Goal: Task Accomplishment & Management: Manage account settings

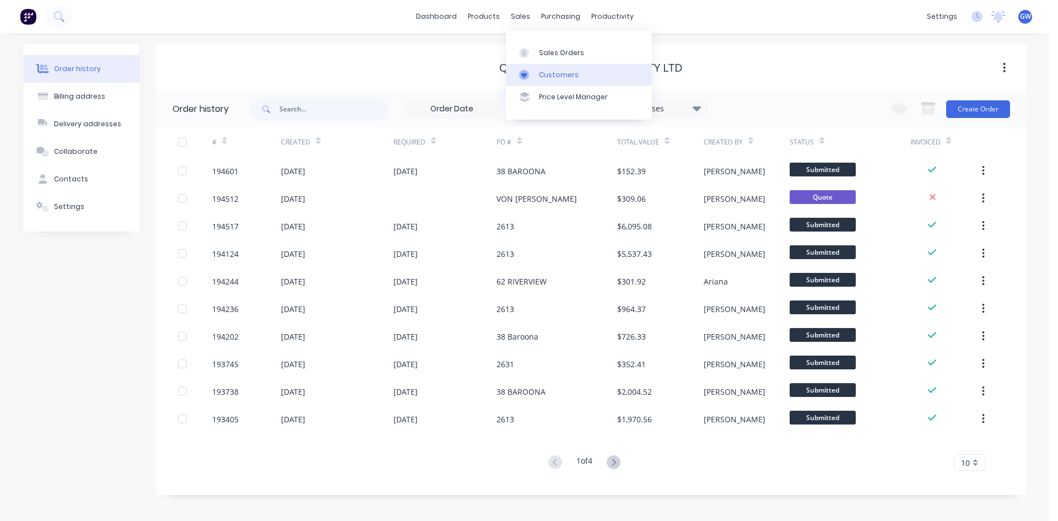
click at [544, 66] on link "Customers" at bounding box center [579, 75] width 146 height 22
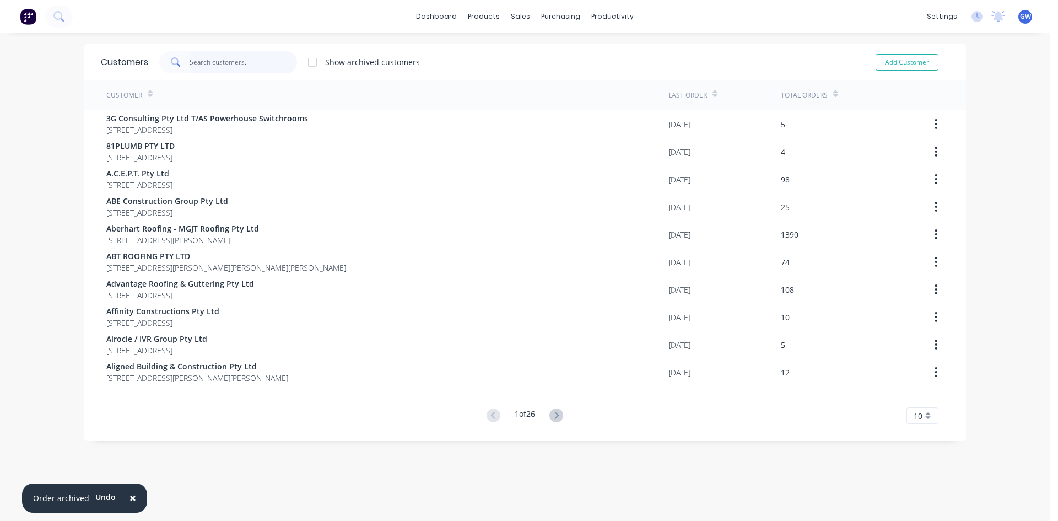
click at [196, 64] on input "text" at bounding box center [243, 62] width 107 height 22
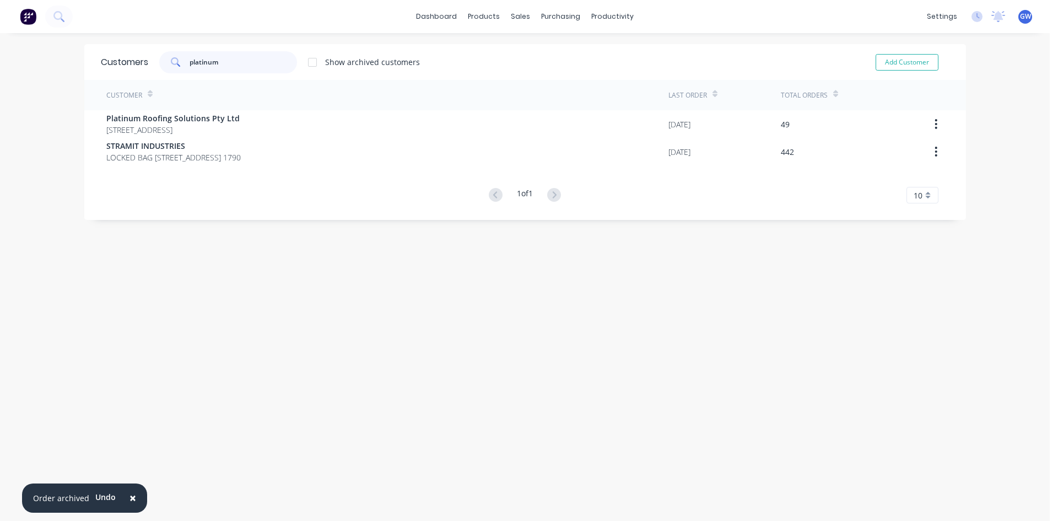
type input "platinum"
click at [306, 64] on div at bounding box center [312, 62] width 22 height 22
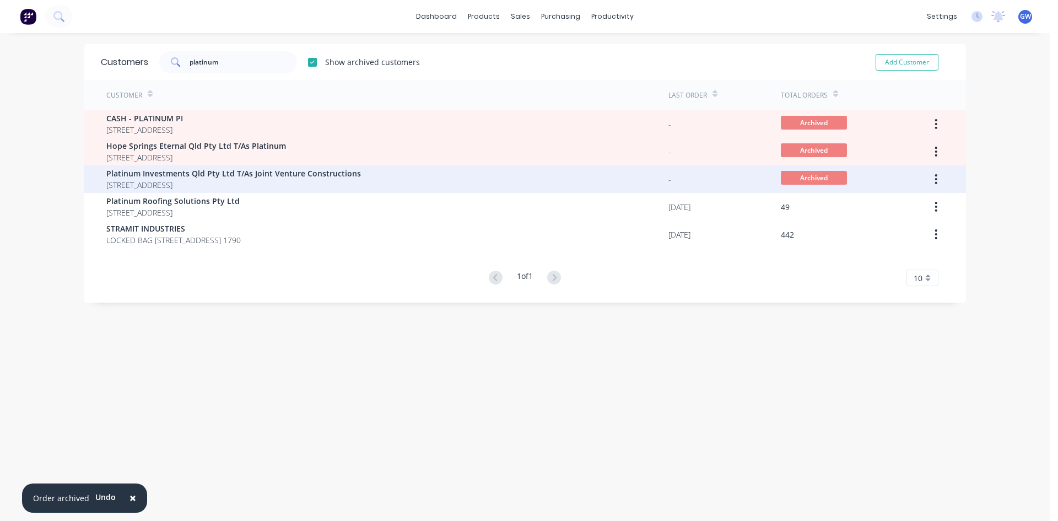
click at [301, 179] on span "PO Box 259 Harlaxton Queensland Australia 4350" at bounding box center [233, 185] width 255 height 12
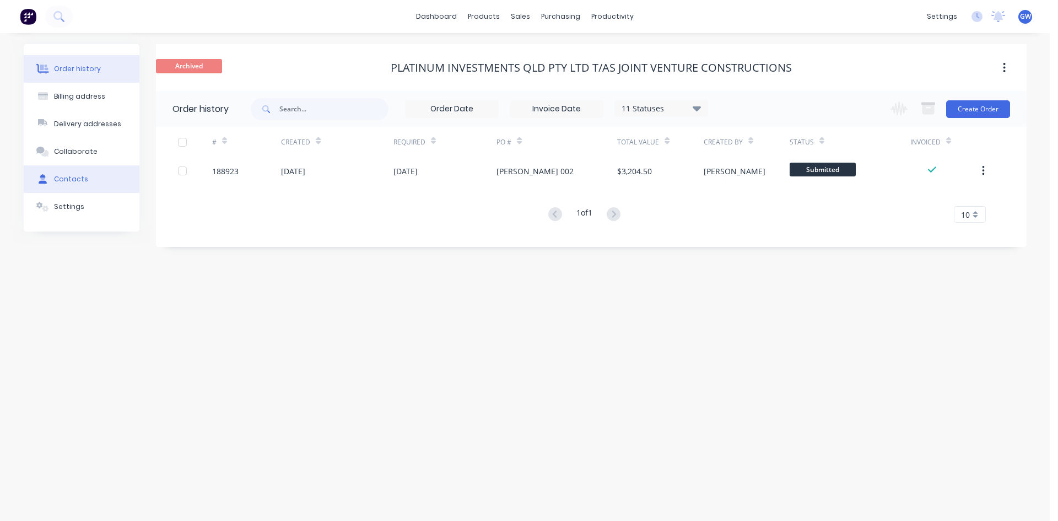
click at [93, 185] on button "Contacts" at bounding box center [82, 179] width 116 height 28
select select "AU"
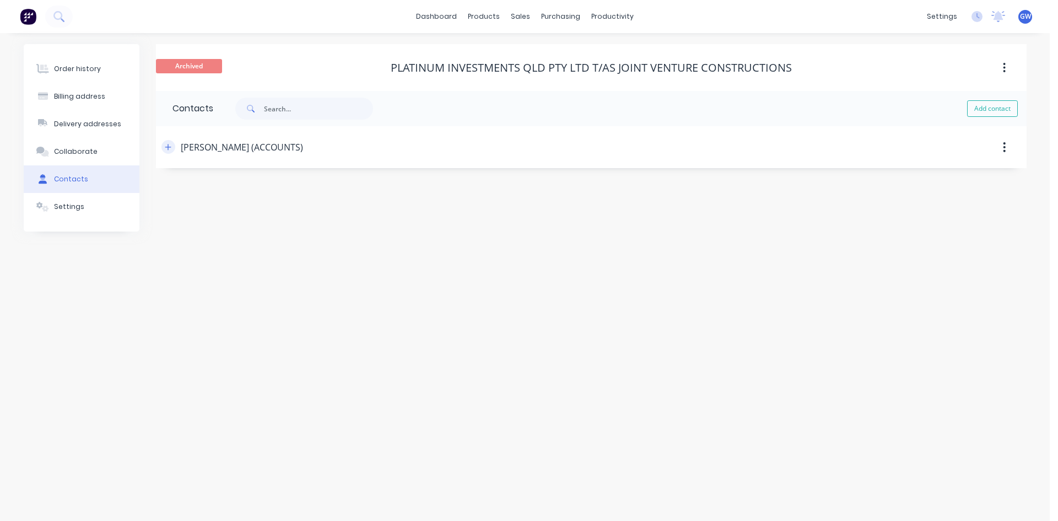
click at [165, 149] on icon "button" at bounding box center [168, 147] width 7 height 8
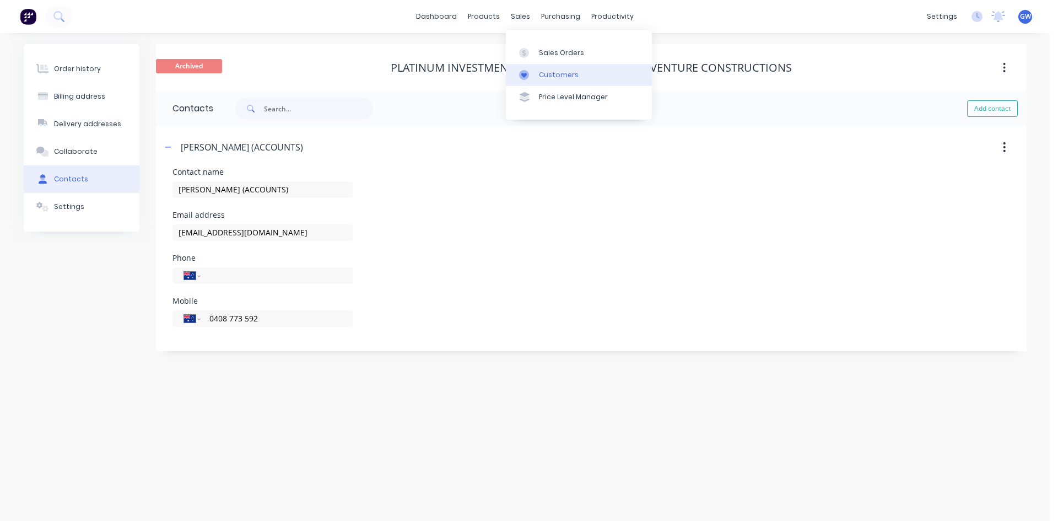
click at [542, 70] on div "Customers" at bounding box center [559, 75] width 40 height 10
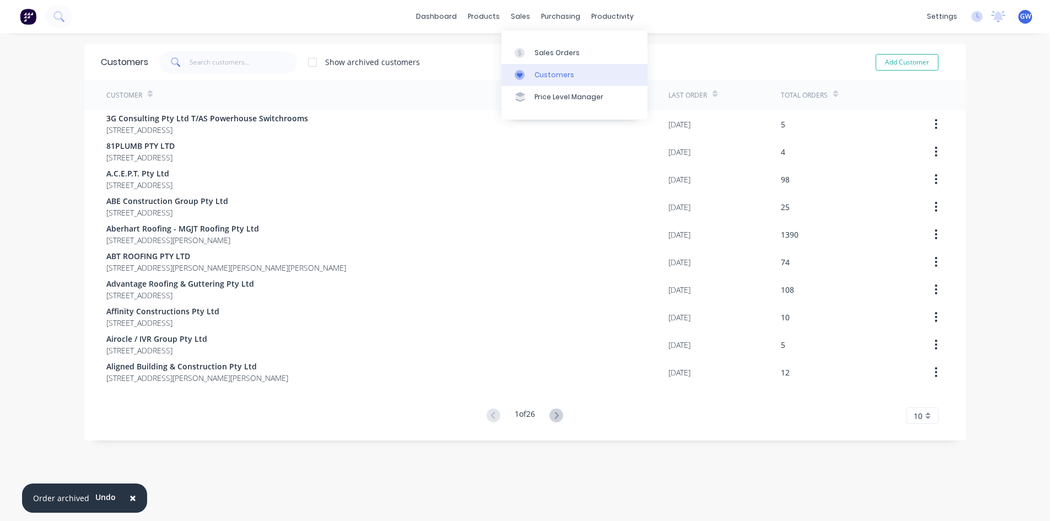
click at [560, 71] on div "Customers" at bounding box center [555, 75] width 40 height 10
click at [575, 53] on div "Sales Orders" at bounding box center [557, 53] width 45 height 10
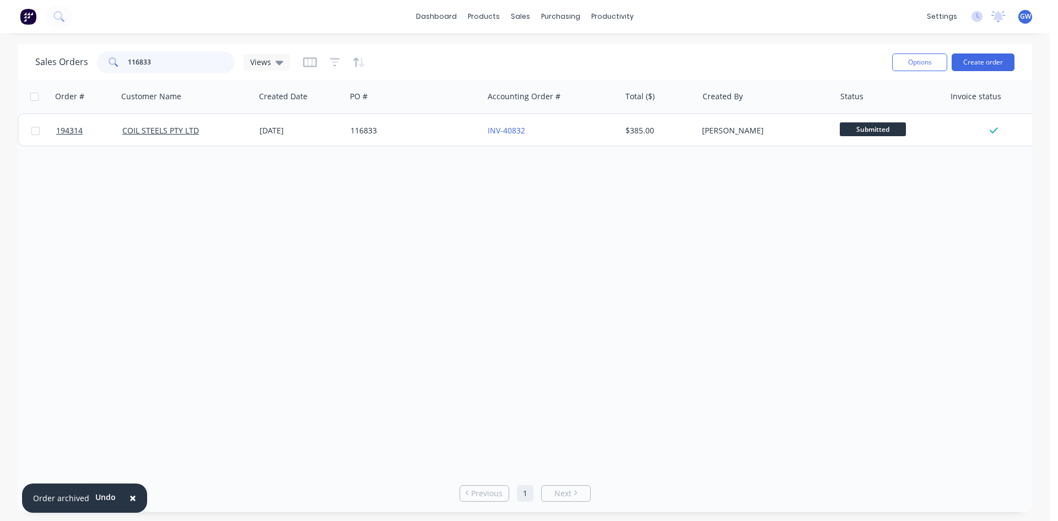
drag, startPoint x: 201, startPoint y: 67, endPoint x: 106, endPoint y: 71, distance: 94.8
click at [106, 71] on div "116833" at bounding box center [166, 62] width 138 height 22
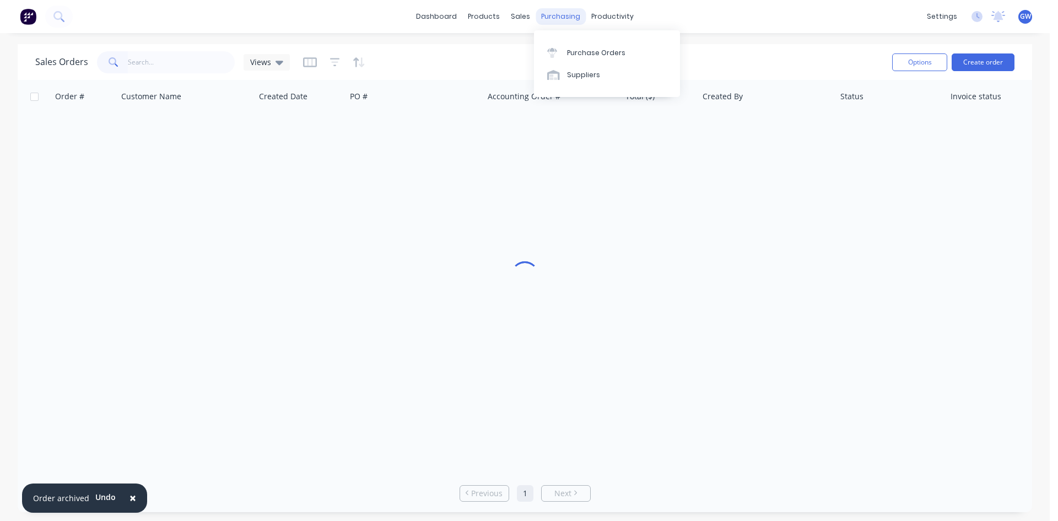
click at [569, 18] on div "purchasing" at bounding box center [561, 16] width 50 height 17
click at [575, 64] on link "Suppliers" at bounding box center [607, 75] width 146 height 22
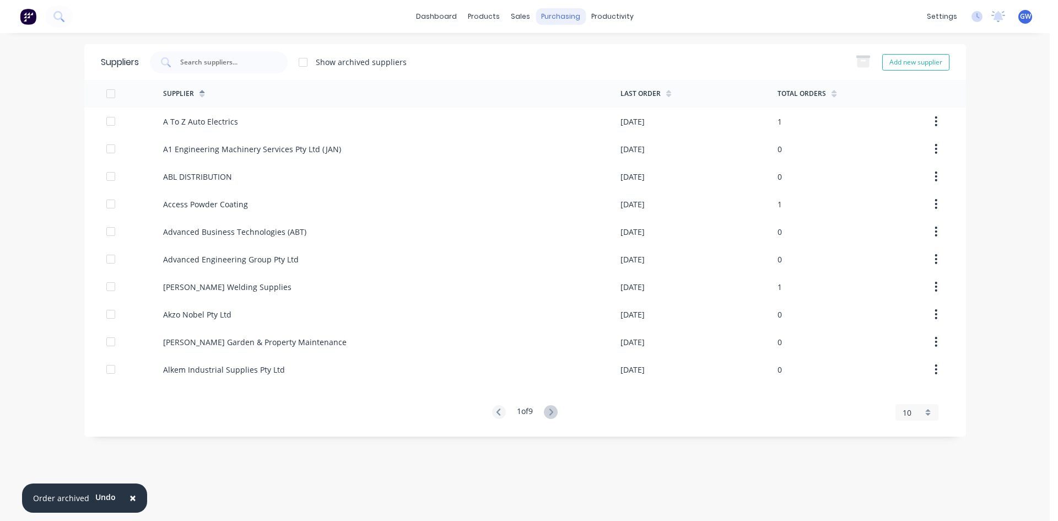
click at [543, 10] on div "purchasing" at bounding box center [561, 16] width 50 height 17
click at [580, 56] on div "Purchase Orders" at bounding box center [596, 53] width 58 height 10
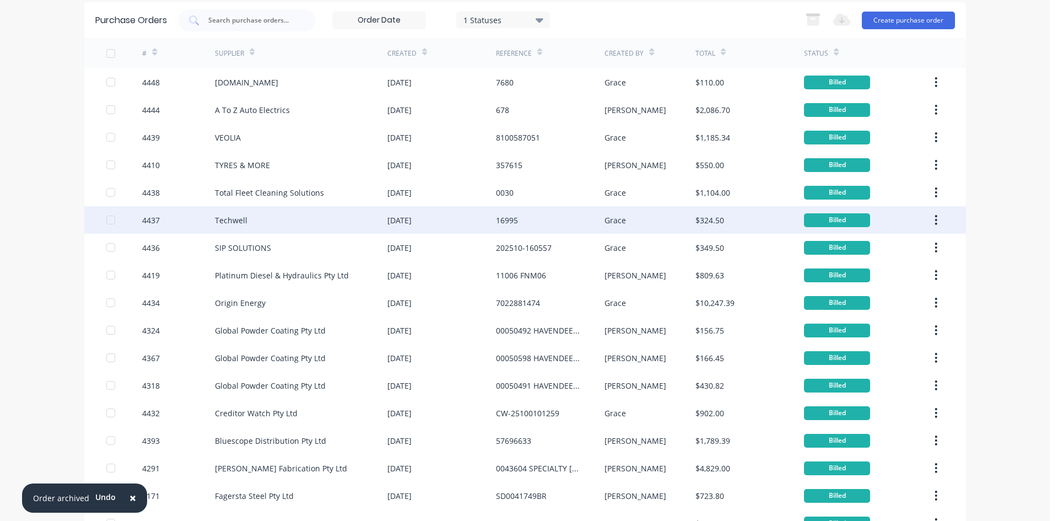
scroll to position [123, 0]
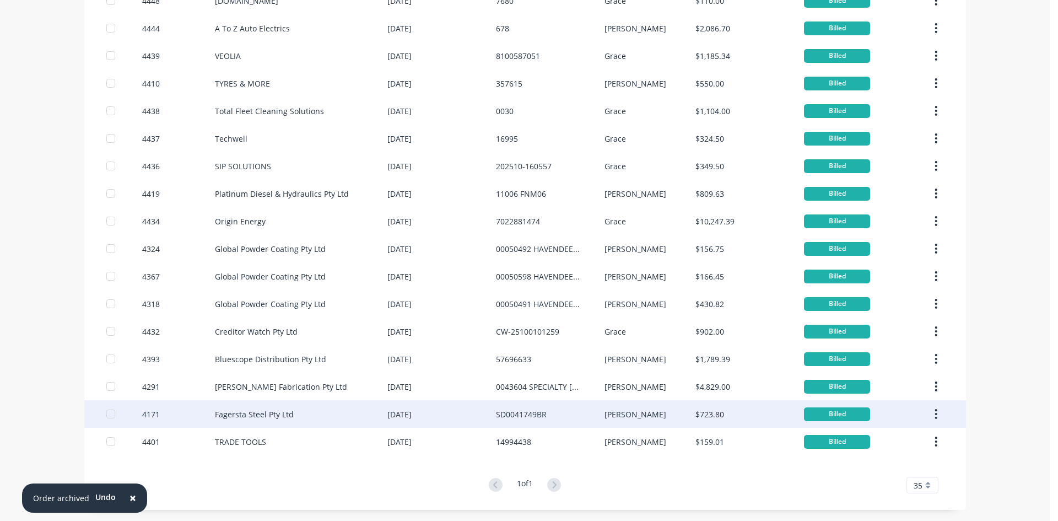
click at [322, 423] on div "Fagersta Steel Pty Ltd" at bounding box center [301, 414] width 172 height 28
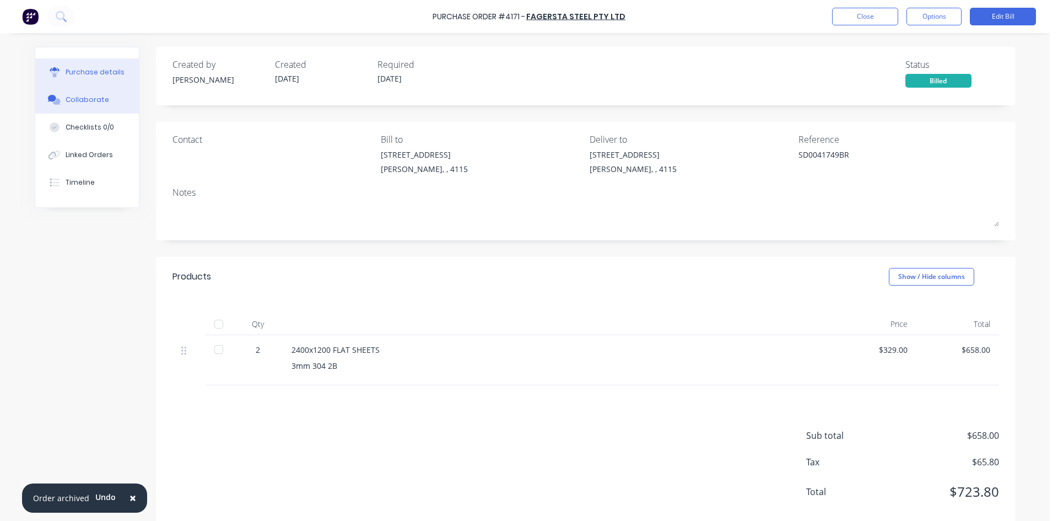
click at [118, 101] on button "Collaborate" at bounding box center [87, 100] width 104 height 28
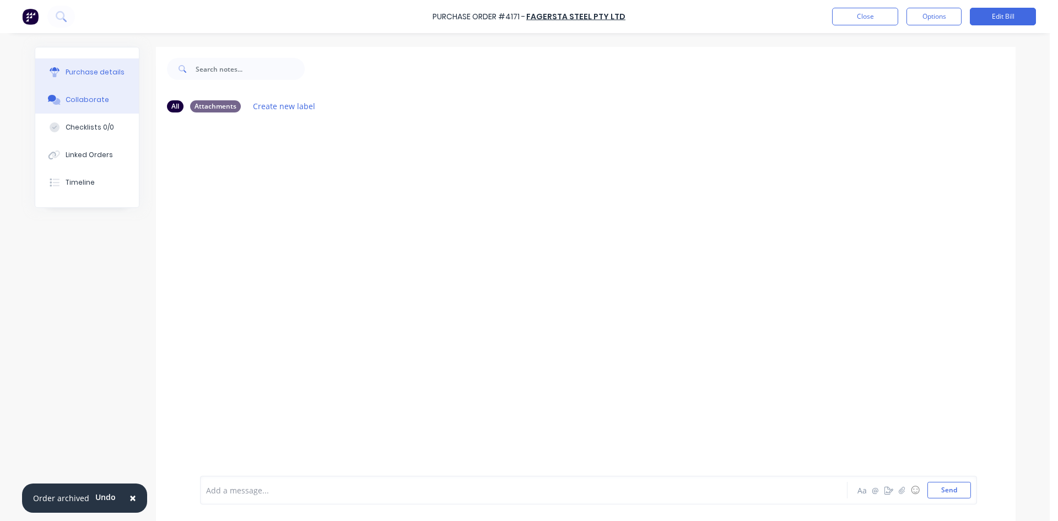
click at [109, 73] on div "Purchase details" at bounding box center [95, 72] width 59 height 10
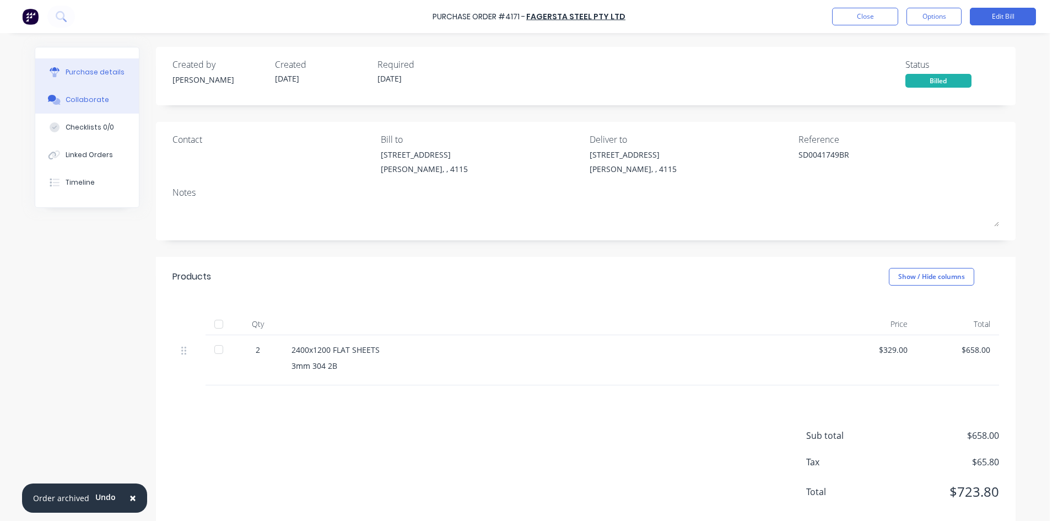
click at [88, 106] on button "Collaborate" at bounding box center [87, 100] width 104 height 28
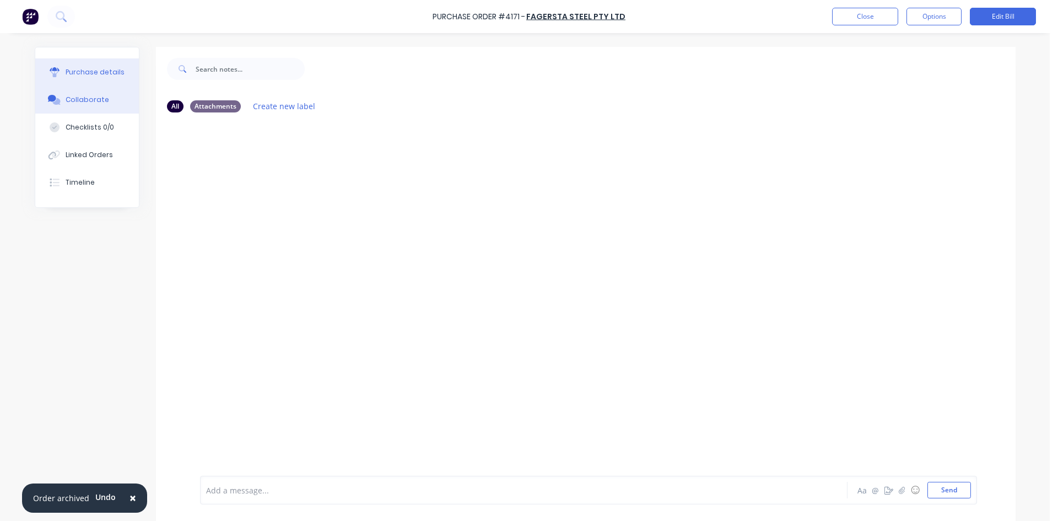
click at [67, 75] on div "Purchase details" at bounding box center [95, 72] width 59 height 10
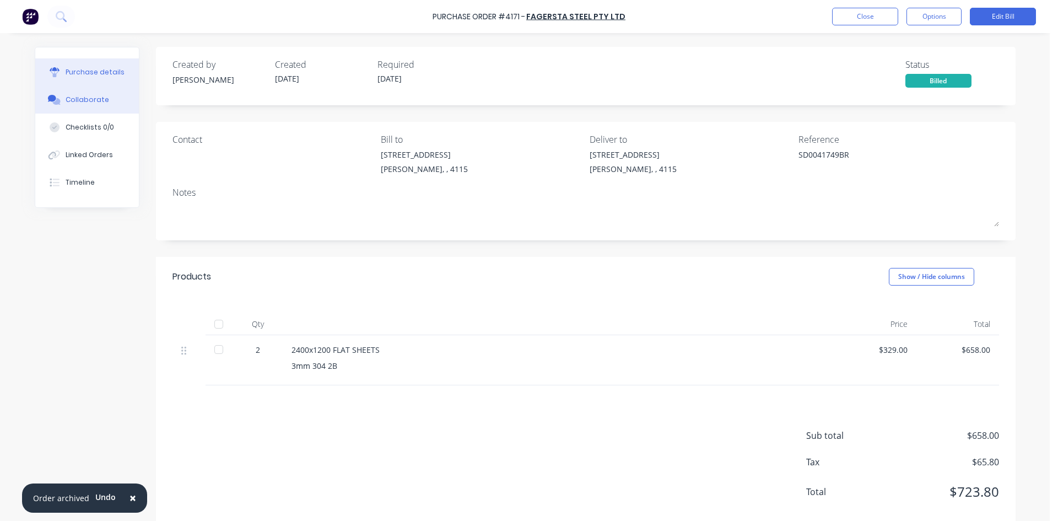
click at [94, 101] on div "Collaborate" at bounding box center [88, 100] width 44 height 10
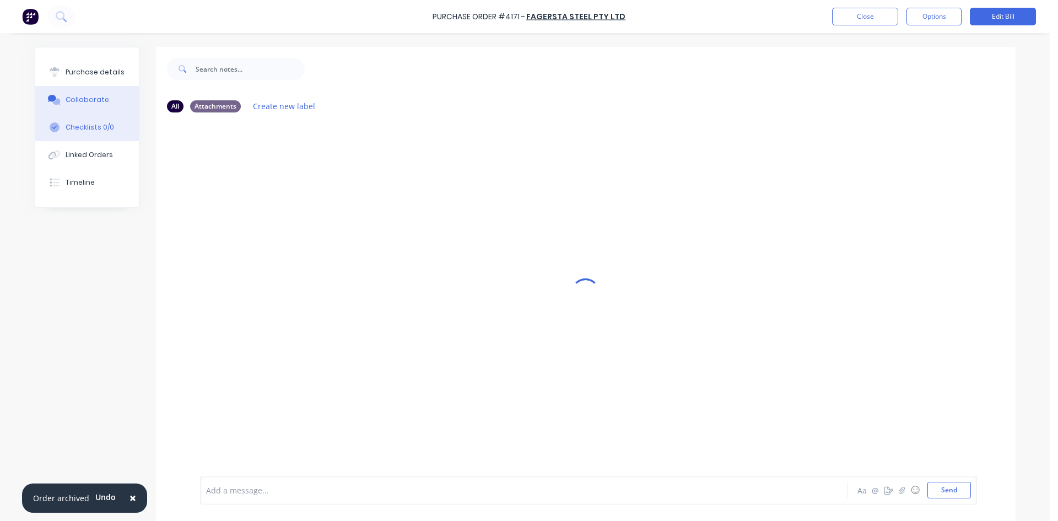
click at [93, 135] on button "Checklists 0/0" at bounding box center [87, 128] width 104 height 28
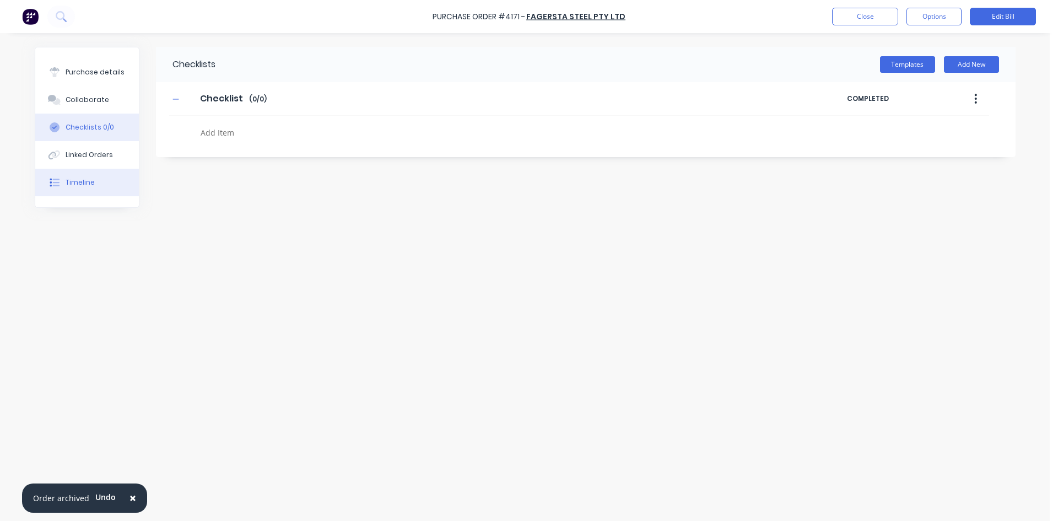
click at [99, 182] on button "Timeline" at bounding box center [87, 183] width 104 height 28
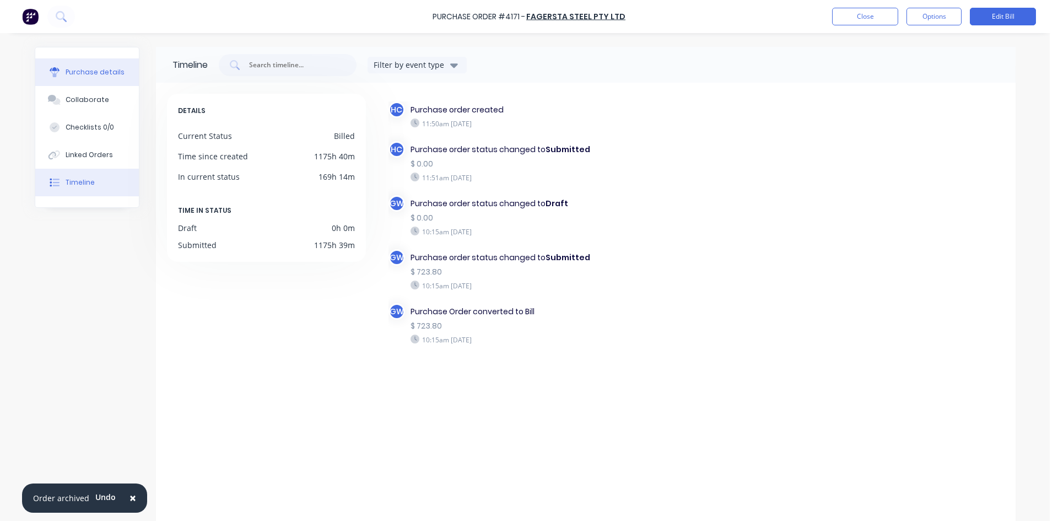
click at [89, 75] on div "Purchase details" at bounding box center [95, 72] width 59 height 10
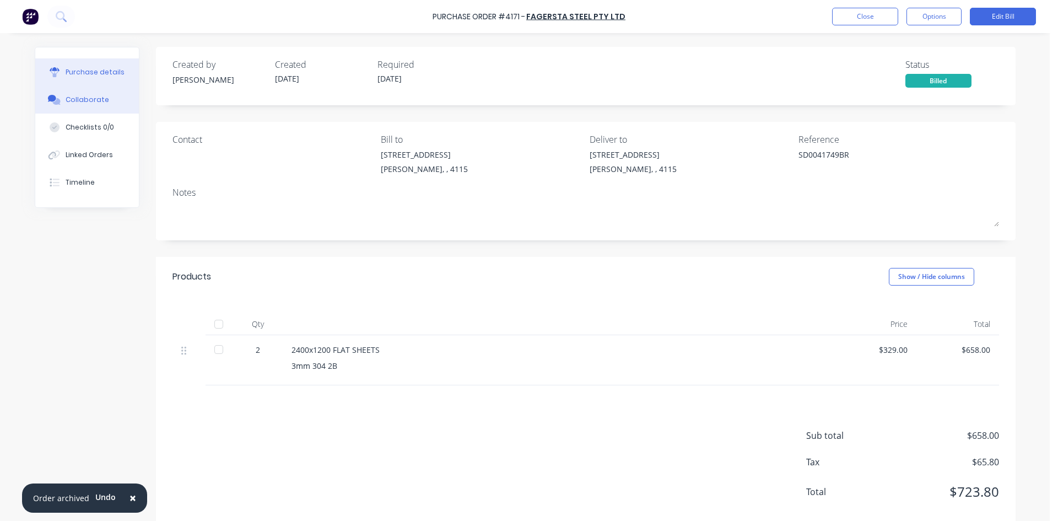
click at [70, 100] on div "Collaborate" at bounding box center [88, 100] width 44 height 10
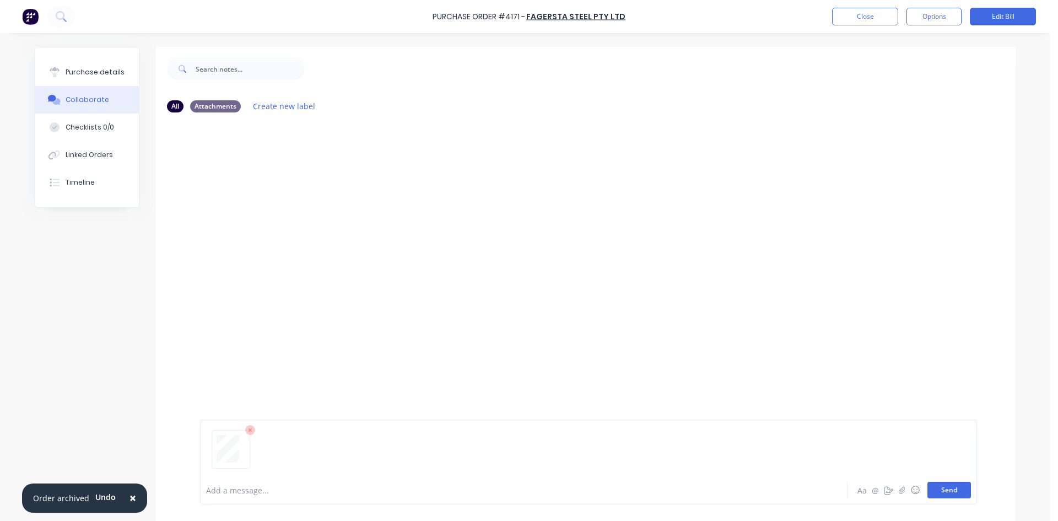
click at [940, 492] on button "Send" at bounding box center [949, 490] width 44 height 17
click at [880, 21] on button "Close" at bounding box center [865, 17] width 66 height 18
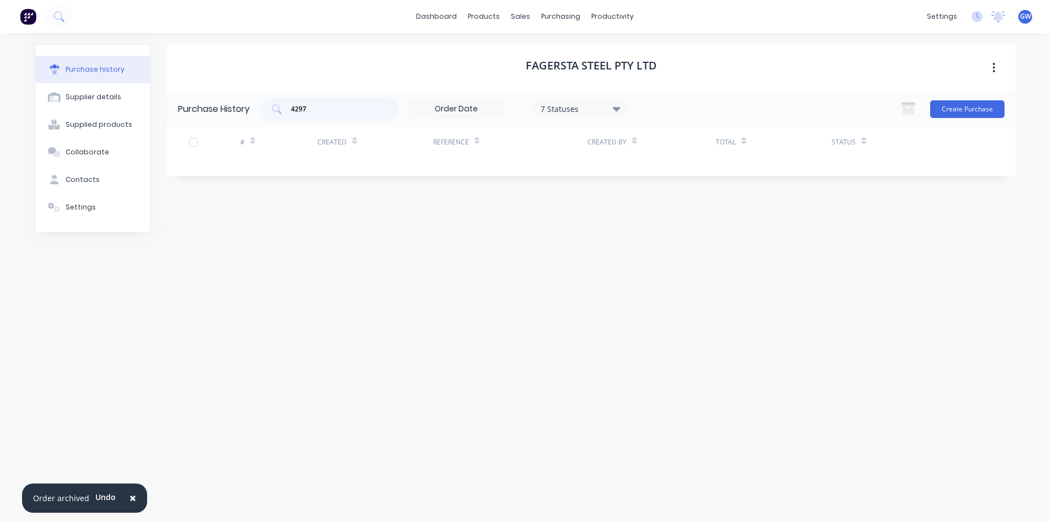
drag, startPoint x: 330, startPoint y: 115, endPoint x: 257, endPoint y: 117, distance: 73.3
click at [257, 117] on div "Purchase History 4297 7 Statuses 7 Statuses Create Purchase" at bounding box center [591, 109] width 849 height 36
click at [330, 110] on input "4297" at bounding box center [335, 109] width 91 height 11
click at [327, 101] on div "4297" at bounding box center [330, 109] width 138 height 22
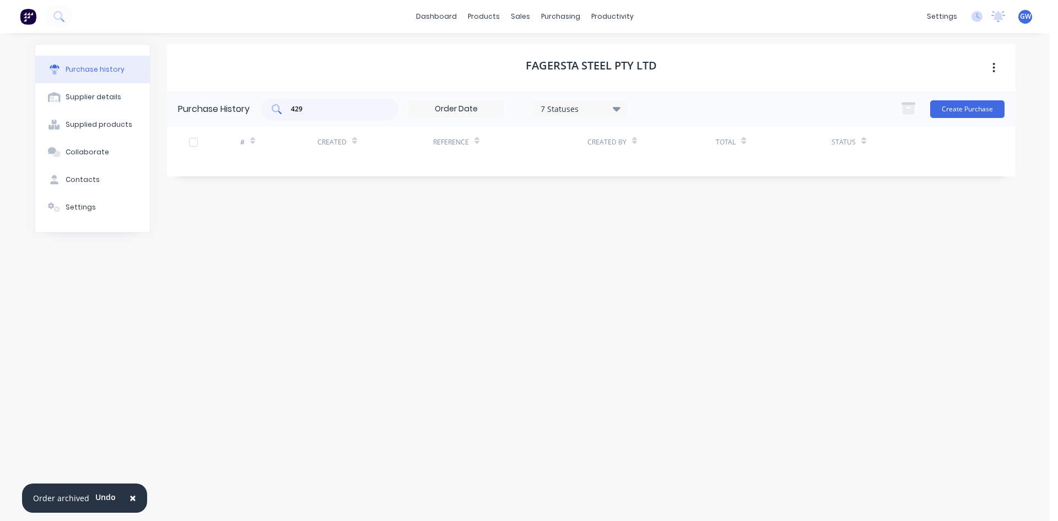
click at [327, 116] on div "429" at bounding box center [330, 109] width 138 height 22
click at [327, 116] on div "42" at bounding box center [330, 109] width 138 height 22
type input "4"
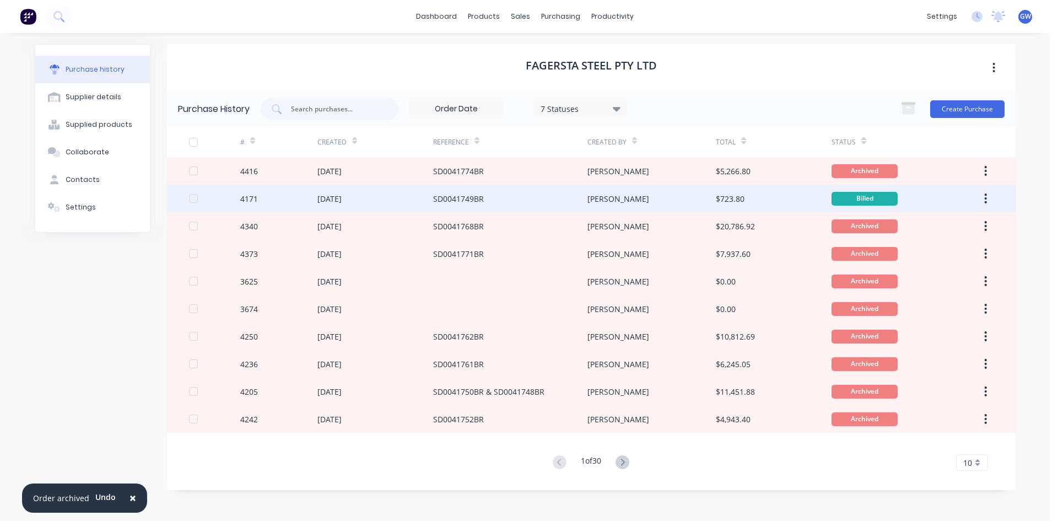
click at [985, 202] on icon "button" at bounding box center [986, 198] width 2 height 10
click at [956, 225] on div "Archive" at bounding box center [946, 227] width 85 height 16
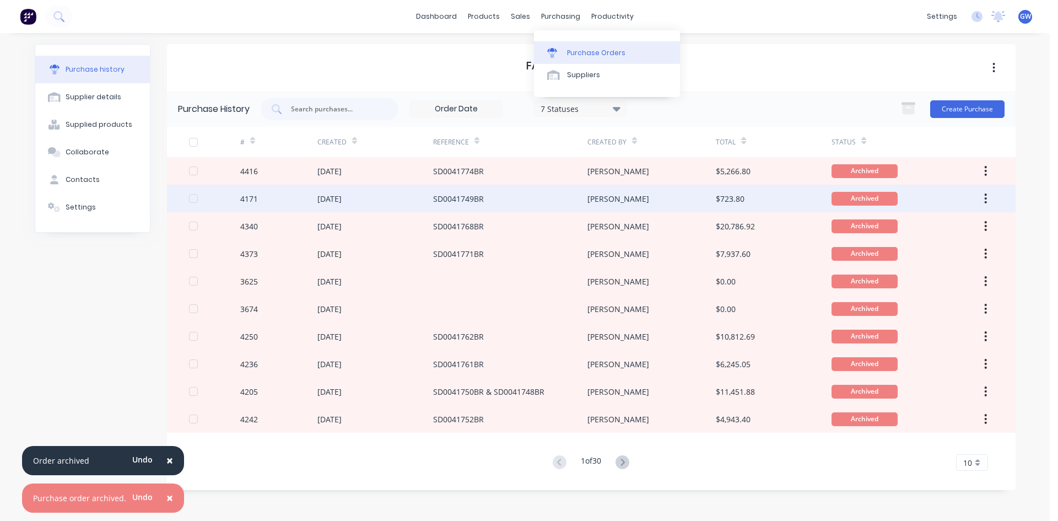
click at [566, 47] on link "Purchase Orders" at bounding box center [607, 52] width 146 height 22
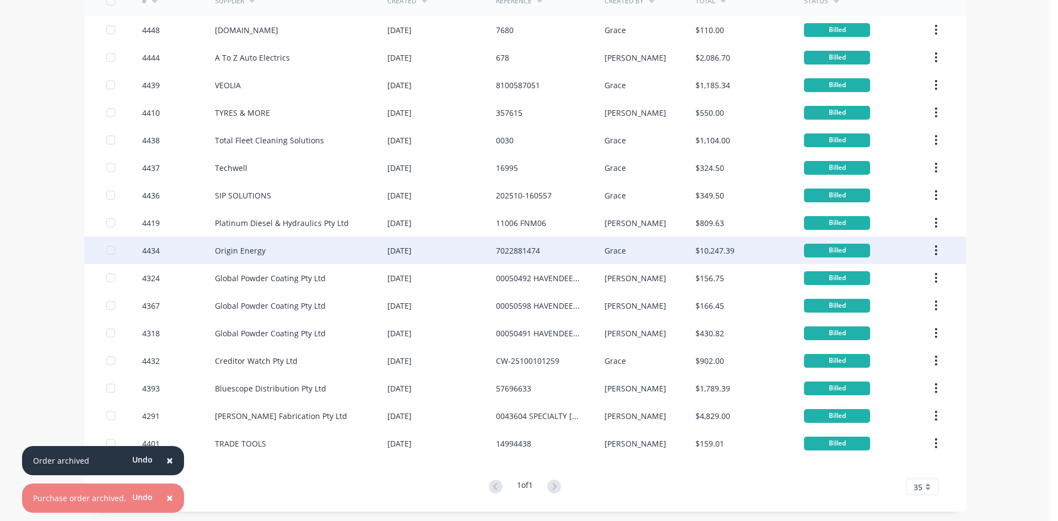
scroll to position [96, 0]
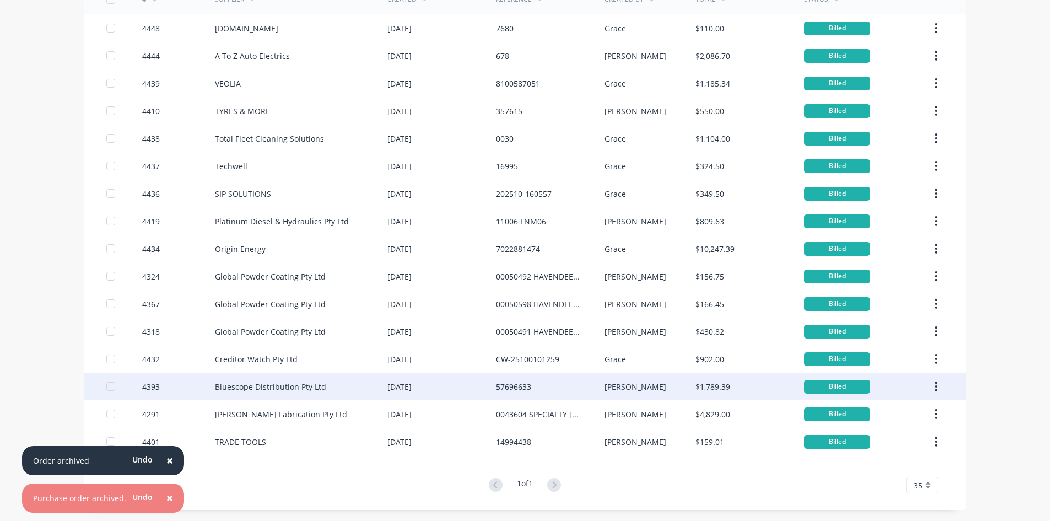
click at [363, 385] on div "Bluescope Distribution Pty Ltd" at bounding box center [301, 387] width 172 height 28
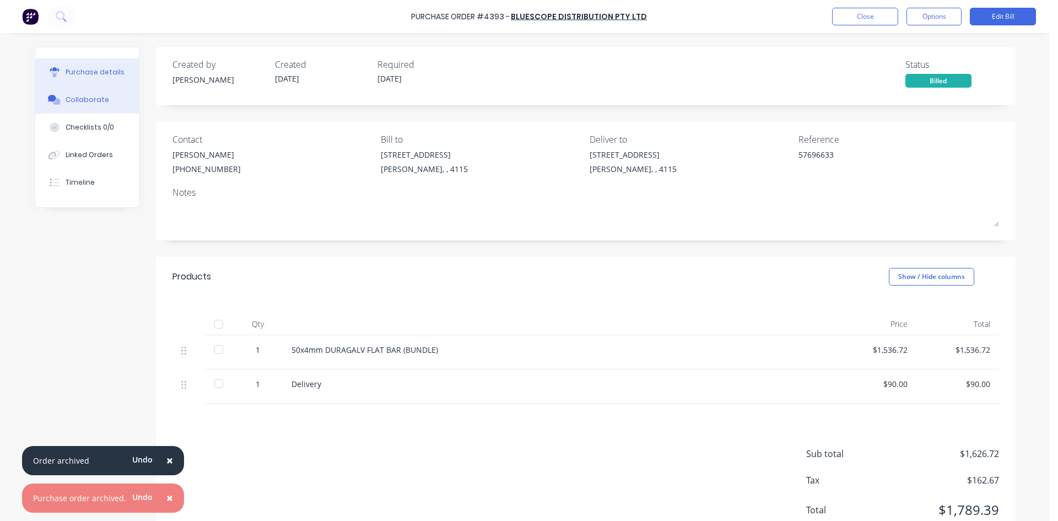
click at [68, 109] on button "Collaborate" at bounding box center [87, 100] width 104 height 28
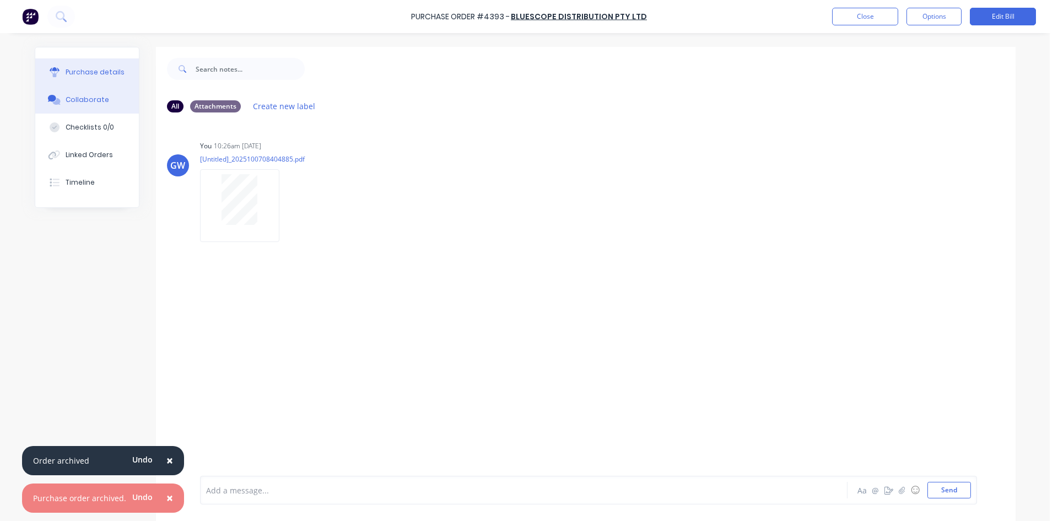
click at [112, 77] on div "Purchase details" at bounding box center [95, 72] width 59 height 10
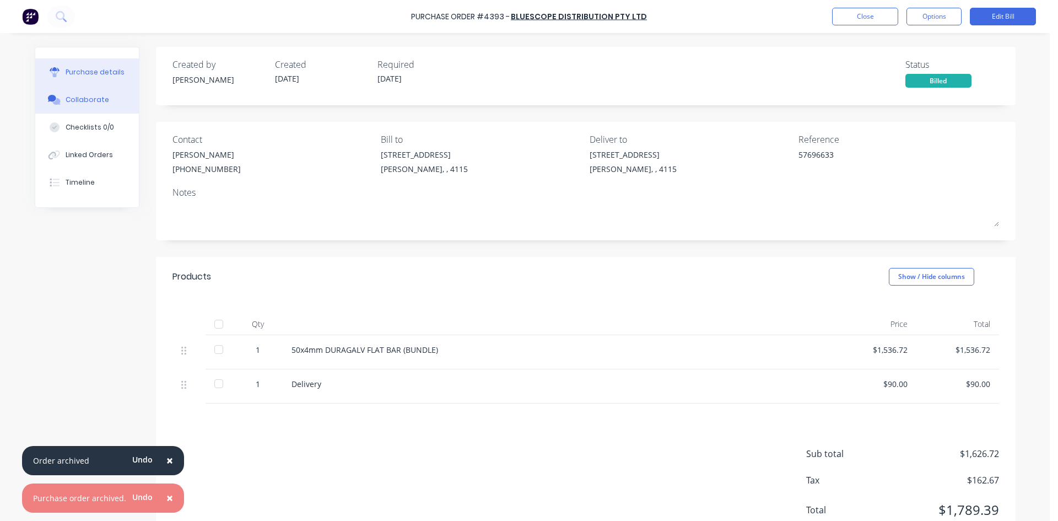
drag, startPoint x: 111, startPoint y: 101, endPoint x: 131, endPoint y: 104, distance: 19.4
click at [111, 101] on button "Collaborate" at bounding box center [87, 100] width 104 height 28
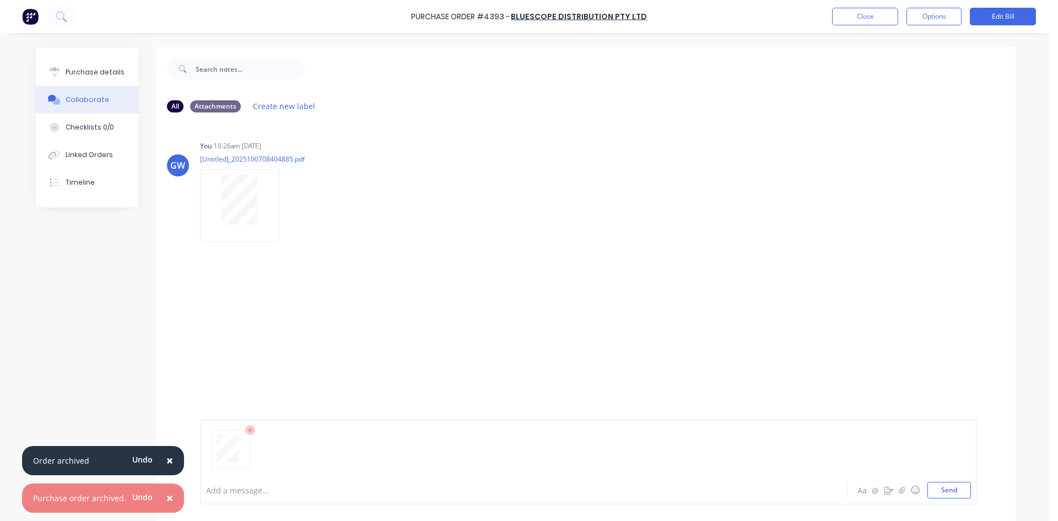
click at [245, 430] on icon at bounding box center [250, 430] width 10 height 10
click at [944, 13] on button "Options" at bounding box center [933, 17] width 55 height 18
click at [895, 160] on div "Archive" at bounding box center [909, 161] width 85 height 16
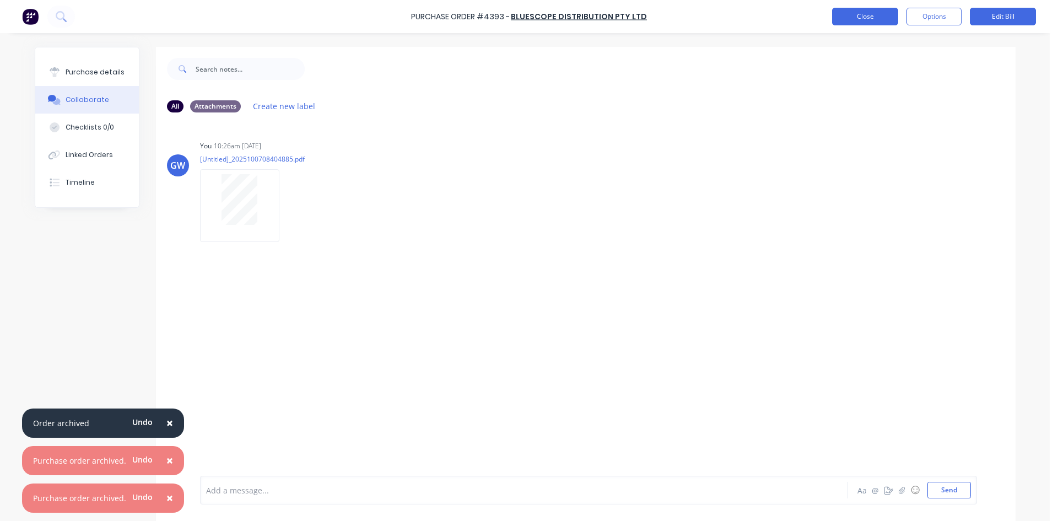
click at [865, 15] on button "Close" at bounding box center [865, 17] width 66 height 18
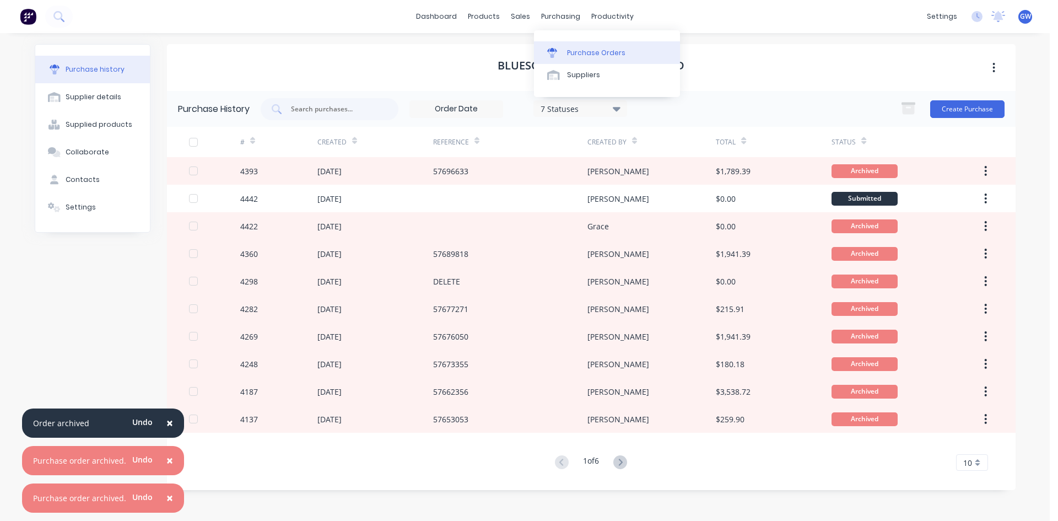
click at [577, 51] on div "Purchase Orders" at bounding box center [596, 53] width 58 height 10
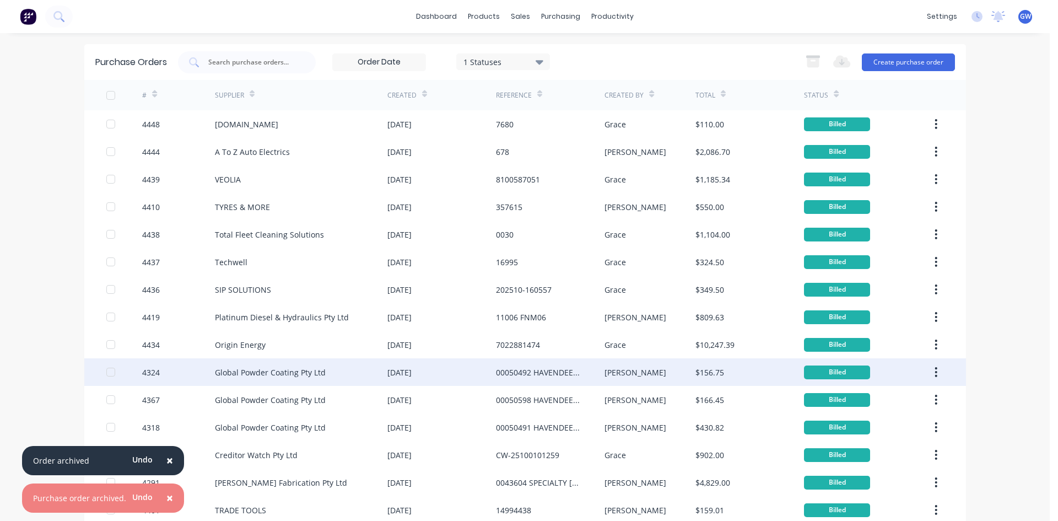
scroll to position [68, 0]
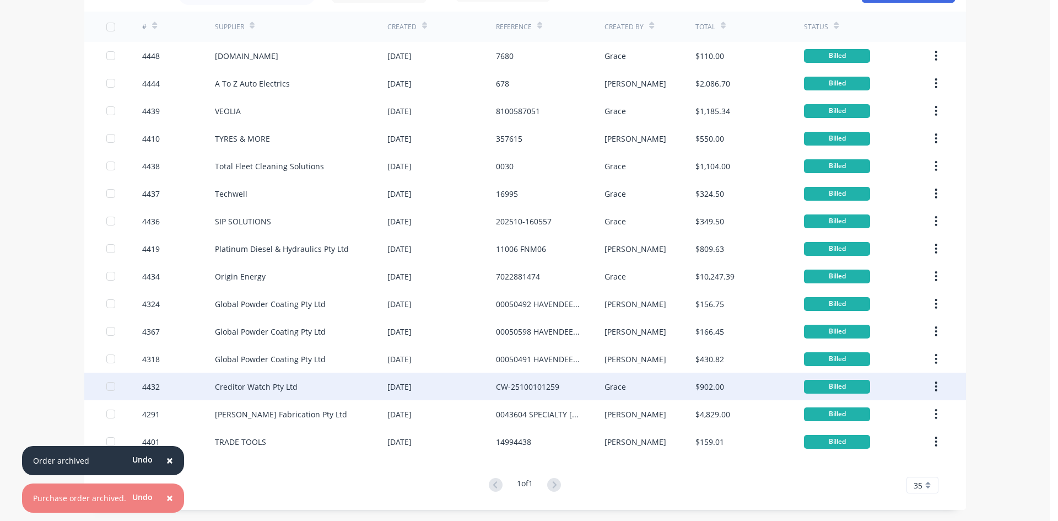
click at [323, 380] on div "Creditor Watch Pty Ltd" at bounding box center [301, 387] width 172 height 28
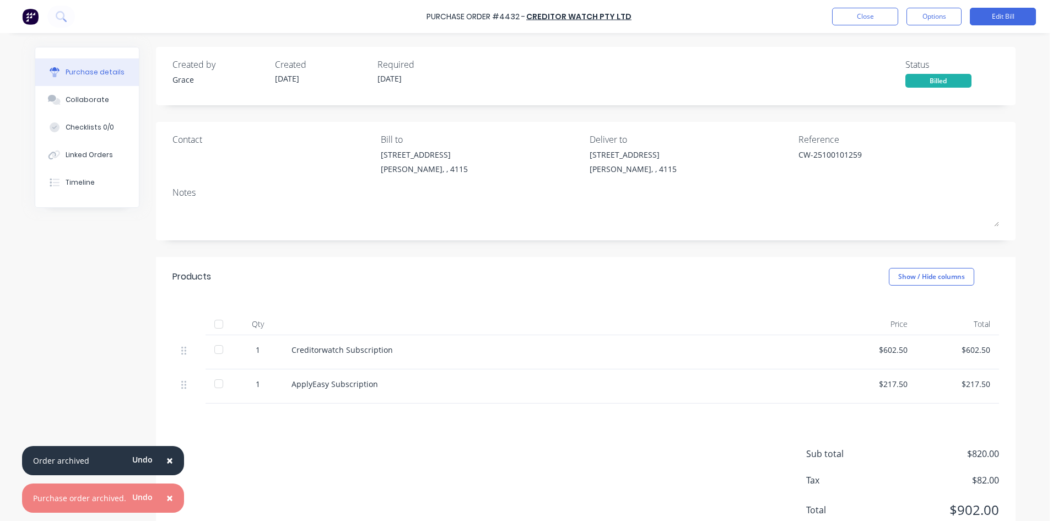
drag, startPoint x: 88, startPoint y: 102, endPoint x: 282, endPoint y: 95, distance: 194.1
click at [88, 102] on div "Collaborate" at bounding box center [88, 100] width 44 height 10
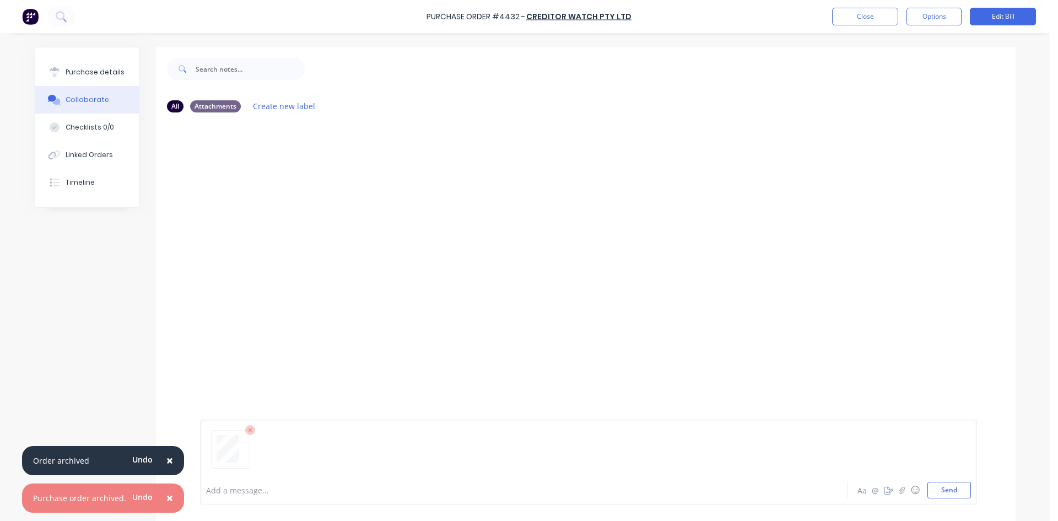
click at [35, 86] on button "Collaborate" at bounding box center [87, 100] width 104 height 28
click at [943, 494] on button "Send" at bounding box center [949, 490] width 44 height 17
click at [954, 20] on button "Options" at bounding box center [933, 17] width 55 height 18
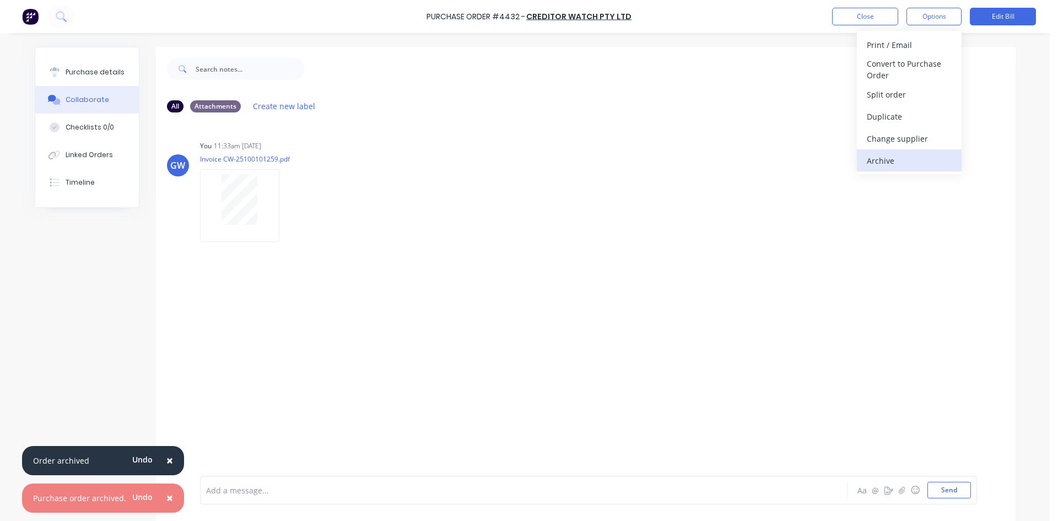
click at [907, 159] on div "Archive" at bounding box center [909, 161] width 85 height 16
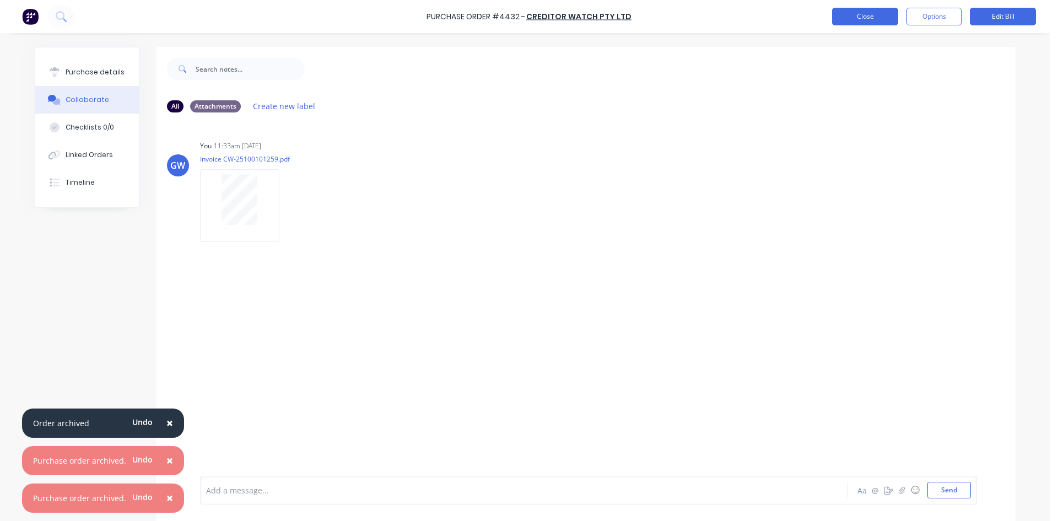
click at [863, 13] on button "Close" at bounding box center [865, 17] width 66 height 18
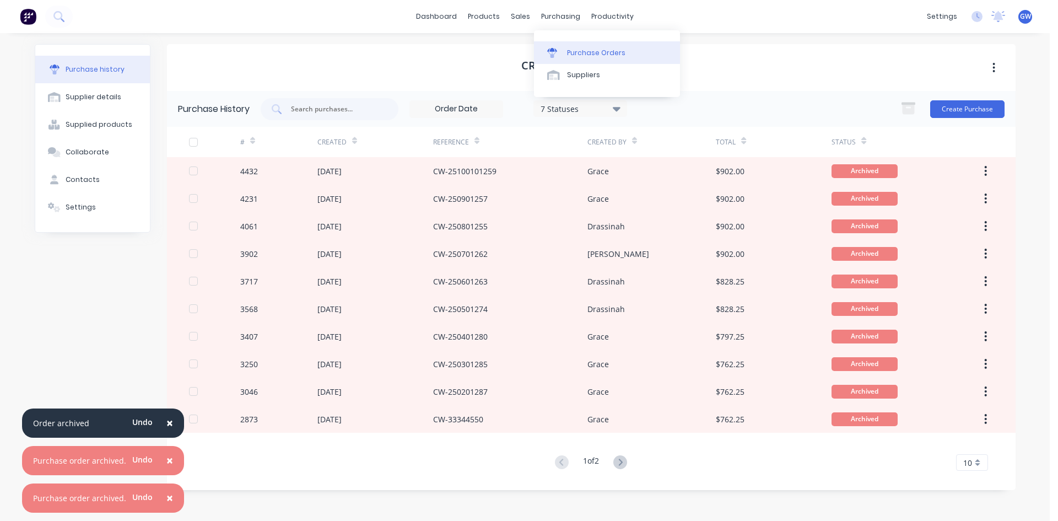
click at [575, 48] on div "Purchase Orders" at bounding box center [596, 53] width 58 height 10
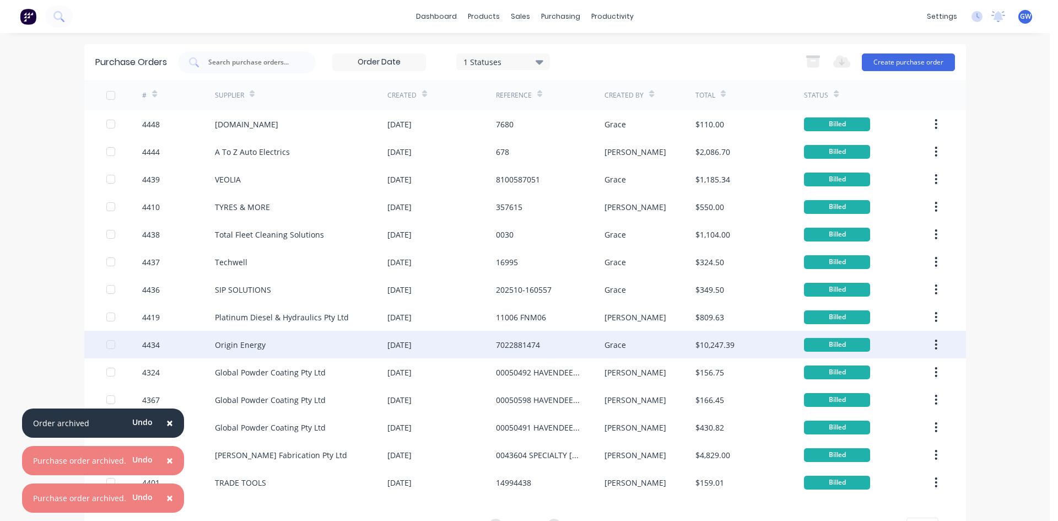
click at [354, 355] on div "Origin Energy" at bounding box center [301, 345] width 172 height 28
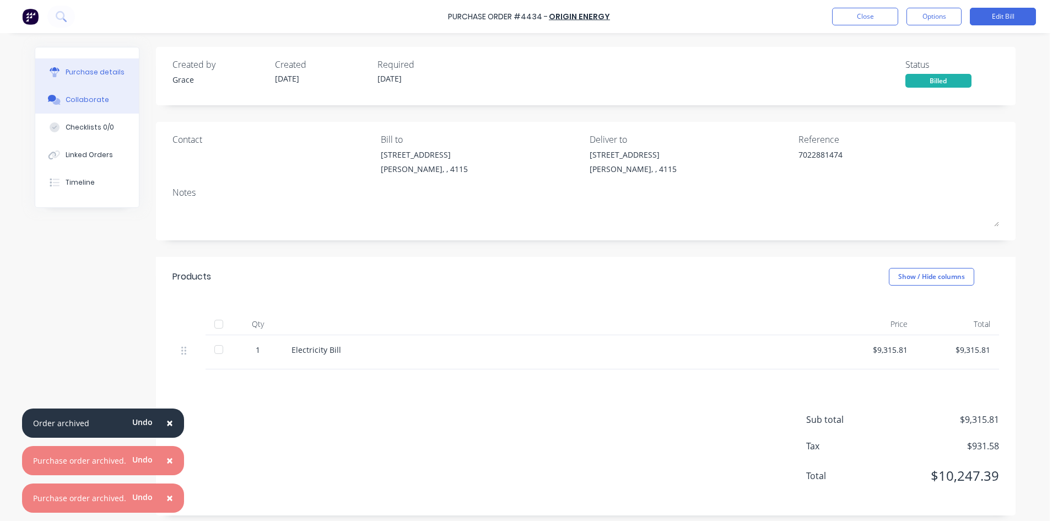
click at [101, 105] on button "Collaborate" at bounding box center [87, 100] width 104 height 28
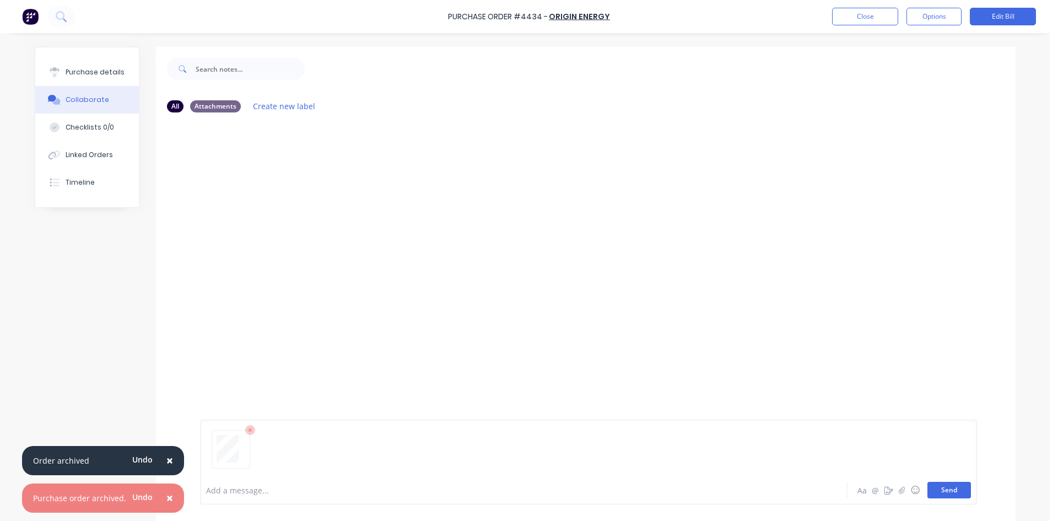
click at [948, 482] on button "Send" at bounding box center [949, 490] width 44 height 17
click at [945, 15] on button "Options" at bounding box center [933, 17] width 55 height 18
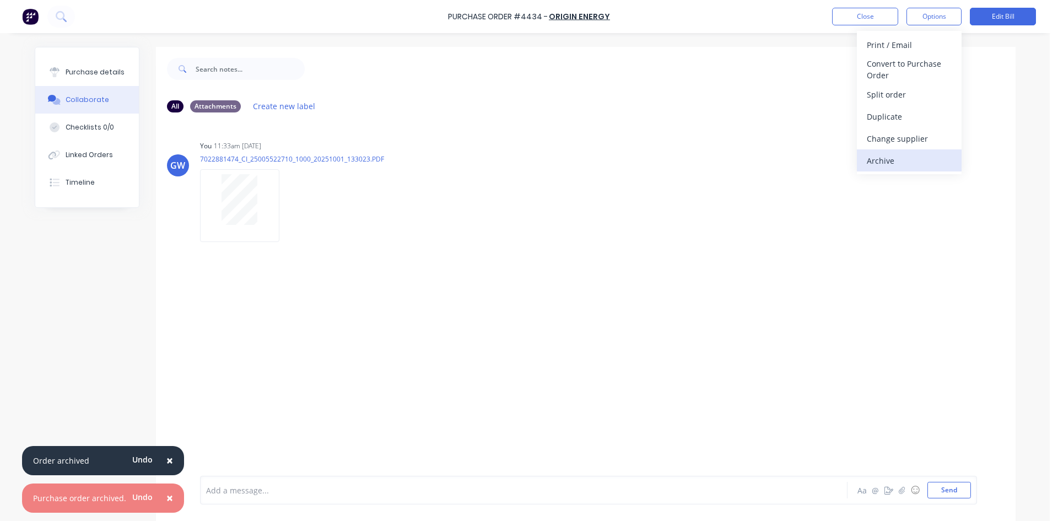
click at [908, 157] on div "Archive" at bounding box center [909, 161] width 85 height 16
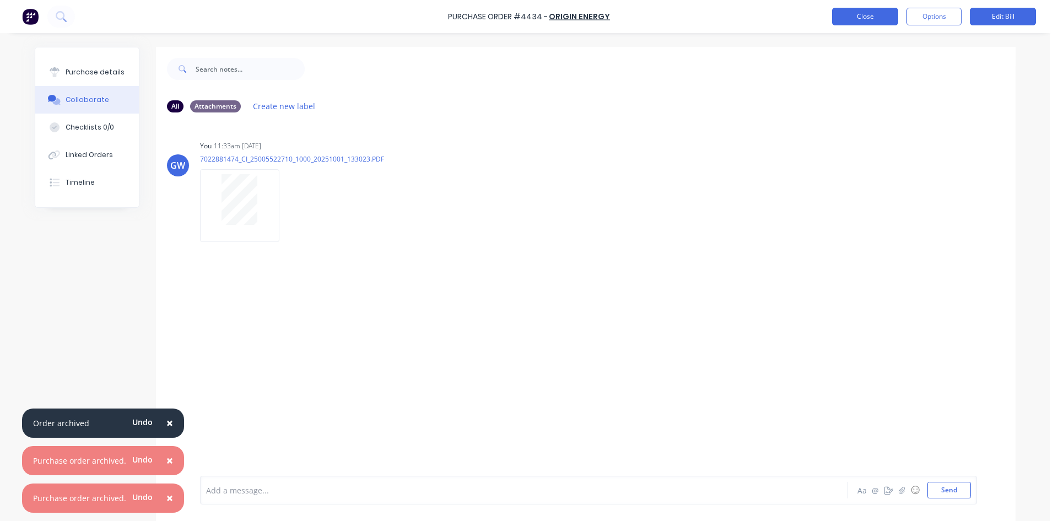
click at [874, 13] on button "Close" at bounding box center [865, 17] width 66 height 18
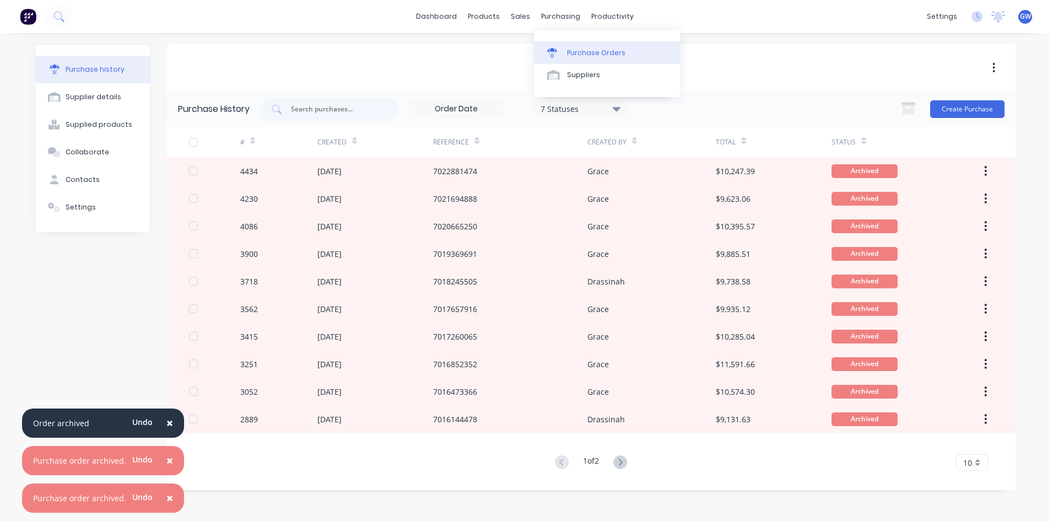
click at [571, 42] on link "Purchase Orders" at bounding box center [607, 52] width 146 height 22
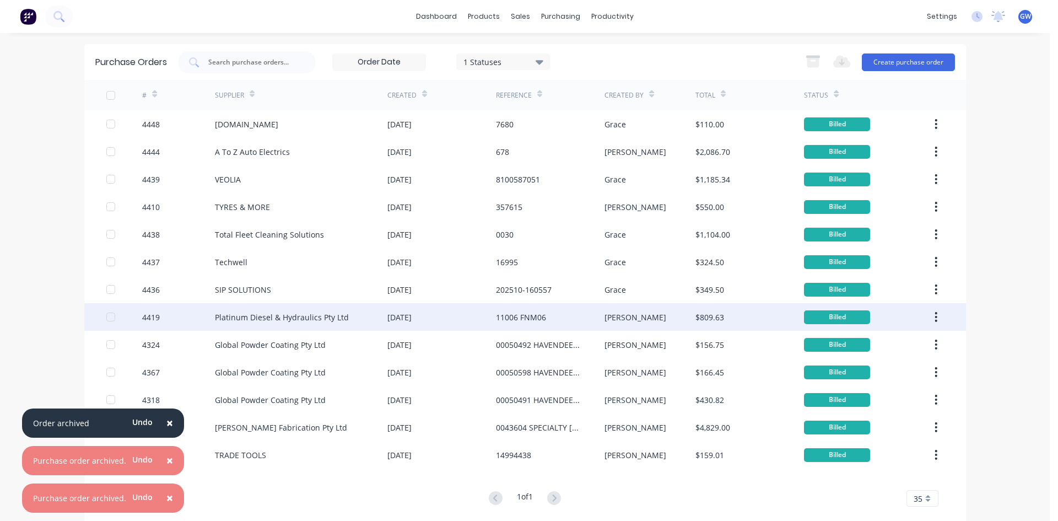
click at [373, 322] on div "Platinum Diesel & Hydraulics Pty Ltd" at bounding box center [301, 317] width 172 height 28
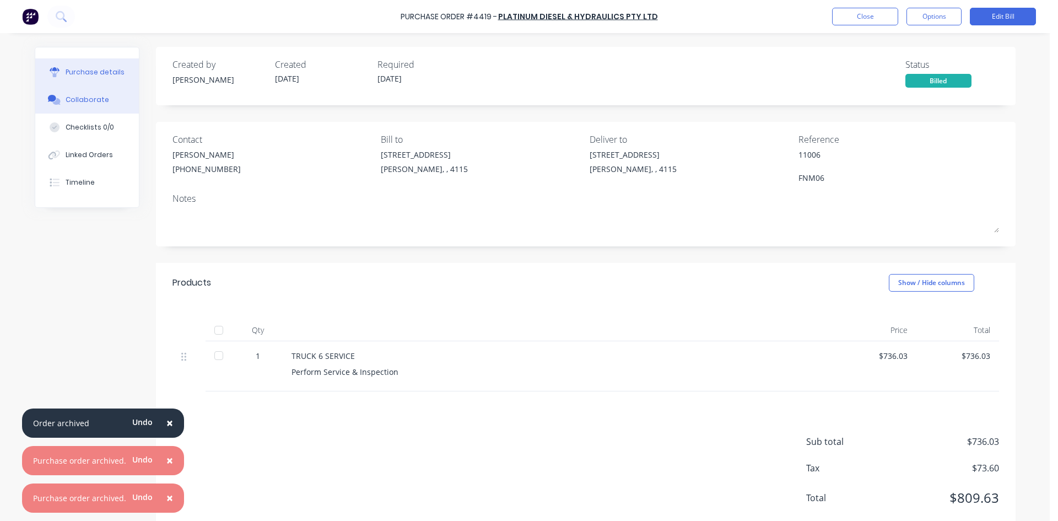
drag, startPoint x: 60, startPoint y: 92, endPoint x: 134, endPoint y: 102, distance: 75.0
click at [60, 92] on button "Collaborate" at bounding box center [87, 100] width 104 height 28
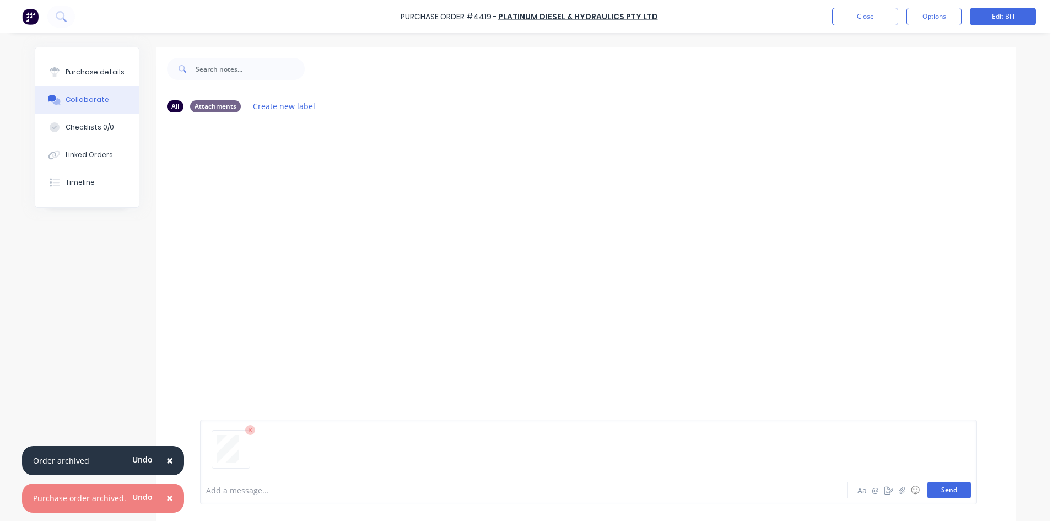
click at [934, 498] on button "Send" at bounding box center [949, 490] width 44 height 17
click at [944, 19] on button "Options" at bounding box center [933, 17] width 55 height 18
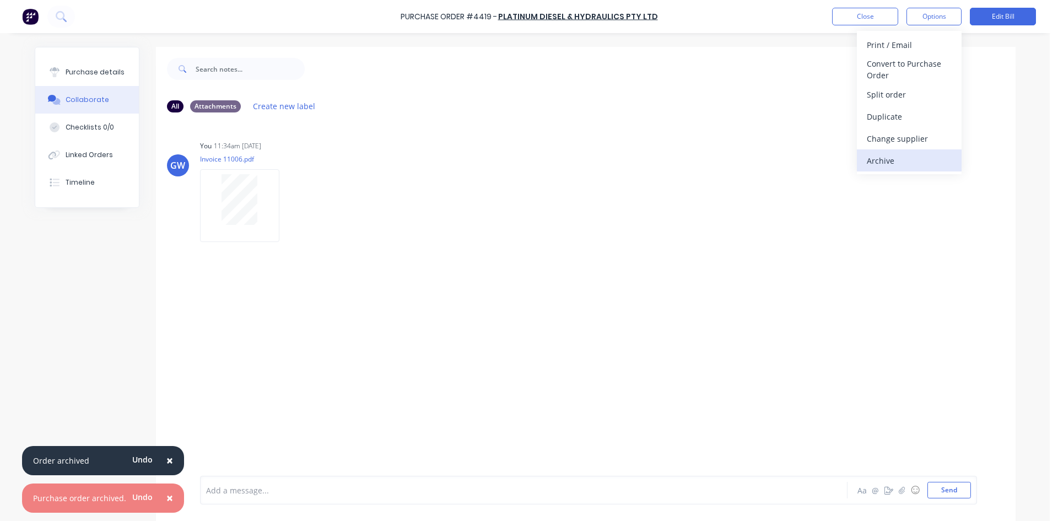
click at [887, 159] on div "Archive" at bounding box center [909, 161] width 85 height 16
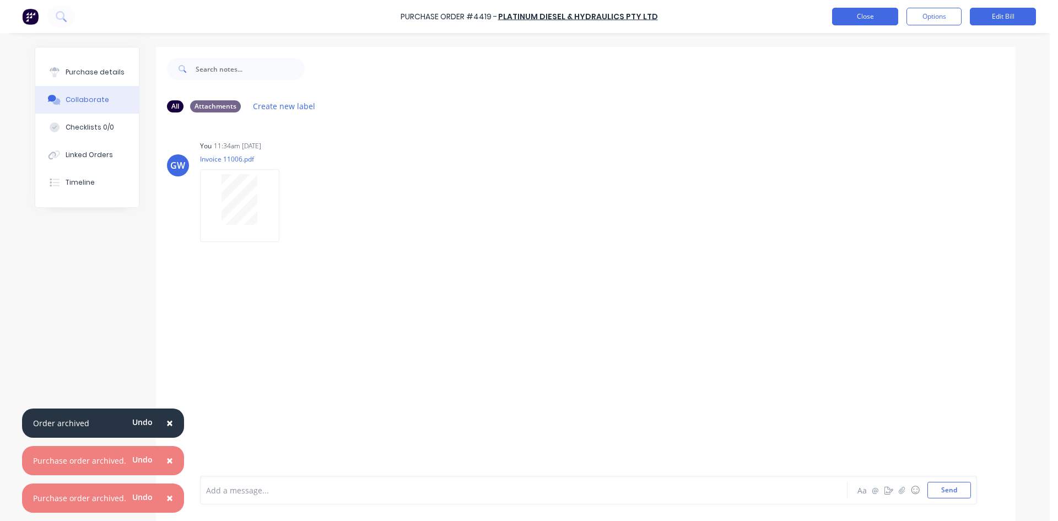
click at [879, 18] on button "Close" at bounding box center [865, 17] width 66 height 18
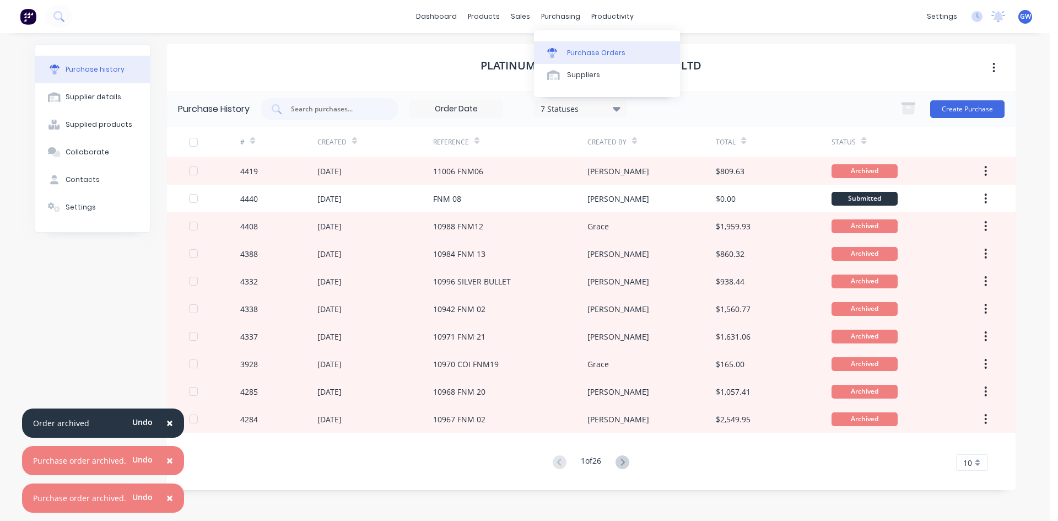
click at [571, 52] on div "Purchase Orders" at bounding box center [596, 53] width 58 height 10
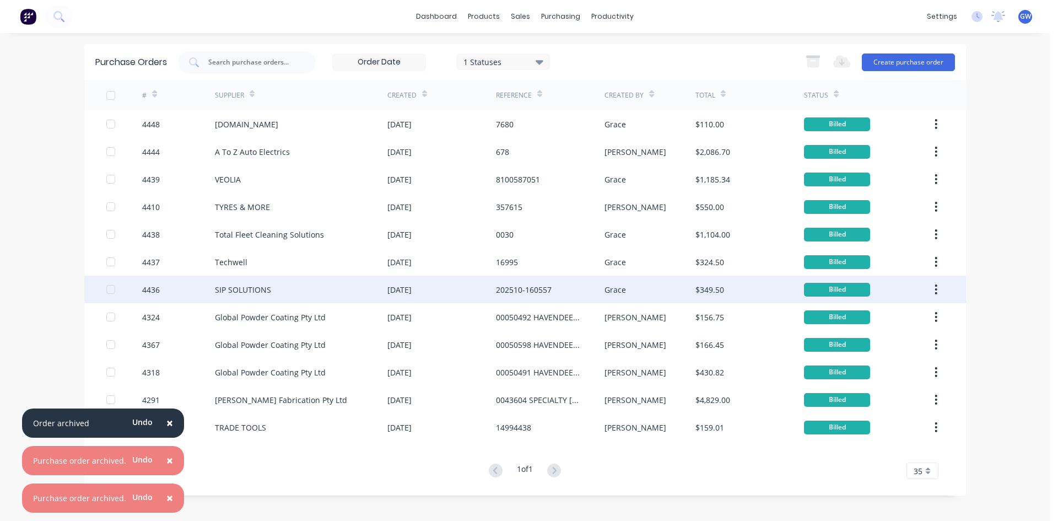
click at [373, 295] on div "SIP SOLUTIONS" at bounding box center [301, 290] width 172 height 28
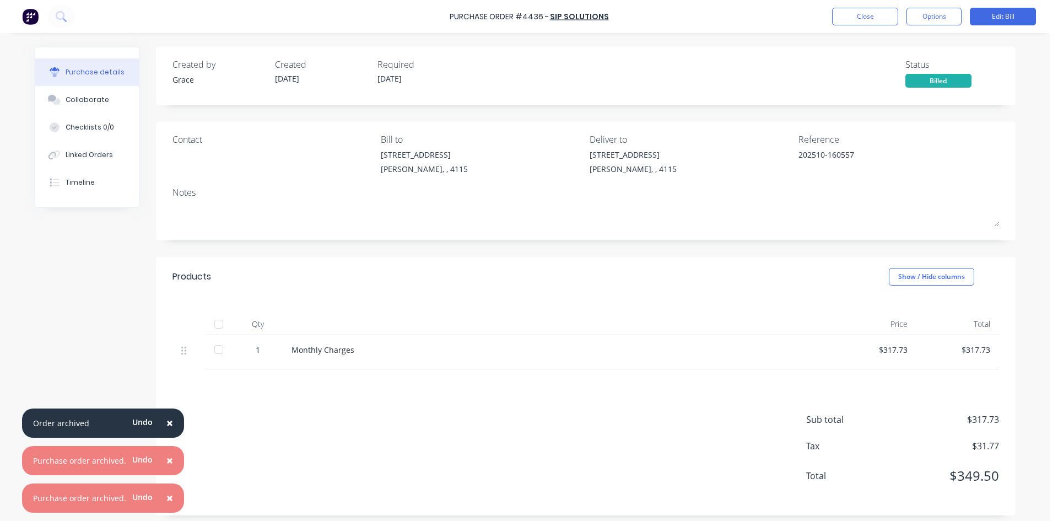
drag, startPoint x: 86, startPoint y: 96, endPoint x: 170, endPoint y: 98, distance: 83.8
click at [86, 96] on div "Collaborate" at bounding box center [88, 100] width 44 height 10
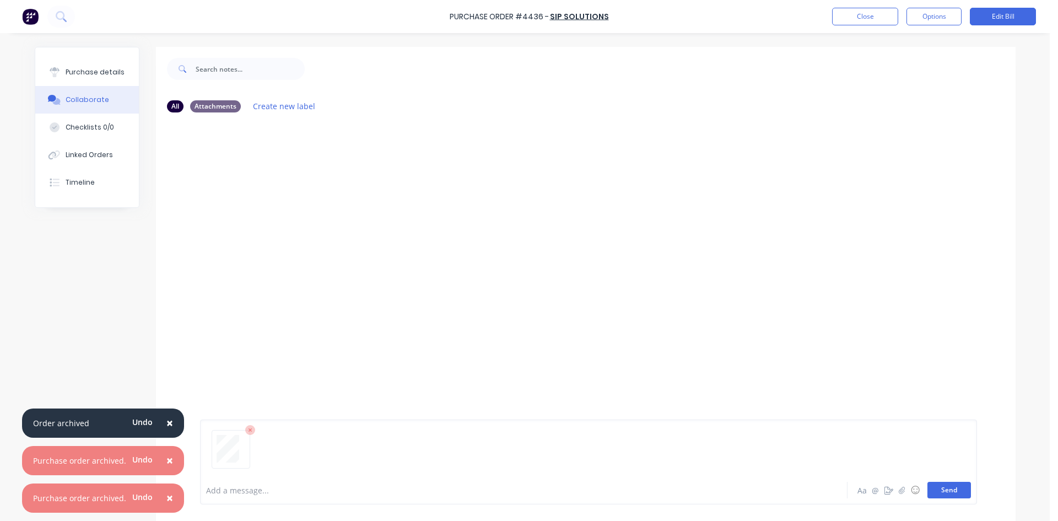
click at [951, 485] on button "Send" at bounding box center [949, 490] width 44 height 17
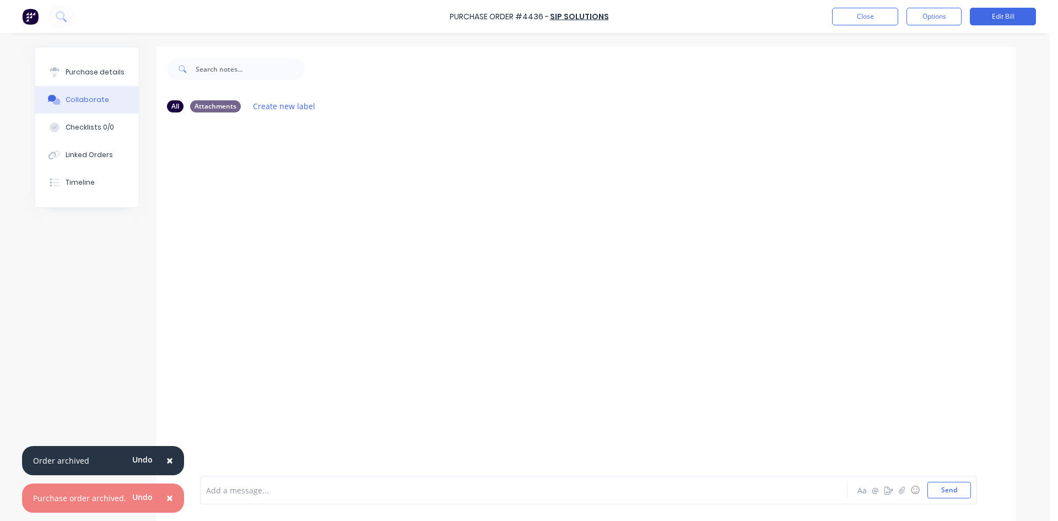
click at [168, 500] on span "×" at bounding box center [169, 497] width 7 height 15
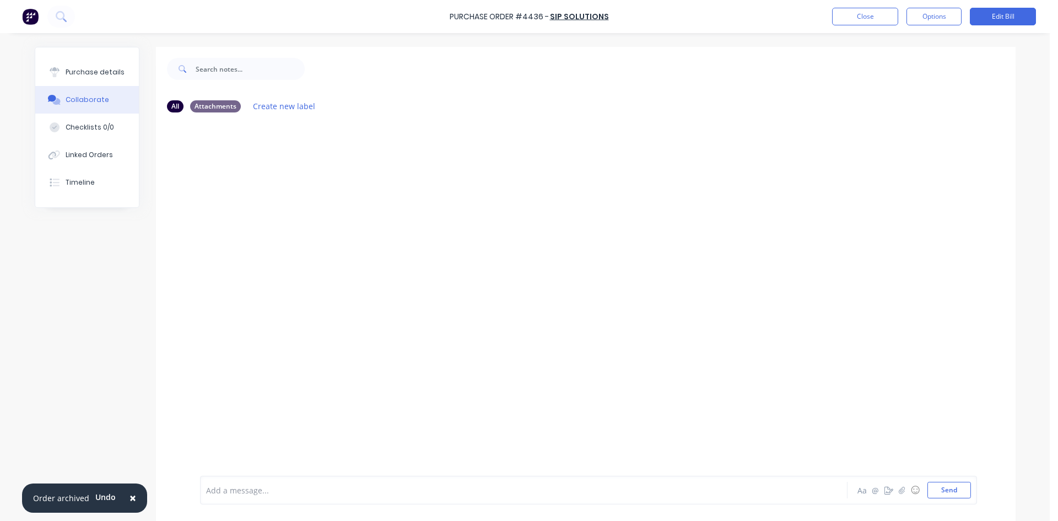
click at [168, 500] on div "Add a message... Aa @ ☺ Send" at bounding box center [586, 490] width 860 height 62
click at [136, 497] on button "×" at bounding box center [132, 498] width 29 height 26
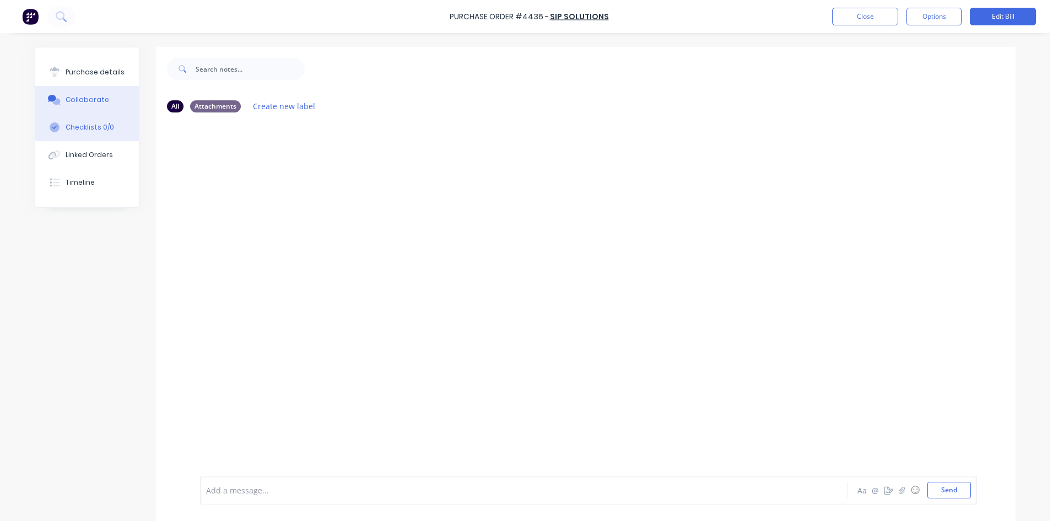
click at [62, 116] on button "Checklists 0/0" at bounding box center [87, 128] width 104 height 28
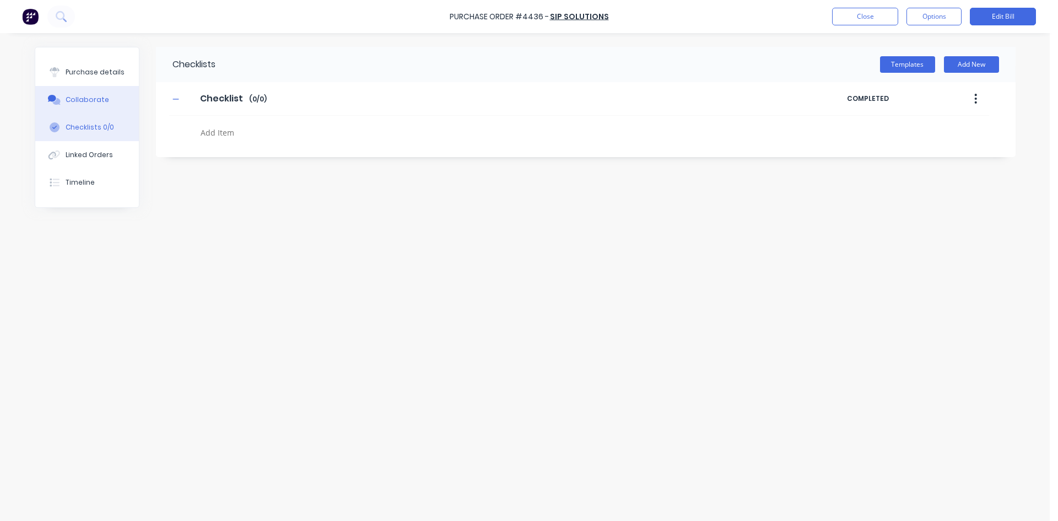
click at [75, 101] on div "Collaborate" at bounding box center [88, 100] width 44 height 10
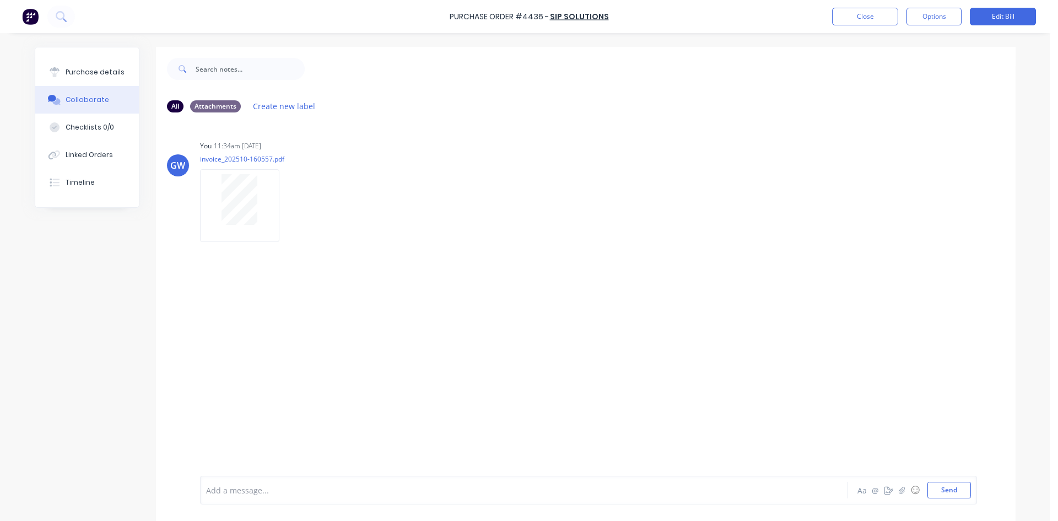
click at [75, 101] on div "Collaborate" at bounding box center [88, 100] width 44 height 10
click at [113, 84] on button "Purchase details" at bounding box center [87, 72] width 104 height 28
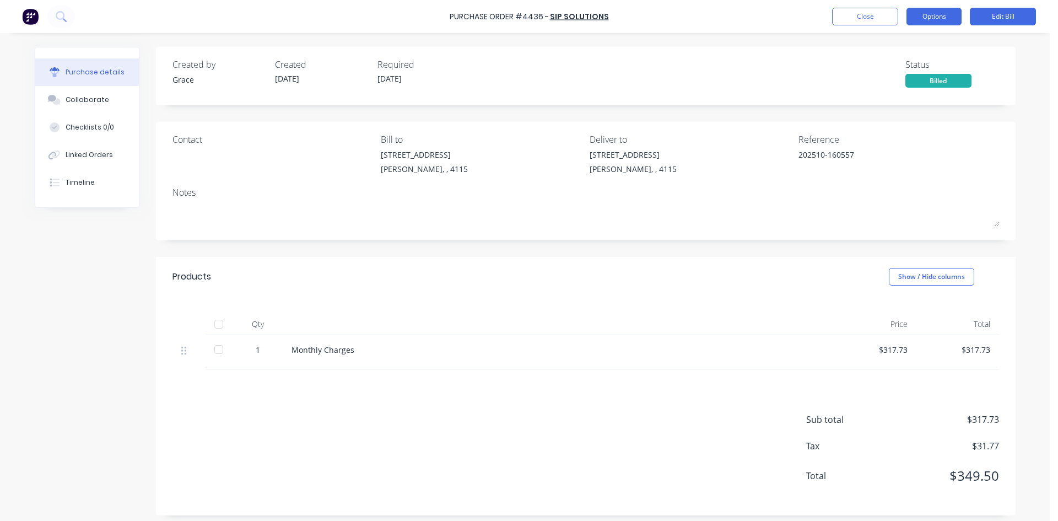
click at [954, 14] on button "Options" at bounding box center [933, 17] width 55 height 18
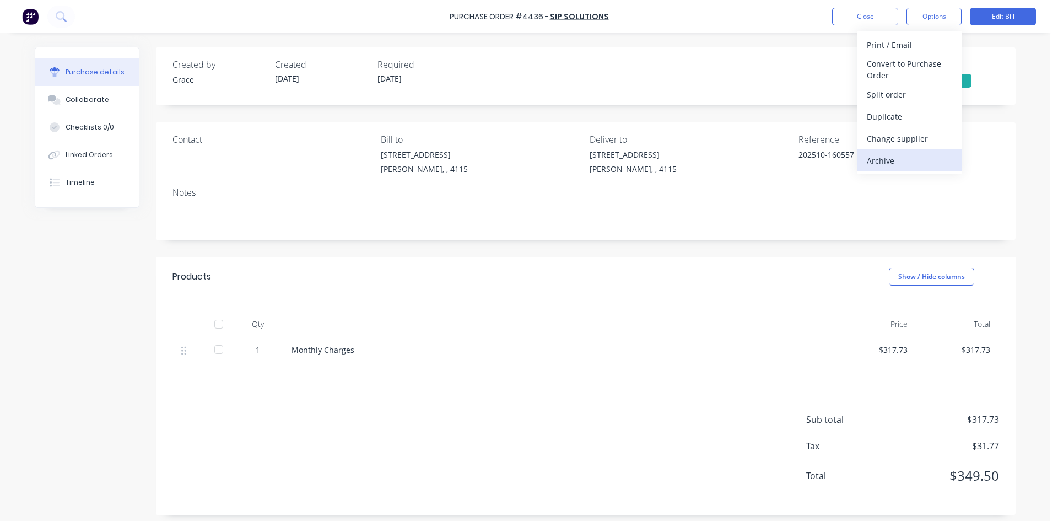
click at [902, 159] on div "Archive" at bounding box center [909, 161] width 85 height 16
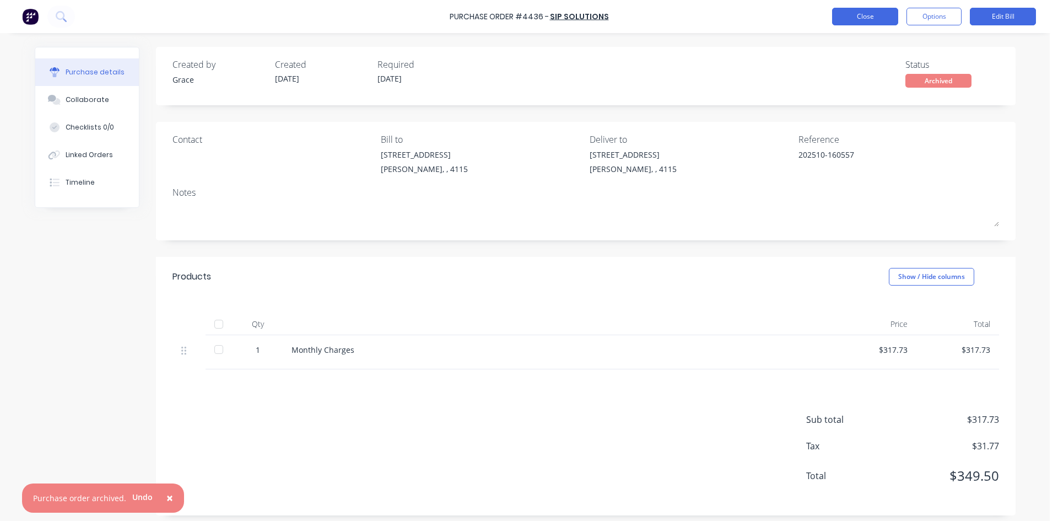
click at [870, 20] on button "Close" at bounding box center [865, 17] width 66 height 18
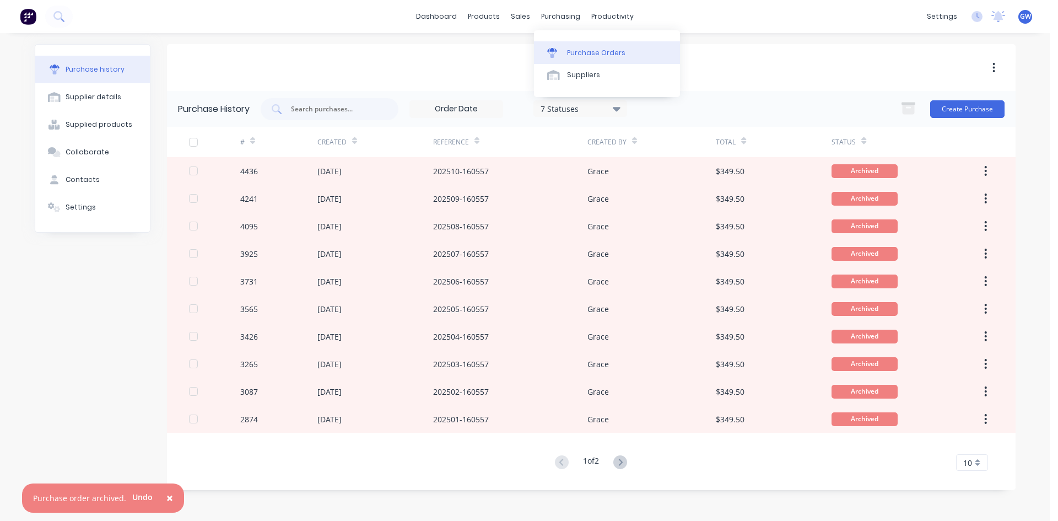
click at [605, 59] on link "Purchase Orders" at bounding box center [607, 52] width 146 height 22
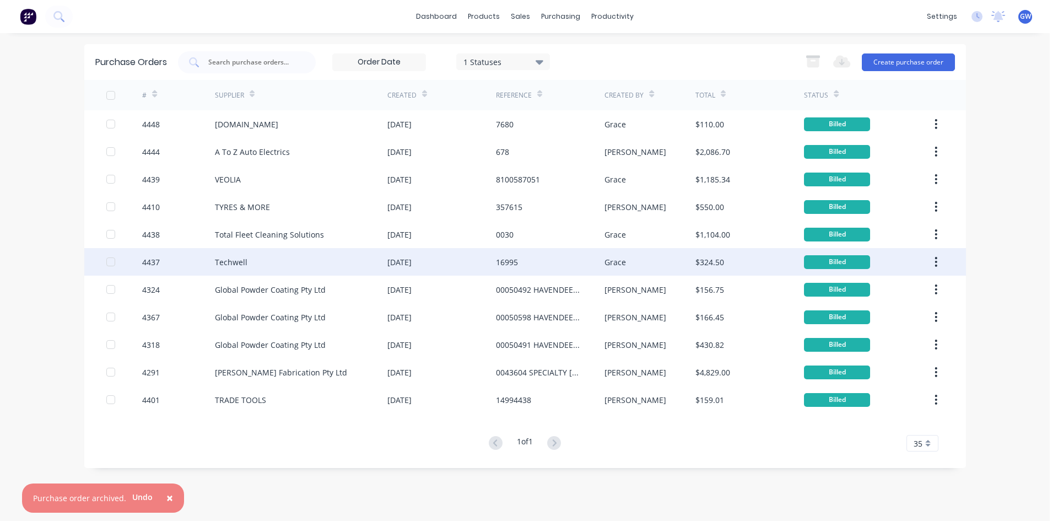
click at [433, 268] on div "[DATE]" at bounding box center [441, 262] width 109 height 28
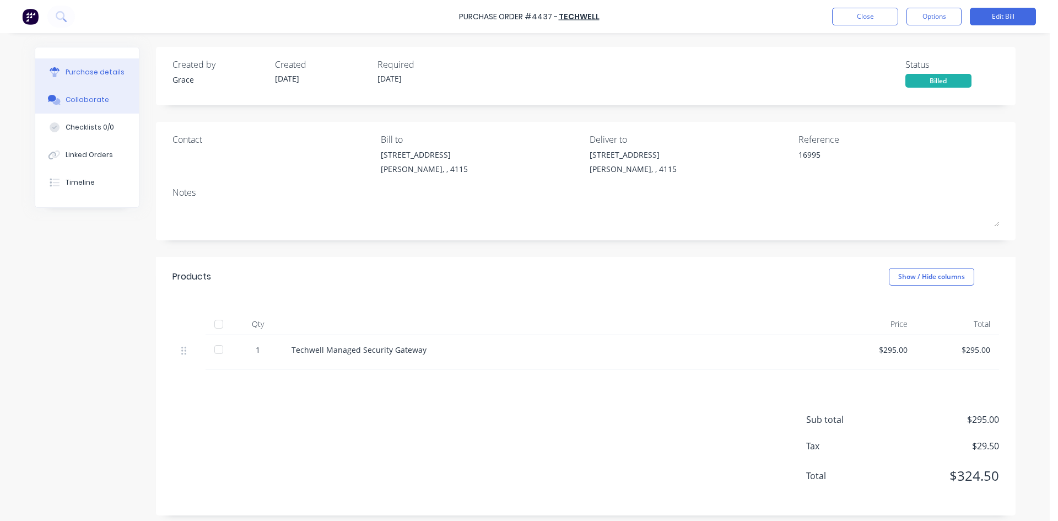
click at [53, 105] on button "Collaborate" at bounding box center [87, 100] width 104 height 28
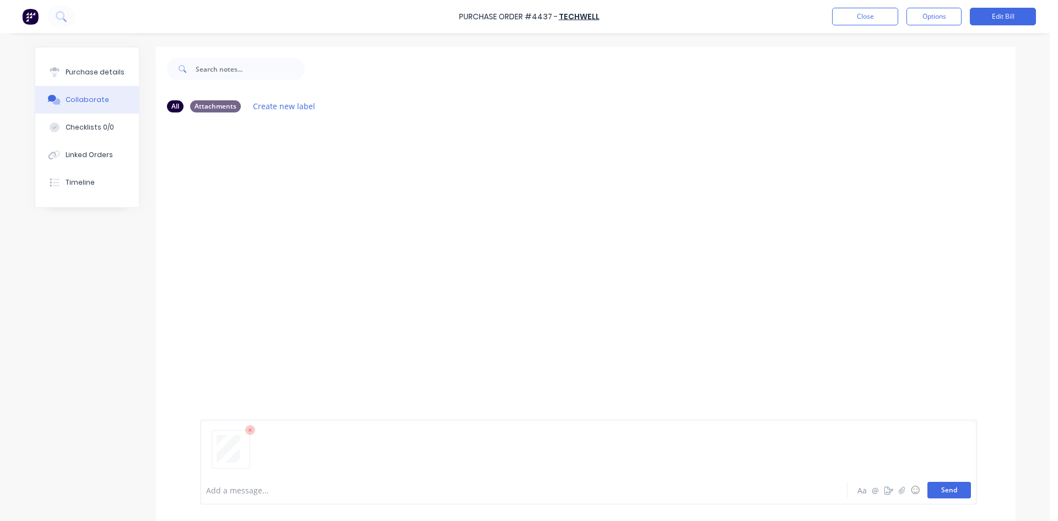
click at [950, 492] on button "Send" at bounding box center [949, 490] width 44 height 17
click at [900, 15] on div "Close Options Edit Bill" at bounding box center [934, 17] width 204 height 18
click at [883, 14] on button "Close" at bounding box center [865, 17] width 66 height 18
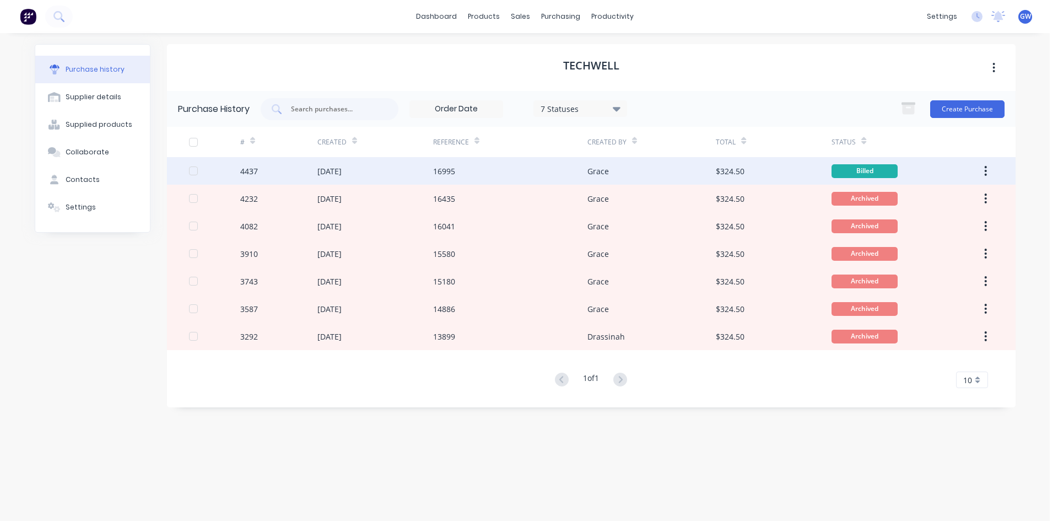
click at [986, 169] on icon "button" at bounding box center [985, 171] width 3 height 12
click at [959, 198] on div "Archived" at bounding box center [903, 199] width 142 height 28
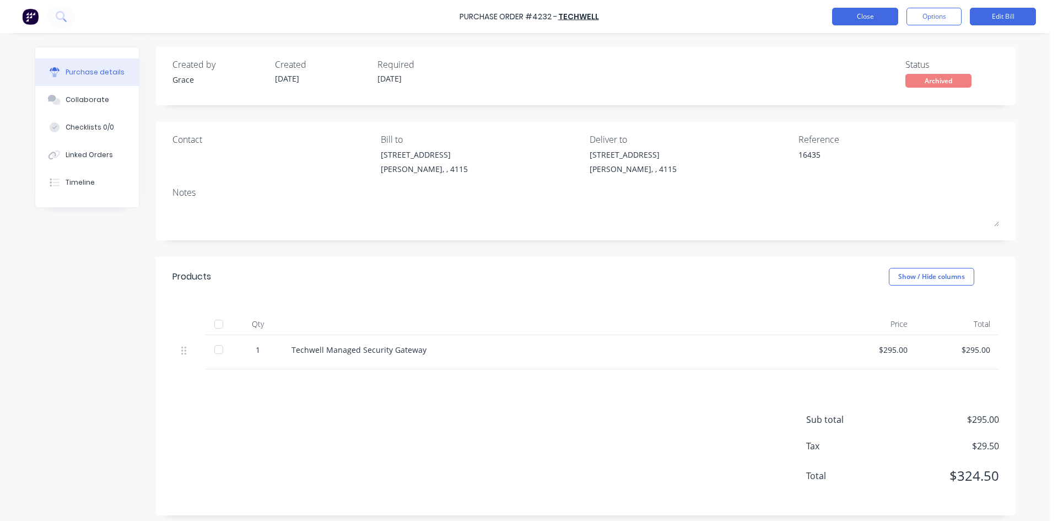
click at [865, 18] on button "Close" at bounding box center [865, 17] width 66 height 18
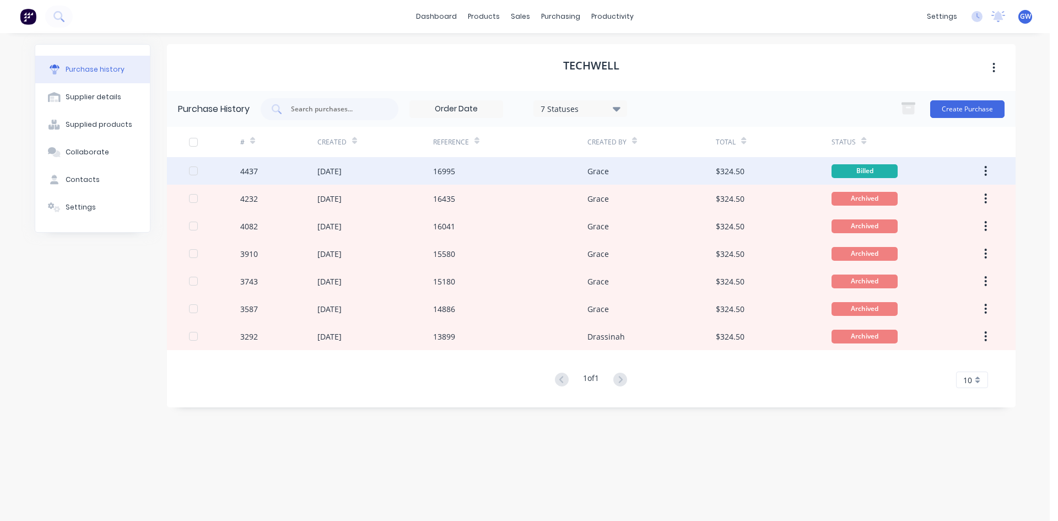
click at [982, 168] on button "button" at bounding box center [986, 171] width 26 height 20
click at [961, 201] on div "Archive" at bounding box center [946, 200] width 85 height 16
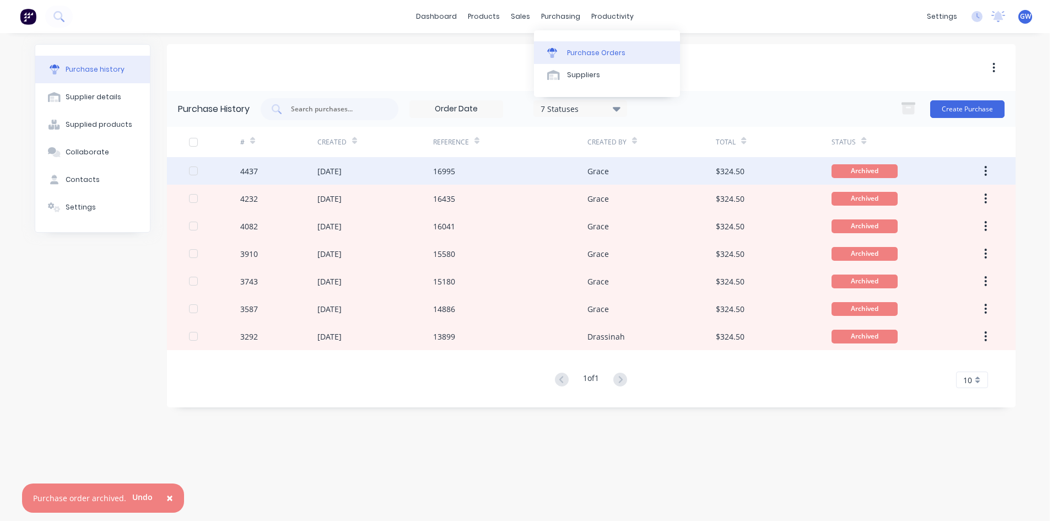
click at [587, 54] on div "Purchase Orders" at bounding box center [596, 53] width 58 height 10
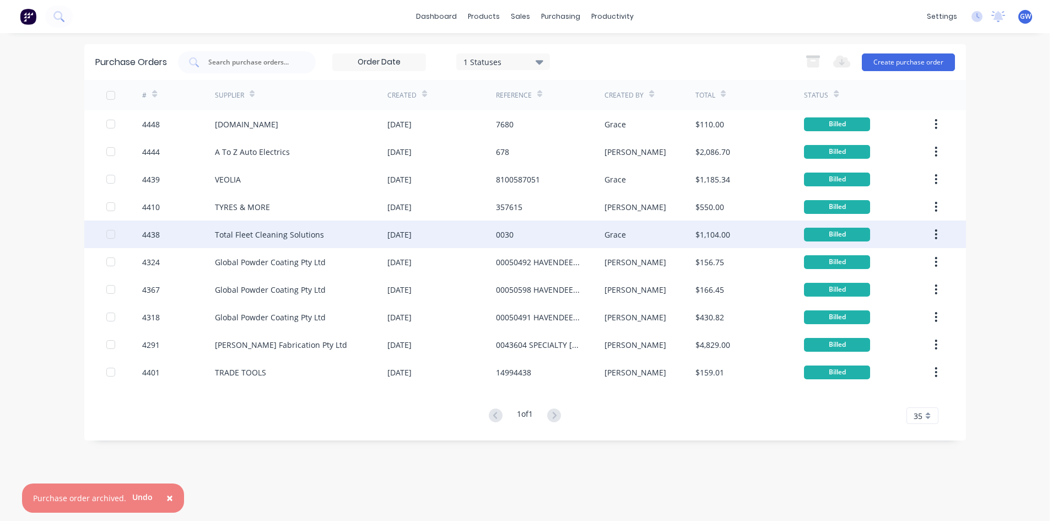
click at [280, 239] on div "Total Fleet Cleaning Solutions" at bounding box center [269, 235] width 109 height 12
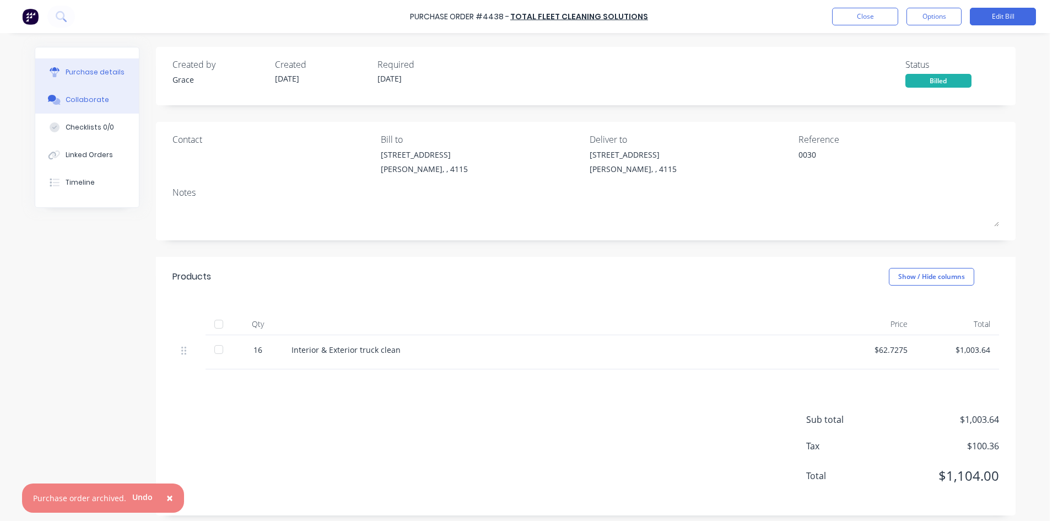
click at [82, 100] on div "Collaborate" at bounding box center [88, 100] width 44 height 10
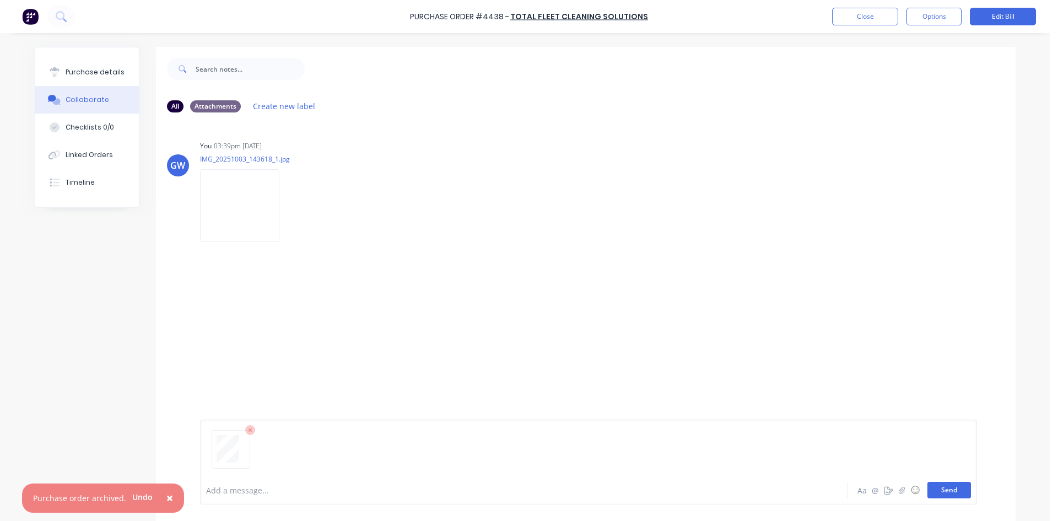
click at [960, 494] on button "Send" at bounding box center [949, 490] width 44 height 17
click at [861, 19] on button "Close" at bounding box center [865, 17] width 66 height 18
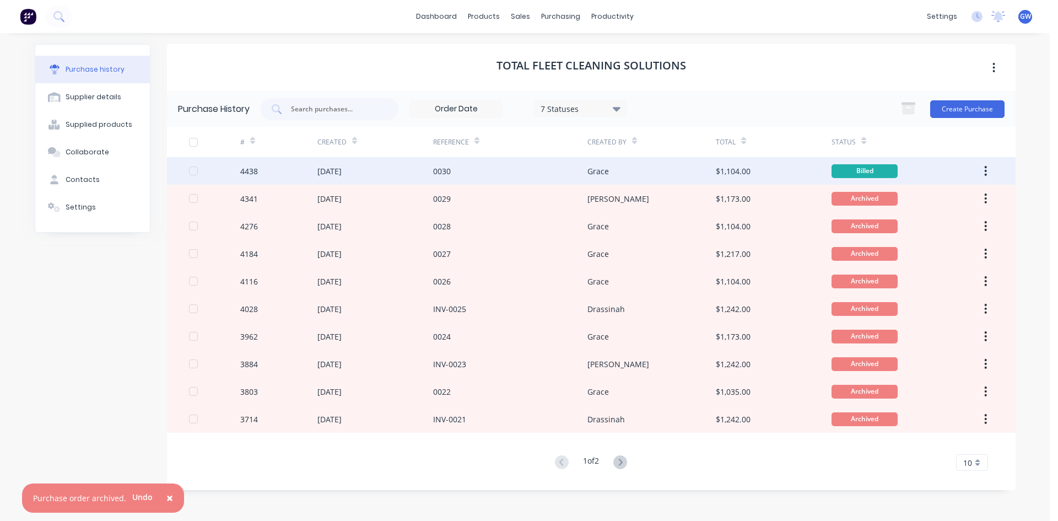
click at [985, 170] on icon "button" at bounding box center [986, 171] width 2 height 10
click at [956, 198] on div "Archive" at bounding box center [946, 200] width 85 height 16
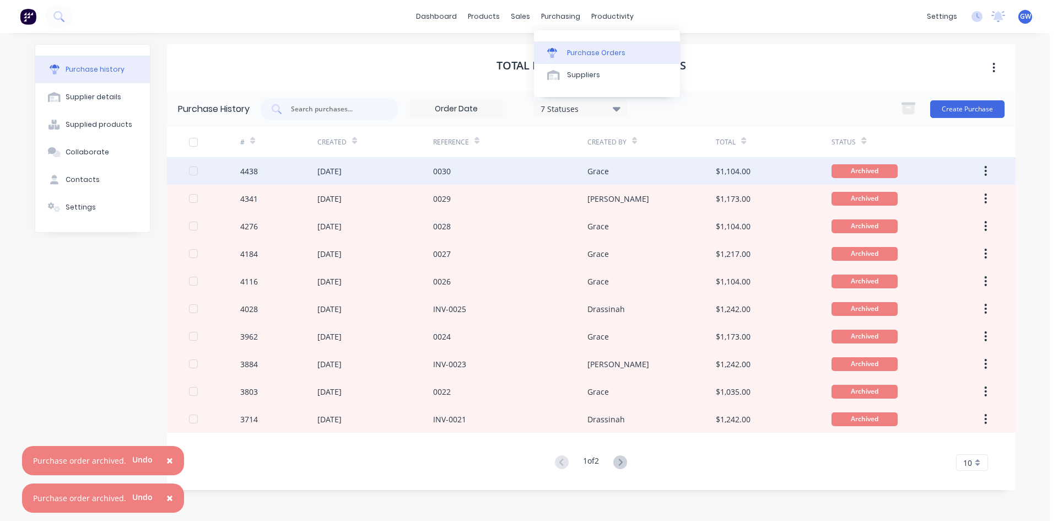
click at [577, 58] on link "Purchase Orders" at bounding box center [607, 52] width 146 height 22
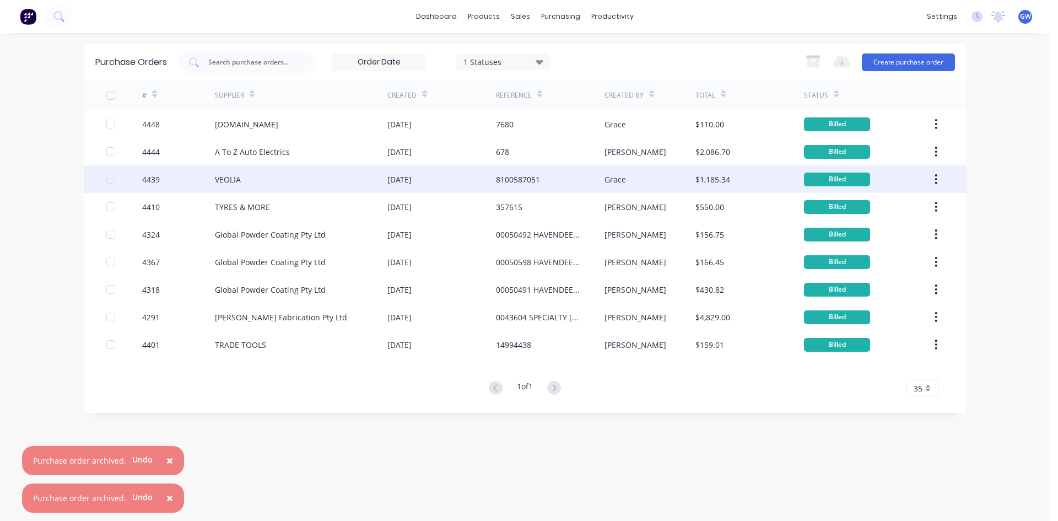
click at [319, 184] on div "VEOLIA" at bounding box center [301, 179] width 172 height 28
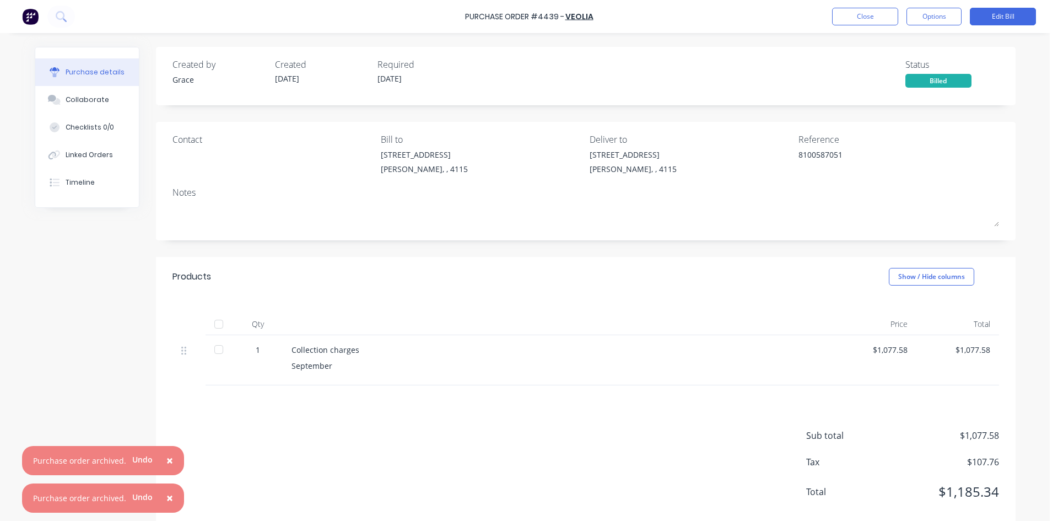
drag, startPoint x: 56, startPoint y: 105, endPoint x: 174, endPoint y: 112, distance: 118.7
click at [56, 105] on button "Collaborate" at bounding box center [87, 100] width 104 height 28
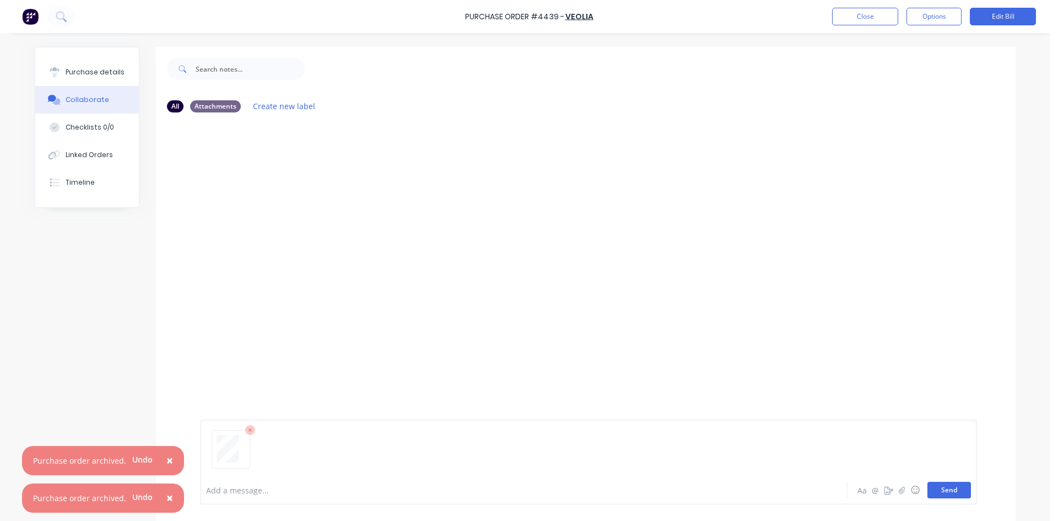
click at [934, 482] on button "Send" at bounding box center [949, 490] width 44 height 17
click at [858, 18] on button "Close" at bounding box center [865, 17] width 66 height 18
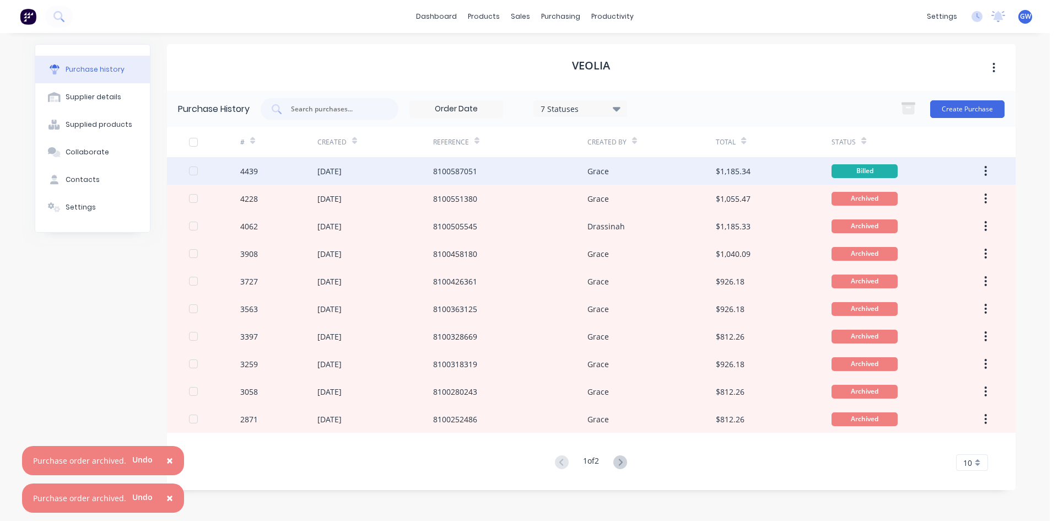
click at [987, 171] on button "button" at bounding box center [986, 171] width 26 height 20
click at [975, 200] on div "Archive" at bounding box center [946, 200] width 85 height 16
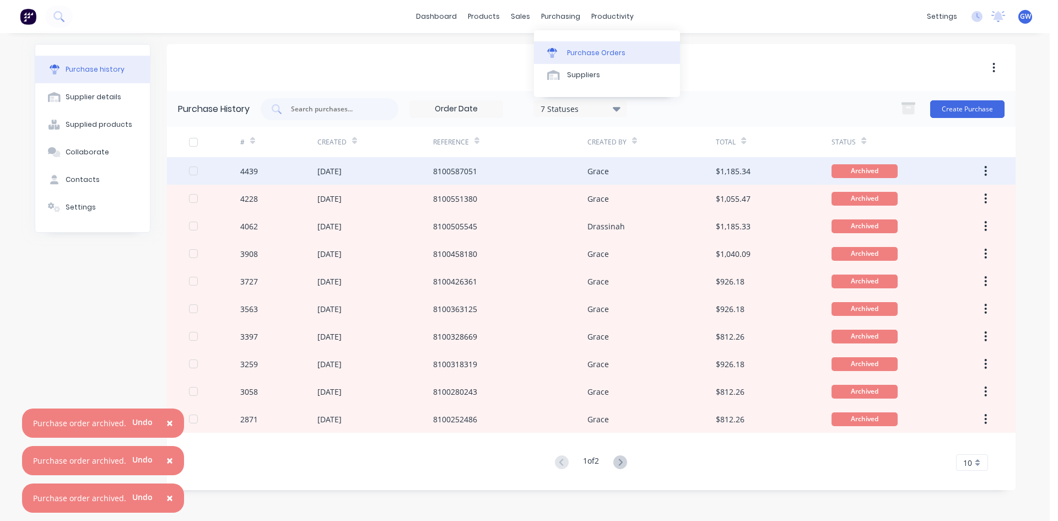
click at [572, 49] on div "Purchase Orders" at bounding box center [596, 53] width 58 height 10
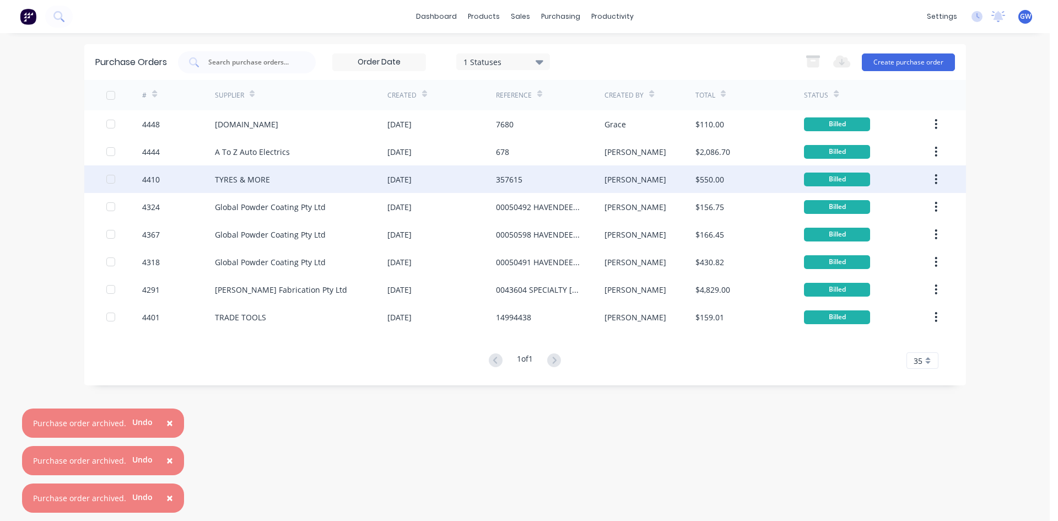
click at [317, 179] on div "TYRES & MORE" at bounding box center [301, 179] width 172 height 28
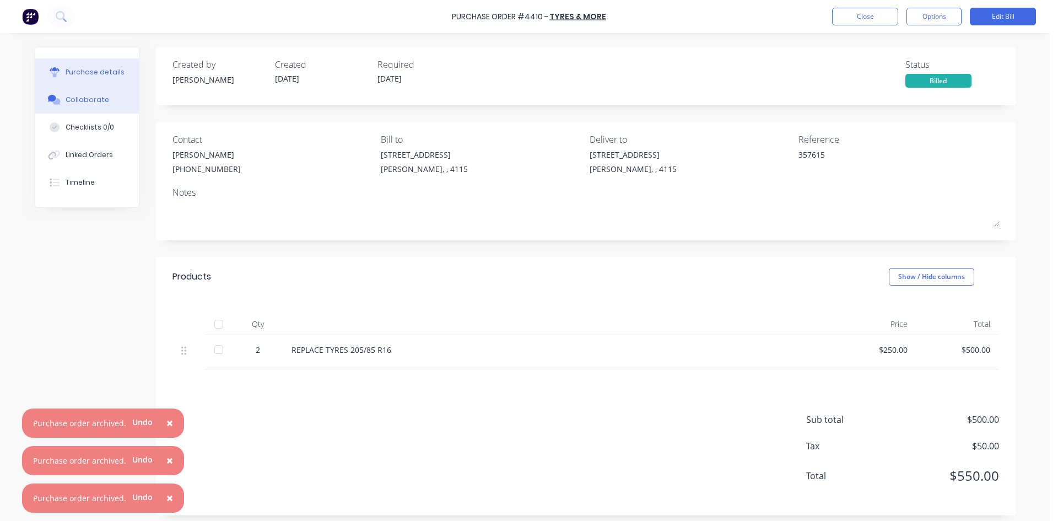
click at [104, 102] on button "Collaborate" at bounding box center [87, 100] width 104 height 28
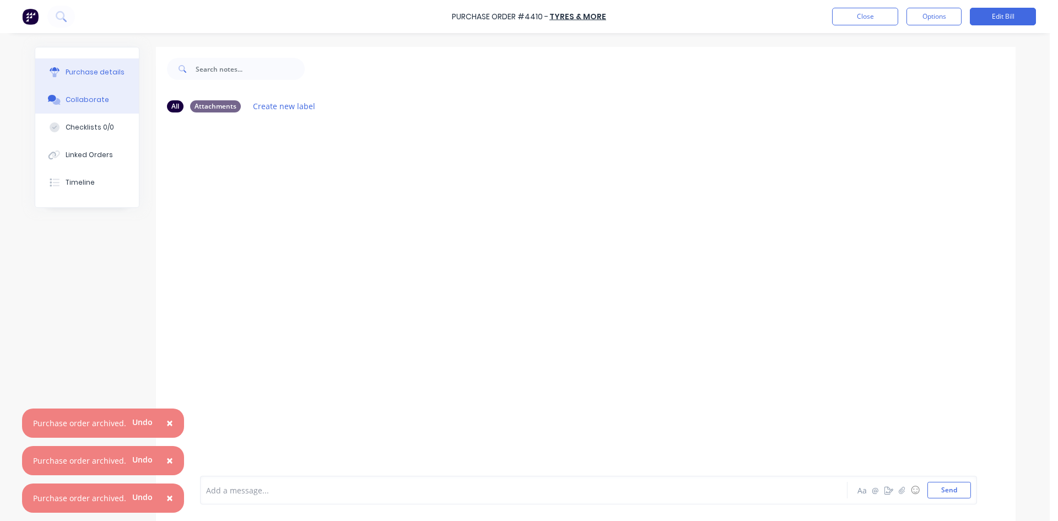
click at [78, 76] on div "Purchase details" at bounding box center [95, 72] width 59 height 10
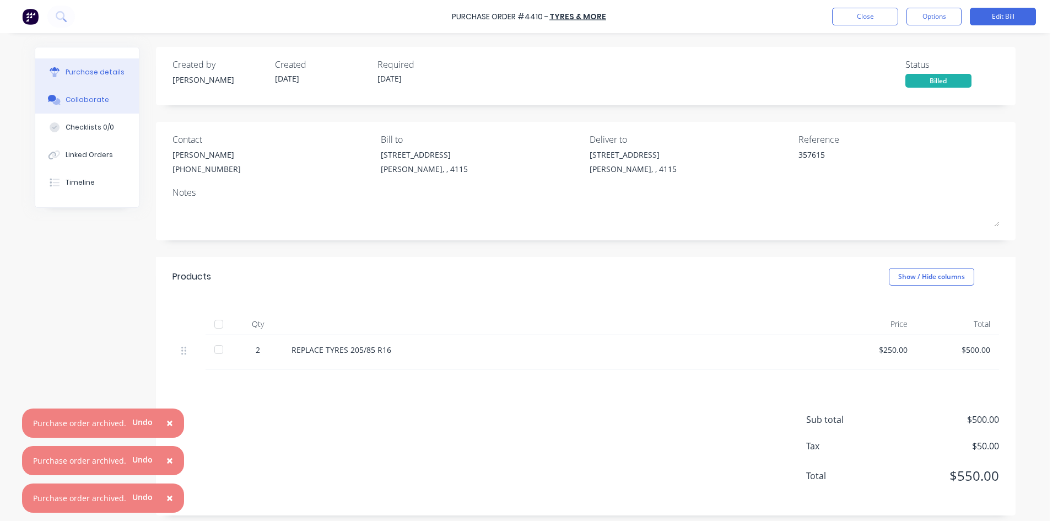
click at [121, 107] on button "Collaborate" at bounding box center [87, 100] width 104 height 28
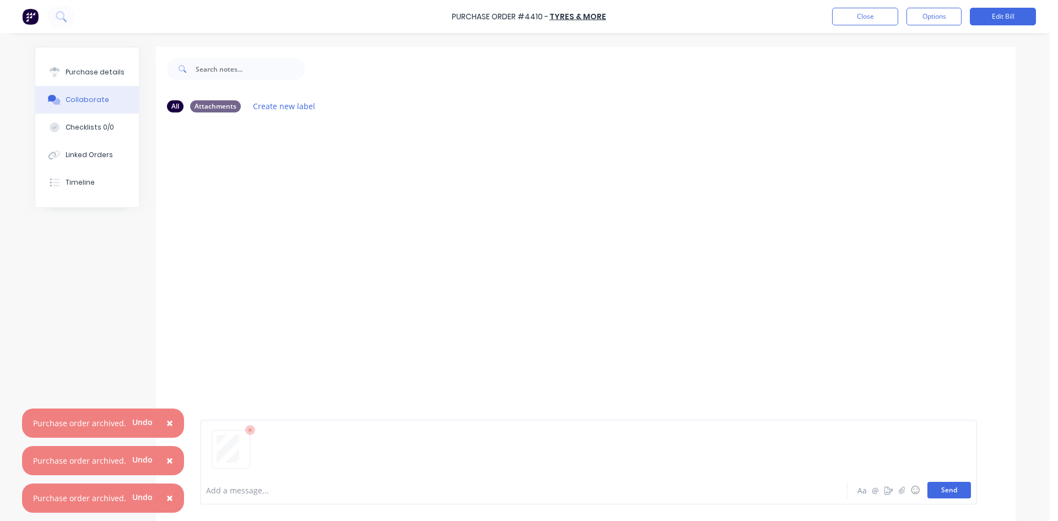
click at [953, 489] on button "Send" at bounding box center [949, 490] width 44 height 17
click at [939, 16] on button "Options" at bounding box center [933, 17] width 55 height 18
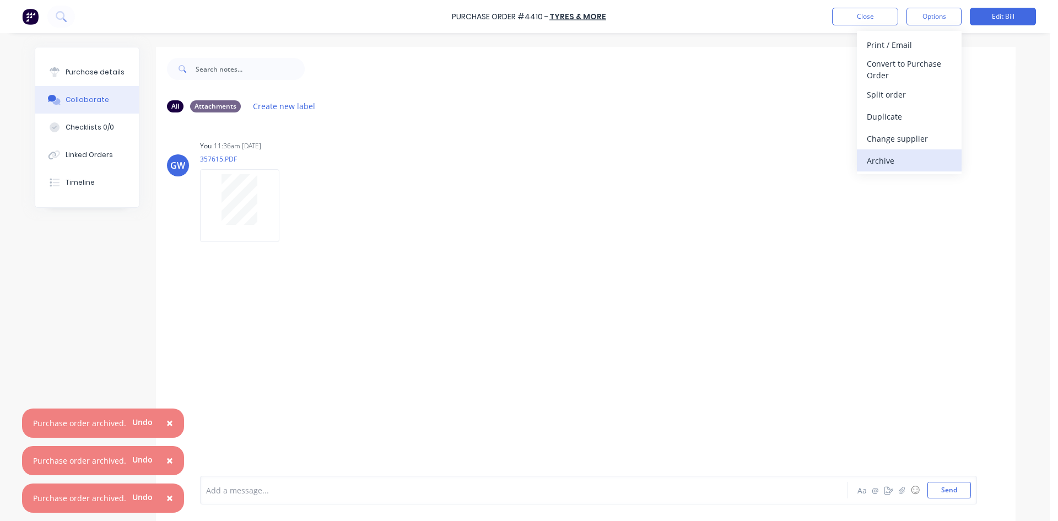
click at [899, 157] on div "Archive" at bounding box center [909, 161] width 85 height 16
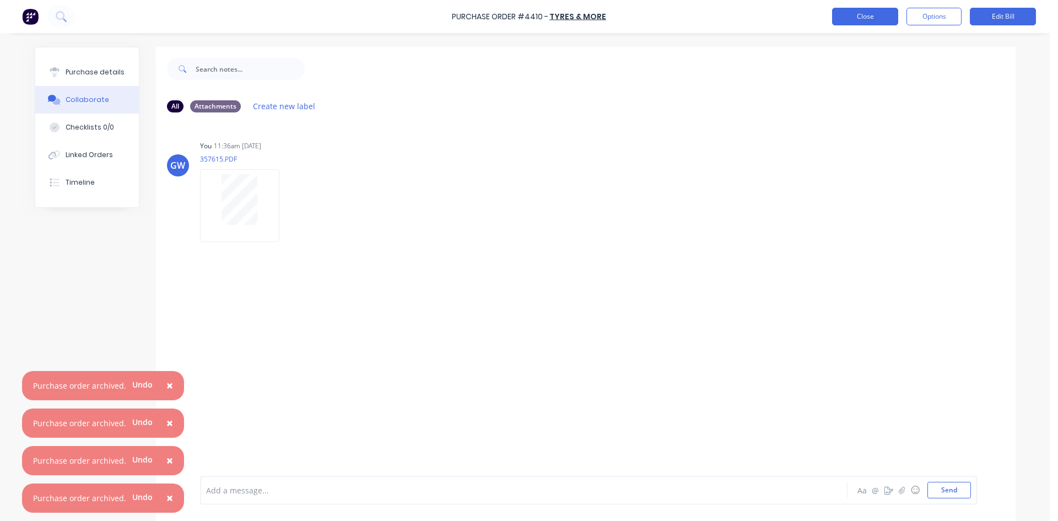
click at [883, 18] on button "Close" at bounding box center [865, 17] width 66 height 18
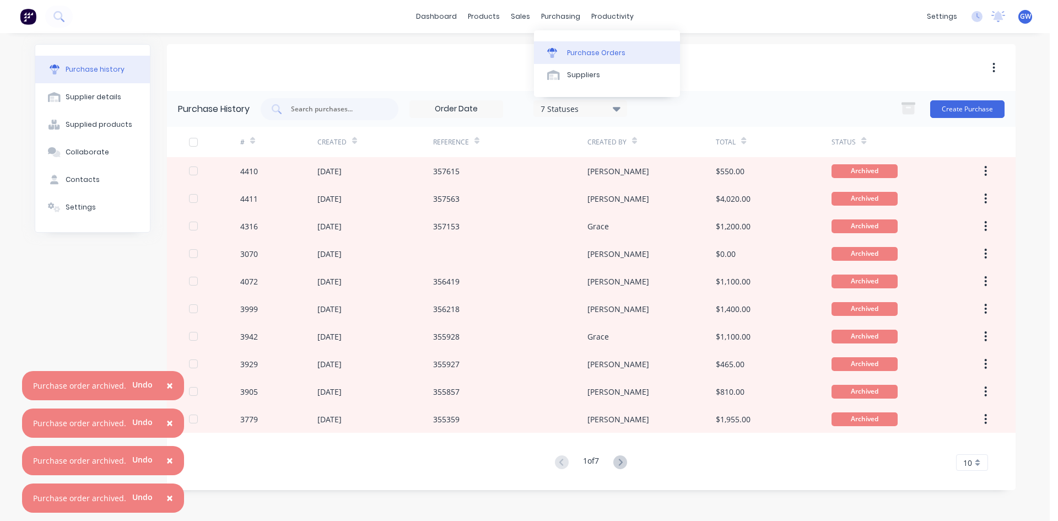
click at [565, 55] on link "Purchase Orders" at bounding box center [607, 52] width 146 height 22
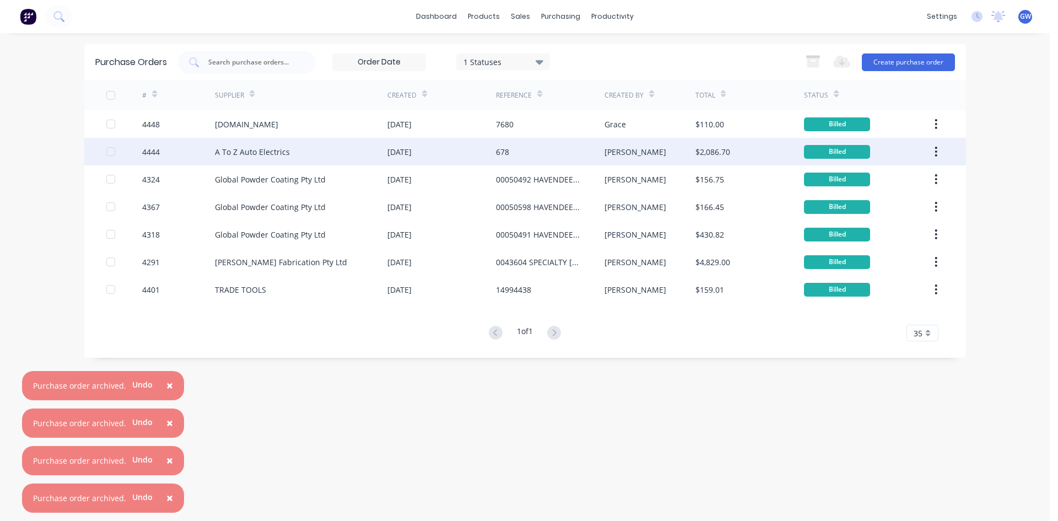
click at [564, 144] on div "678" at bounding box center [550, 152] width 109 height 28
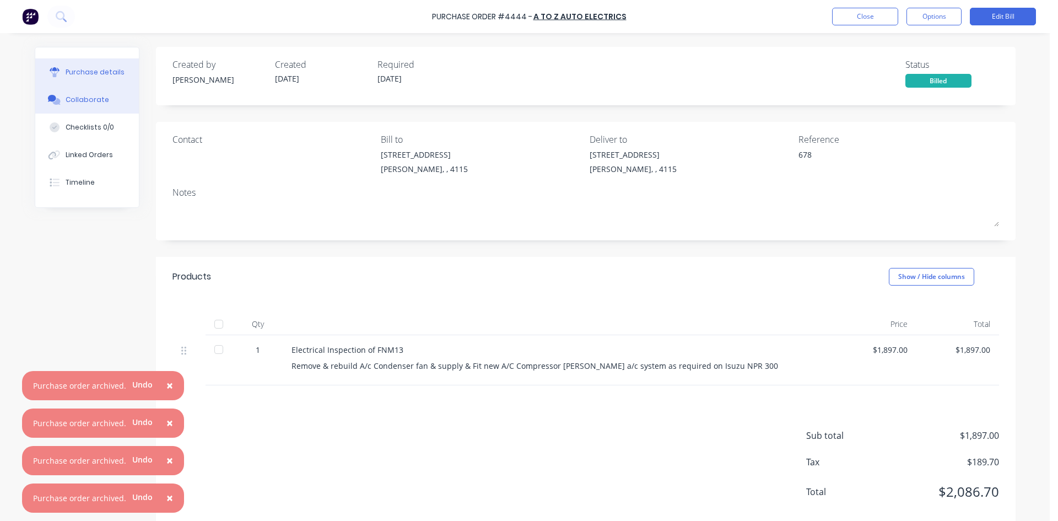
click at [97, 93] on button "Collaborate" at bounding box center [87, 100] width 104 height 28
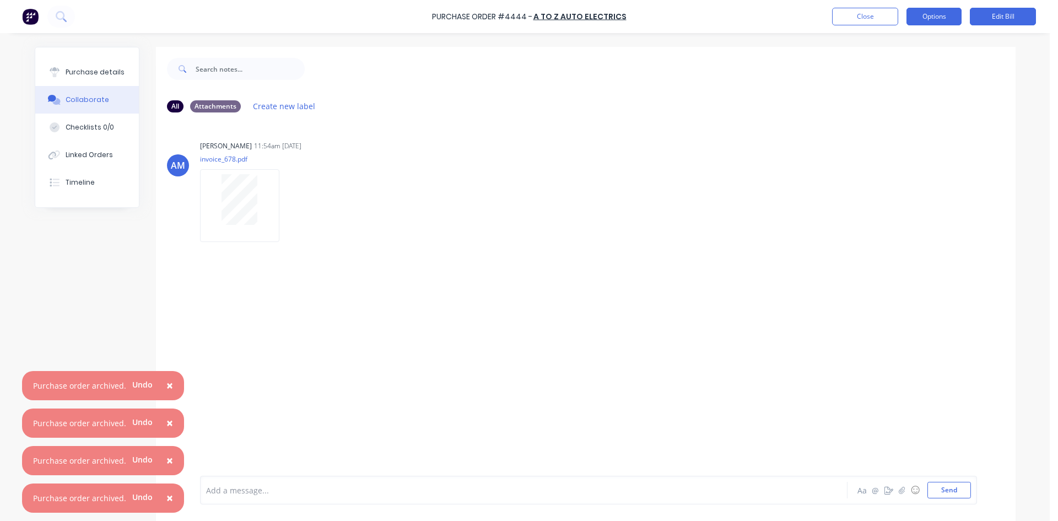
click at [927, 17] on button "Options" at bounding box center [933, 17] width 55 height 18
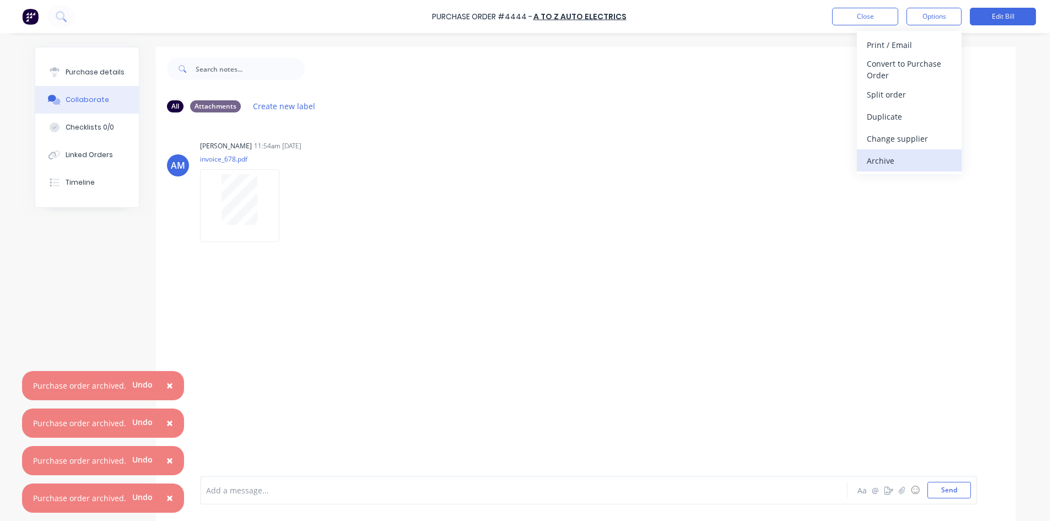
click at [904, 166] on div "Archive" at bounding box center [909, 161] width 85 height 16
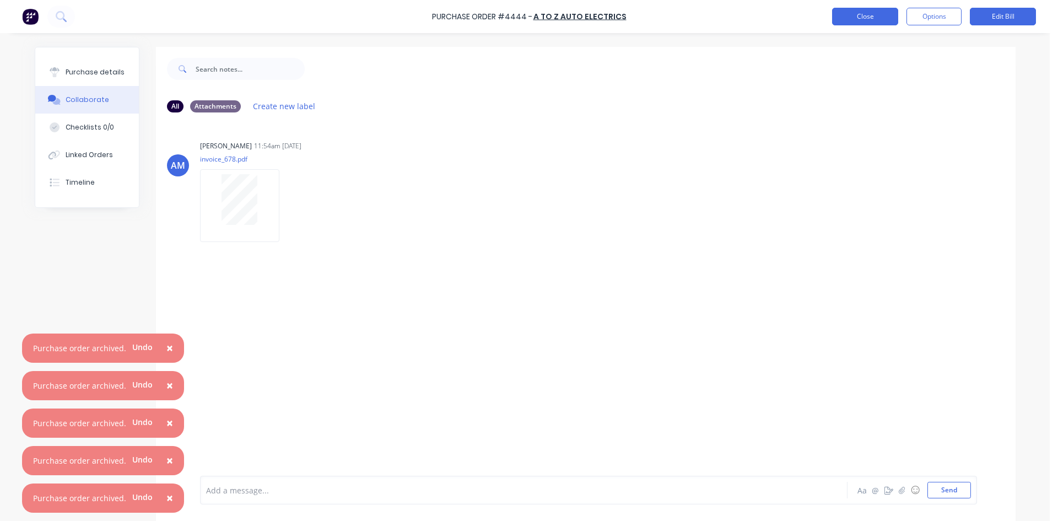
click at [866, 15] on button "Close" at bounding box center [865, 17] width 66 height 18
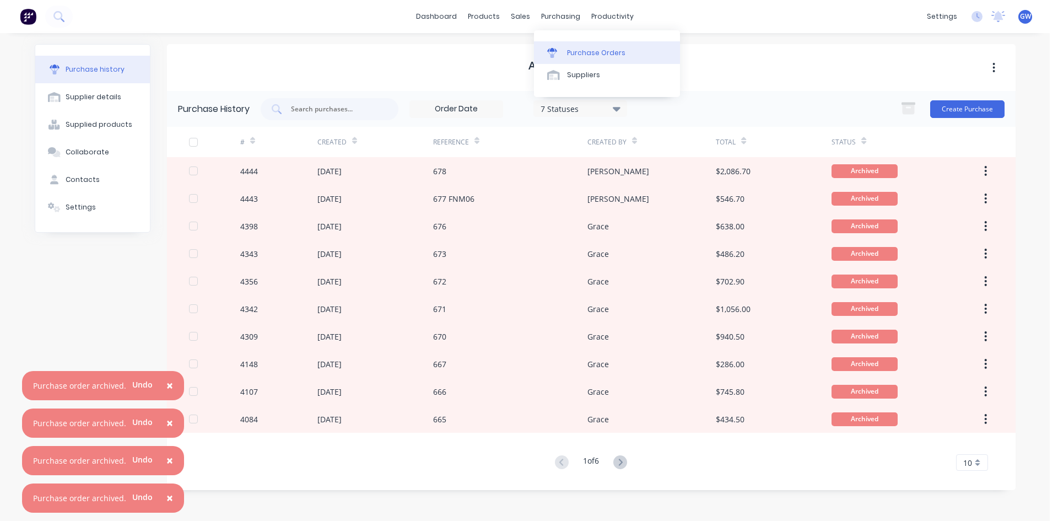
click at [568, 58] on link "Purchase Orders" at bounding box center [607, 52] width 146 height 22
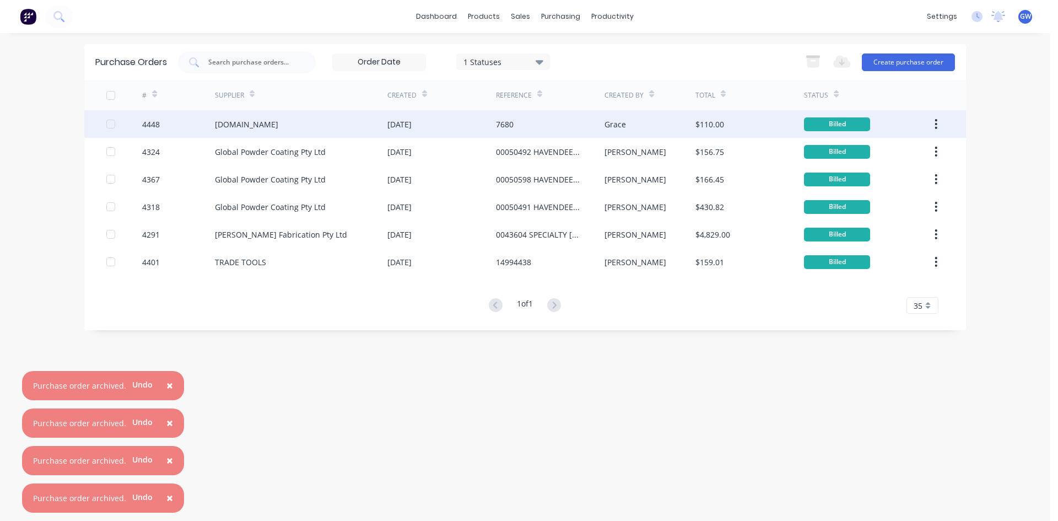
click at [558, 126] on div "7680" at bounding box center [550, 124] width 109 height 28
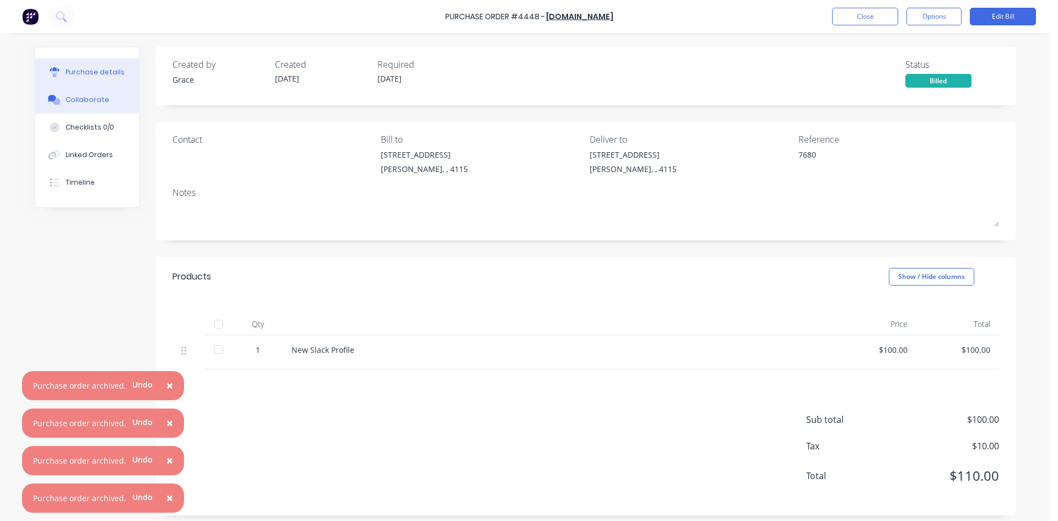
click at [93, 101] on div "Collaborate" at bounding box center [88, 100] width 44 height 10
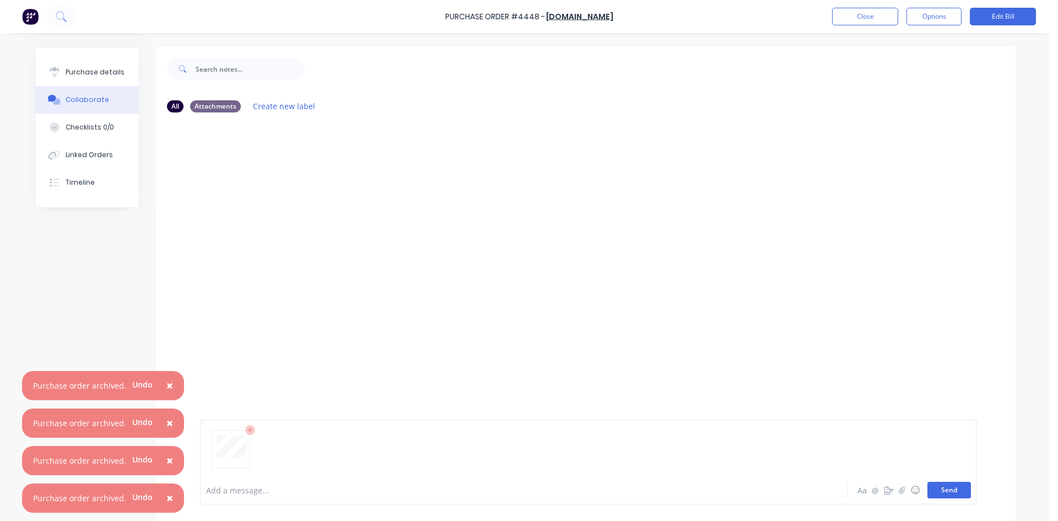
click at [938, 492] on button "Send" at bounding box center [949, 490] width 44 height 17
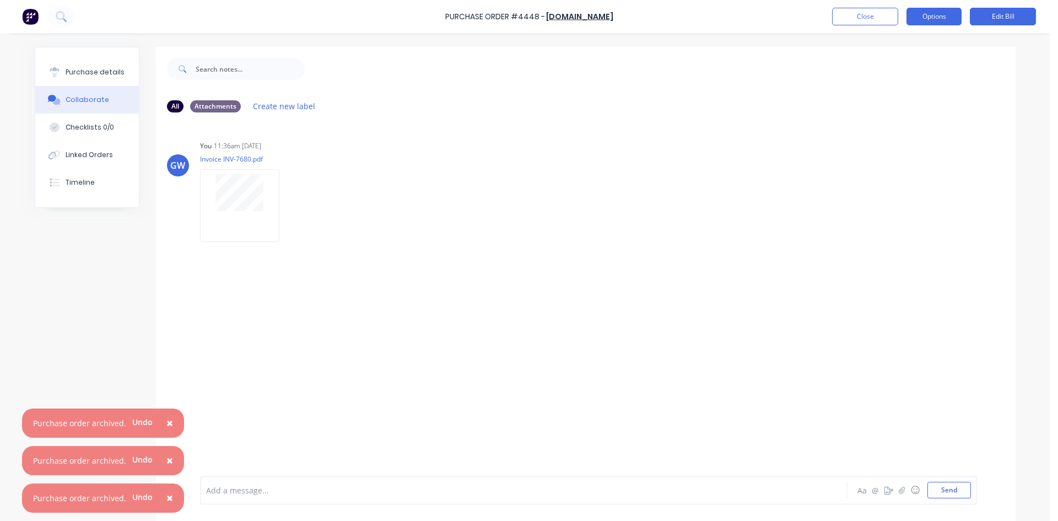
click at [927, 20] on button "Options" at bounding box center [933, 17] width 55 height 18
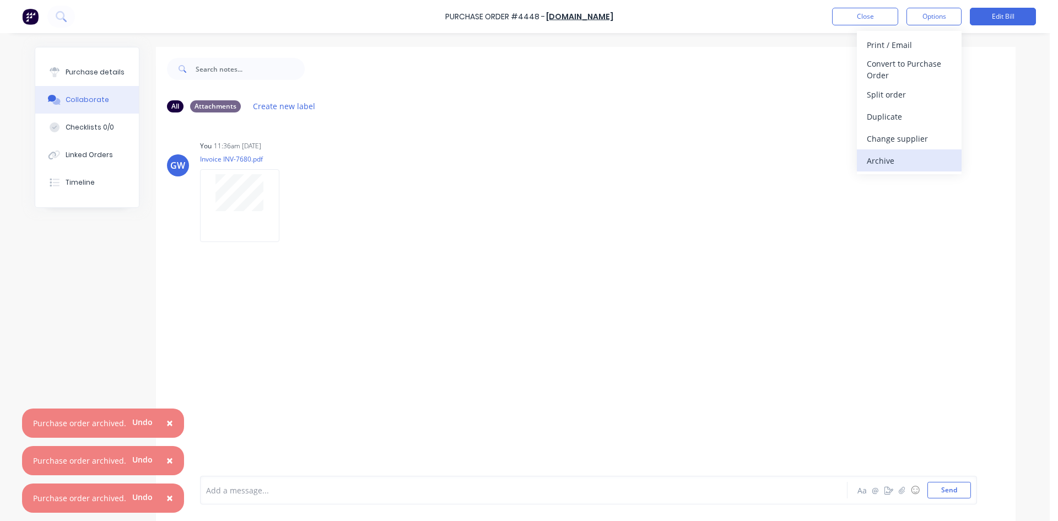
click at [899, 156] on div "Archive" at bounding box center [909, 161] width 85 height 16
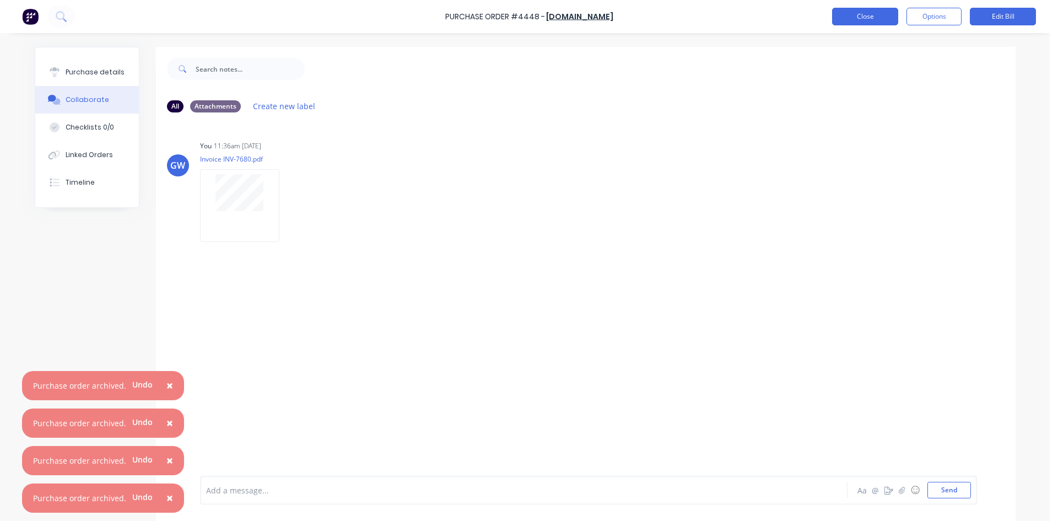
click at [864, 13] on button "Close" at bounding box center [865, 17] width 66 height 18
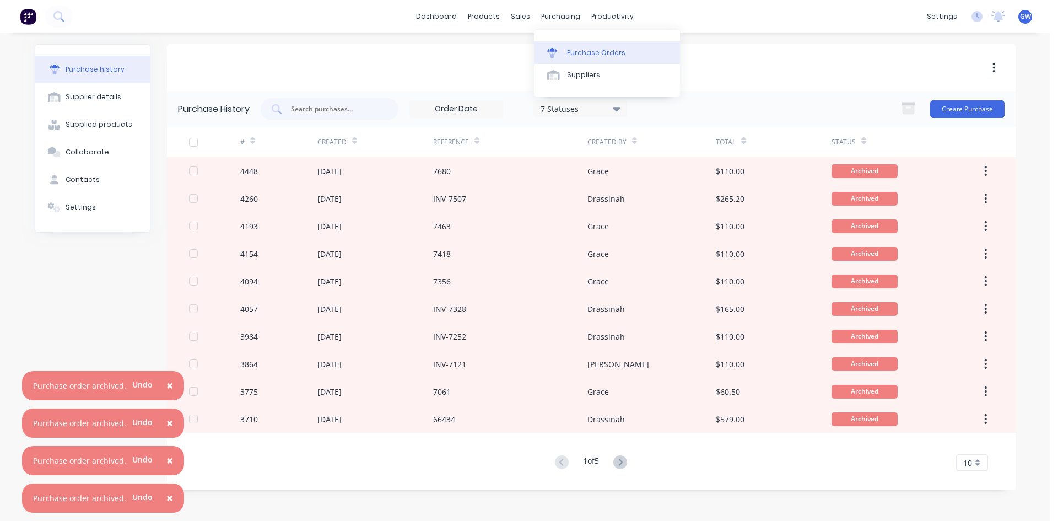
click at [577, 52] on div "Purchase Orders" at bounding box center [596, 53] width 58 height 10
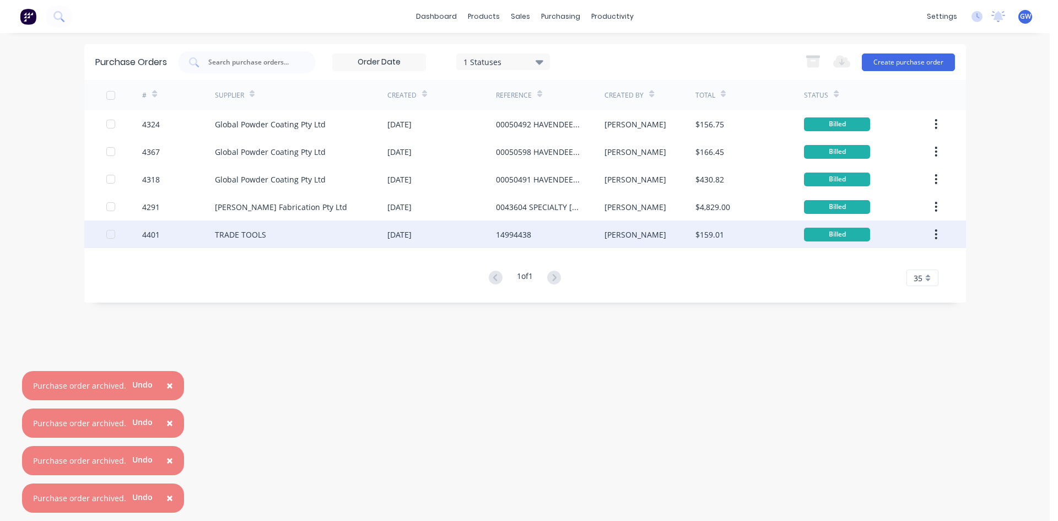
click at [441, 231] on div "30 Sep 2025" at bounding box center [441, 234] width 109 height 28
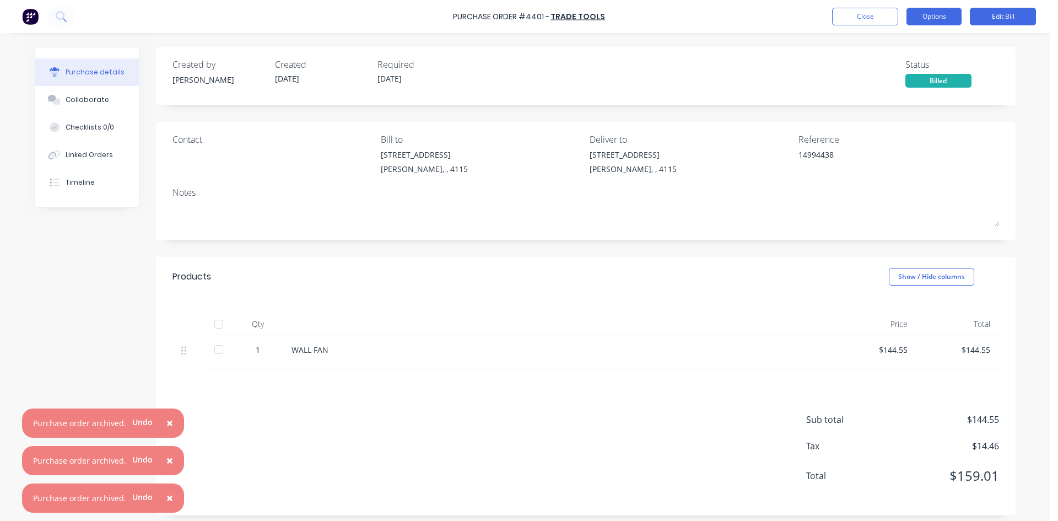
click at [935, 20] on button "Options" at bounding box center [933, 17] width 55 height 18
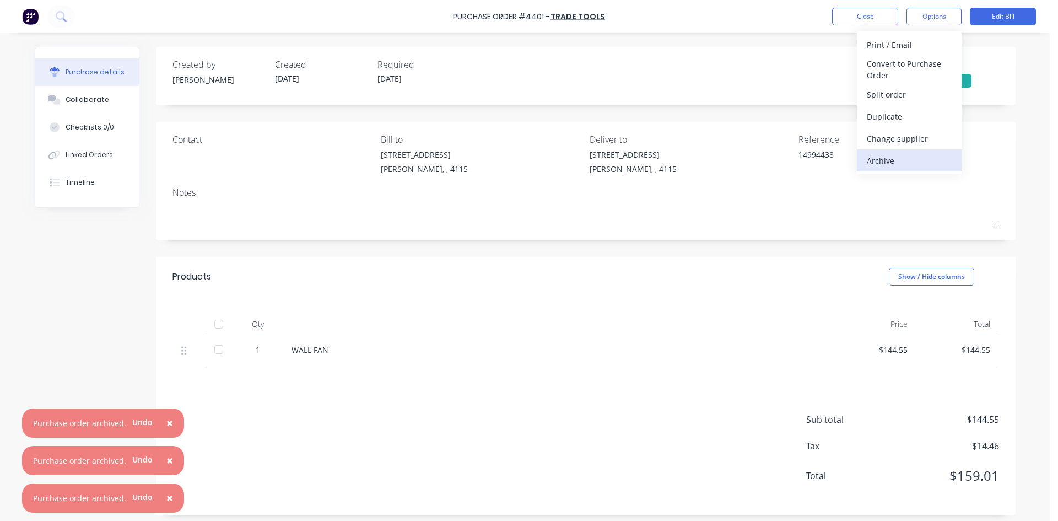
click at [919, 160] on div "Archive" at bounding box center [909, 161] width 85 height 16
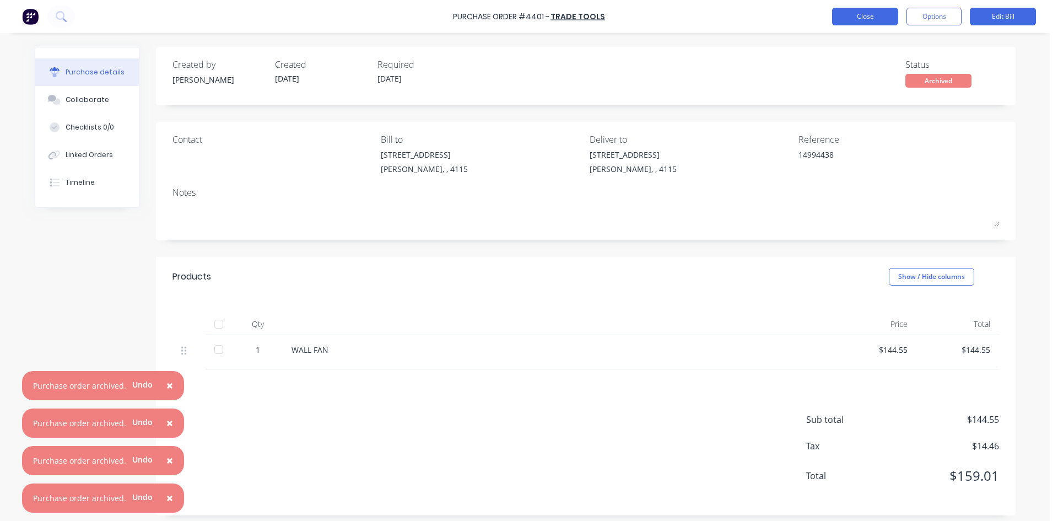
click at [870, 21] on button "Close" at bounding box center [865, 17] width 66 height 18
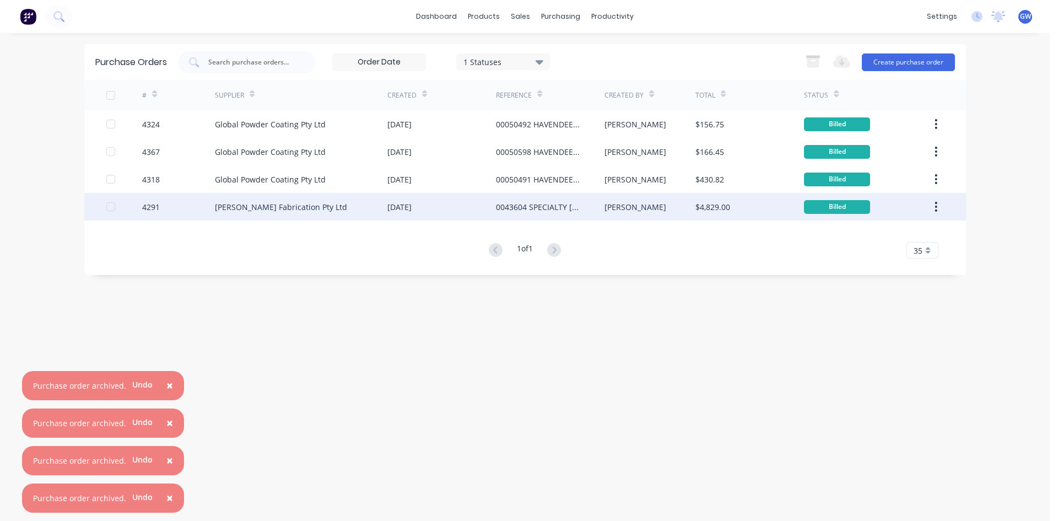
click at [506, 215] on div "0043604 SPECIALTY KINGSTON" at bounding box center [550, 207] width 109 height 28
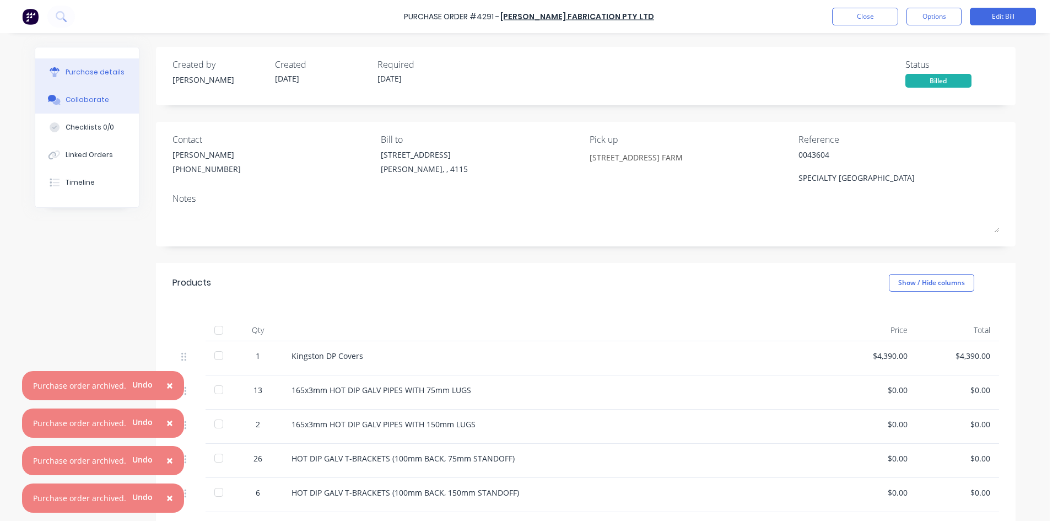
click at [109, 104] on button "Collaborate" at bounding box center [87, 100] width 104 height 28
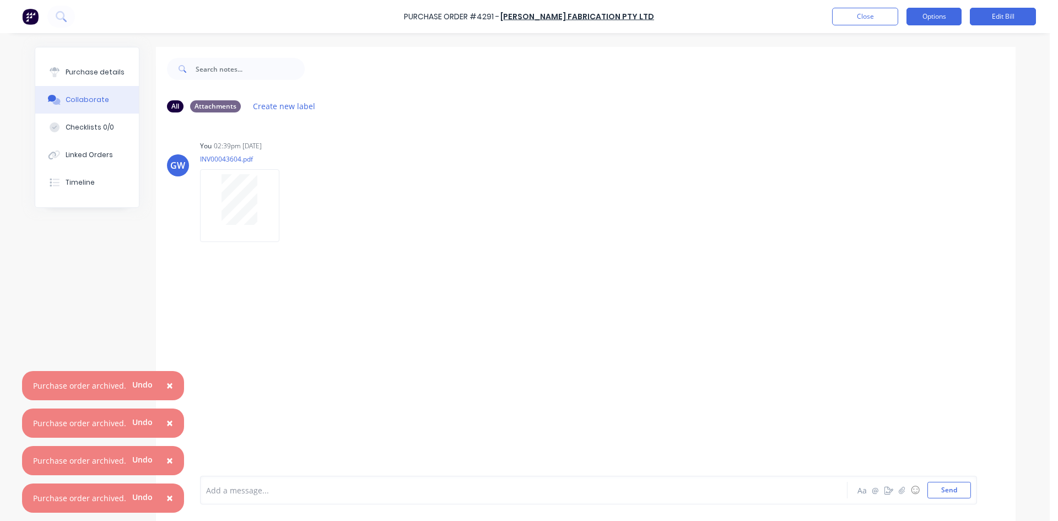
click at [952, 17] on button "Options" at bounding box center [933, 17] width 55 height 18
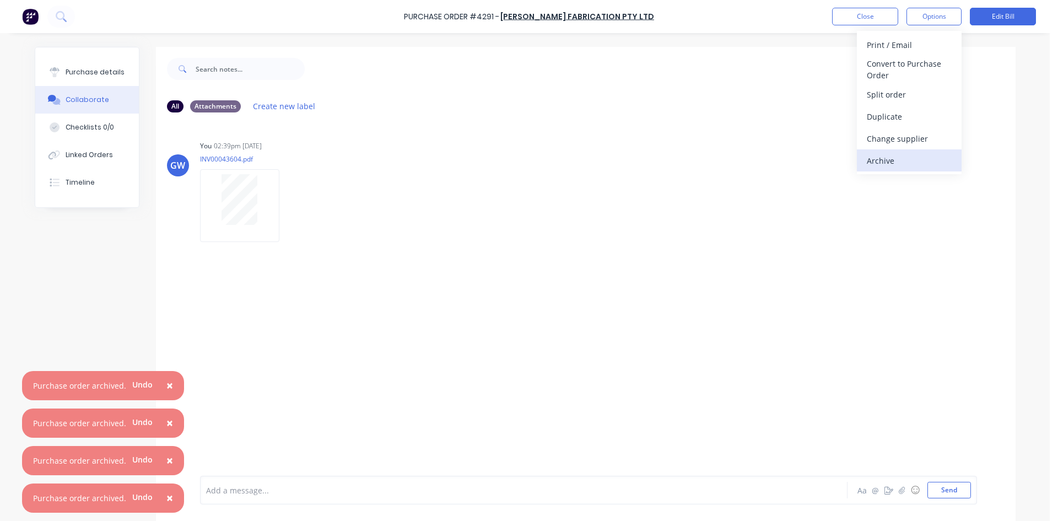
click at [905, 161] on div "Archive" at bounding box center [909, 161] width 85 height 16
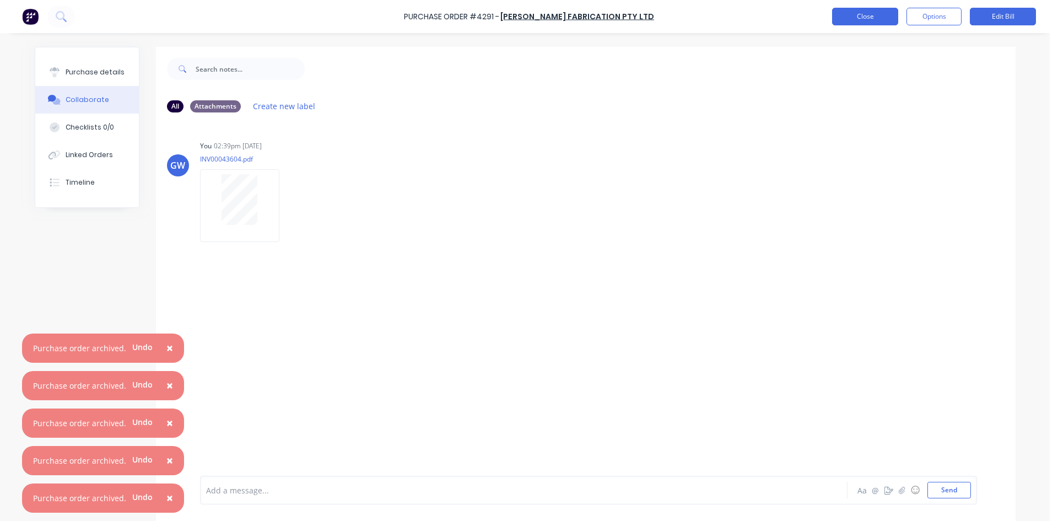
click at [863, 18] on button "Close" at bounding box center [865, 17] width 66 height 18
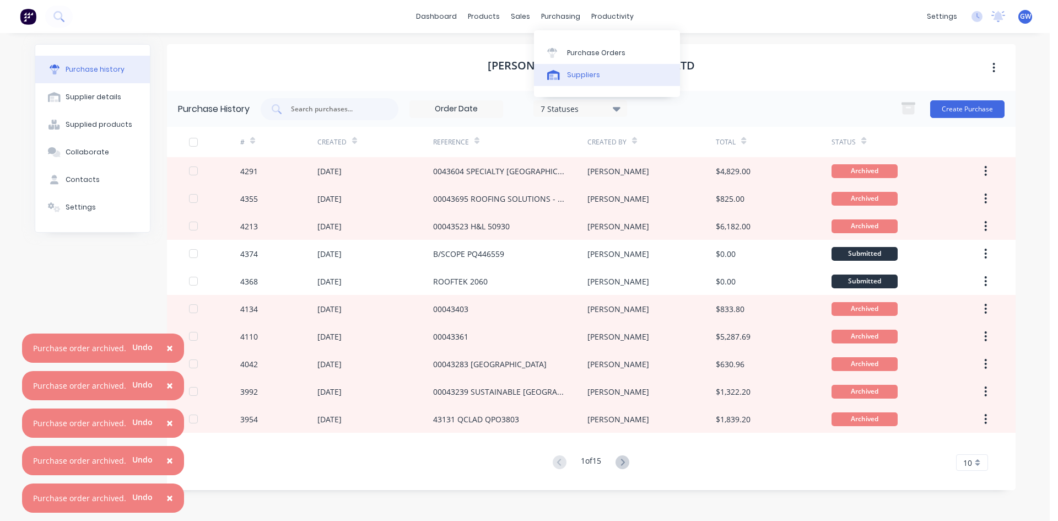
click at [605, 64] on link "Suppliers" at bounding box center [607, 75] width 146 height 22
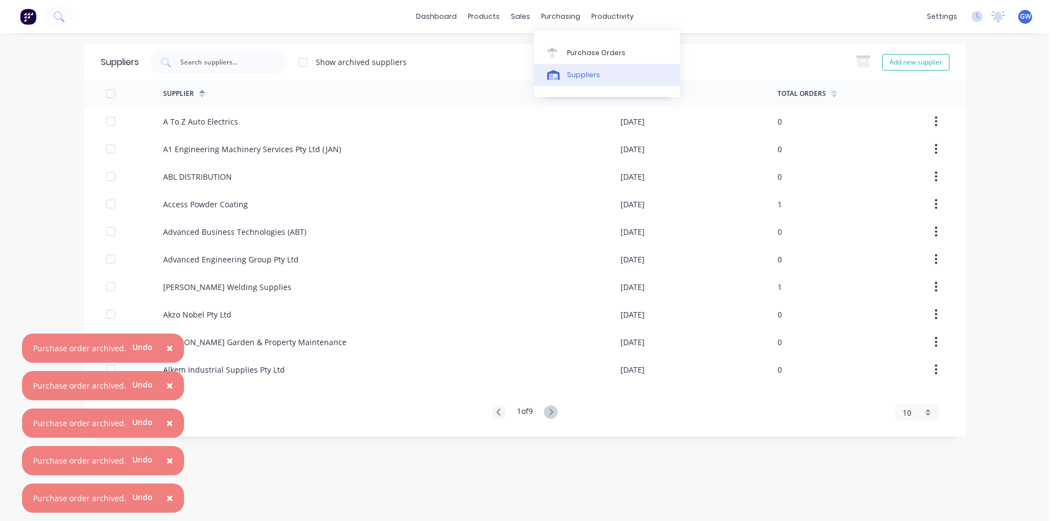
click at [586, 64] on link "Suppliers" at bounding box center [607, 75] width 146 height 22
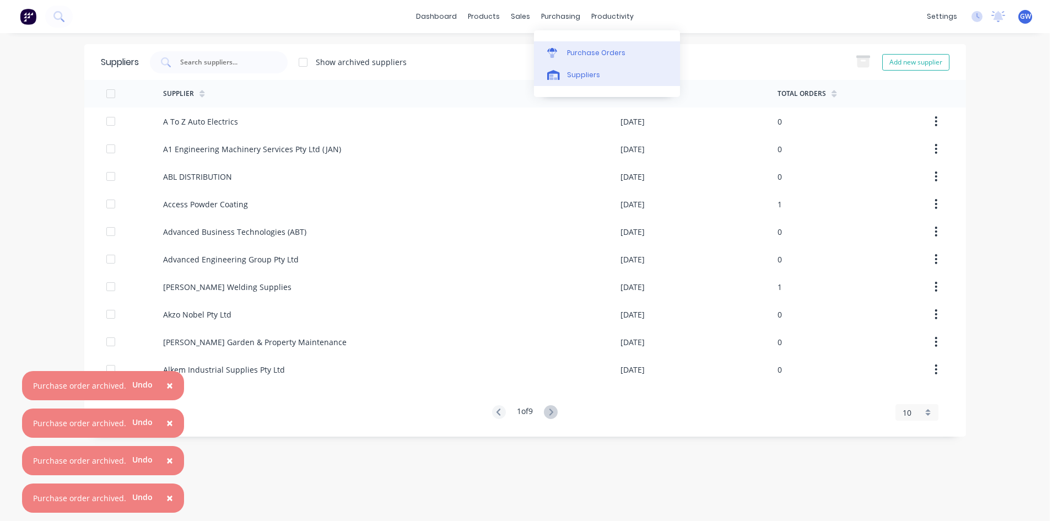
click at [586, 48] on div "Purchase Orders" at bounding box center [596, 53] width 58 height 10
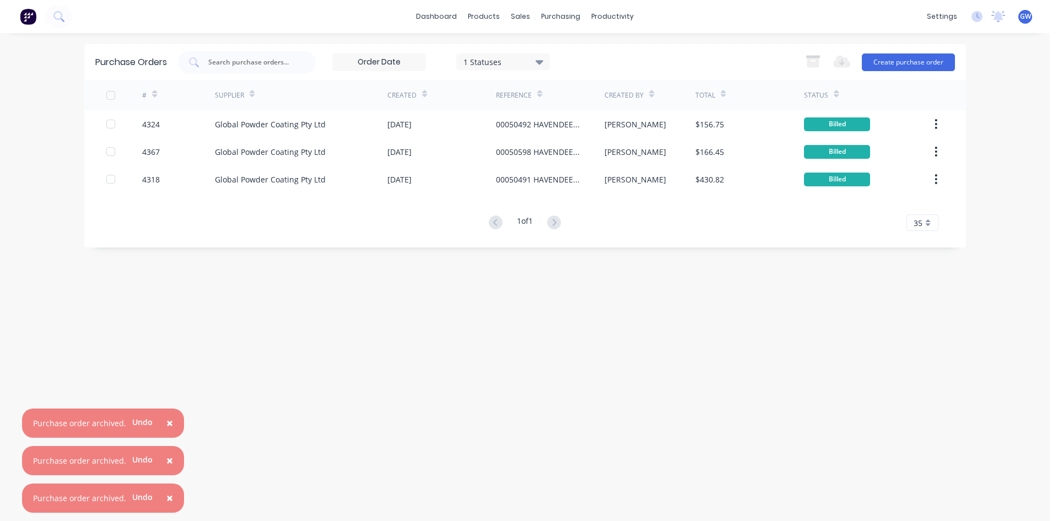
click at [111, 100] on div at bounding box center [111, 95] width 22 height 22
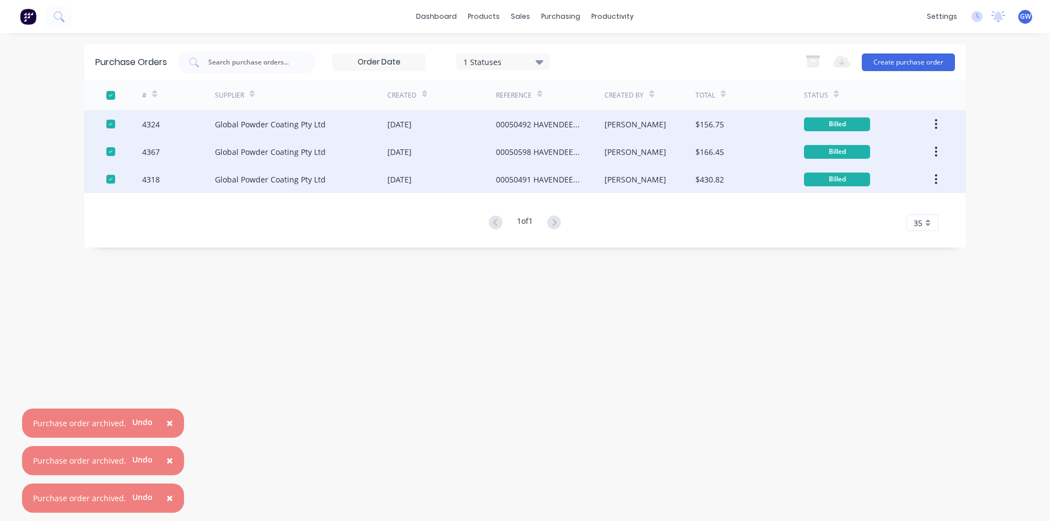
click at [939, 123] on button "button" at bounding box center [936, 124] width 26 height 20
click at [916, 149] on div "Archive" at bounding box center [897, 153] width 85 height 16
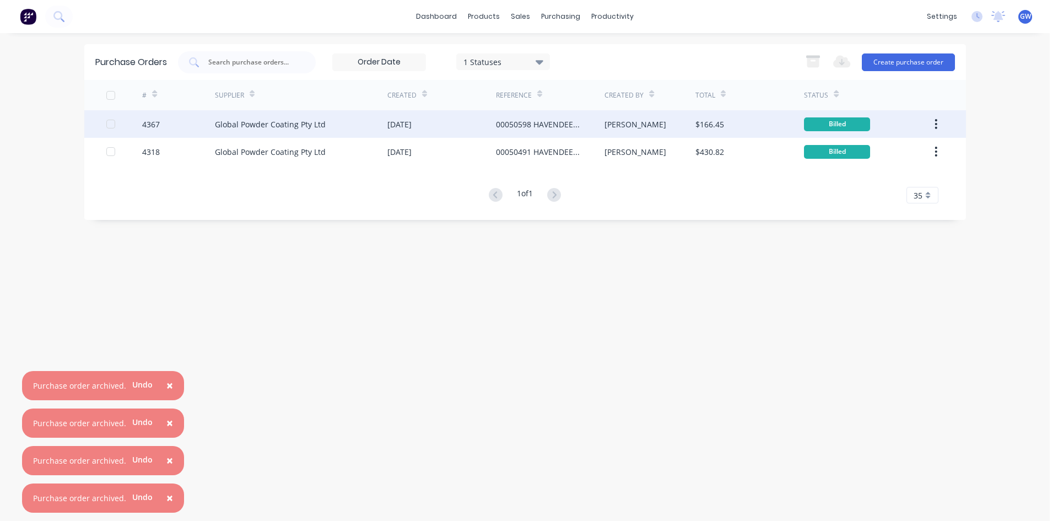
click at [937, 122] on icon "button" at bounding box center [936, 124] width 3 height 12
click at [926, 144] on button "Archive" at bounding box center [897, 153] width 105 height 22
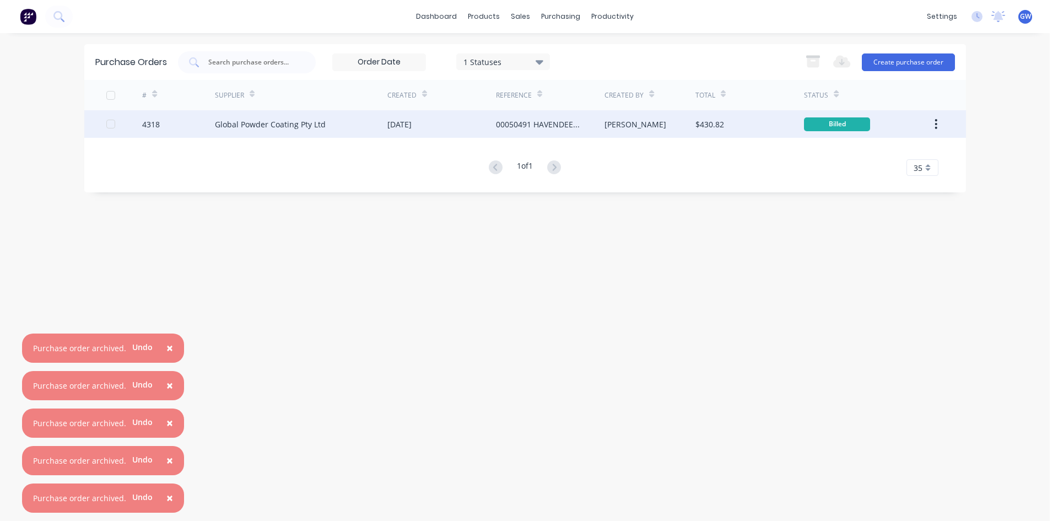
click at [938, 120] on button "button" at bounding box center [936, 124] width 26 height 20
click at [925, 147] on div "Archive" at bounding box center [897, 153] width 85 height 16
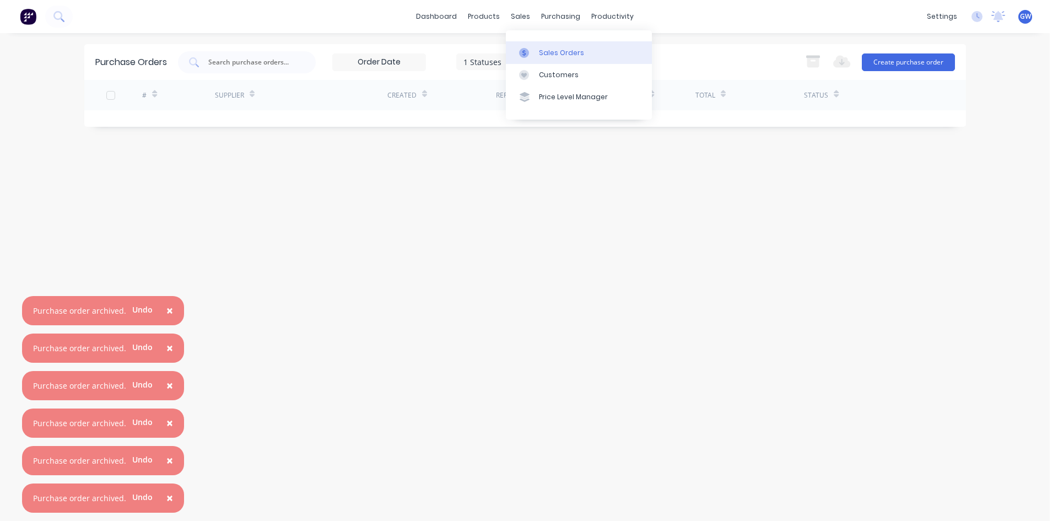
click at [530, 48] on div at bounding box center [527, 53] width 17 height 10
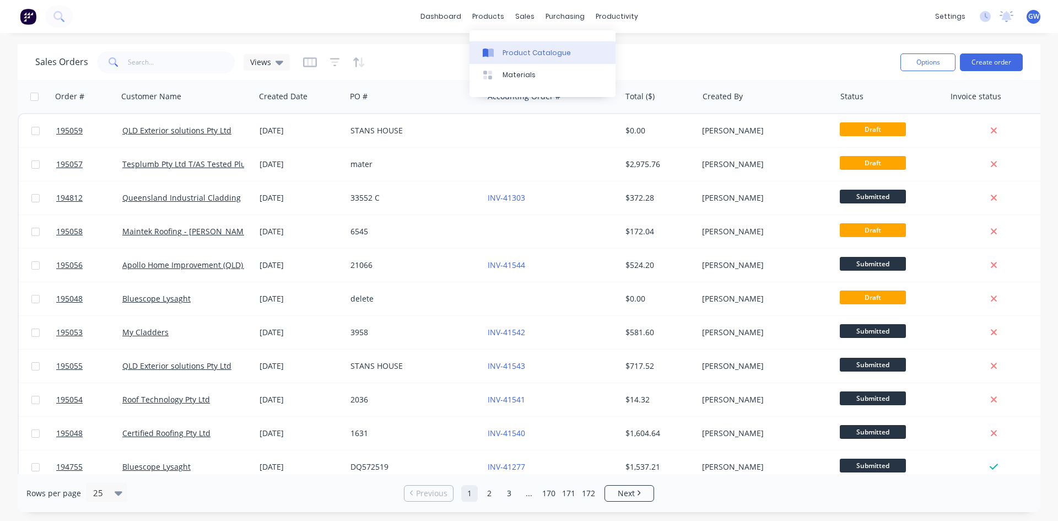
click at [513, 50] on div "Product Catalogue" at bounding box center [537, 53] width 68 height 10
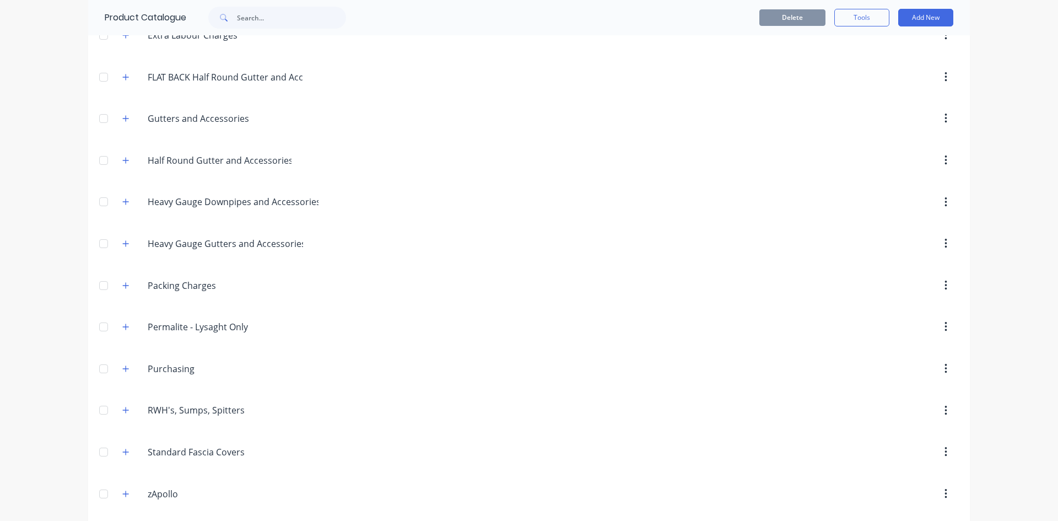
scroll to position [220, 0]
click at [121, 456] on button "button" at bounding box center [126, 451] width 14 height 14
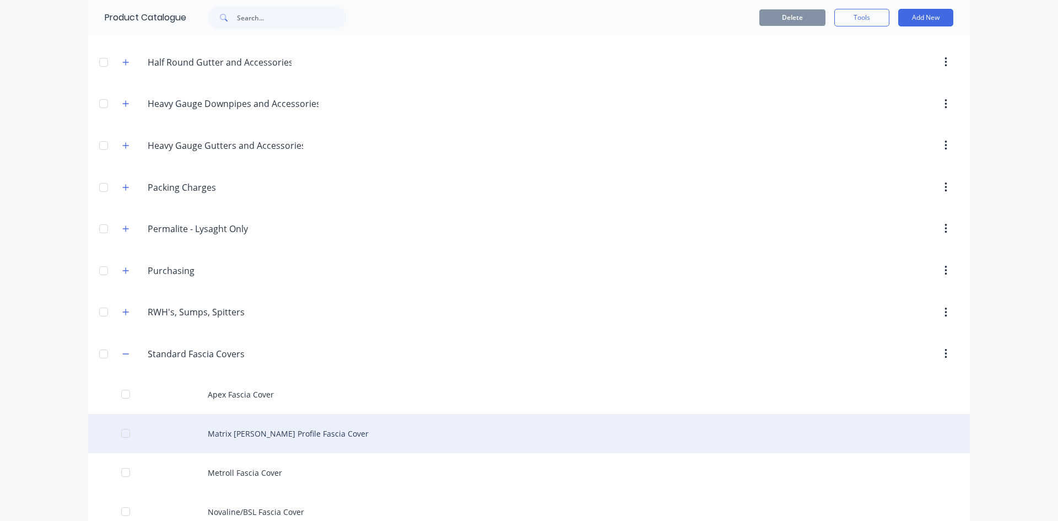
scroll to position [386, 0]
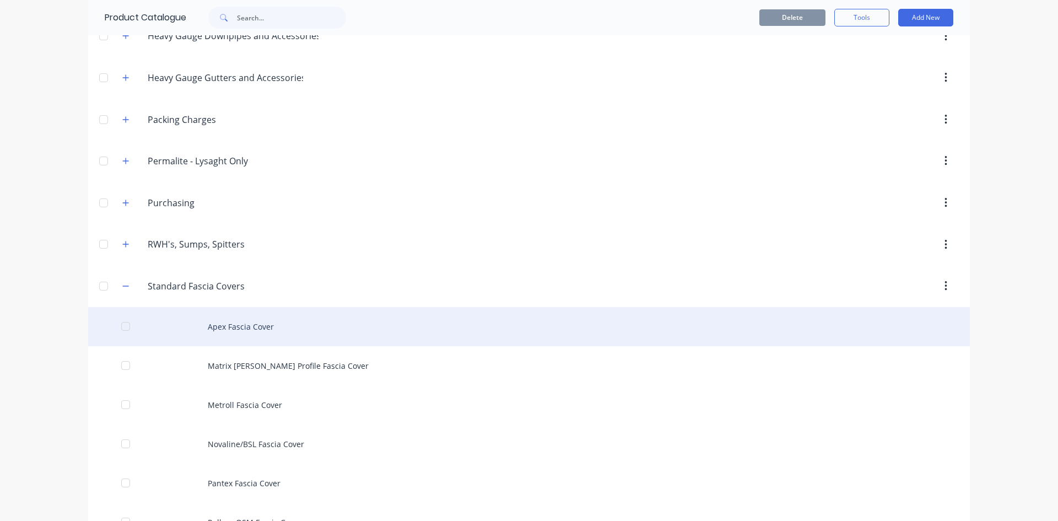
click at [266, 336] on div "Apex Fascia Cover" at bounding box center [529, 326] width 882 height 39
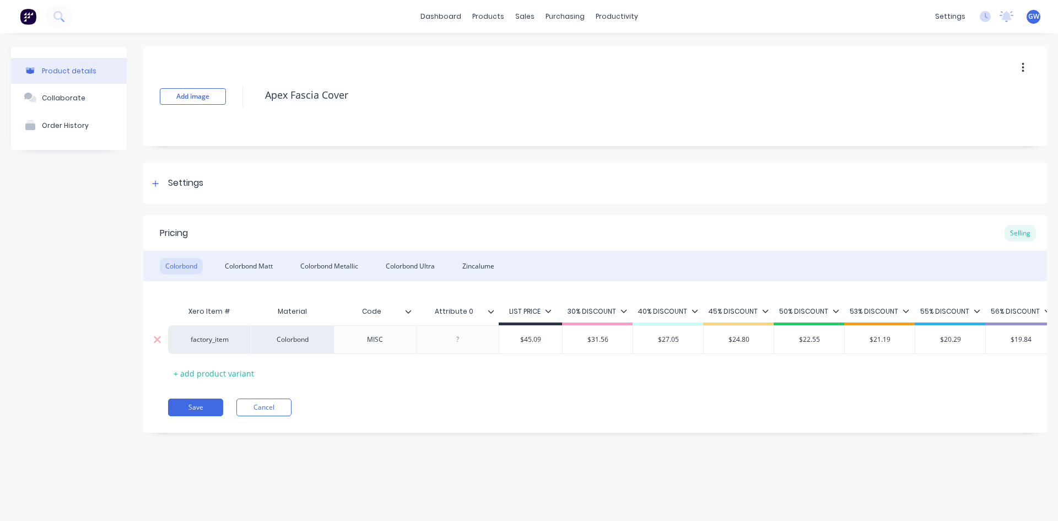
type textarea "x"
click at [379, 341] on div "MISC" at bounding box center [375, 339] width 55 height 14
click at [251, 260] on div "Colorbond Matt" at bounding box center [248, 266] width 59 height 17
click at [380, 338] on div "MISC" at bounding box center [375, 339] width 55 height 14
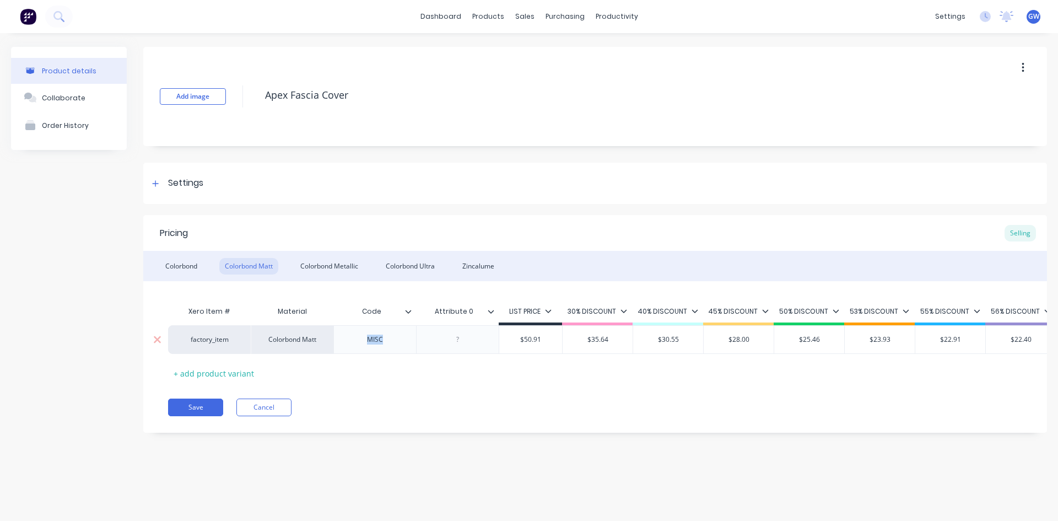
click at [380, 338] on div "MISC" at bounding box center [375, 339] width 55 height 14
click at [376, 346] on div "a" at bounding box center [375, 339] width 55 height 14
click at [376, 345] on div "a" at bounding box center [375, 339] width 55 height 14
click at [376, 341] on div "a" at bounding box center [375, 339] width 55 height 14
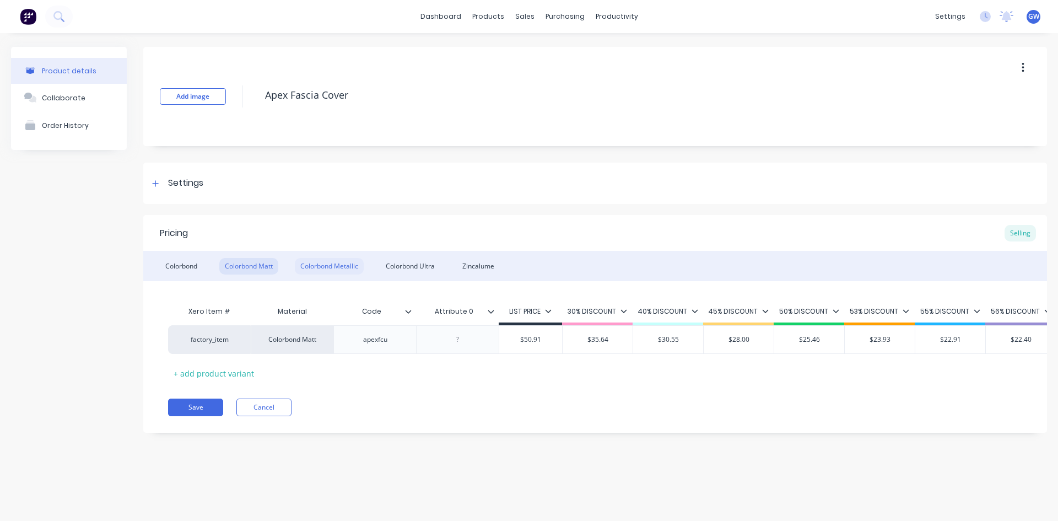
click at [348, 263] on div "Colorbond Metallic" at bounding box center [329, 266] width 69 height 17
click at [375, 338] on div "MISC" at bounding box center [375, 339] width 55 height 14
click at [408, 266] on div "Colorbond Ultra" at bounding box center [410, 266] width 60 height 17
click at [376, 339] on div "MISC" at bounding box center [375, 339] width 55 height 14
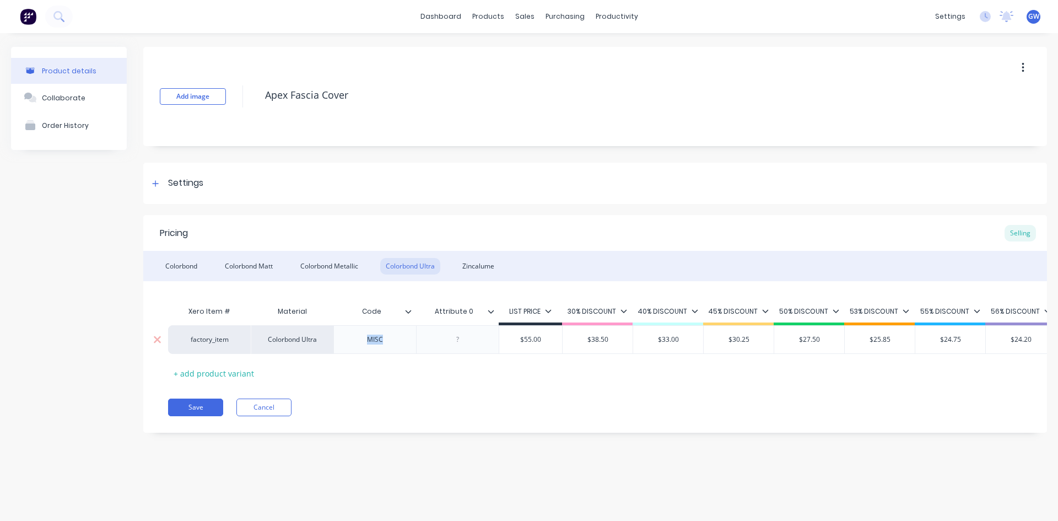
click at [376, 339] on div "MISC" at bounding box center [375, 339] width 55 height 14
click at [492, 261] on div "Zincalume" at bounding box center [478, 266] width 43 height 17
click at [377, 341] on div "MISC" at bounding box center [375, 339] width 55 height 14
click at [521, 433] on div "Pricing Selling Colorbond Colorbond Matt Colorbond Metallic Colorbond Ultra Zin…" at bounding box center [595, 324] width 904 height 218
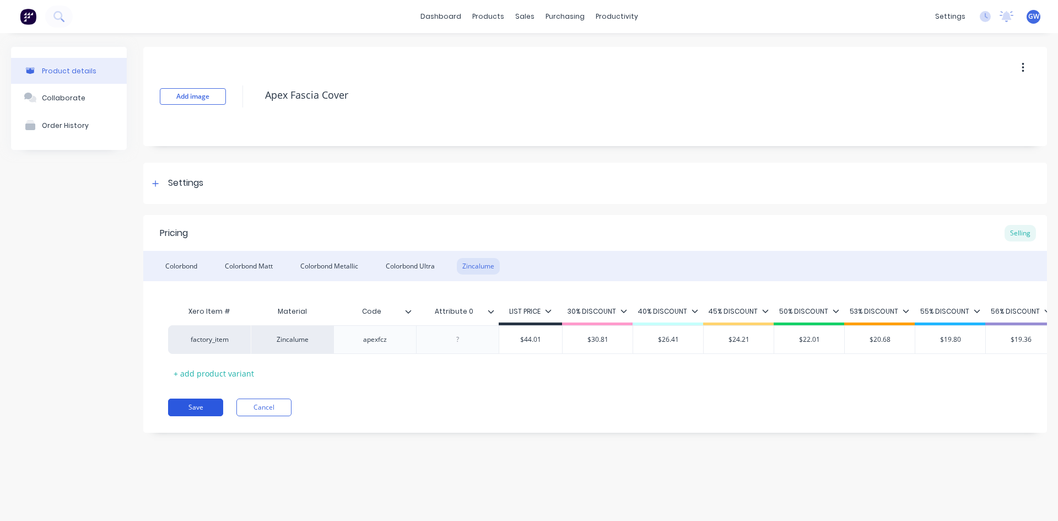
click at [202, 413] on button "Save" at bounding box center [195, 407] width 55 height 18
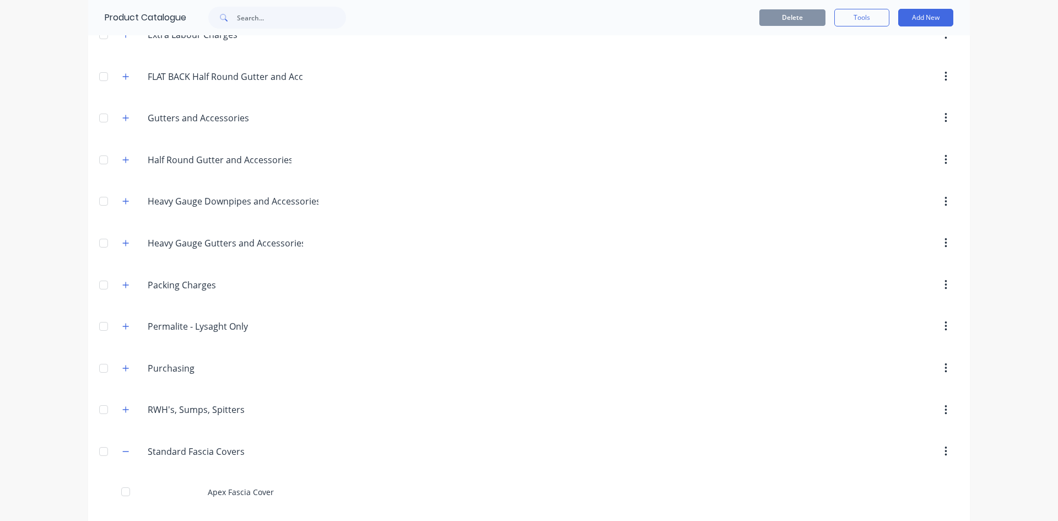
scroll to position [496, 0]
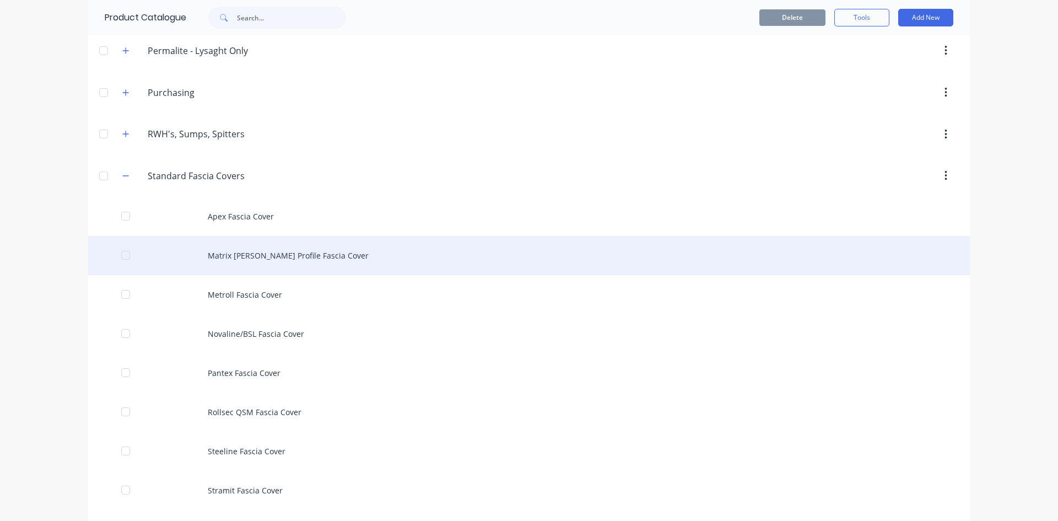
click at [298, 273] on div "Matrix [PERSON_NAME] Profile Fascia Cover" at bounding box center [529, 255] width 882 height 39
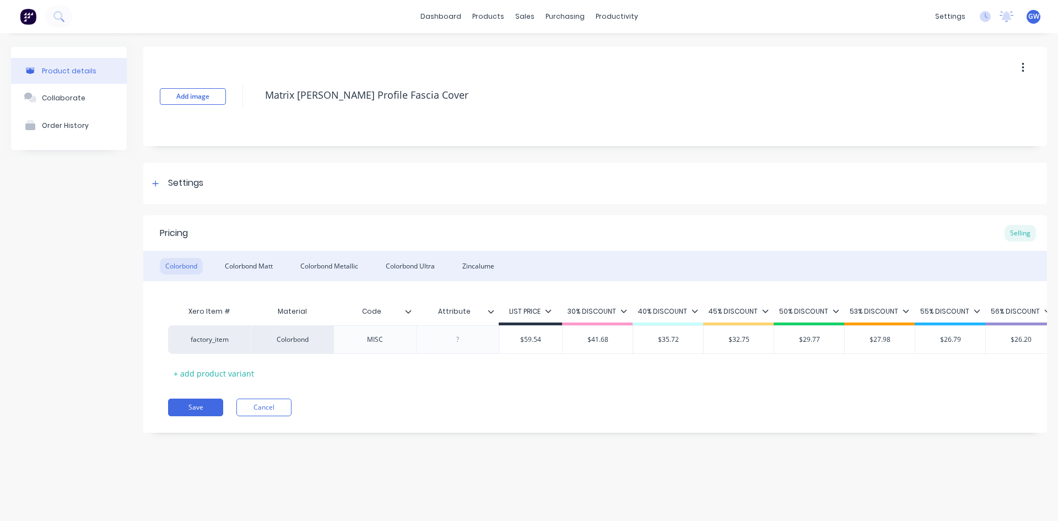
type textarea "x"
click at [376, 341] on div "MISC" at bounding box center [375, 339] width 55 height 14
paste div
click at [246, 264] on div "Colorbond Matt" at bounding box center [248, 266] width 59 height 17
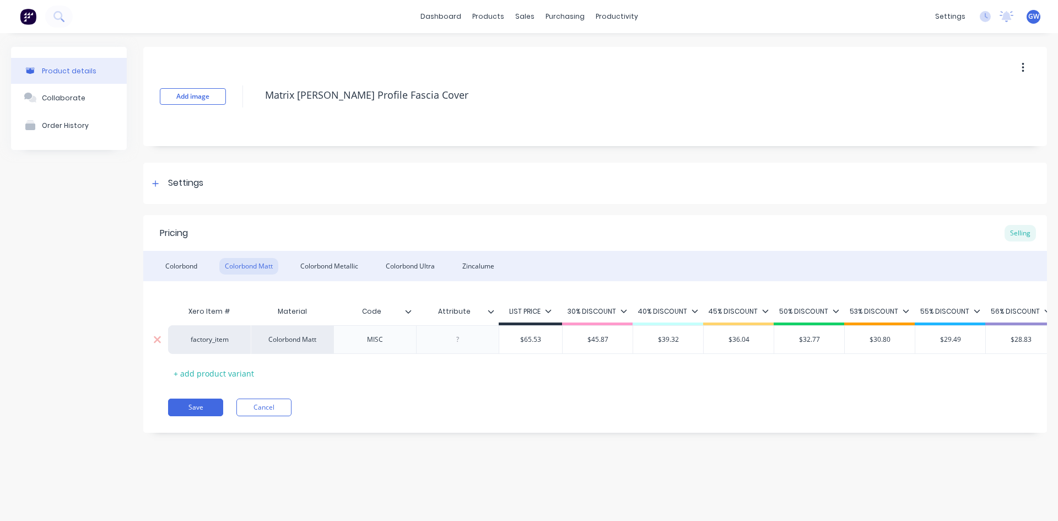
click at [376, 342] on div "MISC" at bounding box center [375, 339] width 55 height 14
click at [342, 264] on div "Colorbond Metallic" at bounding box center [329, 266] width 69 height 17
click at [375, 338] on div "MISC" at bounding box center [375, 339] width 55 height 14
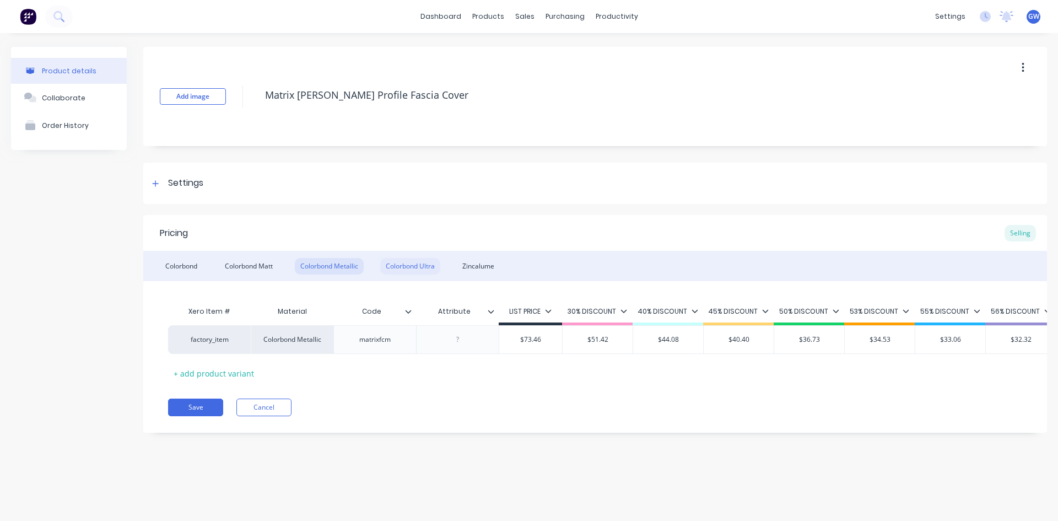
click at [406, 263] on div "Colorbond Ultra" at bounding box center [410, 266] width 60 height 17
click at [380, 340] on div "MISC" at bounding box center [375, 339] width 55 height 14
click at [465, 269] on div "Zincalume" at bounding box center [478, 266] width 43 height 17
click at [376, 338] on div "MISC" at bounding box center [375, 339] width 55 height 14
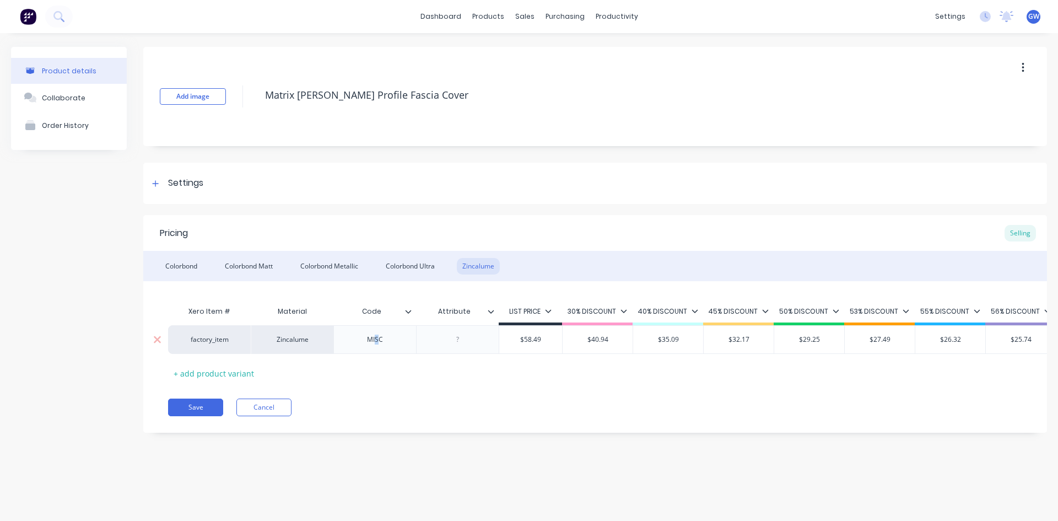
click at [376, 338] on div "MISC" at bounding box center [375, 339] width 55 height 14
drag, startPoint x: 399, startPoint y: 343, endPoint x: 333, endPoint y: 339, distance: 66.2
click at [333, 339] on div "factory_item Zincalume MImatrixfcC $58.49 $40.94 $35.09 $32.17 $29.25 $27.49 $2…" at bounding box center [899, 339] width 1463 height 29
click at [473, 226] on div "Pricing Selling" at bounding box center [595, 233] width 904 height 36
click at [196, 416] on button "Save" at bounding box center [195, 407] width 55 height 18
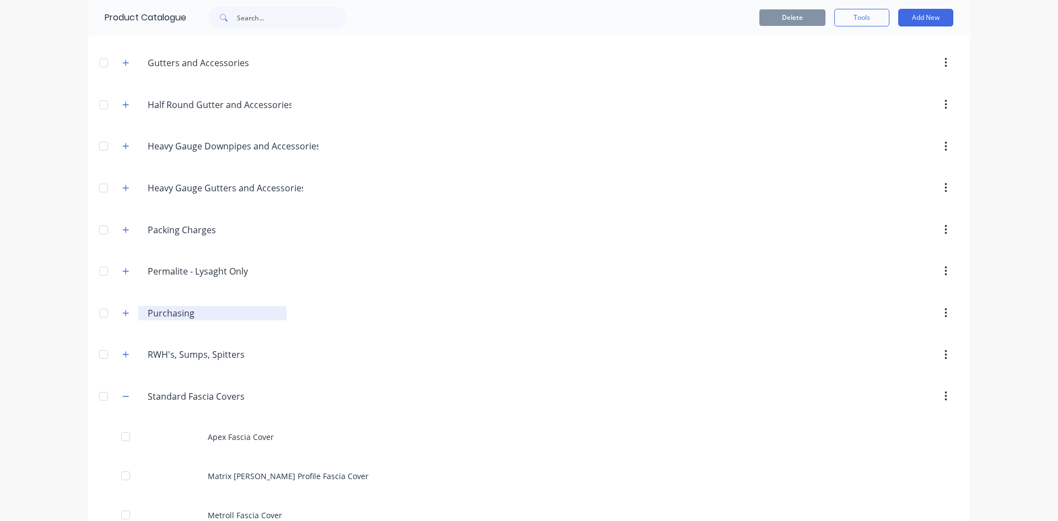
scroll to position [551, 0]
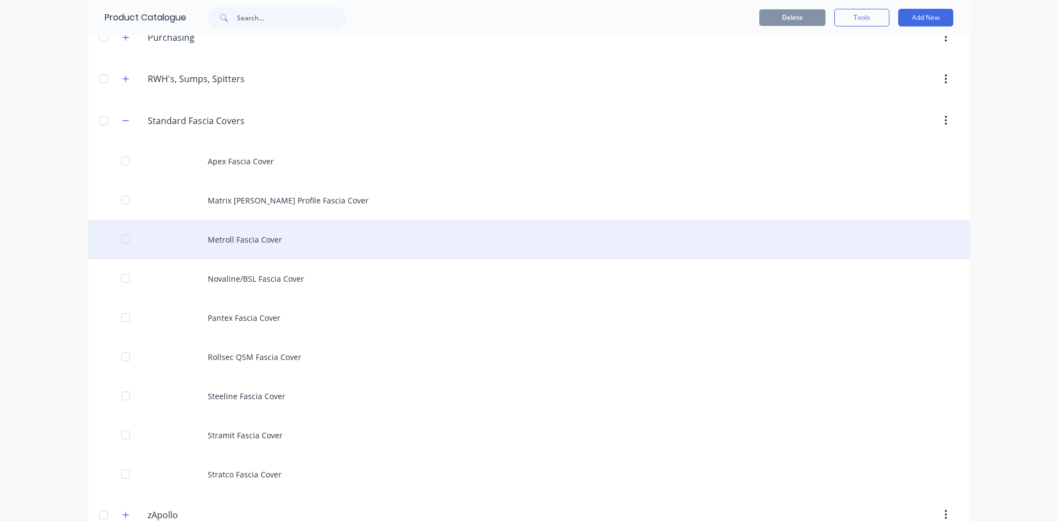
click at [287, 235] on div "Metroll Fascia Cover" at bounding box center [529, 239] width 882 height 39
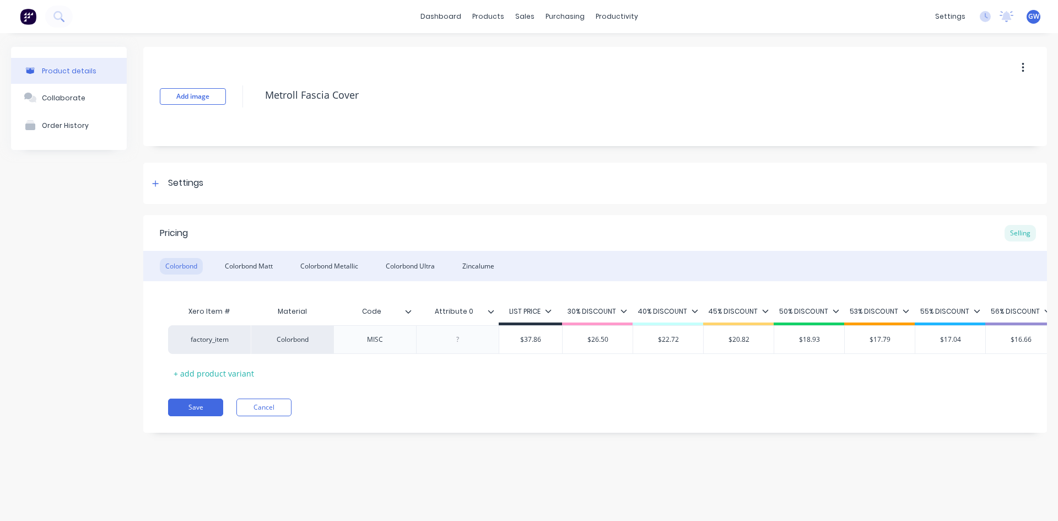
type textarea "x"
click at [375, 338] on div "MISC" at bounding box center [375, 339] width 55 height 14
paste div
click at [262, 267] on div "Colorbond Matt" at bounding box center [248, 266] width 59 height 17
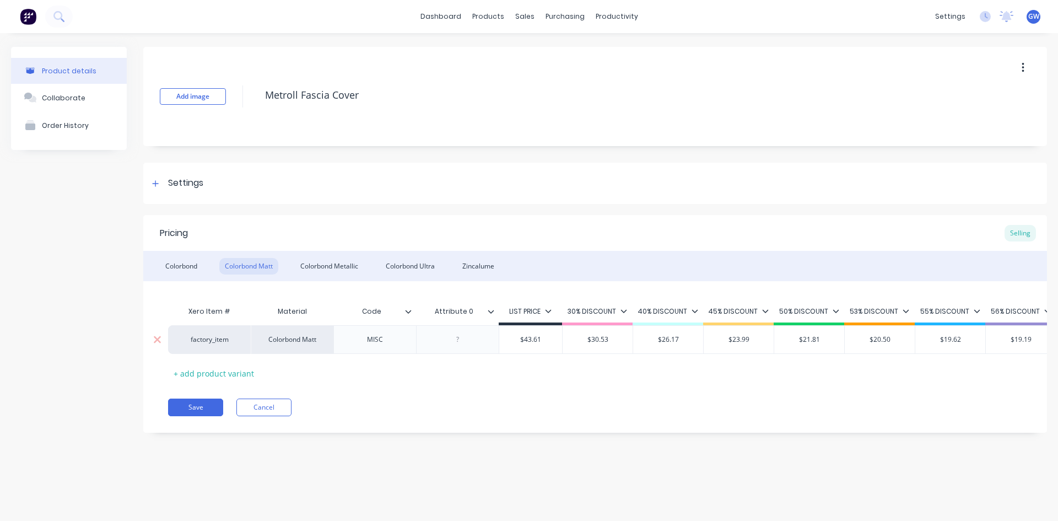
click at [371, 341] on div "MISC" at bounding box center [375, 339] width 55 height 14
drag, startPoint x: 346, startPoint y: 268, endPoint x: 355, endPoint y: 280, distance: 15.0
click at [348, 269] on div "Colorbond Metallic" at bounding box center [329, 266] width 69 height 17
click at [377, 344] on div "MISC" at bounding box center [375, 339] width 55 height 14
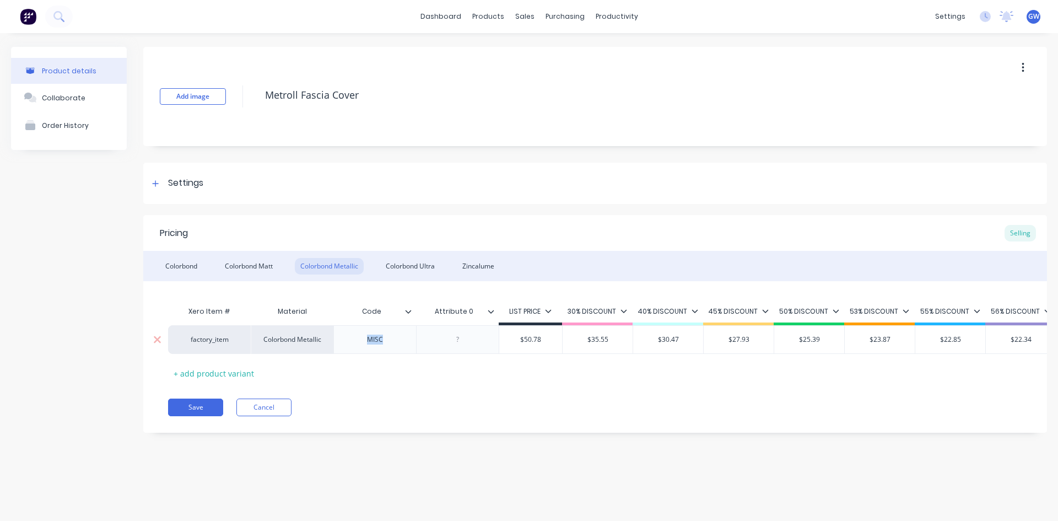
click at [377, 344] on div "MISC" at bounding box center [375, 339] width 55 height 14
click at [421, 266] on div "Colorbond Ultra" at bounding box center [410, 266] width 60 height 17
click at [374, 347] on div "MISC" at bounding box center [374, 339] width 83 height 29
click at [379, 333] on div "MISC" at bounding box center [375, 339] width 55 height 14
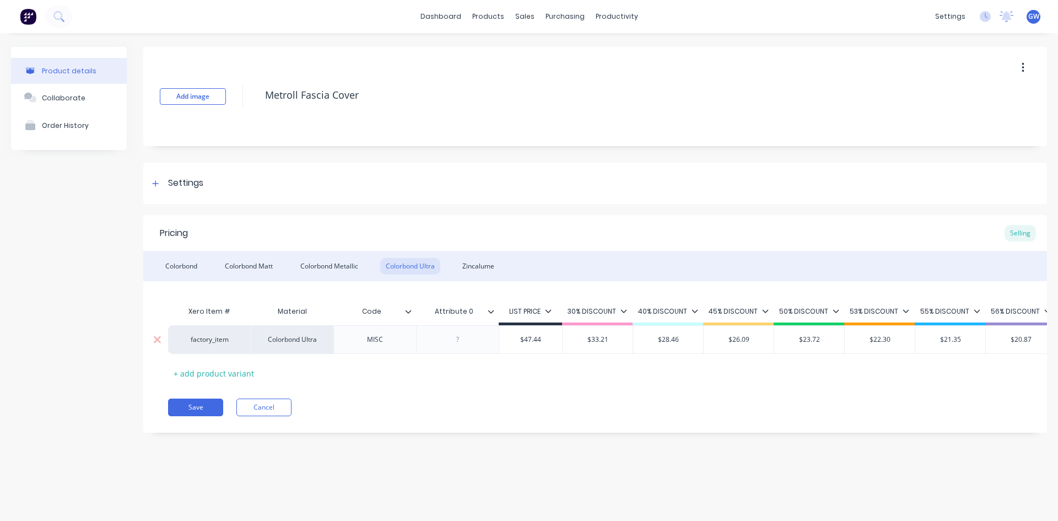
click at [379, 339] on div "MISC" at bounding box center [375, 339] width 55 height 14
click at [483, 268] on div "Zincalume" at bounding box center [478, 266] width 43 height 17
click at [376, 339] on div "MISC" at bounding box center [375, 339] width 55 height 14
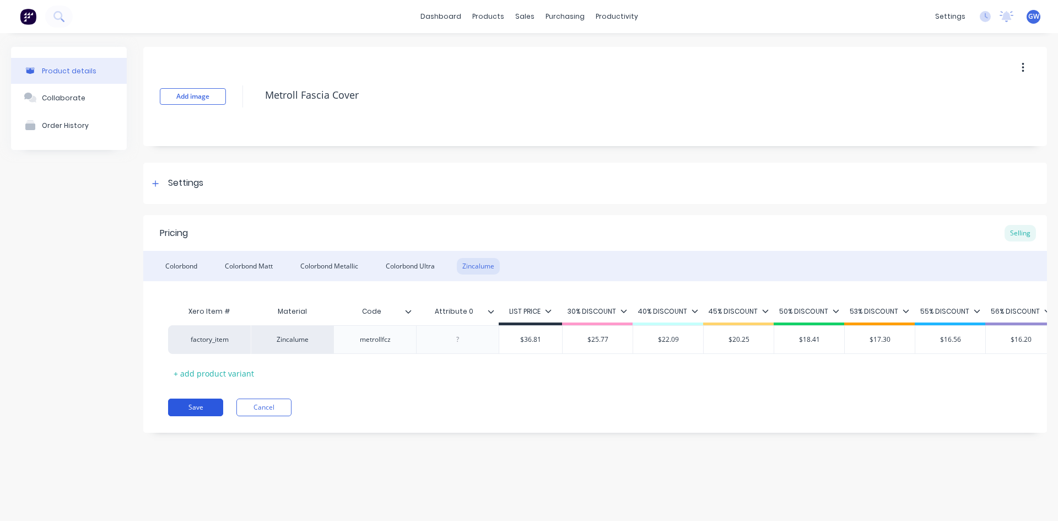
click at [185, 411] on button "Save" at bounding box center [195, 407] width 55 height 18
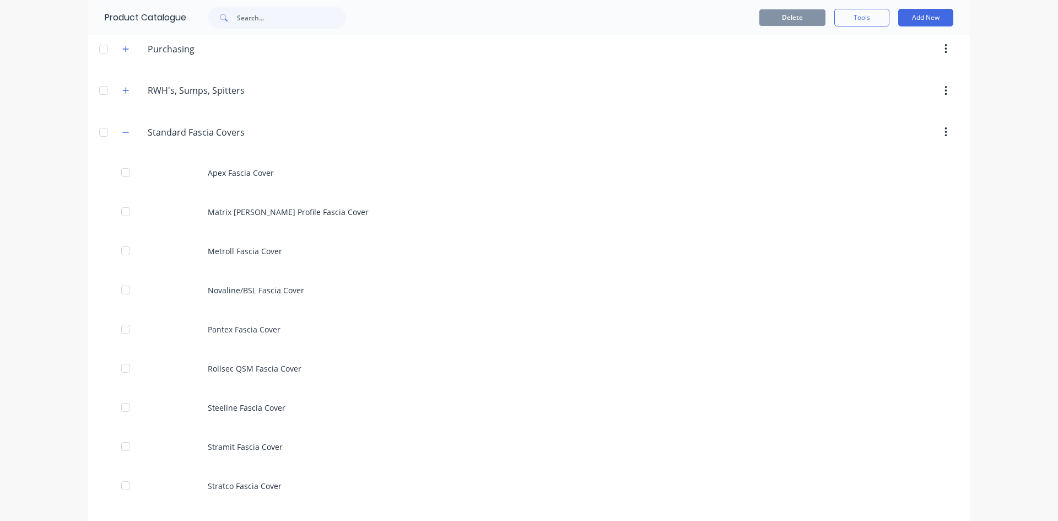
scroll to position [551, 0]
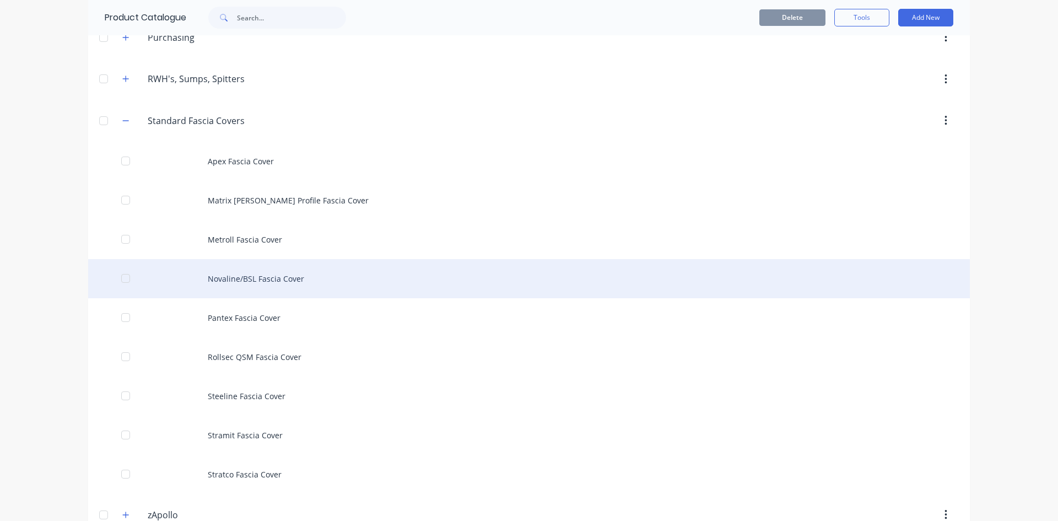
click at [352, 282] on div "Novaline/BSL Fascia Cover" at bounding box center [529, 278] width 882 height 39
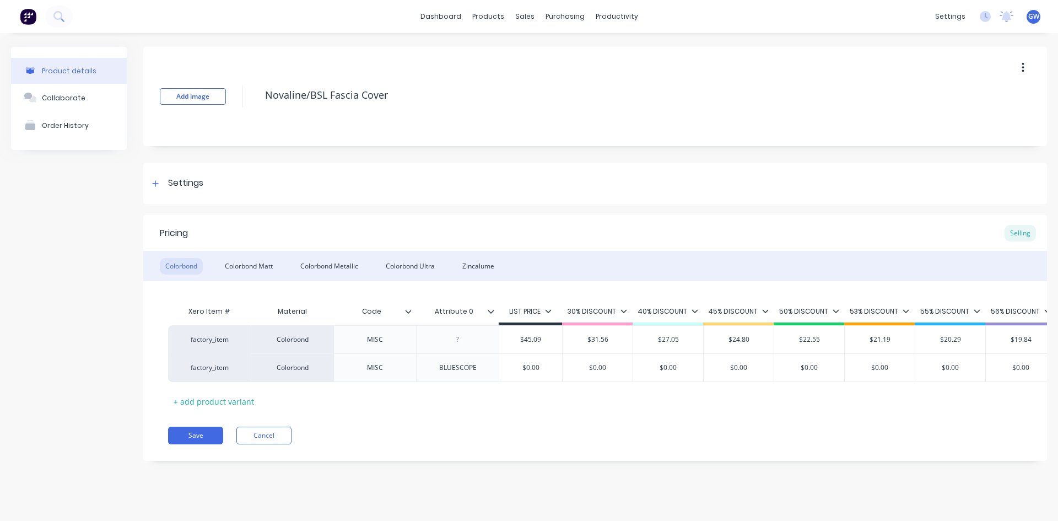
type textarea "x"
click at [458, 337] on div at bounding box center [457, 339] width 55 height 14
paste div
click at [616, 240] on div "Pricing Selling" at bounding box center [595, 233] width 904 height 36
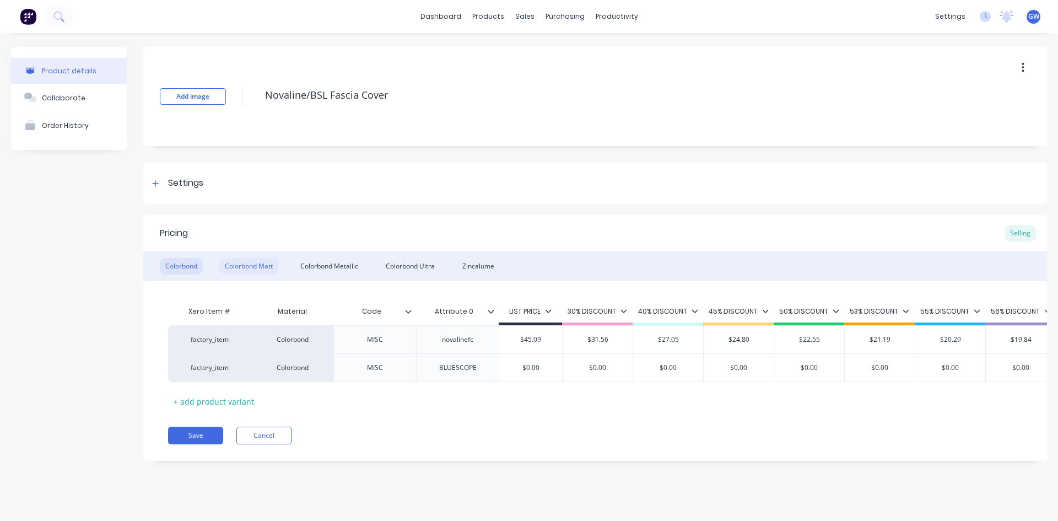
click at [250, 267] on div "Colorbond Matt" at bounding box center [248, 266] width 59 height 17
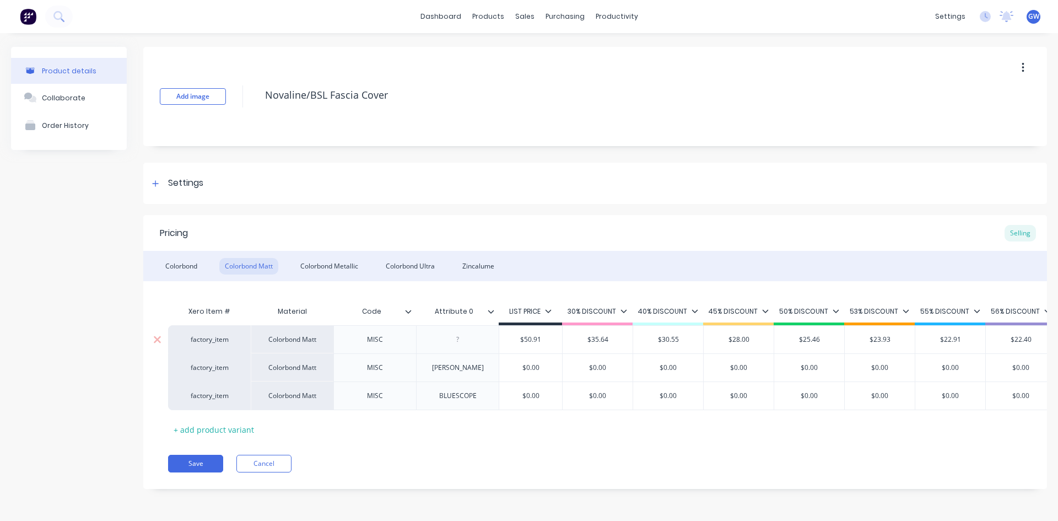
click at [455, 339] on div at bounding box center [457, 339] width 55 height 14
click at [339, 266] on div "Colorbond Metallic" at bounding box center [329, 266] width 69 height 17
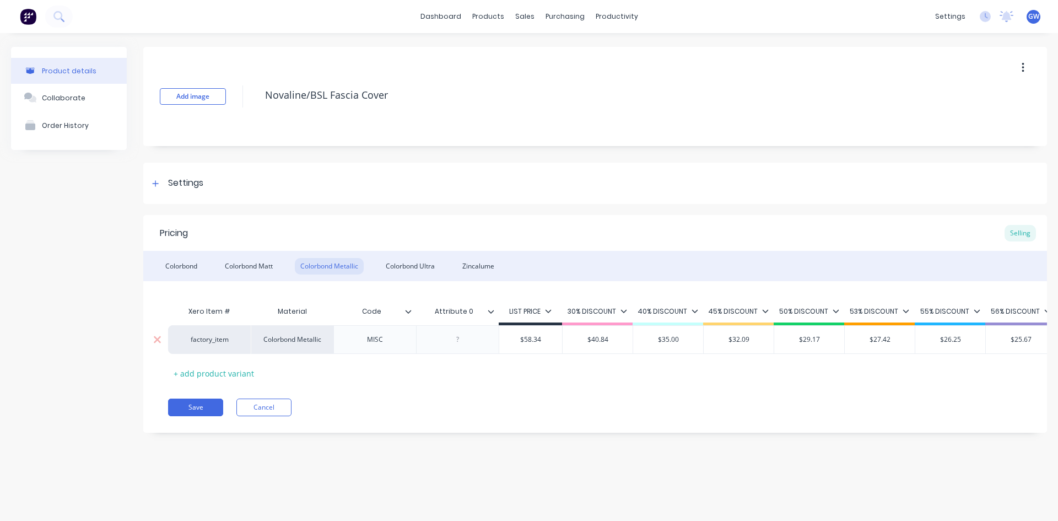
click at [455, 346] on div at bounding box center [457, 339] width 55 height 14
click at [426, 260] on div "Colorbond Ultra" at bounding box center [410, 266] width 60 height 17
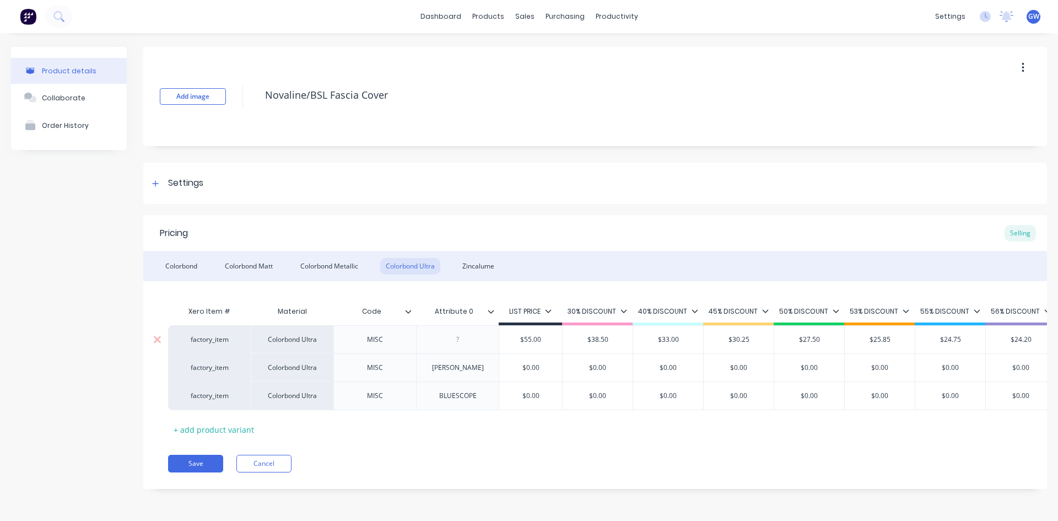
click at [458, 336] on div at bounding box center [457, 339] width 55 height 14
type textarea "x"
click at [481, 268] on div "Zincalume" at bounding box center [478, 266] width 43 height 17
click at [460, 338] on div at bounding box center [457, 339] width 55 height 14
paste div
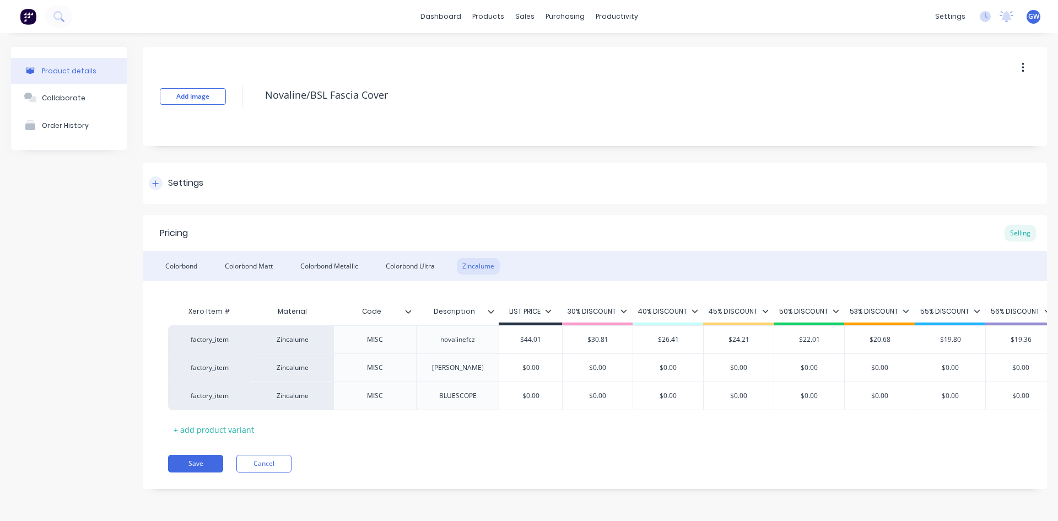
click at [674, 198] on div "Settings" at bounding box center [595, 183] width 904 height 41
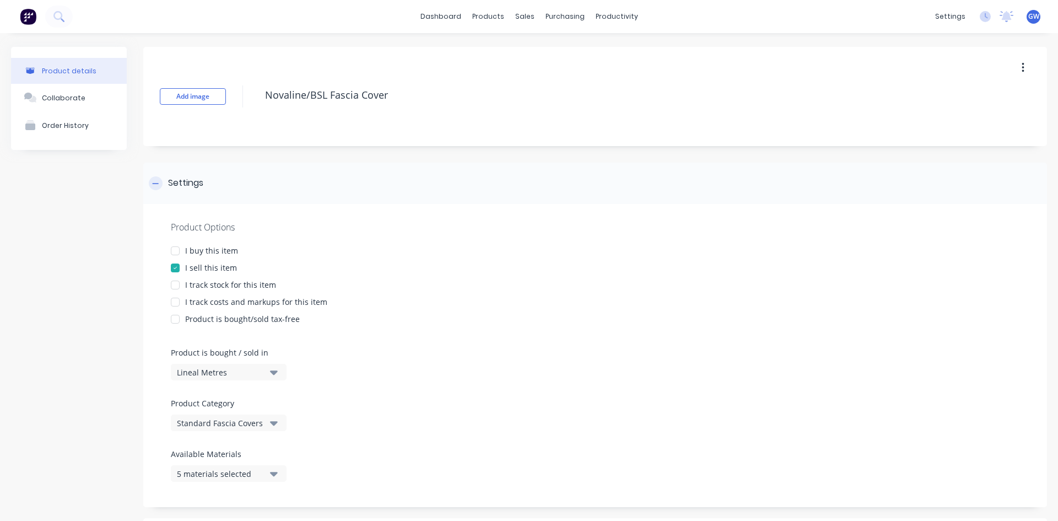
click at [214, 197] on div "Settings" at bounding box center [595, 183] width 904 height 41
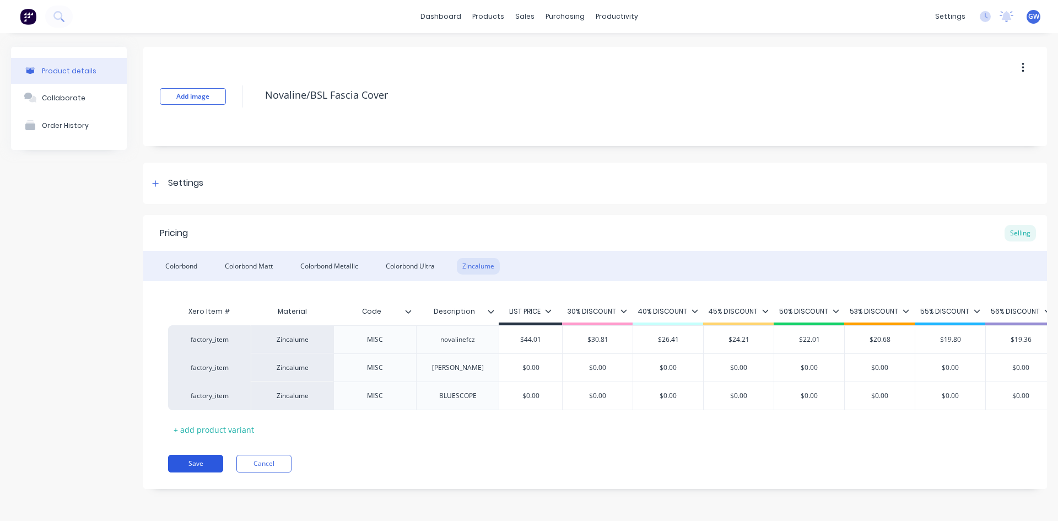
click at [200, 472] on button "Save" at bounding box center [195, 464] width 55 height 18
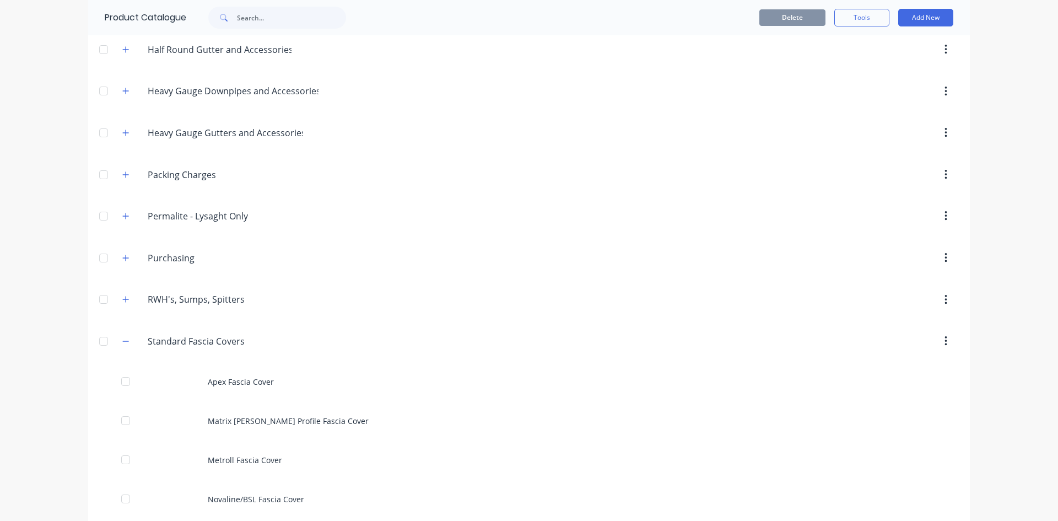
scroll to position [606, 0]
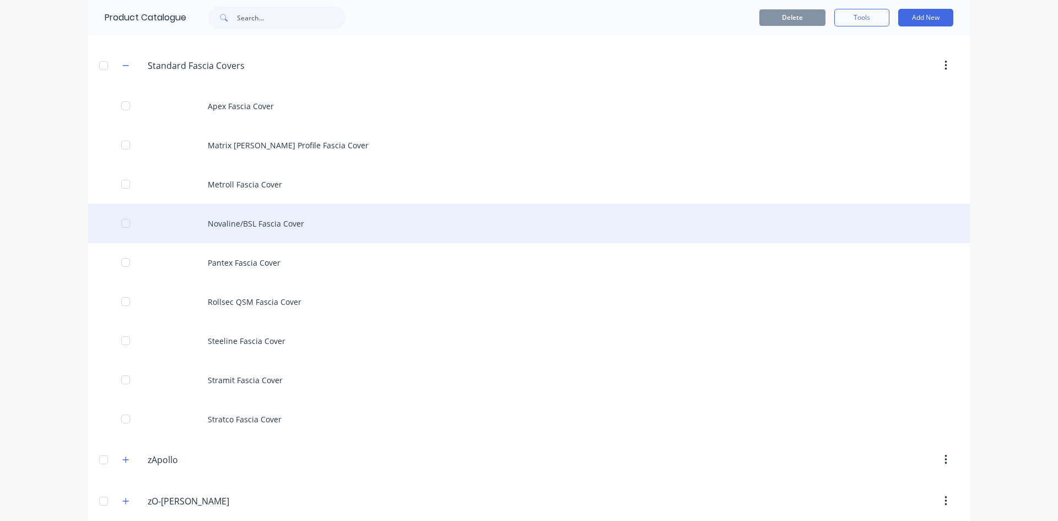
click at [251, 228] on div "Novaline/BSL Fascia Cover" at bounding box center [529, 223] width 882 height 39
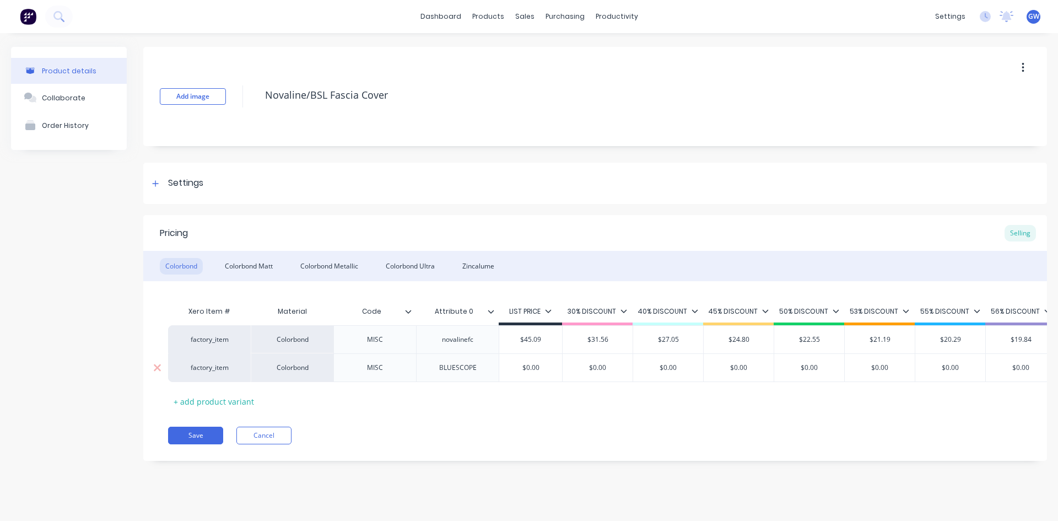
click at [470, 368] on div "BLUESCOPE" at bounding box center [457, 367] width 55 height 14
type textarea "x"
click at [454, 362] on div "BLUESCOPE" at bounding box center [457, 367] width 55 height 14
click at [454, 366] on div "BLUESCOPE" at bounding box center [457, 367] width 55 height 14
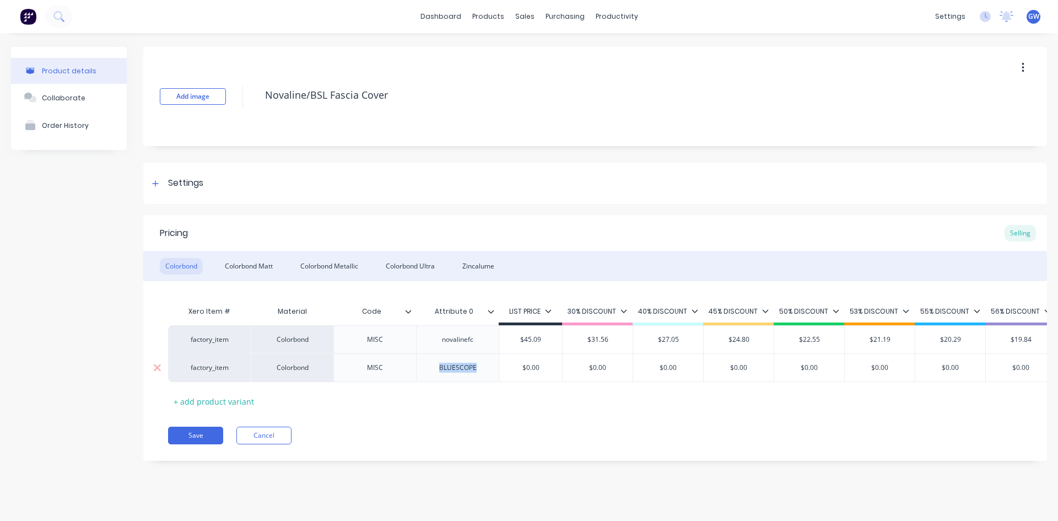
paste div
type textarea "x"
click at [682, 237] on div "Pricing Selling" at bounding box center [595, 233] width 904 height 36
click at [262, 260] on div "Colorbond Matt" at bounding box center [248, 266] width 59 height 17
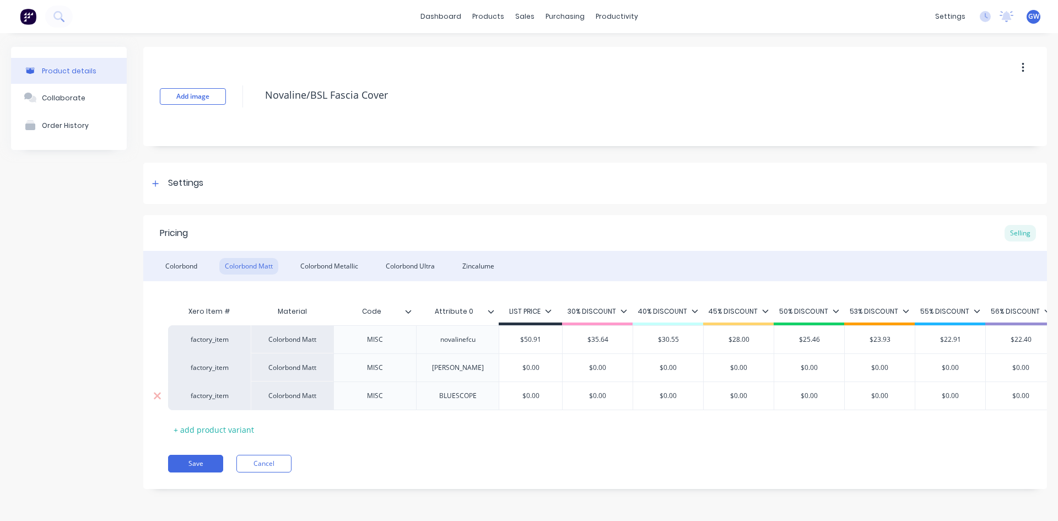
click at [465, 398] on div "BLUESCOPE" at bounding box center [457, 395] width 55 height 14
paste div
type textarea "x"
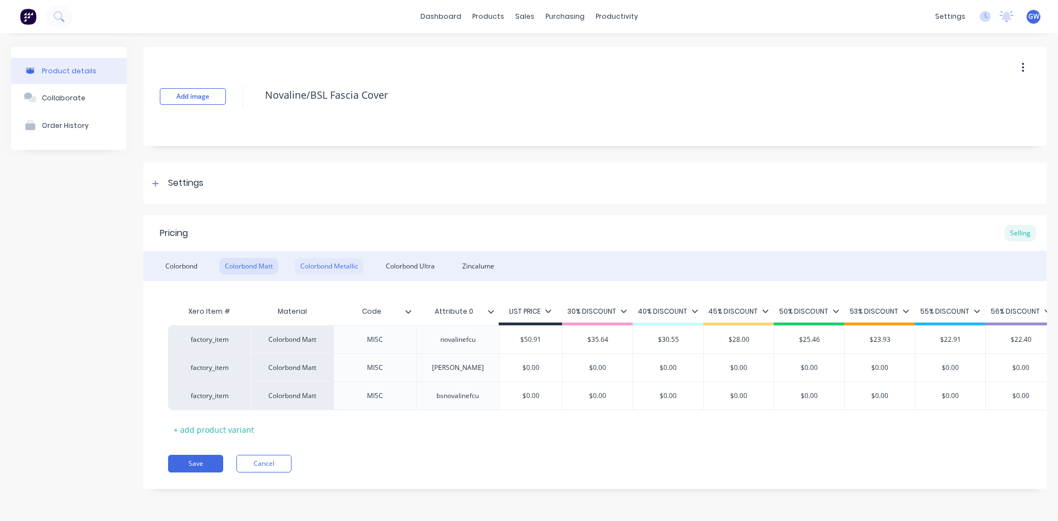
click at [342, 264] on div "Colorbond Metallic" at bounding box center [329, 266] width 69 height 17
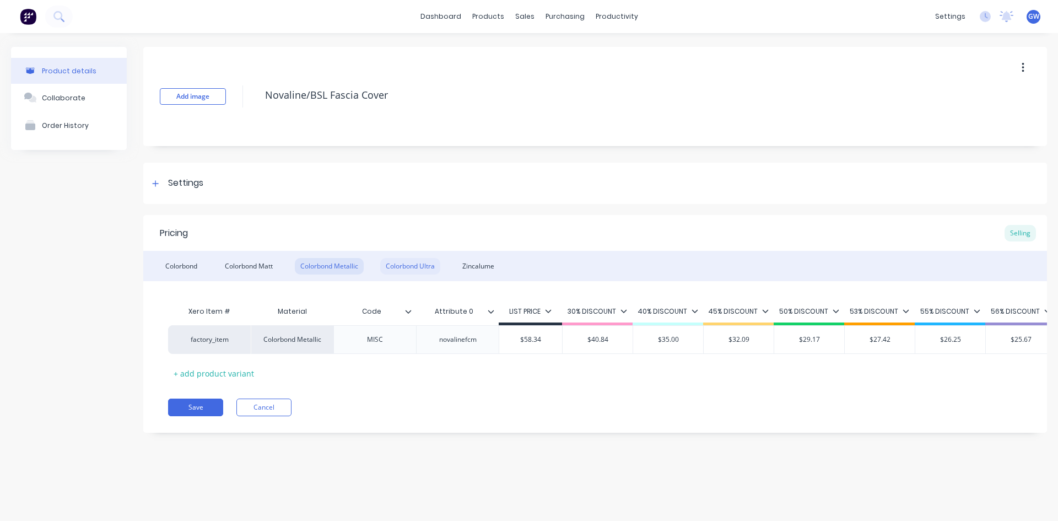
click at [403, 268] on div "Colorbond Ultra" at bounding box center [410, 266] width 60 height 17
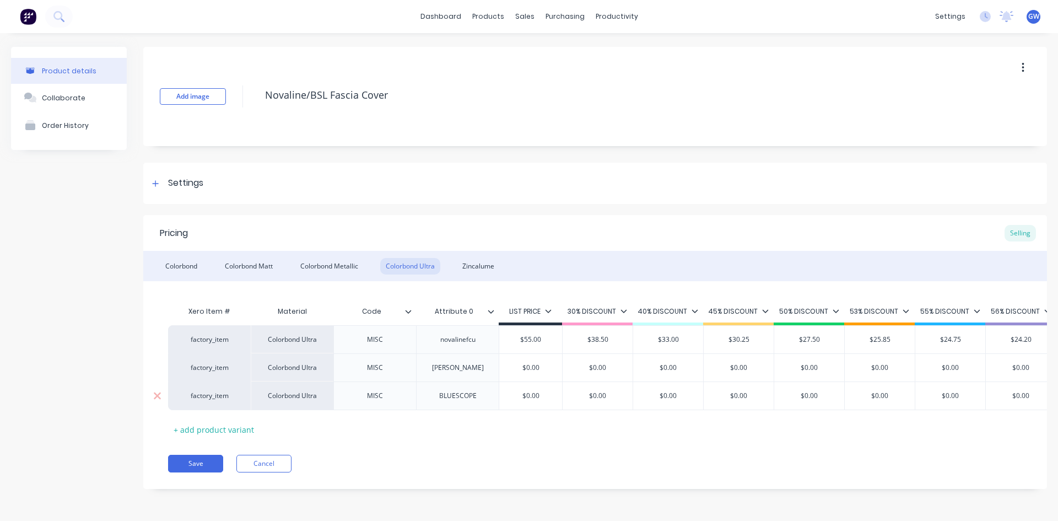
click at [458, 392] on div "BLUESCOPE" at bounding box center [457, 395] width 55 height 14
paste div
type textarea "x"
click at [474, 258] on div "Zincalume" at bounding box center [478, 266] width 43 height 17
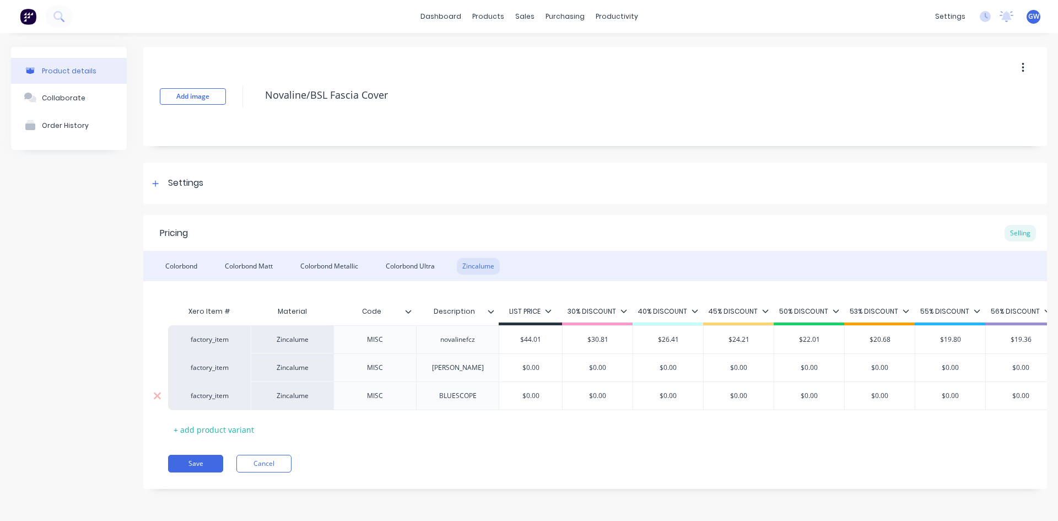
click at [461, 397] on div "BLUESCOPE" at bounding box center [457, 395] width 55 height 14
paste div
click at [192, 469] on button "Save" at bounding box center [195, 464] width 55 height 18
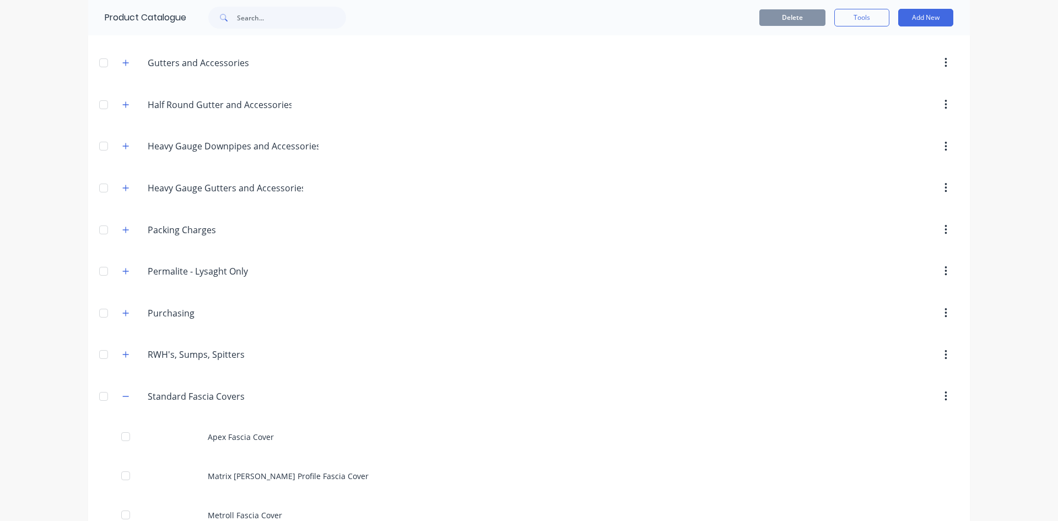
scroll to position [551, 0]
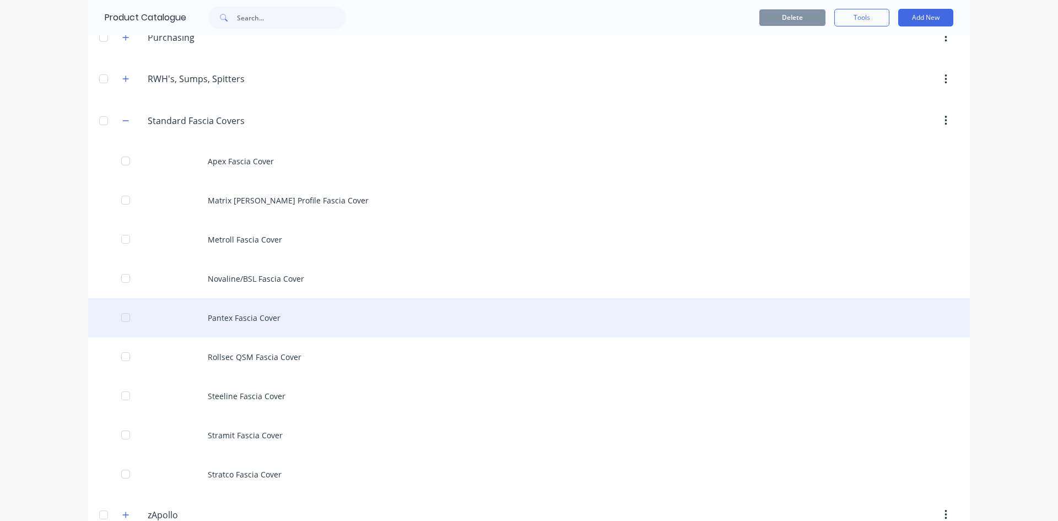
click at [262, 324] on div "Pantex Fascia Cover" at bounding box center [529, 317] width 882 height 39
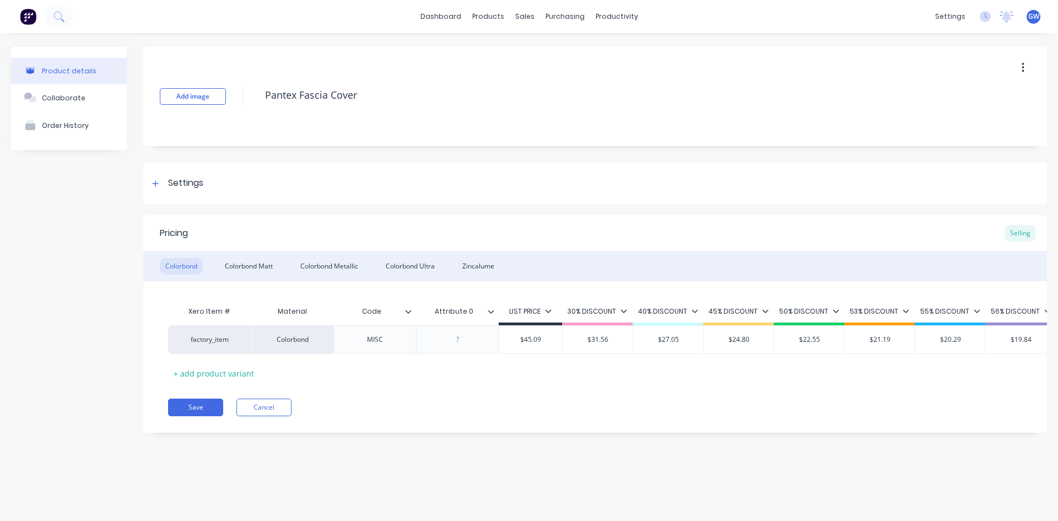
type textarea "x"
drag, startPoint x: 458, startPoint y: 339, endPoint x: 465, endPoint y: 339, distance: 6.6
click at [458, 339] on div at bounding box center [457, 339] width 55 height 14
paste div
click at [246, 265] on div "Colorbond Matt" at bounding box center [248, 266] width 59 height 17
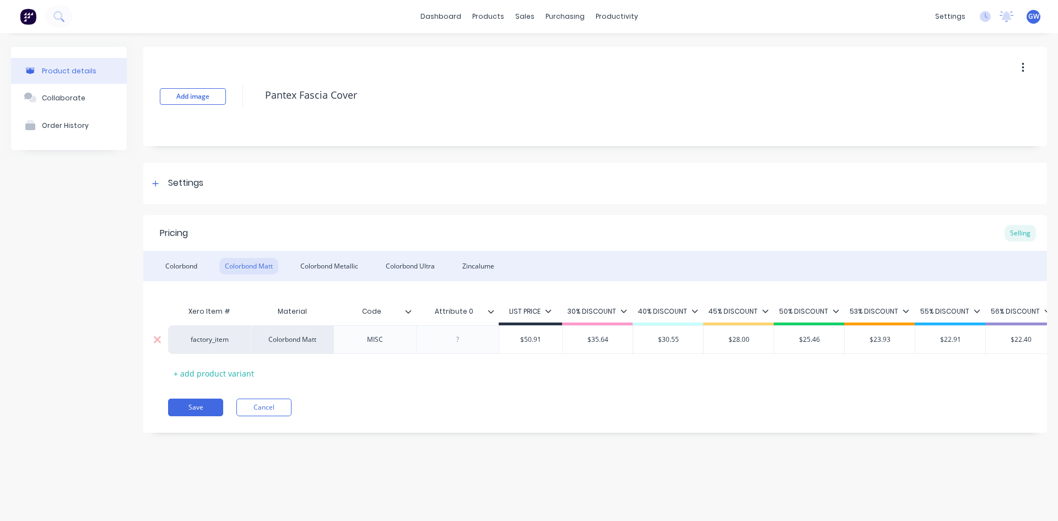
click at [458, 340] on div at bounding box center [457, 339] width 55 height 14
click at [346, 264] on div "Colorbond Metallic" at bounding box center [329, 266] width 69 height 17
click at [458, 337] on div at bounding box center [457, 339] width 55 height 14
click at [409, 259] on div "Colorbond Ultra" at bounding box center [410, 266] width 60 height 17
click at [458, 341] on div at bounding box center [457, 339] width 55 height 14
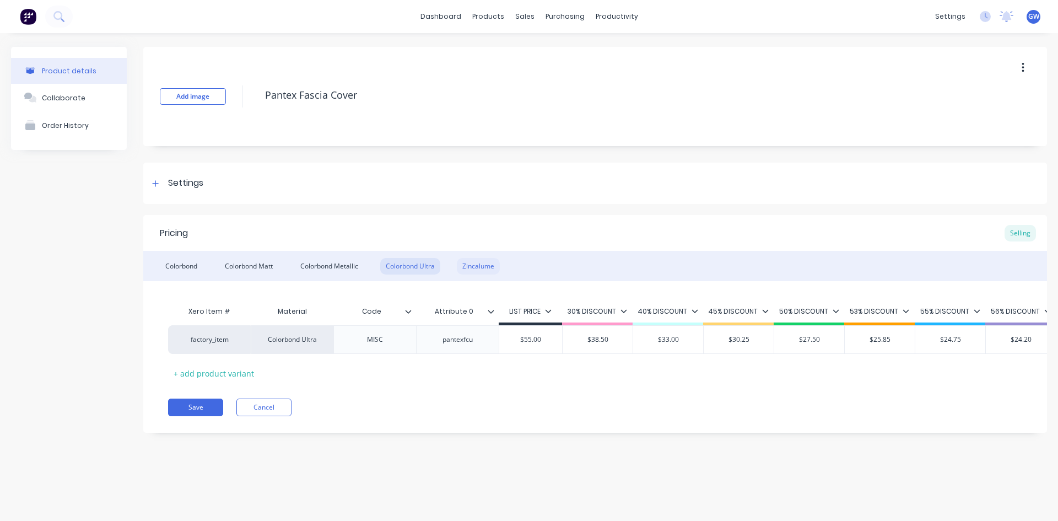
click at [475, 266] on div "Zincalume" at bounding box center [478, 266] width 43 height 17
click at [456, 340] on div at bounding box center [457, 339] width 55 height 14
click at [459, 448] on div "Add image Pantex Fascia Cover Settings Product Options I buy this item I sell t…" at bounding box center [595, 248] width 904 height 402
click at [208, 416] on button "Save" at bounding box center [195, 407] width 55 height 18
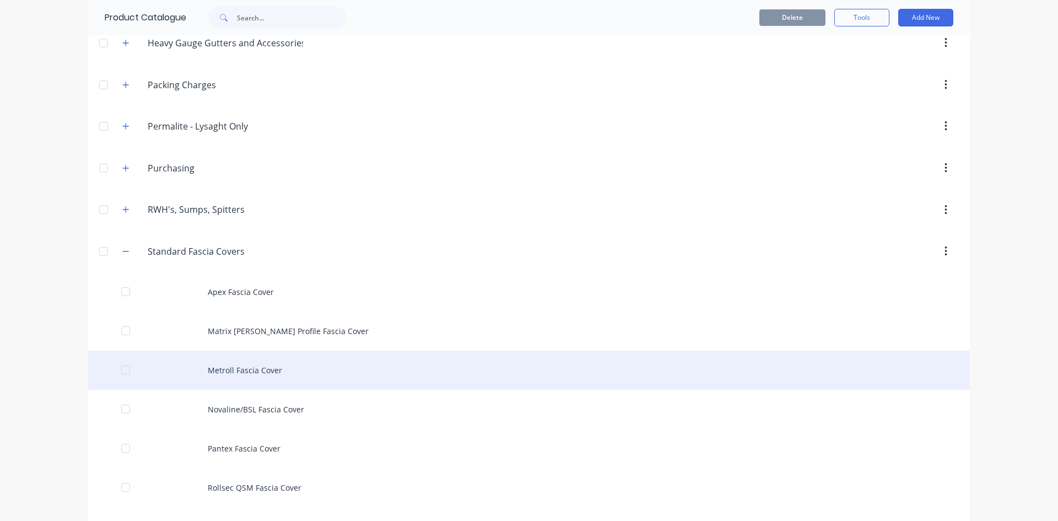
scroll to position [496, 0]
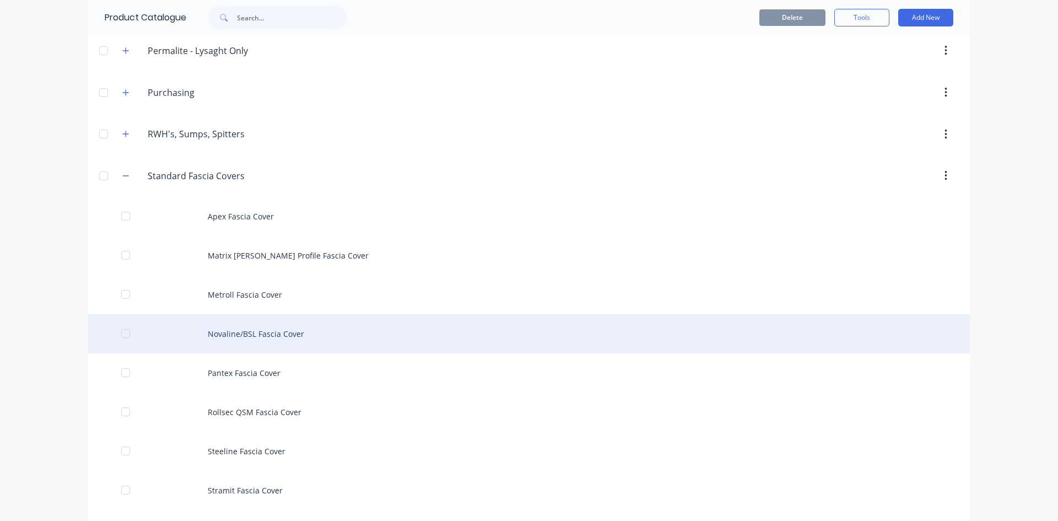
click at [312, 325] on div "Novaline/BSL Fascia Cover" at bounding box center [529, 333] width 882 height 39
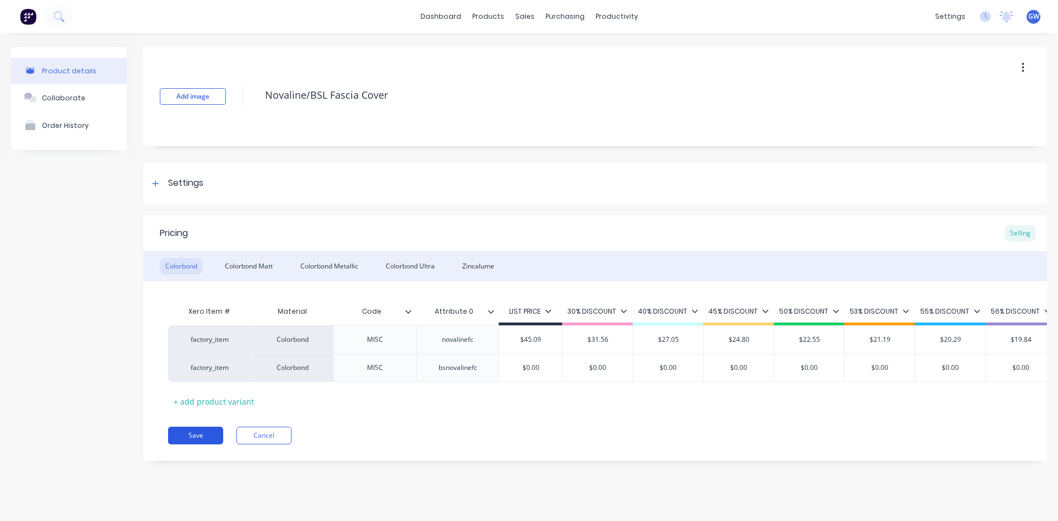
click at [205, 444] on button "Save" at bounding box center [195, 436] width 55 height 18
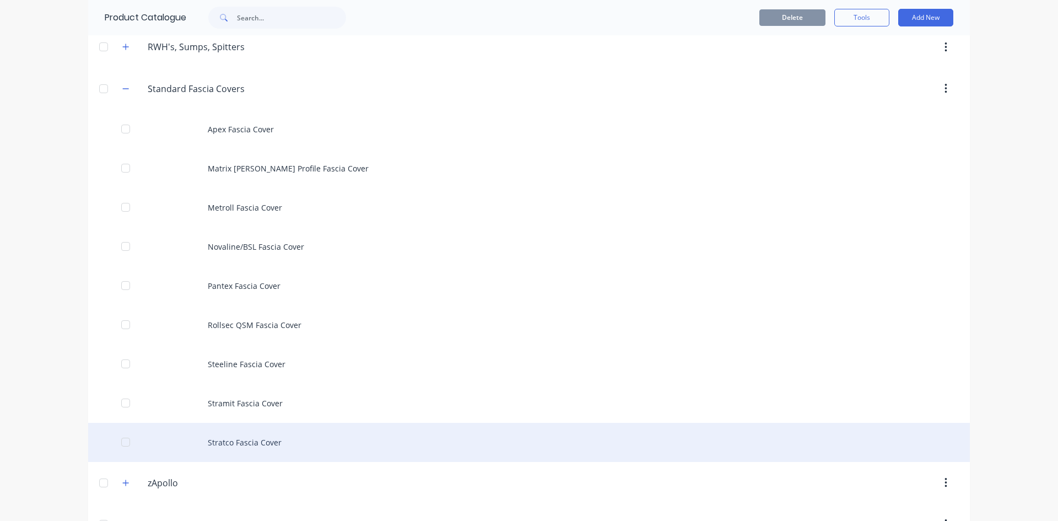
scroll to position [716, 0]
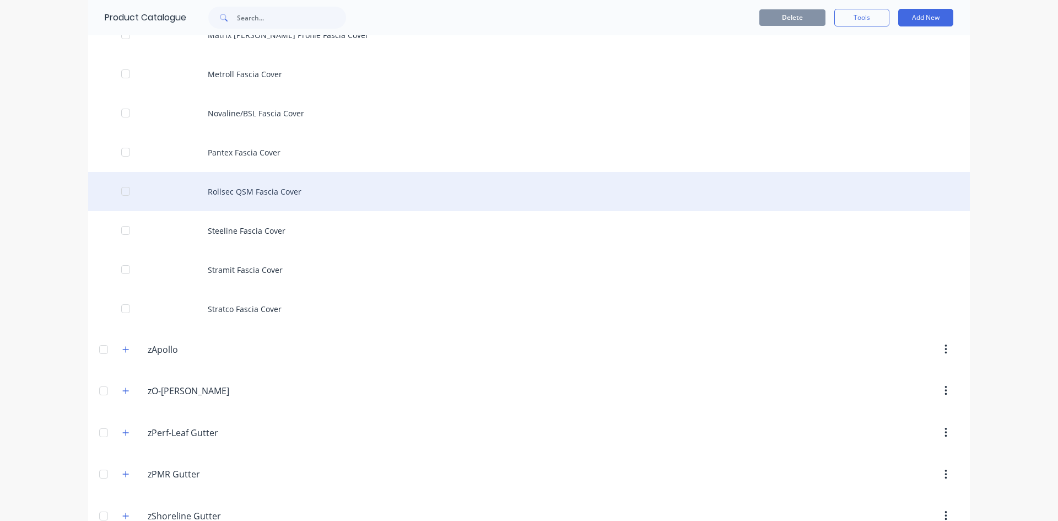
click at [252, 199] on div "Rollsec QSM Fascia Cover" at bounding box center [529, 191] width 882 height 39
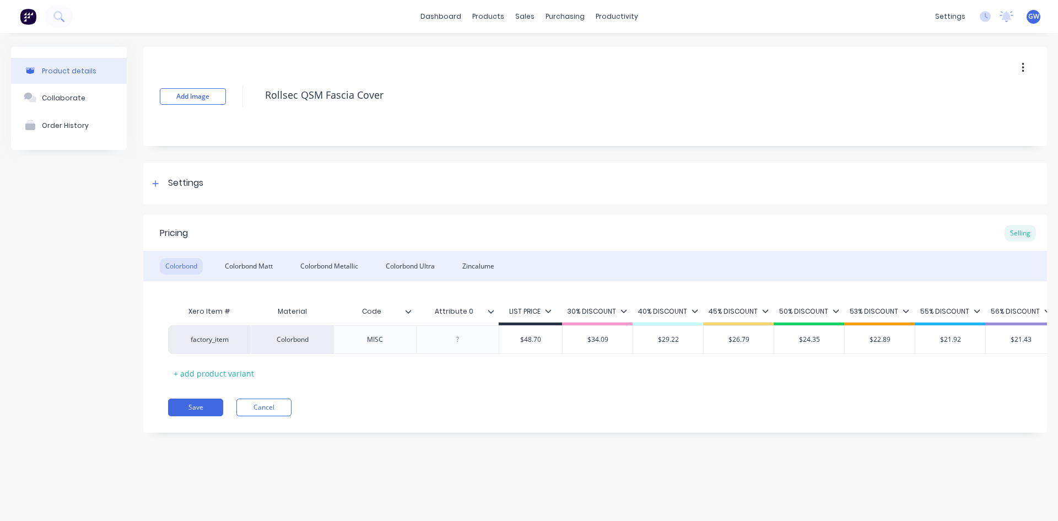
type textarea "x"
click at [460, 342] on div at bounding box center [457, 339] width 55 height 14
paste div
click at [244, 269] on div "Colorbond Matt" at bounding box center [248, 266] width 59 height 17
click at [458, 338] on div at bounding box center [457, 339] width 55 height 14
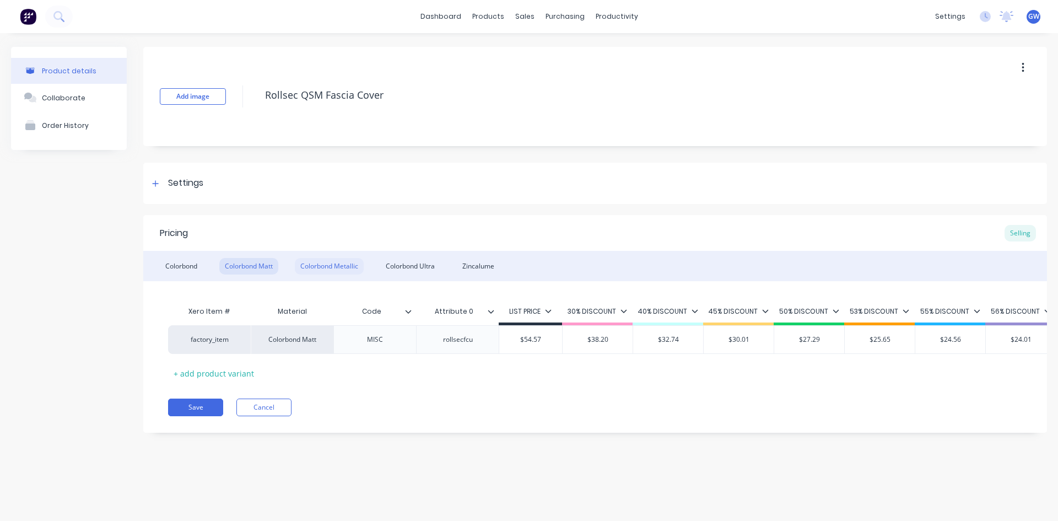
click at [337, 260] on div "Colorbond Metallic" at bounding box center [329, 266] width 69 height 17
click at [456, 340] on div at bounding box center [457, 339] width 55 height 14
click at [403, 263] on div "Colorbond Ultra" at bounding box center [410, 266] width 60 height 17
click at [467, 344] on div at bounding box center [457, 339] width 55 height 14
drag, startPoint x: 481, startPoint y: 253, endPoint x: 483, endPoint y: 267, distance: 13.5
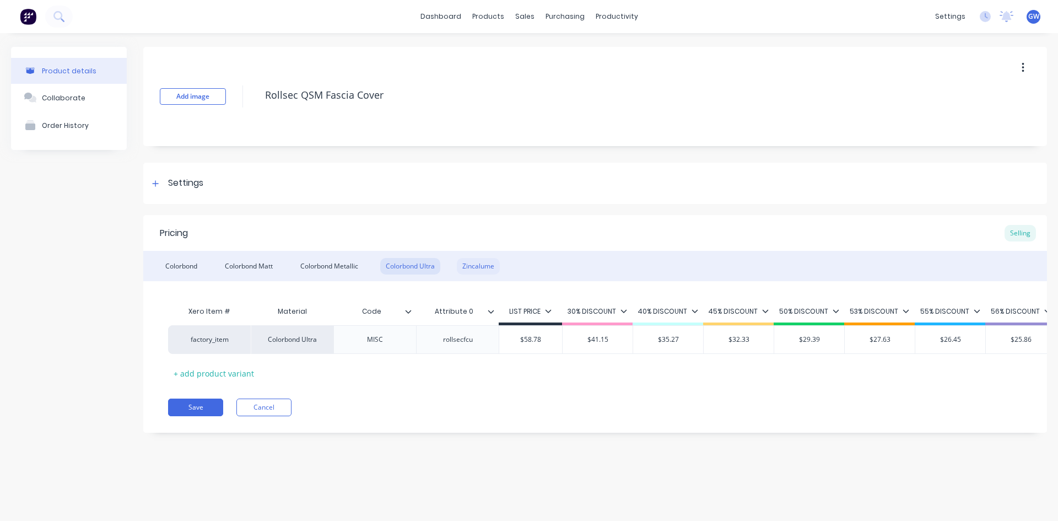
click at [482, 255] on div "Pricing Selling Colorbond Colorbond Matt Colorbond Metallic Colorbond Ultra Zin…" at bounding box center [595, 324] width 904 height 218
click at [483, 267] on div "Zincalume" at bounding box center [478, 266] width 43 height 17
click at [467, 339] on div at bounding box center [457, 339] width 55 height 14
click at [593, 206] on div "Add image Rollsec QSM Fascia Cover Settings Product Options I buy this item I s…" at bounding box center [595, 248] width 904 height 402
click at [219, 414] on button "Save" at bounding box center [195, 407] width 55 height 18
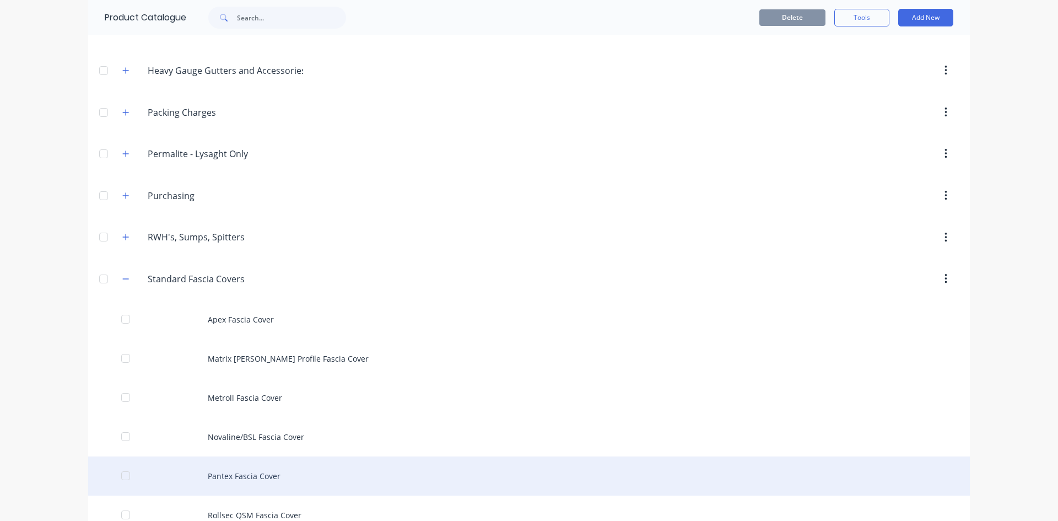
scroll to position [606, 0]
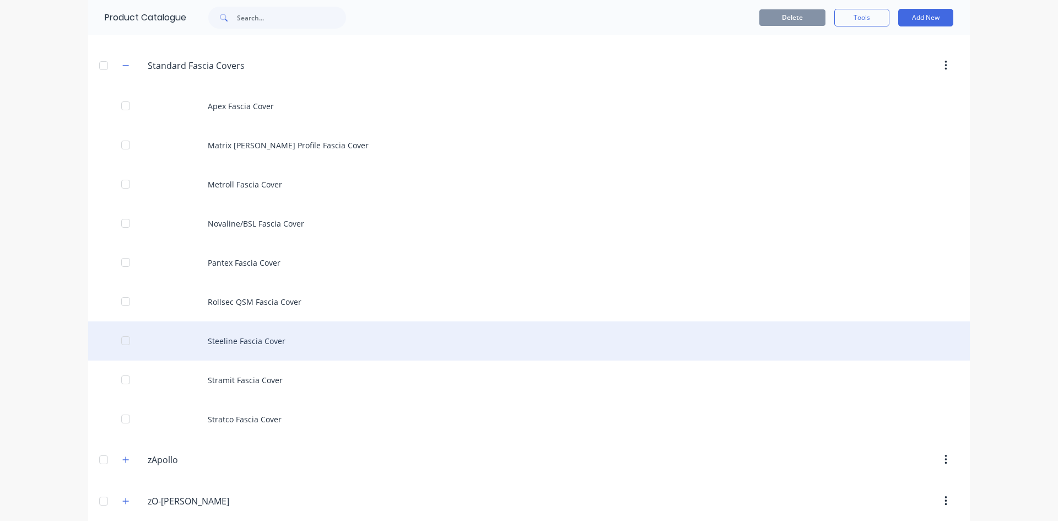
click at [269, 350] on div "Steeline Fascia Cover" at bounding box center [529, 340] width 882 height 39
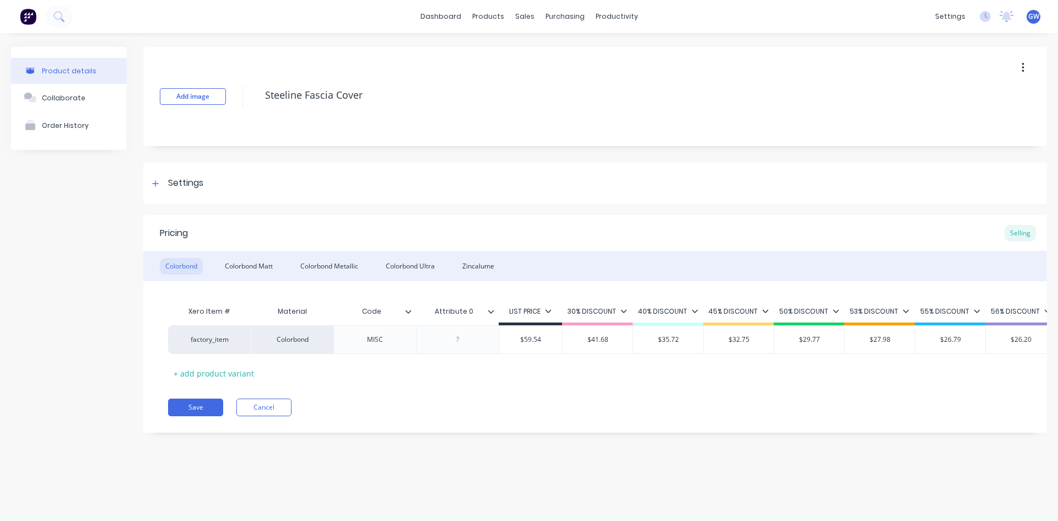
type textarea "x"
click at [459, 340] on div at bounding box center [457, 339] width 55 height 14
paste div
click at [244, 268] on div "Colorbond Matt" at bounding box center [248, 266] width 59 height 17
click at [454, 338] on div at bounding box center [457, 339] width 55 height 14
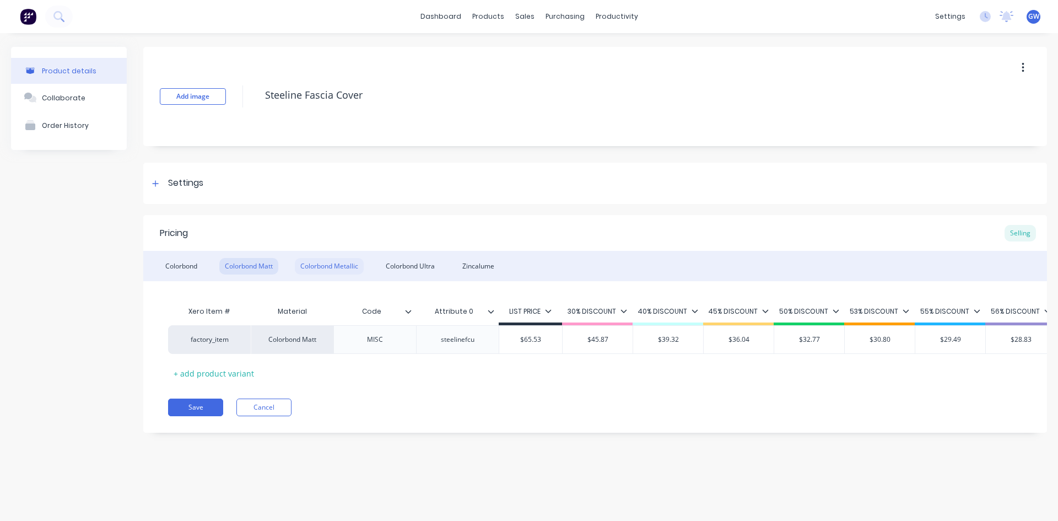
click at [342, 260] on div "Colorbond Metallic" at bounding box center [329, 266] width 69 height 17
click at [458, 338] on div at bounding box center [457, 339] width 55 height 14
click at [419, 260] on div "Colorbond Ultra" at bounding box center [410, 266] width 60 height 17
click at [461, 342] on div at bounding box center [457, 339] width 55 height 14
click at [481, 273] on div "Zincalume" at bounding box center [478, 266] width 43 height 17
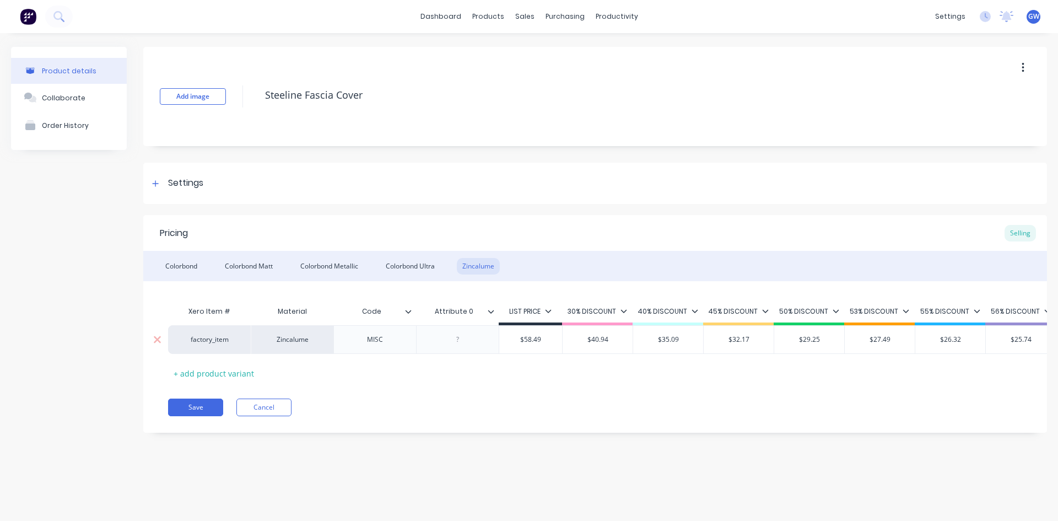
click at [463, 341] on div at bounding box center [457, 339] width 55 height 14
drag, startPoint x: 188, startPoint y: 421, endPoint x: 196, endPoint y: 422, distance: 7.8
click at [188, 416] on button "Save" at bounding box center [195, 407] width 55 height 18
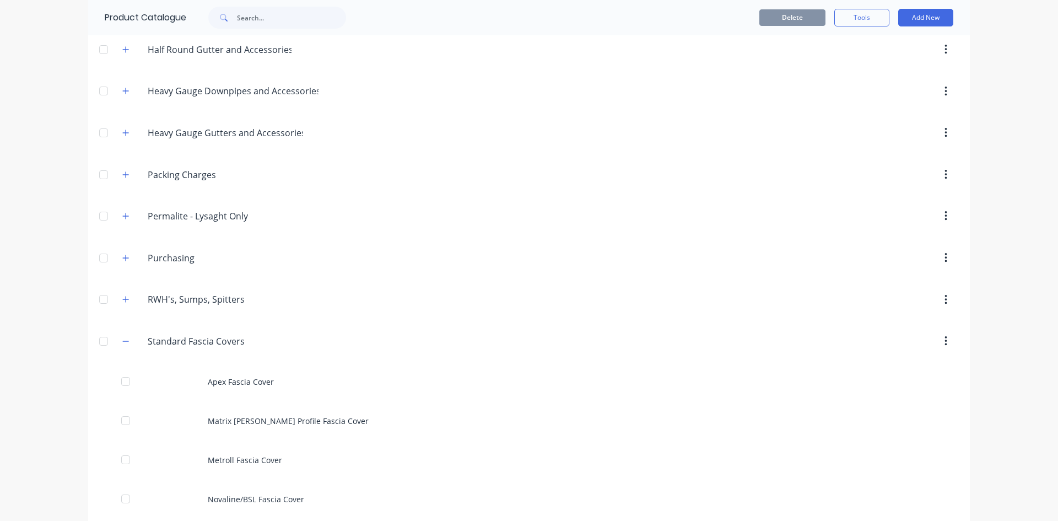
scroll to position [661, 0]
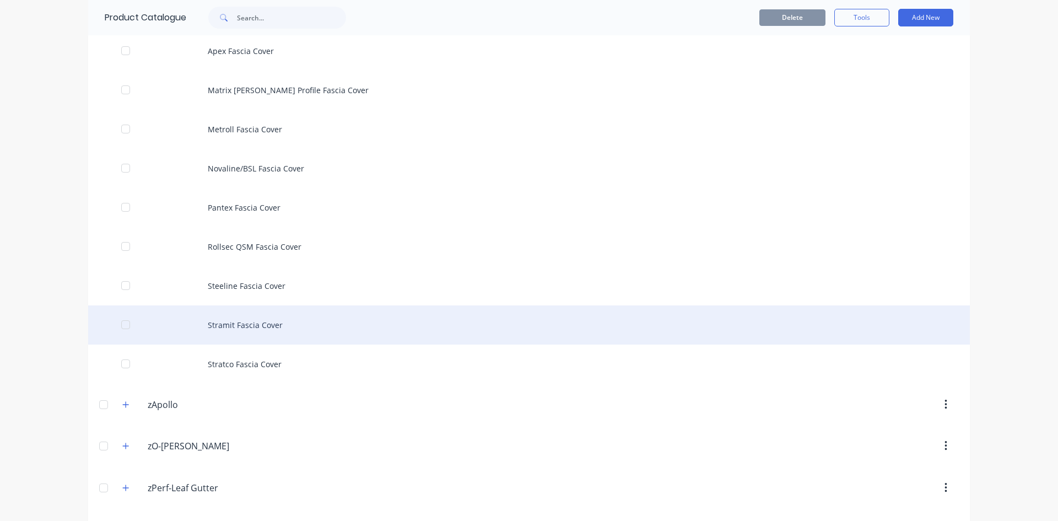
click at [278, 327] on div "Stramit Fascia Cover" at bounding box center [529, 324] width 882 height 39
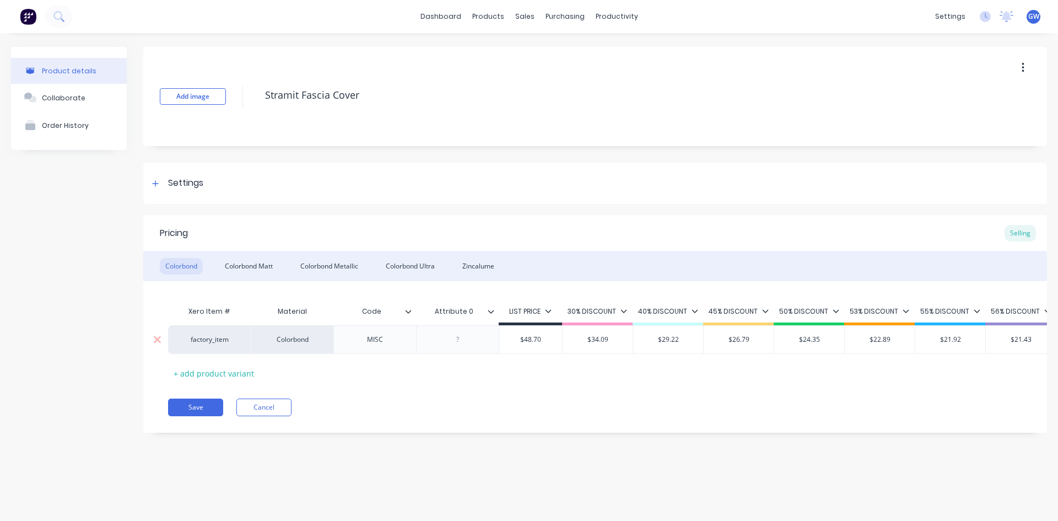
click at [460, 342] on div at bounding box center [457, 339] width 55 height 14
type textarea "x"
paste div
click at [252, 266] on div "Colorbond Matt" at bounding box center [248, 266] width 59 height 17
click at [460, 338] on div at bounding box center [457, 339] width 55 height 14
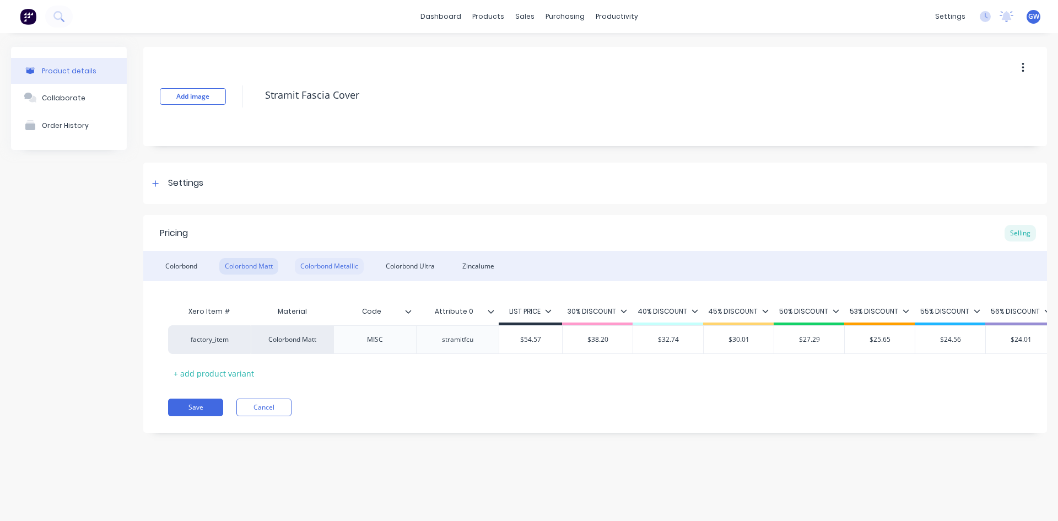
click at [334, 267] on div "Colorbond Metallic" at bounding box center [329, 266] width 69 height 17
click at [456, 341] on div at bounding box center [457, 339] width 55 height 14
drag, startPoint x: 425, startPoint y: 263, endPoint x: 435, endPoint y: 296, distance: 34.4
click at [428, 265] on div "Colorbond Ultra" at bounding box center [410, 266] width 60 height 17
click at [452, 343] on div at bounding box center [457, 339] width 55 height 14
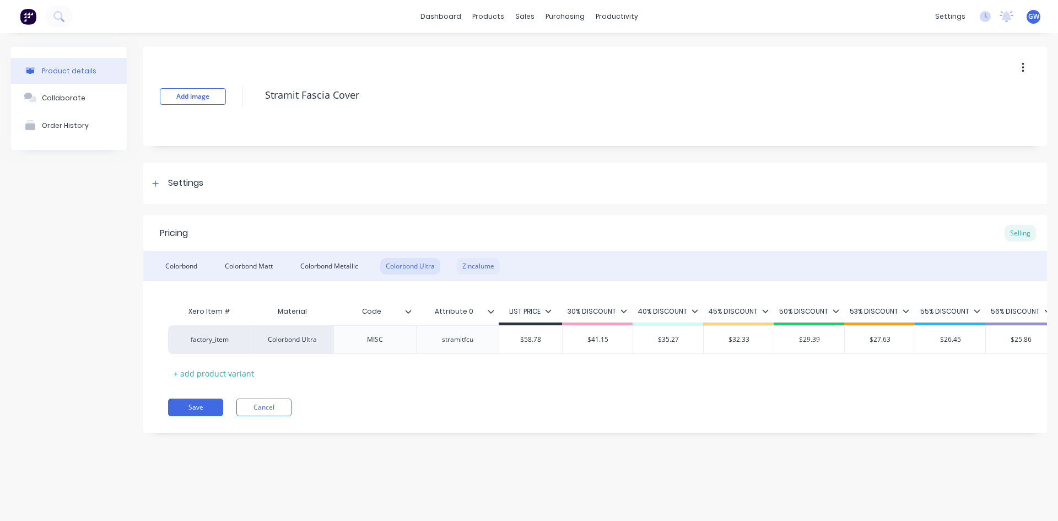
click at [482, 267] on div "Zincalume" at bounding box center [478, 266] width 43 height 17
click at [458, 338] on div at bounding box center [457, 339] width 55 height 14
click at [212, 414] on button "Save" at bounding box center [195, 407] width 55 height 18
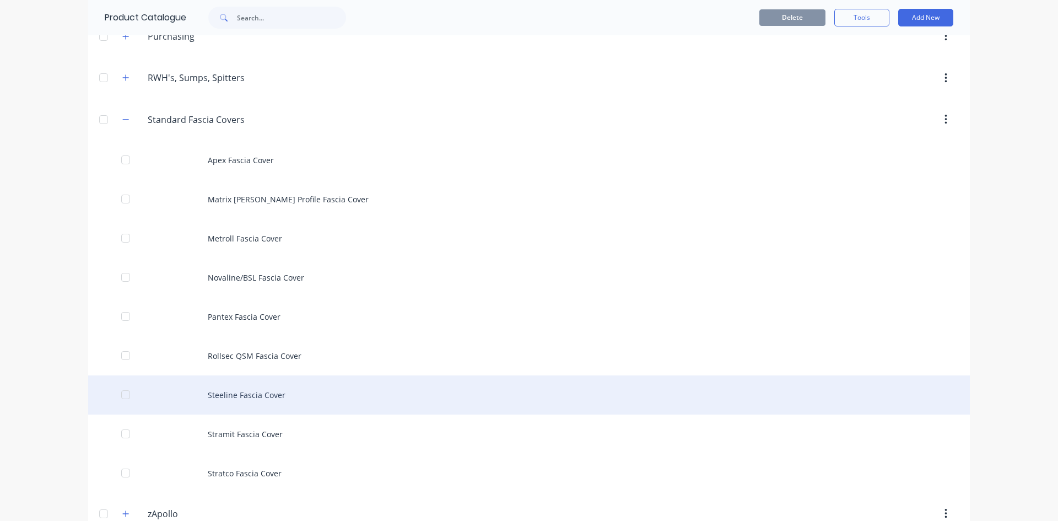
scroll to position [606, 0]
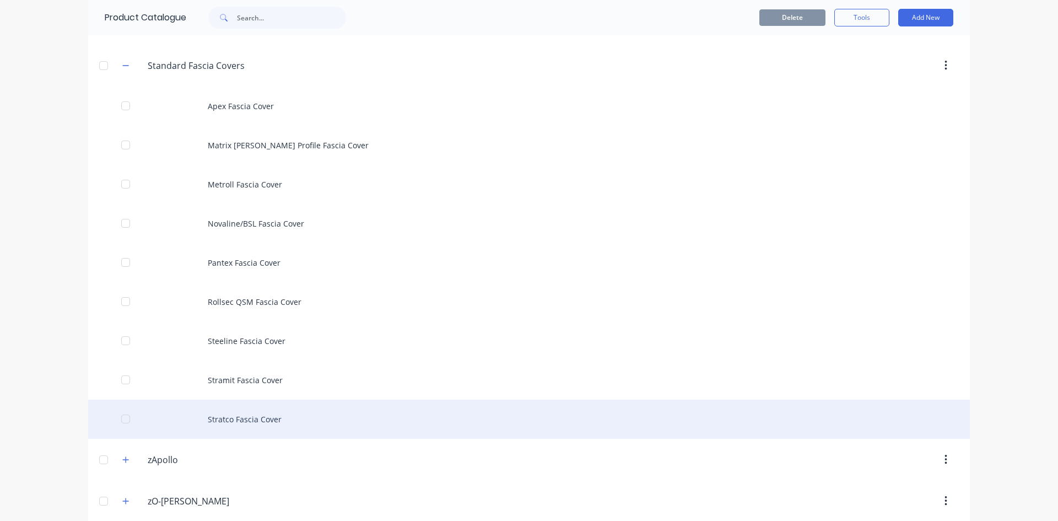
click at [279, 413] on div "Stratco Fascia Cover" at bounding box center [529, 419] width 882 height 39
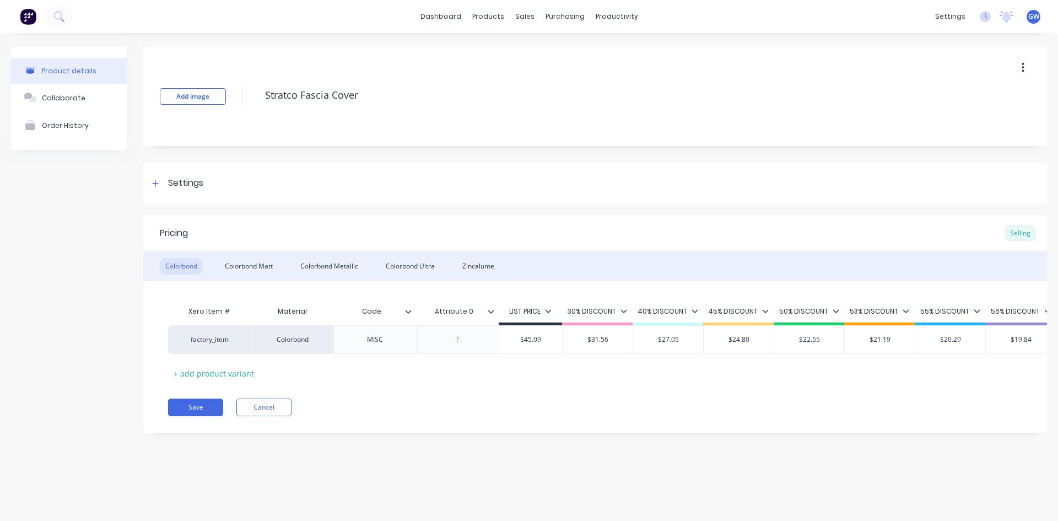
type textarea "x"
click at [461, 342] on div at bounding box center [457, 339] width 55 height 14
paste div
drag, startPoint x: 239, startPoint y: 261, endPoint x: 252, endPoint y: 265, distance: 13.9
click at [239, 261] on div "Colorbond Matt" at bounding box center [248, 266] width 59 height 17
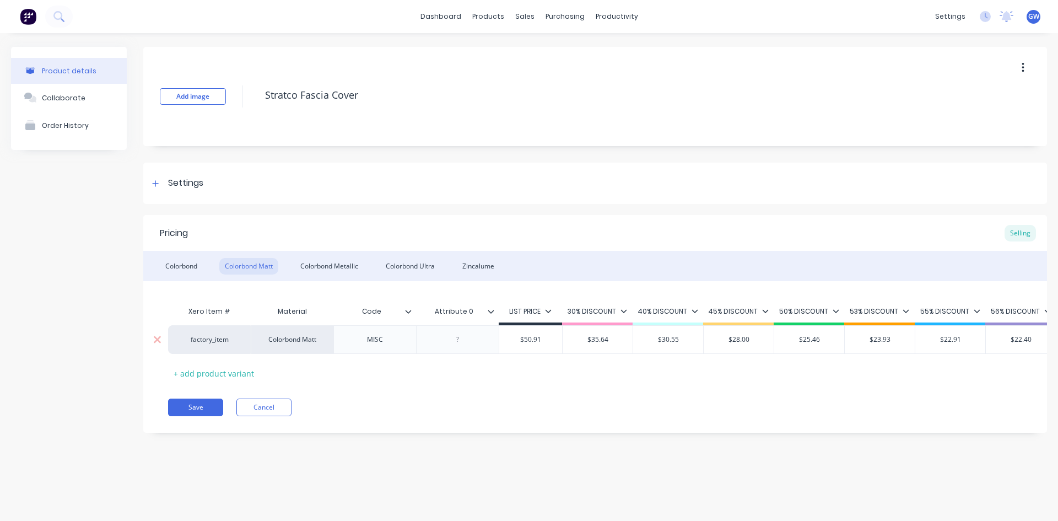
click at [463, 344] on div at bounding box center [457, 339] width 55 height 14
click at [348, 264] on div "Colorbond Metallic" at bounding box center [329, 266] width 69 height 17
click at [456, 338] on div at bounding box center [457, 339] width 55 height 14
click at [418, 258] on div "Colorbond Ultra" at bounding box center [410, 266] width 60 height 17
click at [462, 347] on div at bounding box center [457, 339] width 83 height 29
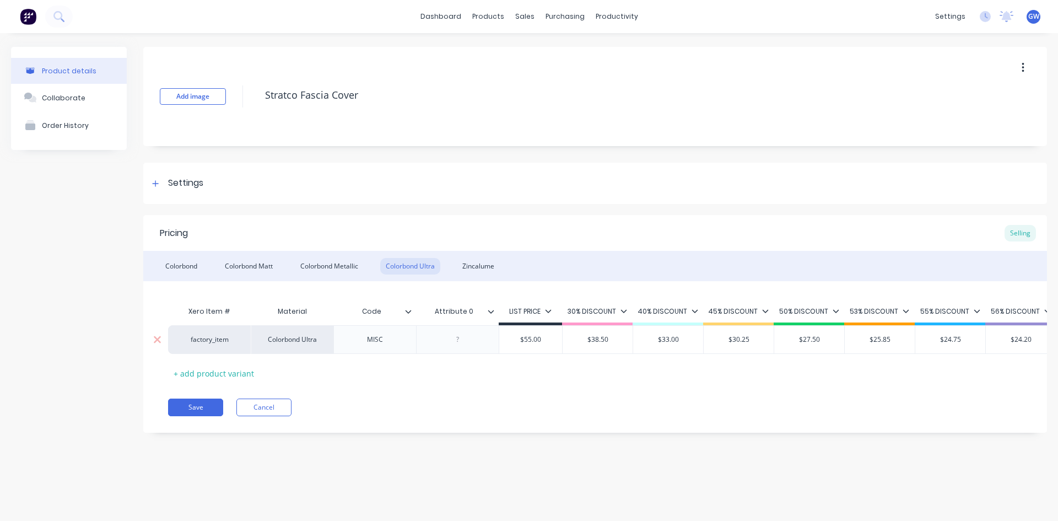
click at [457, 336] on div at bounding box center [457, 339] width 55 height 14
click at [489, 272] on div "Zincalume" at bounding box center [478, 266] width 43 height 17
click at [460, 339] on div at bounding box center [457, 339] width 55 height 14
click at [210, 416] on button "Save" at bounding box center [195, 407] width 55 height 18
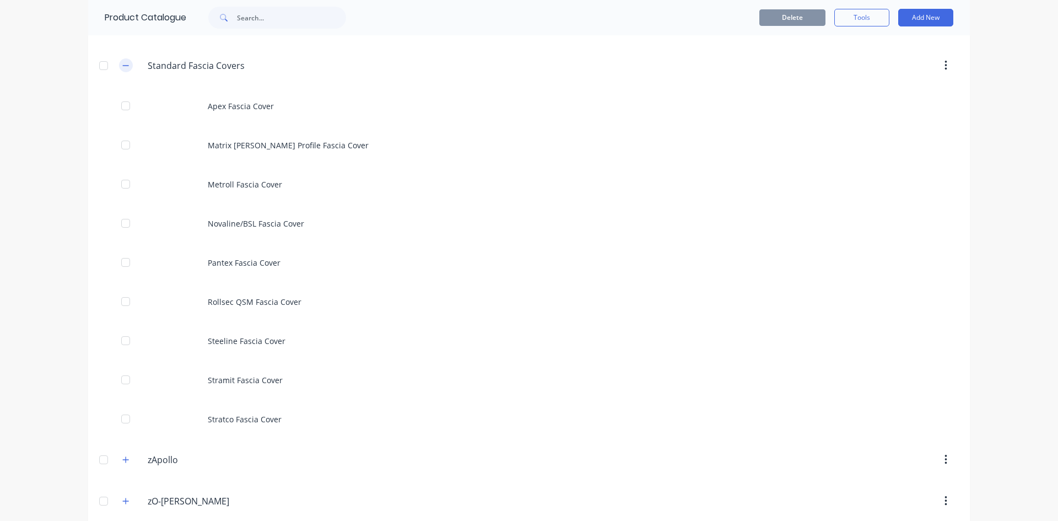
click at [127, 66] on button "button" at bounding box center [126, 65] width 14 height 14
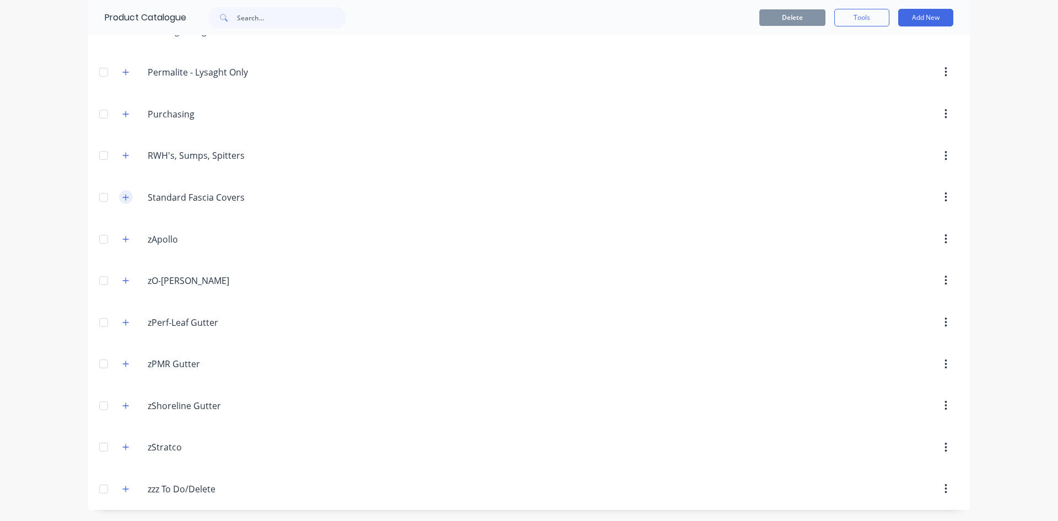
scroll to position [474, 0]
drag, startPoint x: 127, startPoint y: 282, endPoint x: 125, endPoint y: 288, distance: 7.0
click at [126, 287] on span at bounding box center [126, 281] width 14 height 14
click at [121, 286] on button "button" at bounding box center [126, 281] width 14 height 14
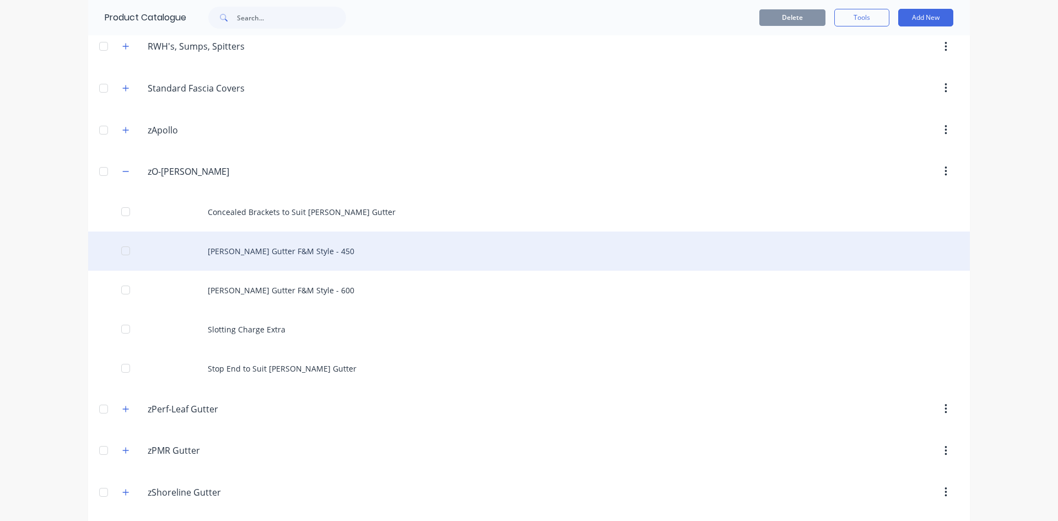
scroll to position [585, 0]
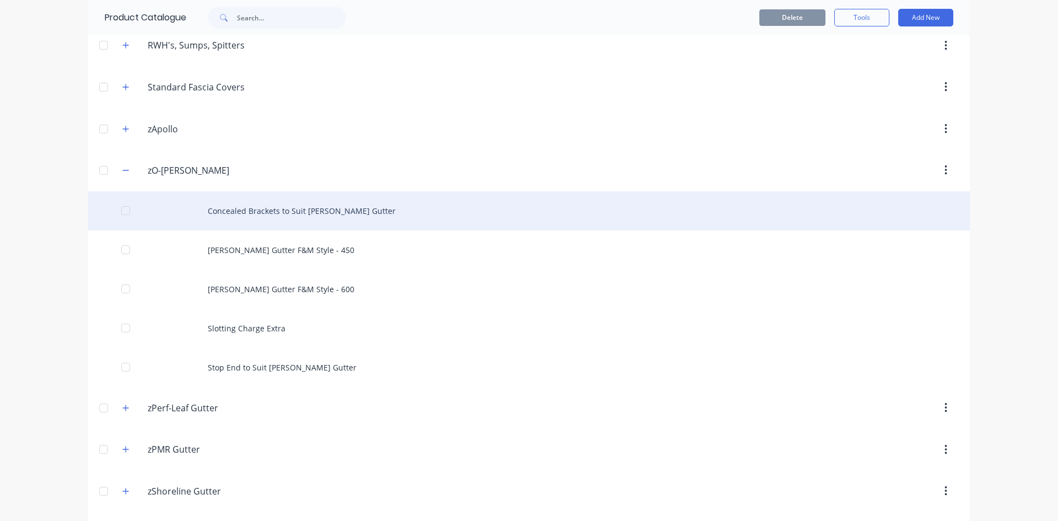
click at [280, 214] on div "Concealed Brackets to Suit [PERSON_NAME] Gutter" at bounding box center [529, 210] width 882 height 39
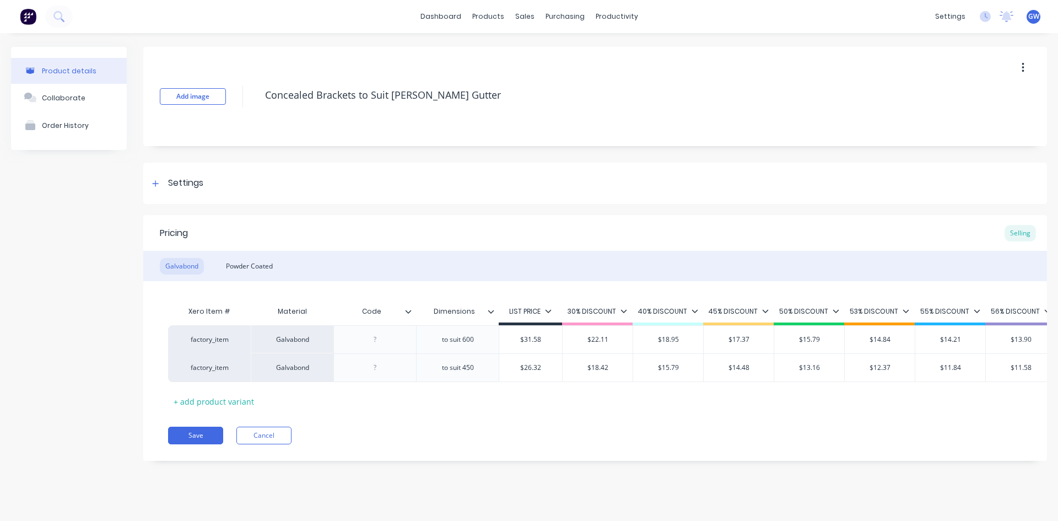
type textarea "x"
click at [377, 337] on div at bounding box center [375, 339] width 55 height 14
paste div
type textarea "x"
click at [373, 368] on div at bounding box center [375, 367] width 55 height 14
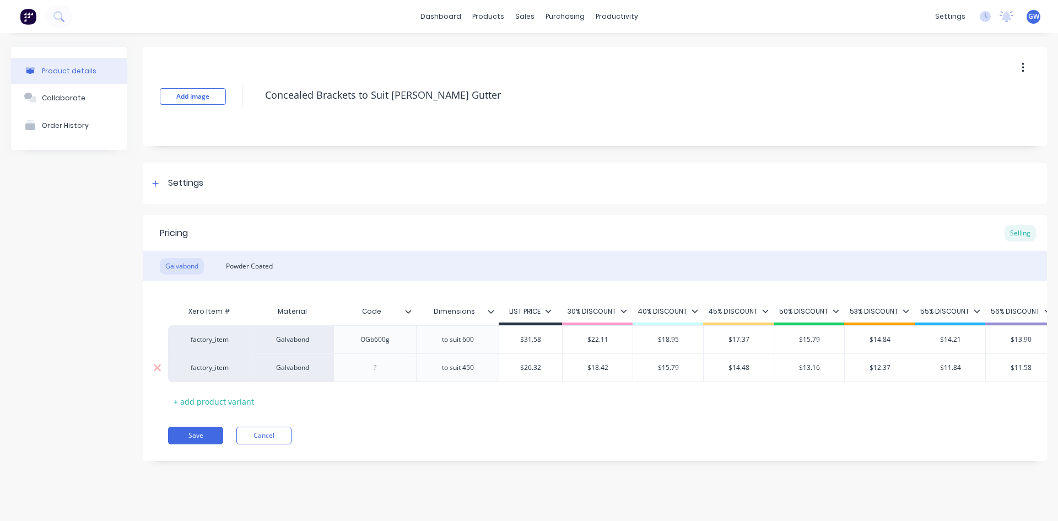
paste div
drag, startPoint x: 379, startPoint y: 371, endPoint x: 395, endPoint y: 373, distance: 16.7
click at [395, 373] on div "OGb600" at bounding box center [375, 367] width 55 height 14
drag, startPoint x: 245, startPoint y: 267, endPoint x: 289, endPoint y: 285, distance: 47.9
click at [245, 267] on div "Powder Coated" at bounding box center [249, 266] width 58 height 17
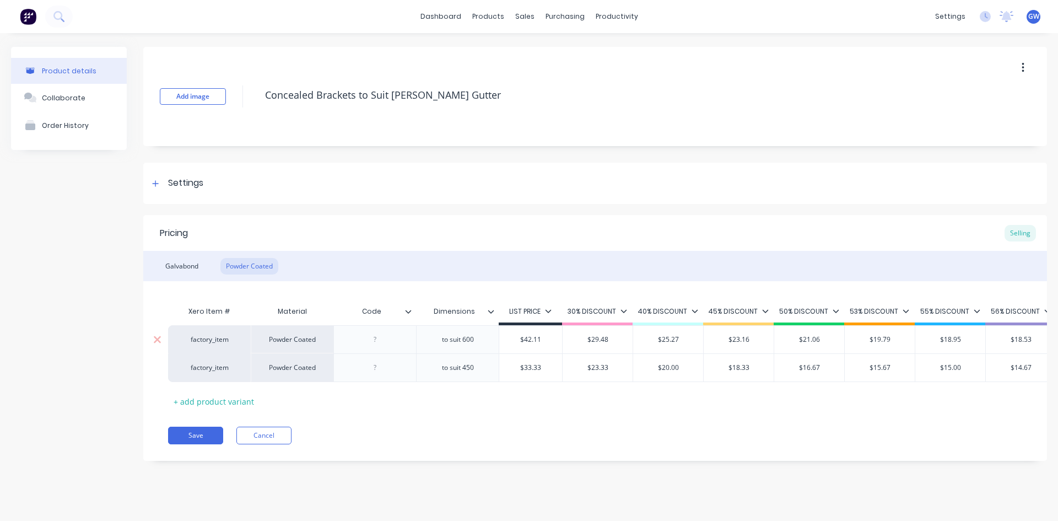
click at [377, 344] on div at bounding box center [375, 339] width 55 height 14
click at [377, 373] on div at bounding box center [375, 367] width 55 height 14
click at [214, 441] on button "Save" at bounding box center [195, 436] width 55 height 18
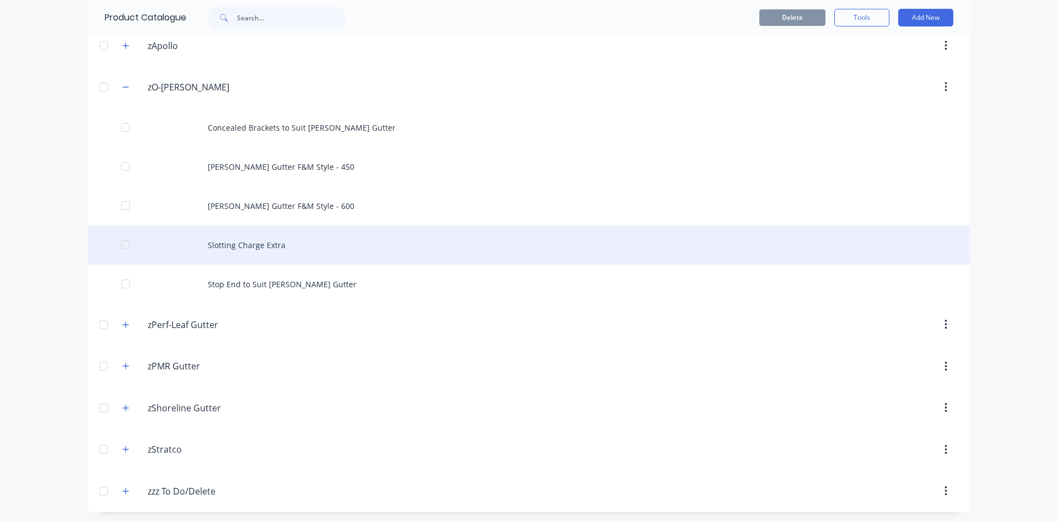
scroll to position [670, 0]
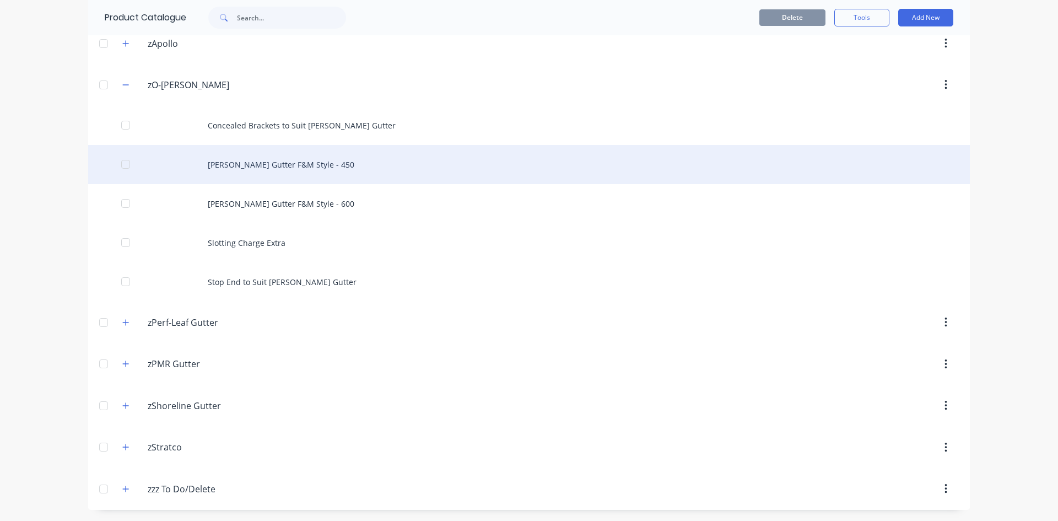
click at [268, 170] on div "[PERSON_NAME] Gutter F&M Style - 450" at bounding box center [529, 164] width 882 height 39
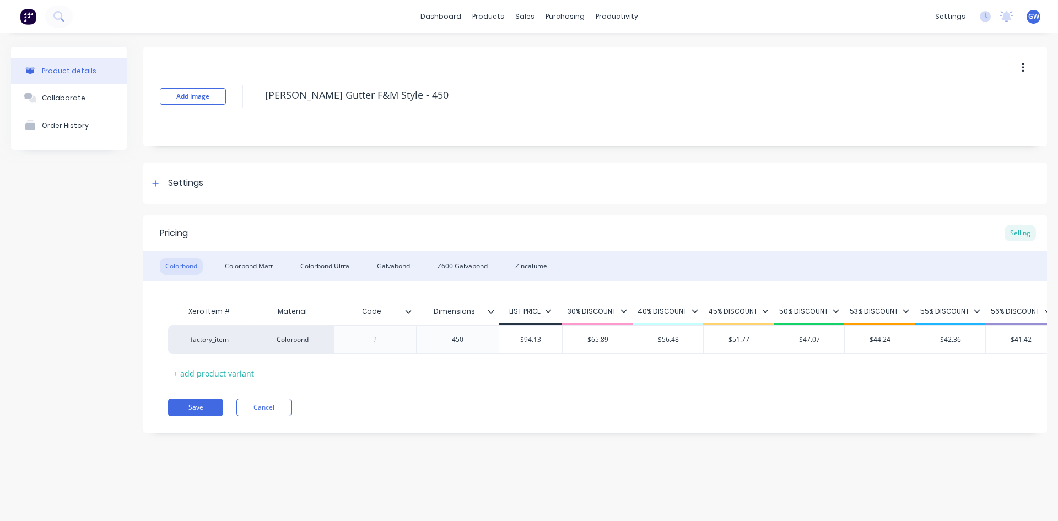
type textarea "x"
click at [375, 342] on div at bounding box center [375, 339] width 55 height 14
paste div
drag, startPoint x: 247, startPoint y: 263, endPoint x: 315, endPoint y: 299, distance: 76.9
click at [247, 263] on div "Colorbond Matt" at bounding box center [248, 266] width 59 height 17
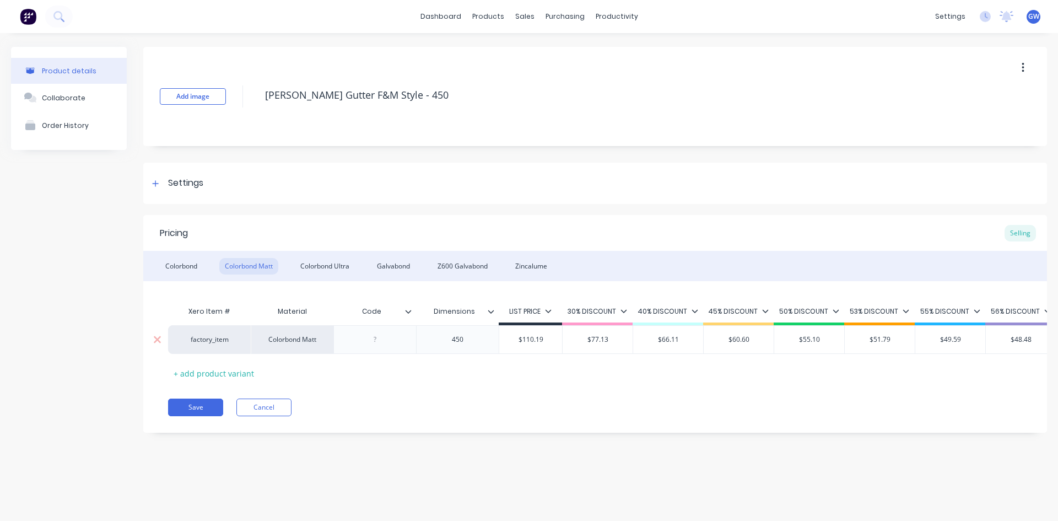
click at [375, 347] on div at bounding box center [374, 339] width 83 height 29
click at [371, 340] on div at bounding box center [375, 339] width 55 height 14
drag, startPoint x: 320, startPoint y: 264, endPoint x: 330, endPoint y: 288, distance: 26.0
click at [321, 265] on div "Colorbond Ultra" at bounding box center [325, 266] width 60 height 17
click at [377, 342] on div at bounding box center [375, 339] width 55 height 14
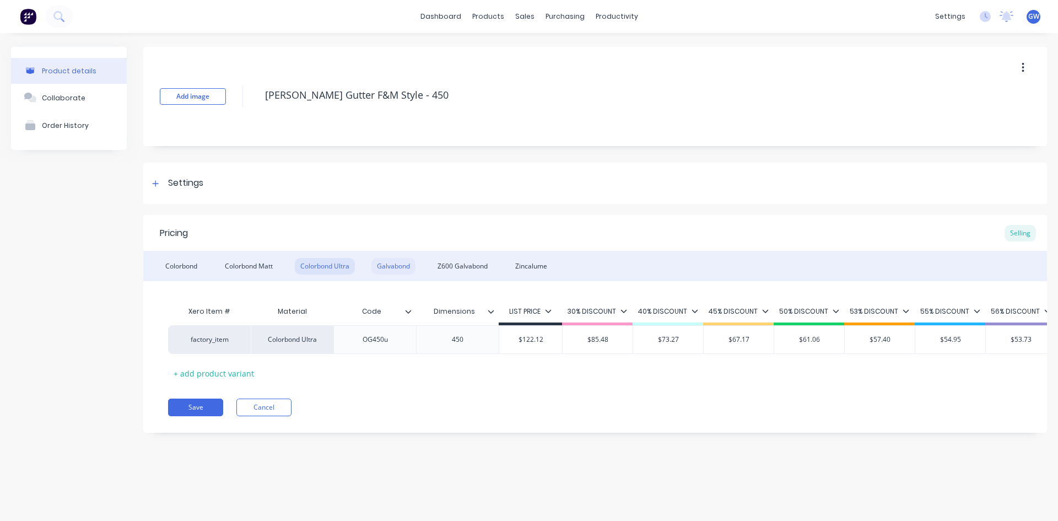
type textarea "x"
click at [396, 271] on div "Galvabond" at bounding box center [393, 266] width 44 height 17
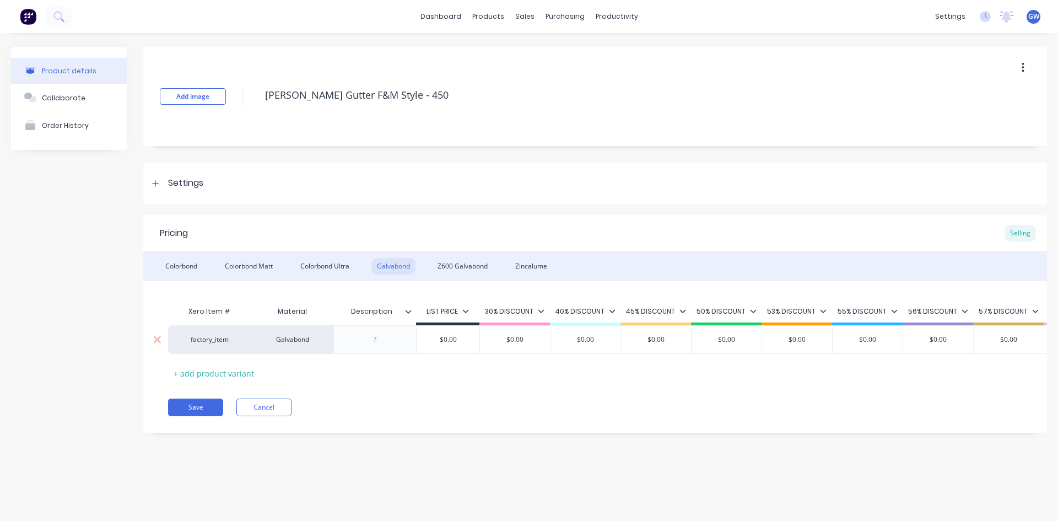
click at [379, 343] on div at bounding box center [375, 339] width 55 height 14
paste div
click at [456, 269] on div "Z600 Galvabond" at bounding box center [462, 266] width 61 height 17
click at [377, 343] on div at bounding box center [375, 339] width 55 height 14
click at [539, 264] on div "Zincalume" at bounding box center [531, 266] width 43 height 17
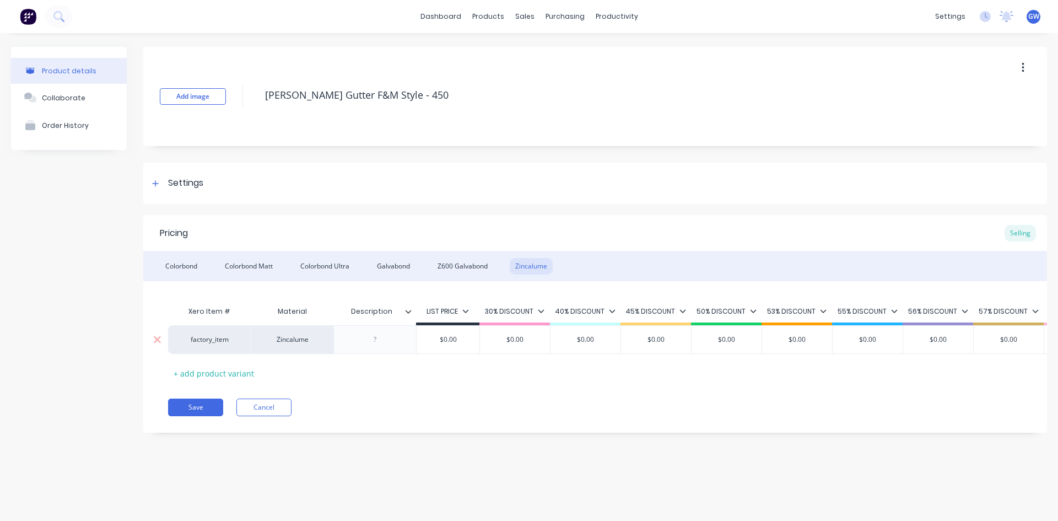
click at [379, 341] on div at bounding box center [375, 339] width 55 height 14
click at [199, 415] on button "Save" at bounding box center [195, 407] width 55 height 18
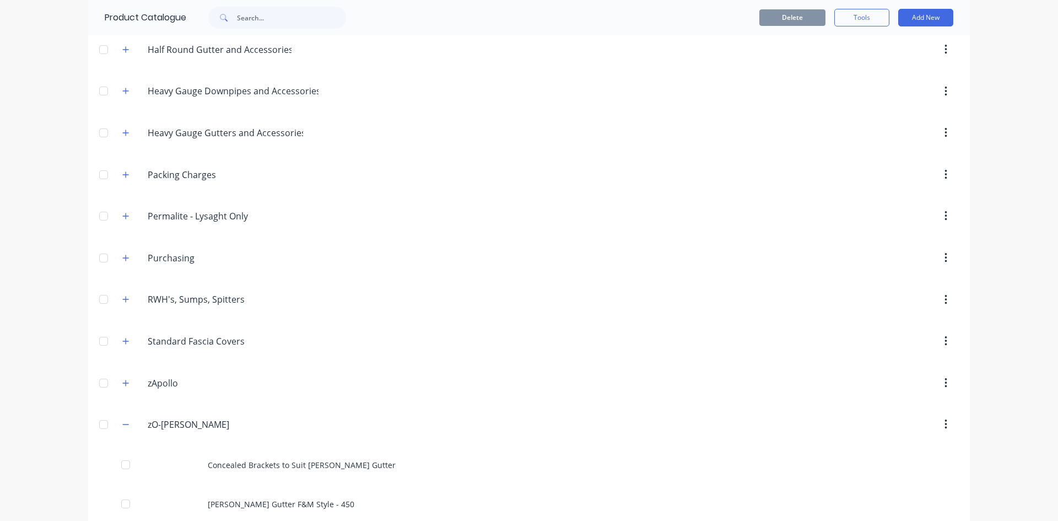
scroll to position [661, 0]
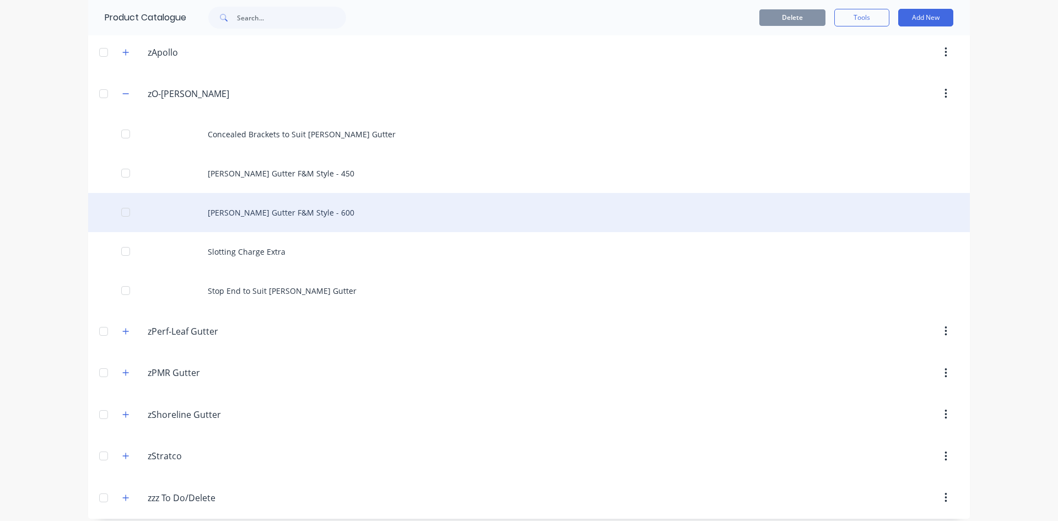
click at [305, 216] on div "[PERSON_NAME] Gutter F&M Style - 600" at bounding box center [529, 212] width 882 height 39
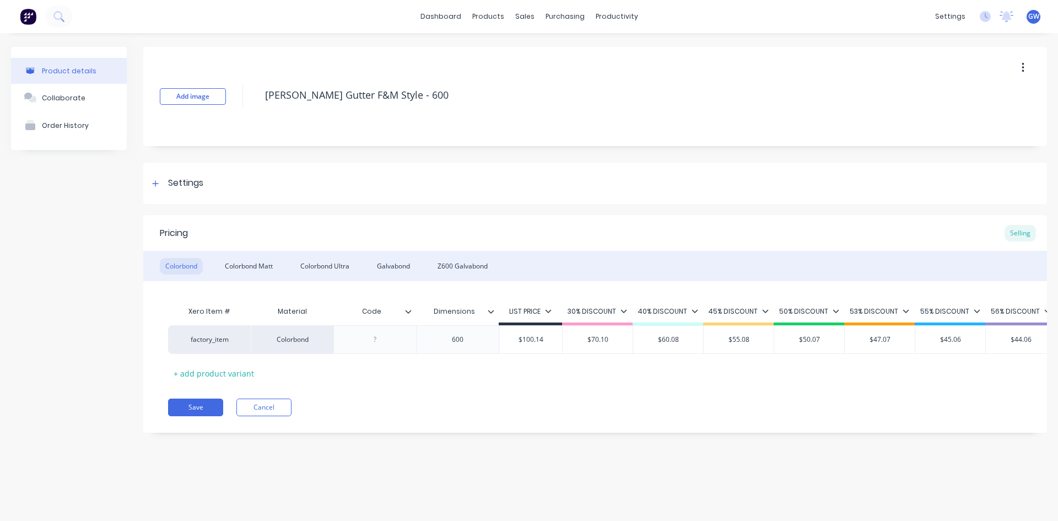
type textarea "x"
click at [382, 343] on div at bounding box center [375, 339] width 55 height 14
paste div
drag, startPoint x: 256, startPoint y: 256, endPoint x: 254, endPoint y: 267, distance: 10.6
click at [256, 259] on div "Colorbond Colorbond Matt Colorbond Ultra Galvabond Z600 Galvabond" at bounding box center [595, 266] width 904 height 30
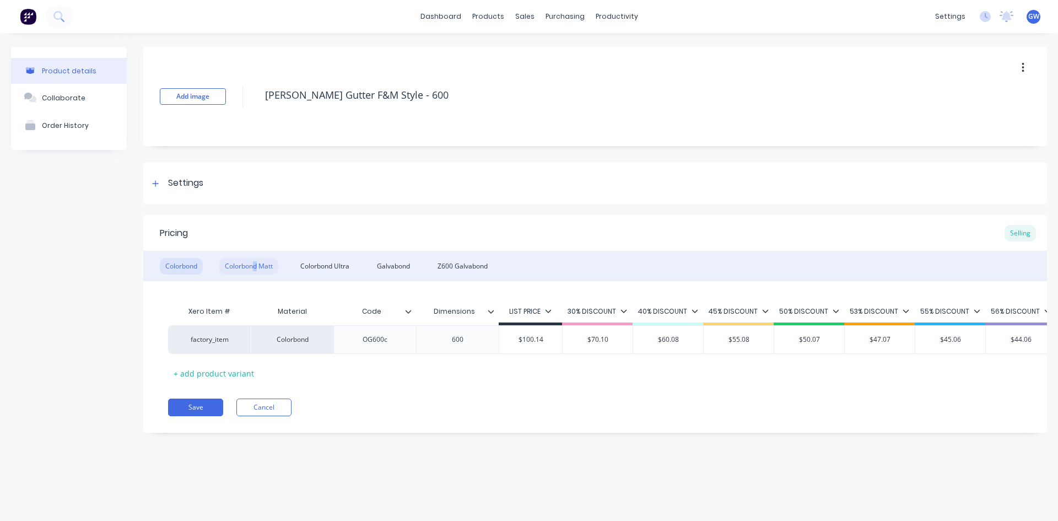
click at [254, 267] on div "Colorbond Matt" at bounding box center [248, 266] width 59 height 17
click at [380, 342] on div at bounding box center [375, 339] width 55 height 14
drag, startPoint x: 327, startPoint y: 263, endPoint x: 376, endPoint y: 328, distance: 81.8
click at [329, 264] on div "Colorbond Ultra" at bounding box center [325, 266] width 60 height 17
click at [379, 343] on div at bounding box center [375, 339] width 55 height 14
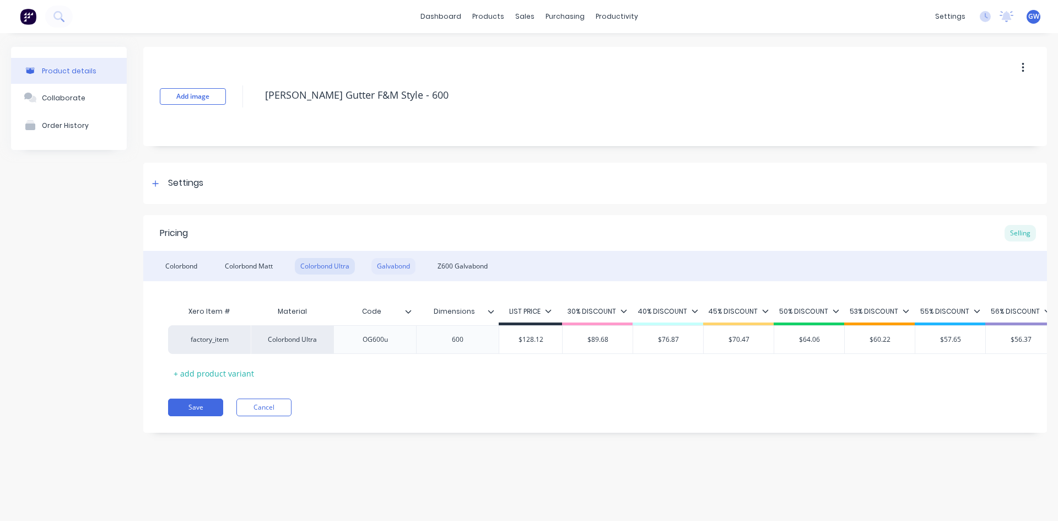
type textarea "x"
click at [396, 267] on div "Galvabond" at bounding box center [393, 266] width 44 height 17
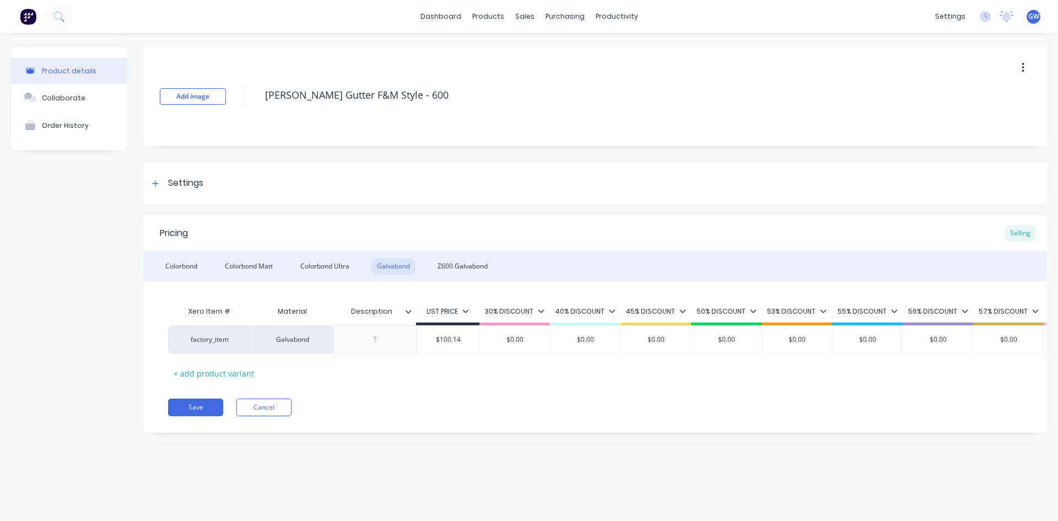
click at [375, 344] on div "factory_item Galvabond $100.14 $0.00 $0.00 $0.00 $0.00 $0.00 $0.00 $0.00 $0.00 …" at bounding box center [595, 339] width 854 height 29
click at [376, 344] on div "factory_item Galvabond $100.14 $0.00 $0.00 $0.00 $0.00 $0.00 $0.00 $0.00 $0.00 …" at bounding box center [595, 339] width 854 height 29
click at [371, 344] on div "factory_item Galvabond $100.14 $0.00 $0.00 $0.00 $0.00 $0.00 $0.00 $0.00 $0.00 …" at bounding box center [595, 339] width 854 height 29
click at [376, 338] on div "factory_item Galvabond $100.14 $0.00 $0.00 $0.00 $0.00 $0.00 $0.00 $0.00 $0.00 …" at bounding box center [595, 339] width 854 height 29
drag, startPoint x: 377, startPoint y: 339, endPoint x: 382, endPoint y: 360, distance: 21.9
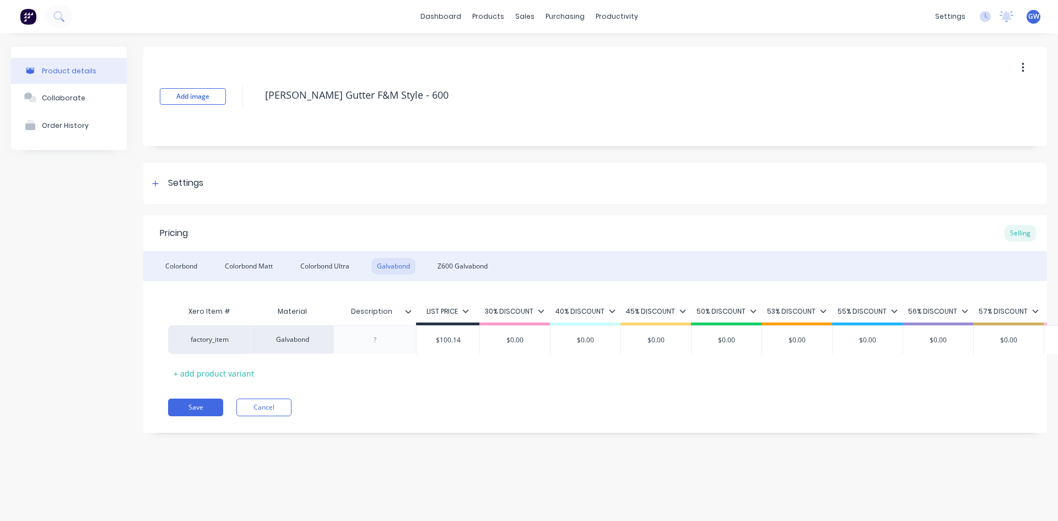
click at [379, 341] on div "factory_item Galvabond $100.14 $0.00 $0.00 $0.00 $0.00 $0.00 $0.00 $0.00 $0.00 …" at bounding box center [595, 339] width 854 height 29
click at [376, 340] on div "factory_item Galvabond $100.14 $0.00 $0.00 $0.00 $0.00 $0.00 $0.00 $0.00 $0.00 …" at bounding box center [595, 339] width 854 height 29
click at [376, 339] on div "factory_item Galvabond $100.14 $0.00 $0.00 $0.00 $0.00 $0.00 $0.00 $0.00 $0.00 …" at bounding box center [595, 339] width 854 height 29
click at [476, 260] on div "Z600 Galvabond" at bounding box center [462, 266] width 61 height 17
click at [397, 265] on div "Galvabond" at bounding box center [393, 266] width 44 height 17
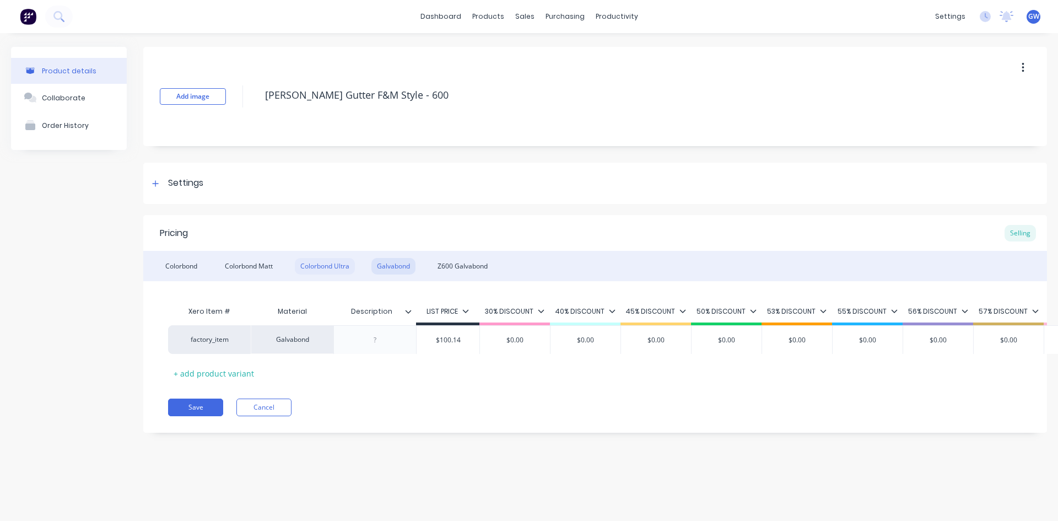
click at [331, 261] on div "Colorbond Ultra" at bounding box center [325, 266] width 60 height 17
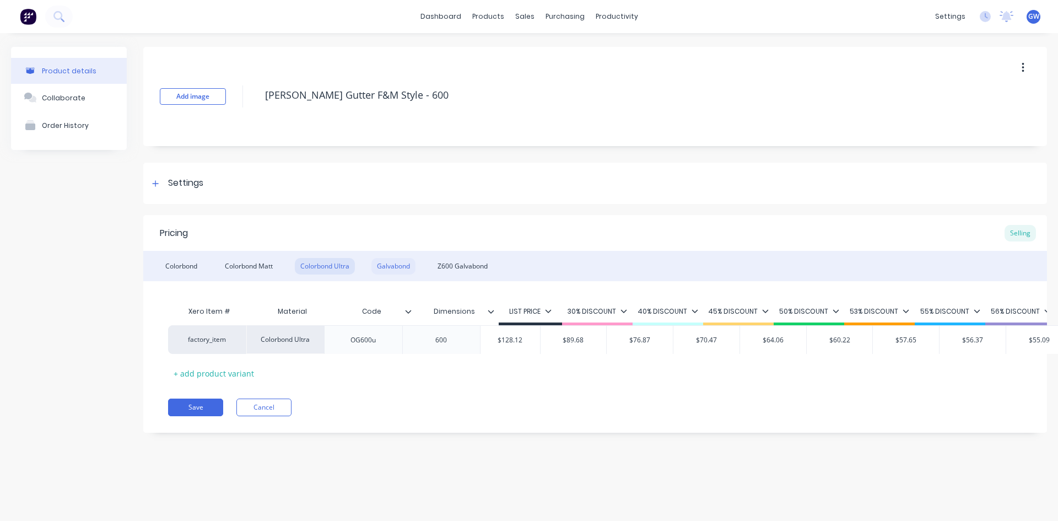
click at [399, 265] on div "Galvabond" at bounding box center [393, 266] width 44 height 17
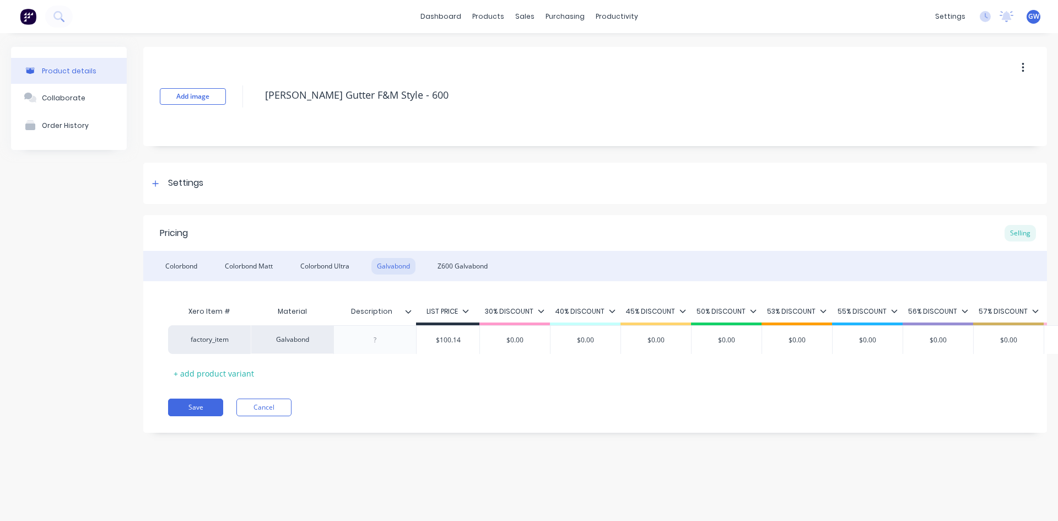
type input "Description"
click at [409, 315] on input "Description" at bounding box center [371, 311] width 76 height 10
click at [412, 312] on div at bounding box center [412, 311] width 7 height 10
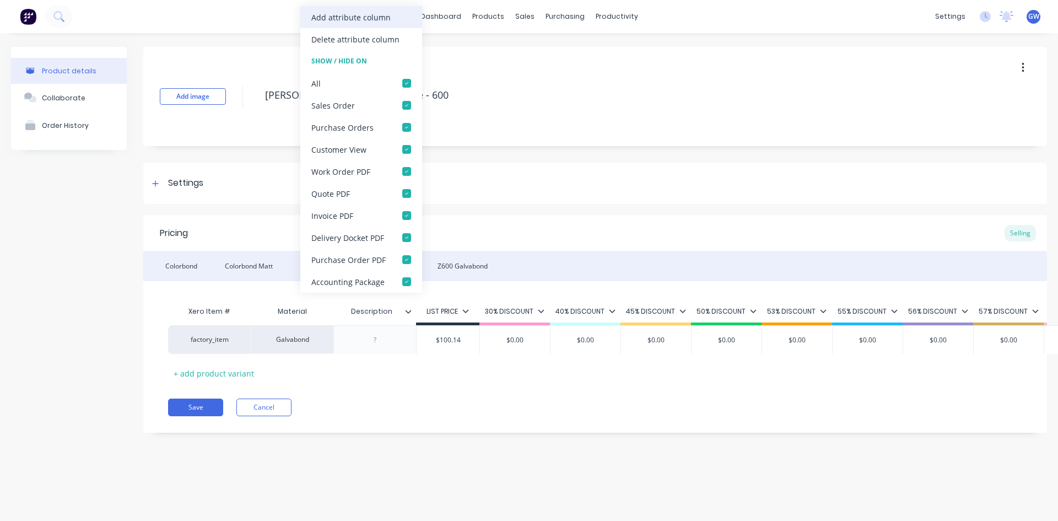
click at [364, 21] on div "Add attribute column" at bounding box center [350, 18] width 79 height 12
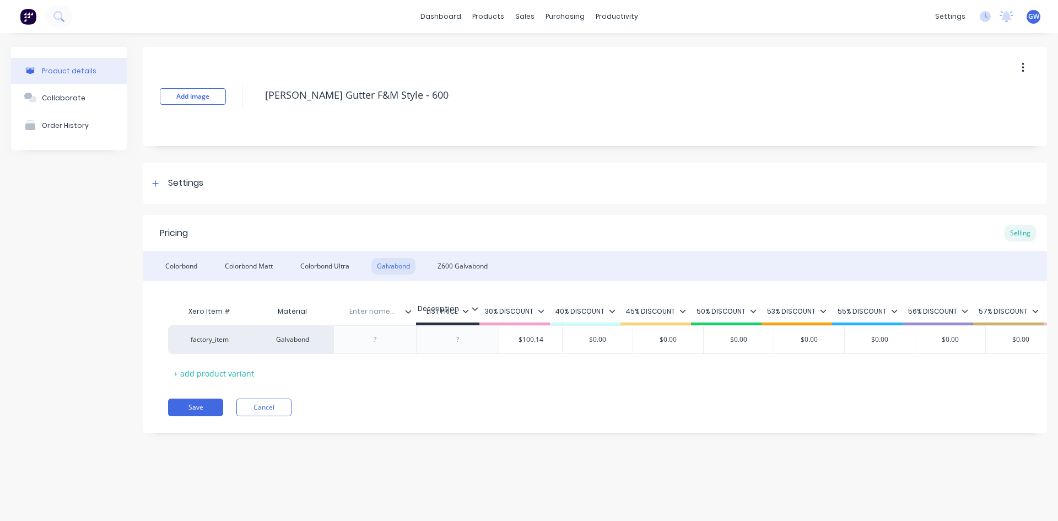
drag, startPoint x: 411, startPoint y: 307, endPoint x: 483, endPoint y: 306, distance: 71.7
click at [483, 306] on div "Xero Item # Material Description Enter name... LIST PRICE 30% DISCOUNT 40% DISC…" at bounding box center [899, 312] width 1463 height 25
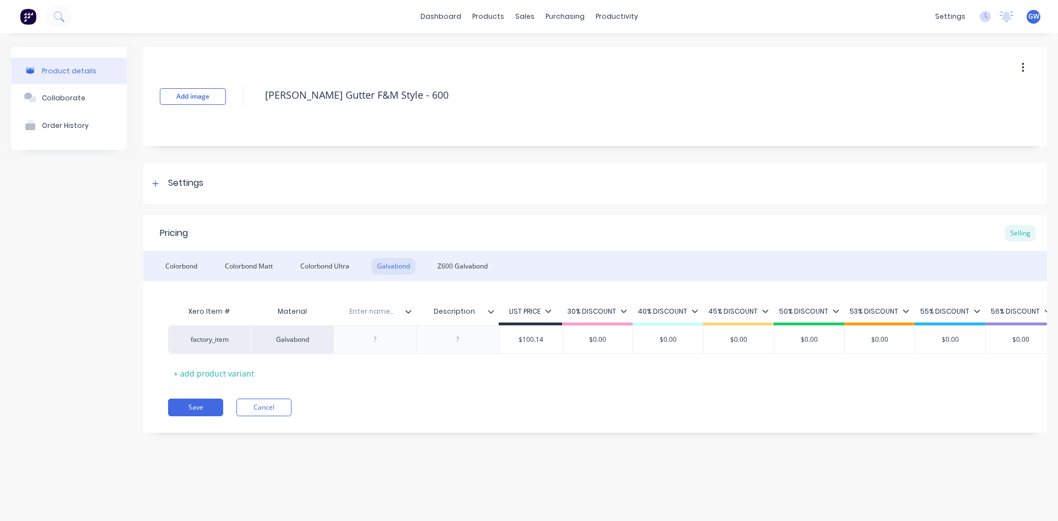
type textarea "x"
click at [371, 308] on input "text" at bounding box center [371, 311] width 76 height 10
type input "Code"
type textarea "x"
click at [467, 258] on div "Z600 Galvabond" at bounding box center [462, 266] width 61 height 17
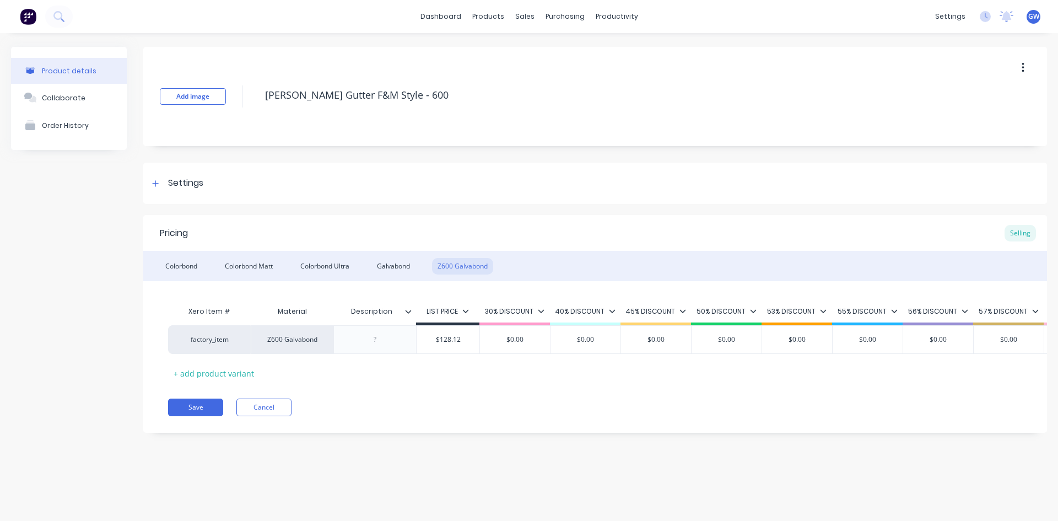
click at [407, 312] on icon at bounding box center [408, 311] width 7 height 7
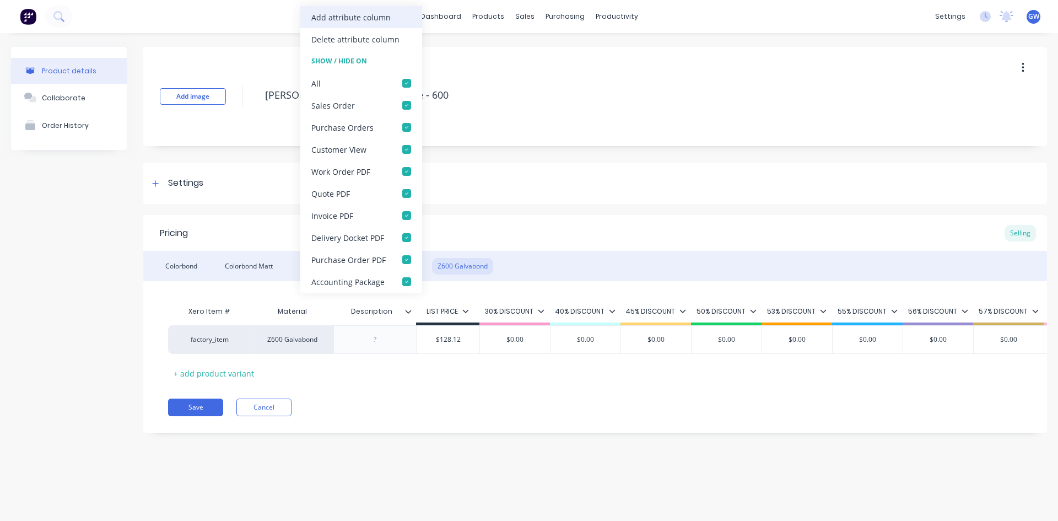
click at [403, 18] on div "Add attribute column" at bounding box center [361, 17] width 122 height 22
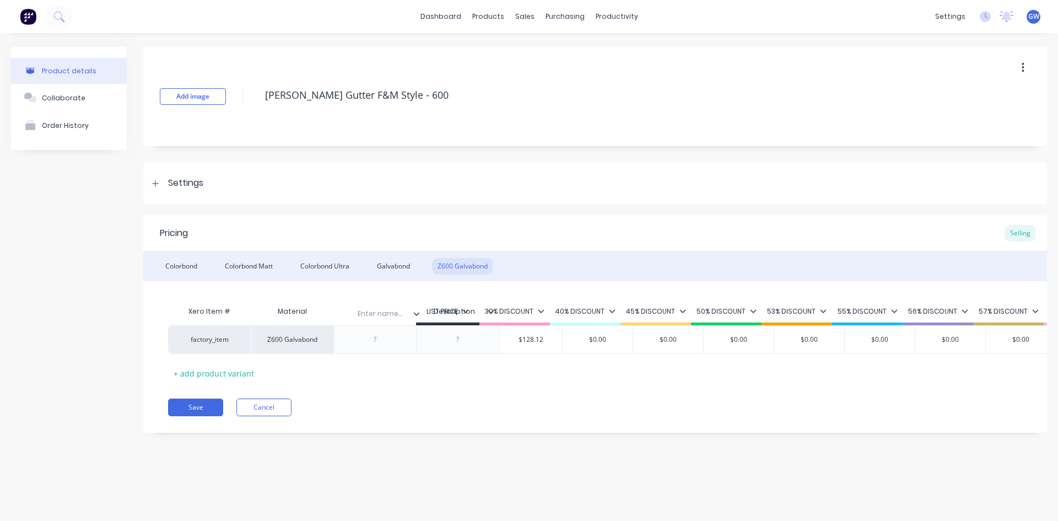
drag, startPoint x: 490, startPoint y: 311, endPoint x: 406, endPoint y: 314, distance: 84.4
click at [406, 314] on div "Xero Item # Material Description Enter name... LIST PRICE 30% DISCOUNT 40% DISC…" at bounding box center [899, 312] width 1463 height 25
type textarea "x"
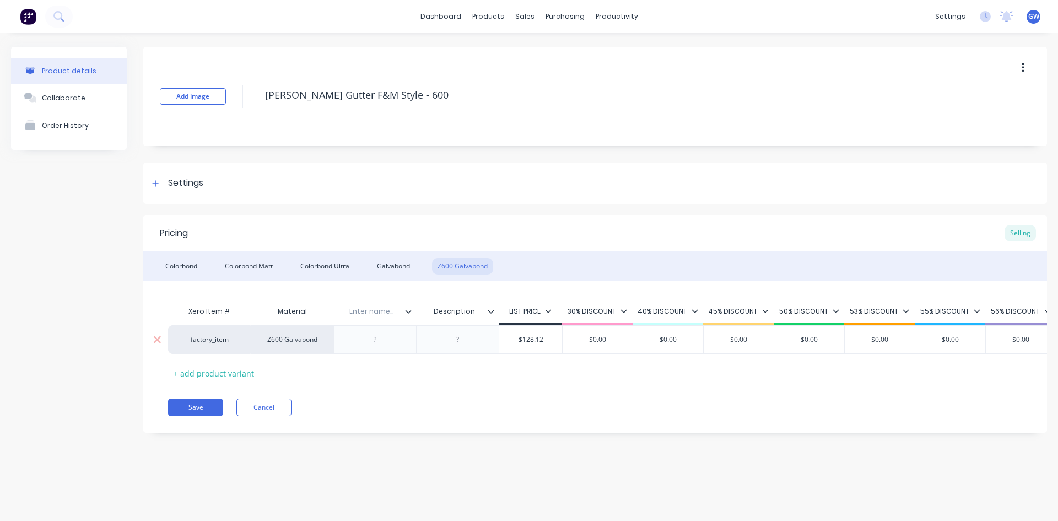
click at [374, 314] on input "text" at bounding box center [371, 311] width 76 height 10
type input "Code"
type textarea "x"
click at [361, 340] on div at bounding box center [375, 339] width 55 height 14
paste div
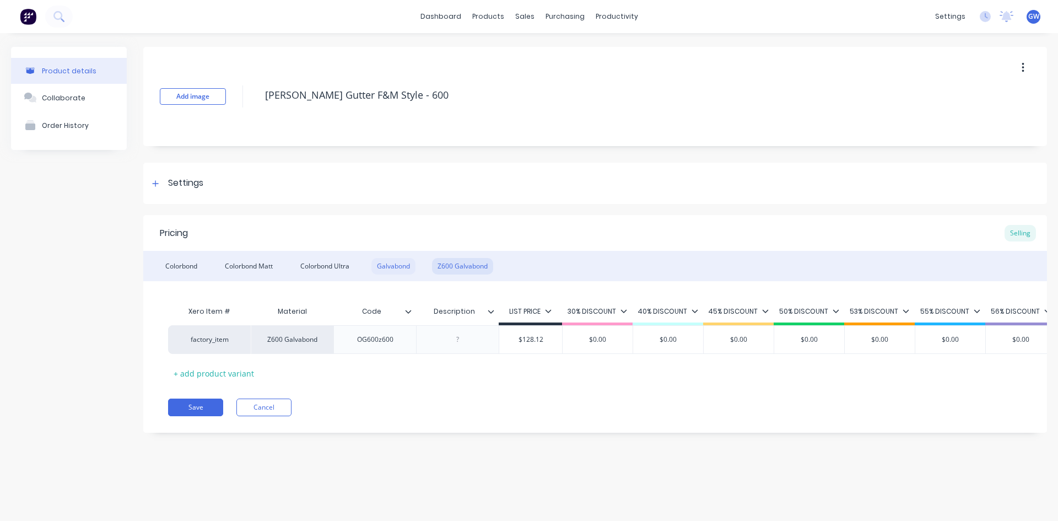
click at [385, 261] on div "Galvabond" at bounding box center [393, 266] width 44 height 17
click at [191, 416] on button "Save" at bounding box center [195, 407] width 55 height 18
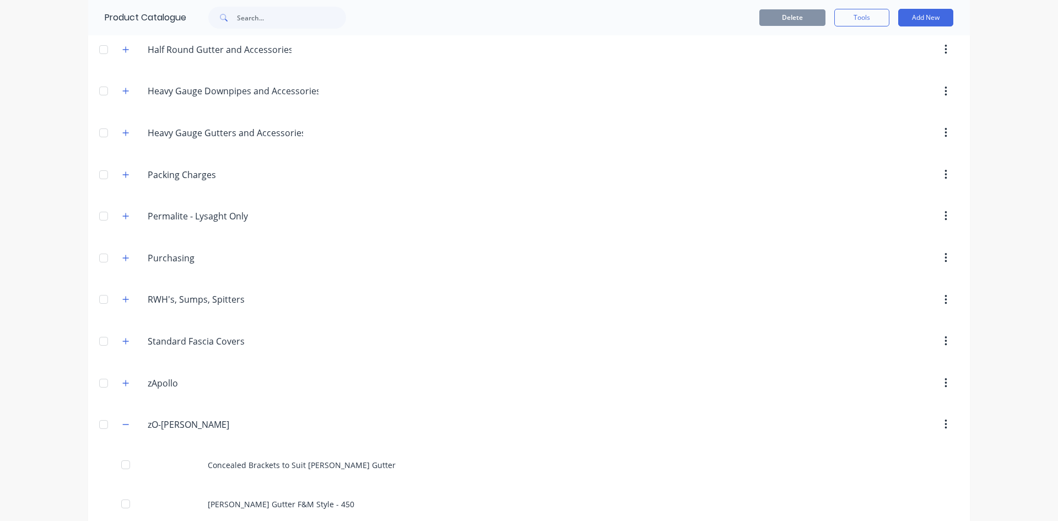
scroll to position [661, 0]
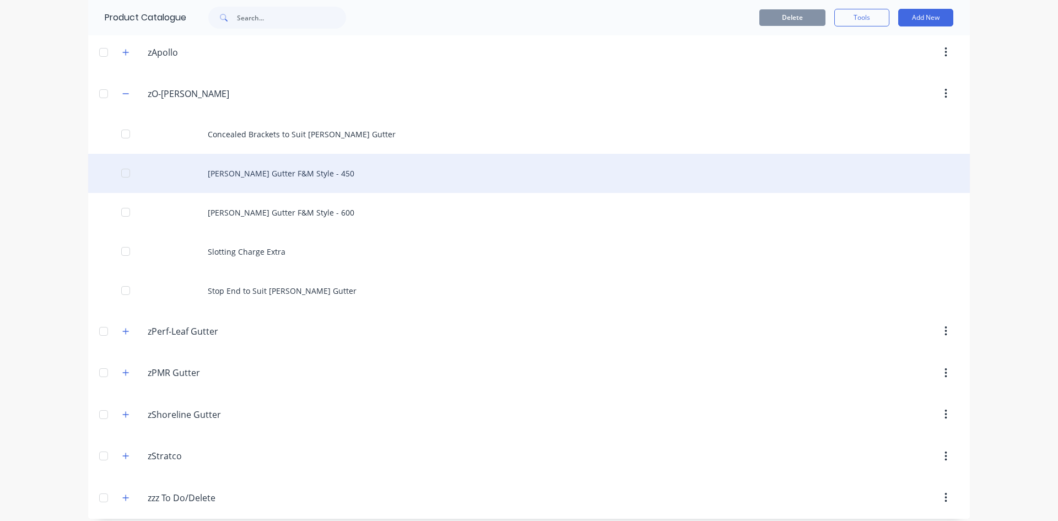
click at [312, 172] on div "[PERSON_NAME] Gutter F&M Style - 450" at bounding box center [529, 173] width 882 height 39
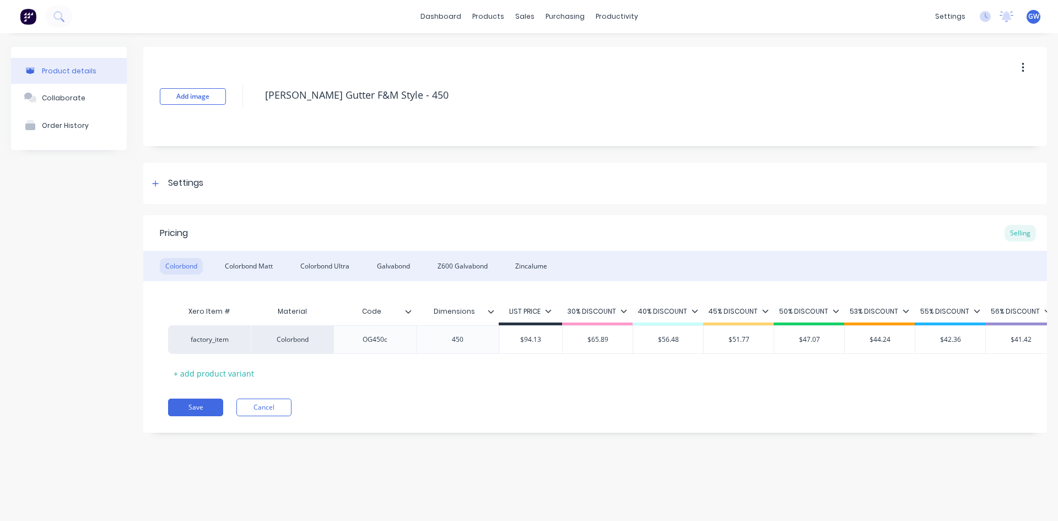
click at [478, 255] on div "Colorbond Colorbond Matt Colorbond Ultra Galvabond Z600 Galvabond Zincalume" at bounding box center [595, 266] width 904 height 30
type textarea "x"
click at [475, 261] on div "Z600 Galvabond" at bounding box center [462, 266] width 61 height 17
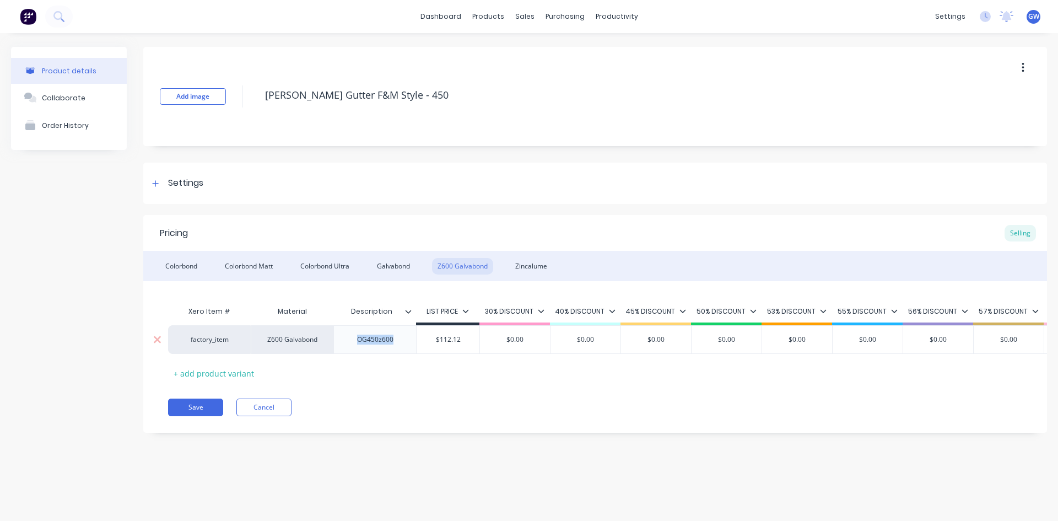
drag, startPoint x: 388, startPoint y: 338, endPoint x: 352, endPoint y: 338, distance: 36.9
click at [352, 338] on div "OG450z600" at bounding box center [375, 339] width 55 height 14
click at [412, 310] on div at bounding box center [412, 311] width 7 height 10
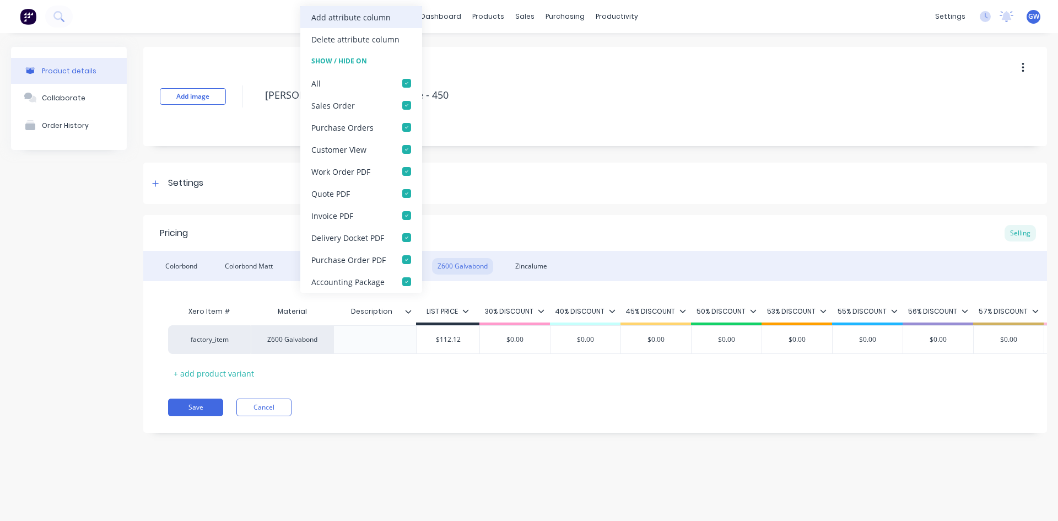
click at [369, 22] on div "Add attribute column" at bounding box center [350, 18] width 79 height 12
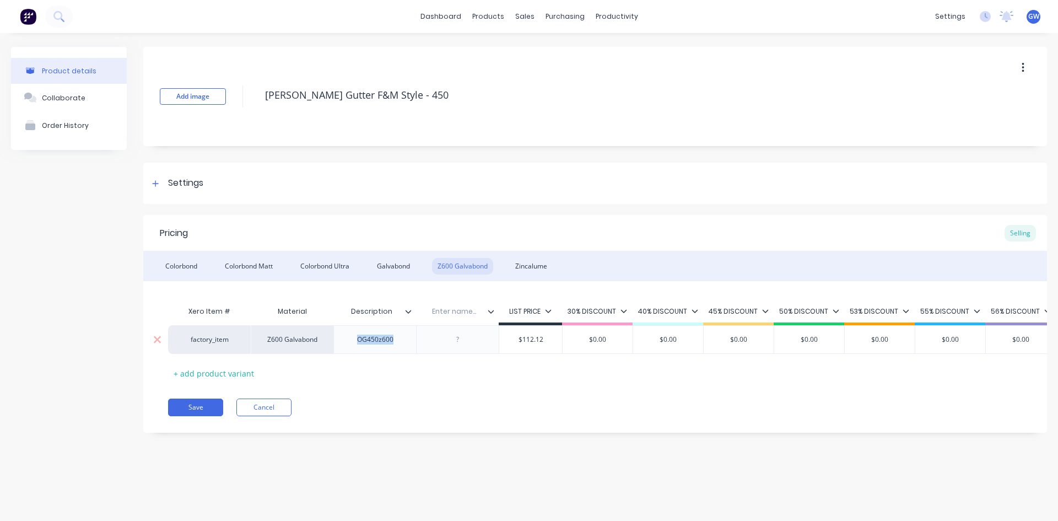
drag, startPoint x: 391, startPoint y: 342, endPoint x: 344, endPoint y: 341, distance: 47.4
click at [344, 341] on div "OG450z600" at bounding box center [374, 339] width 83 height 29
type textarea "x"
click at [460, 342] on div at bounding box center [457, 339] width 55 height 14
paste div
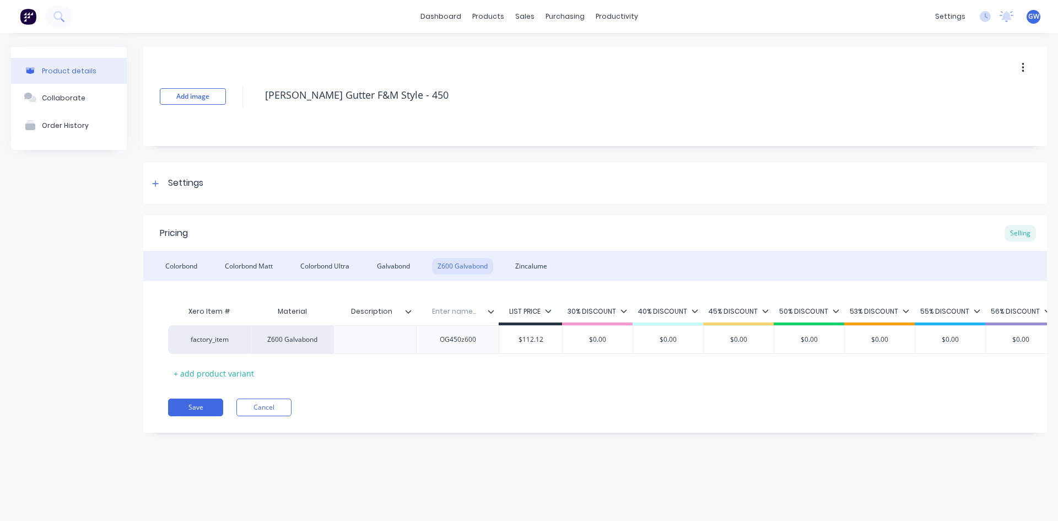
type textarea "x"
click at [452, 311] on input "text" at bounding box center [454, 311] width 76 height 10
type input "Code"
type textarea "x"
click at [446, 216] on div "Pricing Selling" at bounding box center [595, 233] width 904 height 36
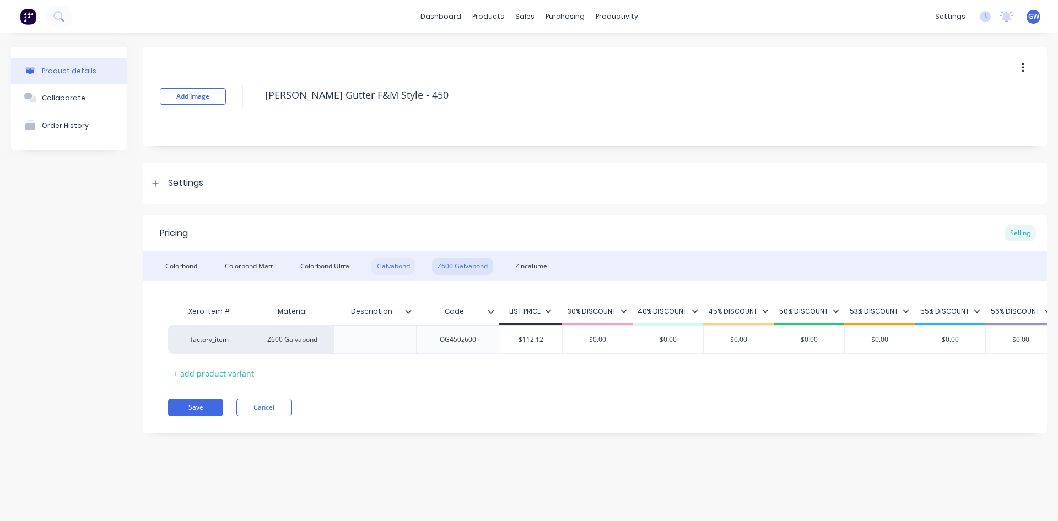
click at [395, 258] on div "Galvabond" at bounding box center [393, 266] width 44 height 17
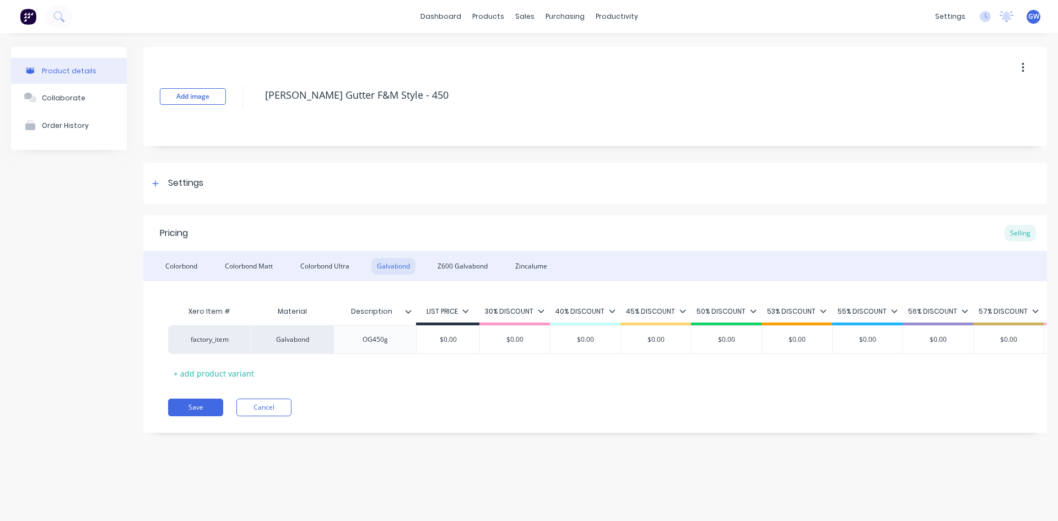
click at [407, 320] on div "Description" at bounding box center [371, 312] width 76 height 28
type input "Description"
click at [415, 316] on div "Description Description" at bounding box center [374, 312] width 83 height 28
click at [413, 316] on div "Description Description" at bounding box center [374, 312] width 83 height 28
click at [409, 315] on div at bounding box center [412, 311] width 7 height 10
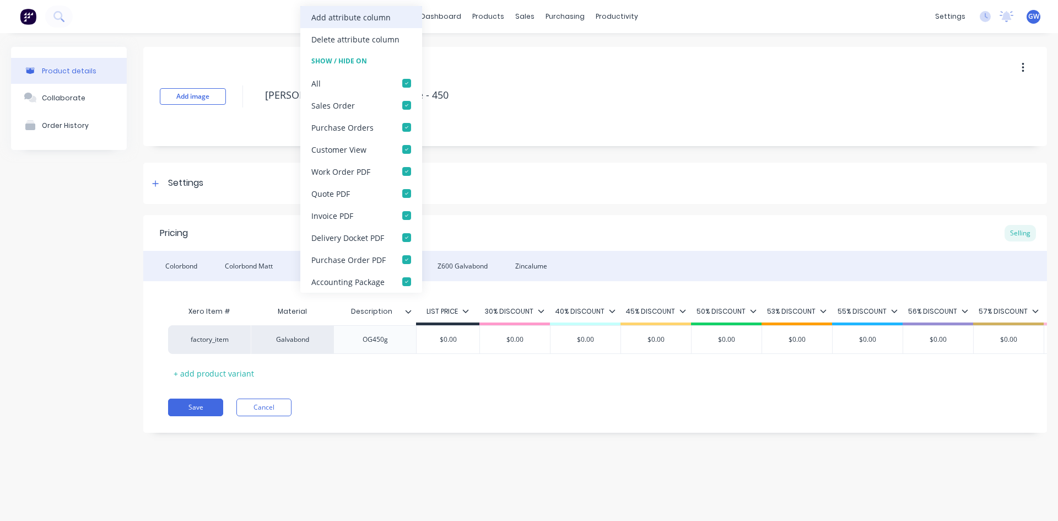
click at [359, 20] on div "Add attribute column" at bounding box center [350, 18] width 79 height 12
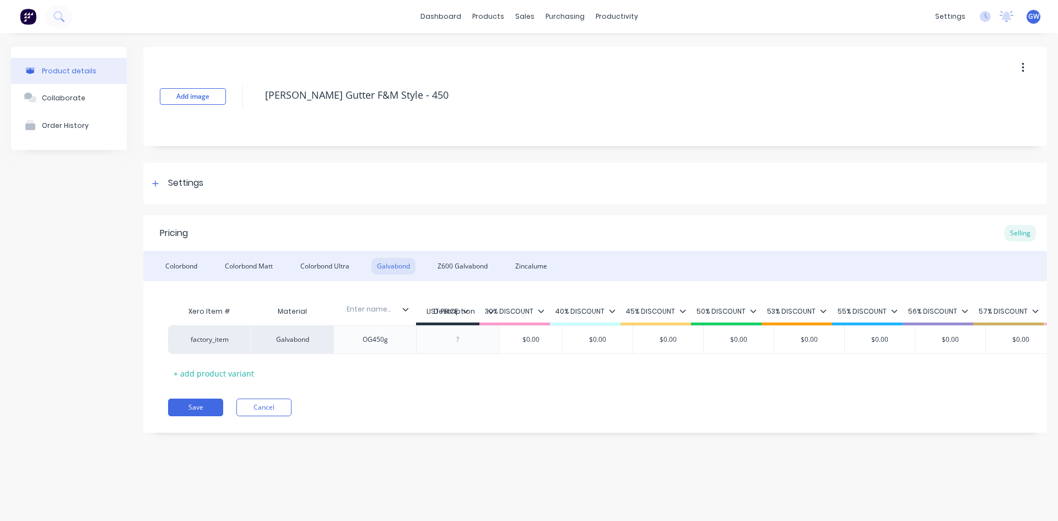
drag, startPoint x: 490, startPoint y: 311, endPoint x: 390, endPoint y: 307, distance: 99.8
click at [390, 307] on div "Xero Item # Material Description Enter name... LIST PRICE 30% DISCOUNT 40% DISC…" at bounding box center [899, 312] width 1463 height 25
type textarea "x"
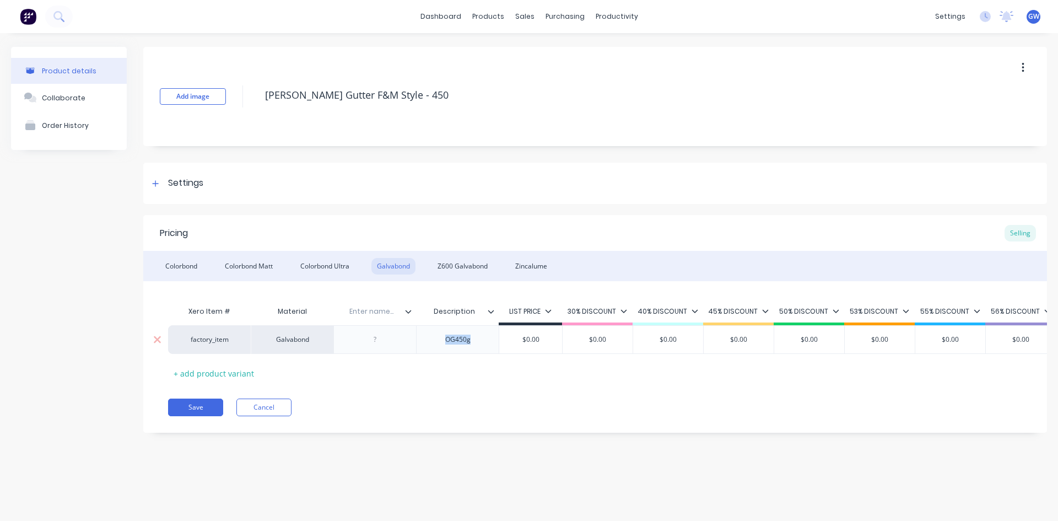
drag, startPoint x: 473, startPoint y: 339, endPoint x: 431, endPoint y: 338, distance: 42.5
click at [431, 338] on div "OG450g" at bounding box center [457, 339] width 55 height 14
type textarea "x"
click at [374, 339] on div at bounding box center [375, 339] width 55 height 14
paste div
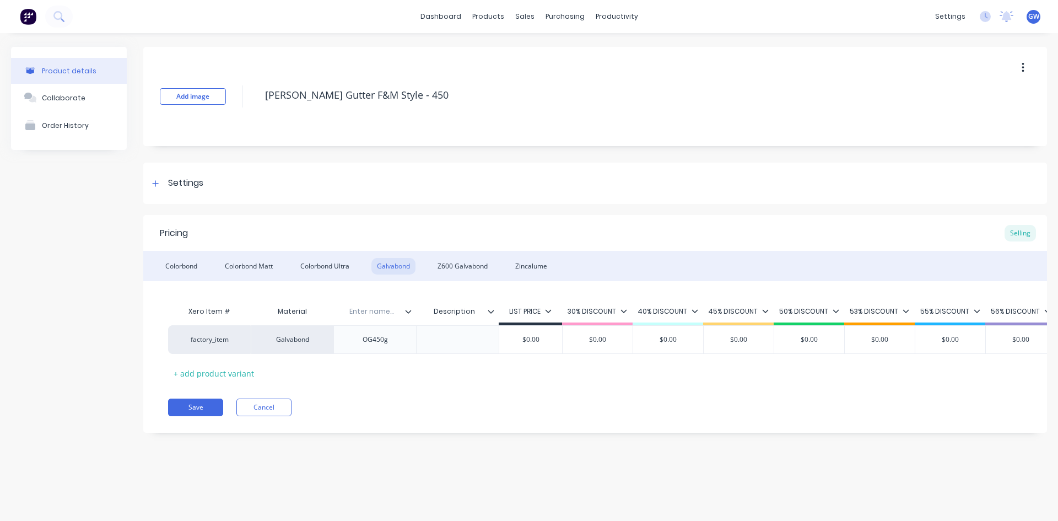
type textarea "x"
click at [377, 315] on input "text" at bounding box center [371, 311] width 76 height 10
type input "Code"
type textarea "x"
click at [321, 255] on div "Colorbond Colorbond Matt Colorbond Ultra Galvabond Z600 Galvabond Zincalume" at bounding box center [595, 266] width 904 height 30
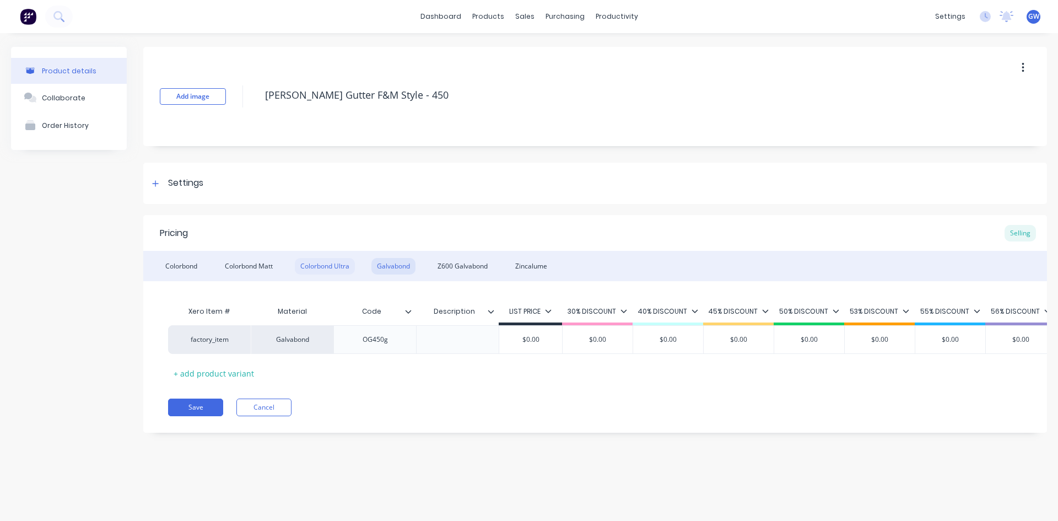
click at [321, 264] on div "Colorbond Ultra" at bounding box center [325, 266] width 60 height 17
click at [389, 266] on div "Galvabond" at bounding box center [393, 266] width 44 height 17
click at [452, 265] on div "Z600 Galvabond" at bounding box center [462, 266] width 61 height 17
type input "Code"
click at [486, 312] on input "Code" at bounding box center [454, 311] width 76 height 10
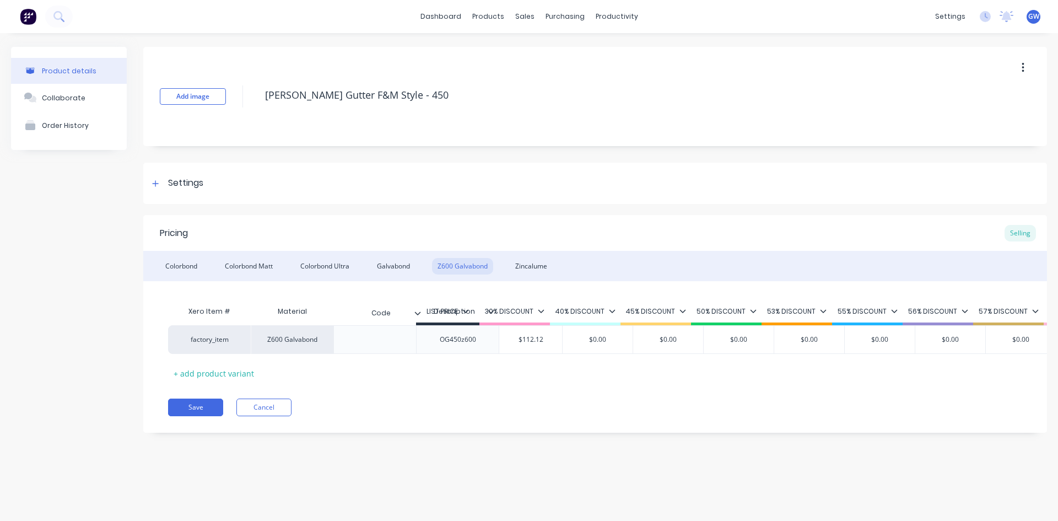
drag, startPoint x: 494, startPoint y: 308, endPoint x: 412, endPoint y: 310, distance: 81.6
click at [412, 310] on div "Xero Item # Material Description Code Code LIST PRICE 30% DISCOUNT 40% DISCOUNT…" at bounding box center [899, 312] width 1463 height 25
type textarea "x"
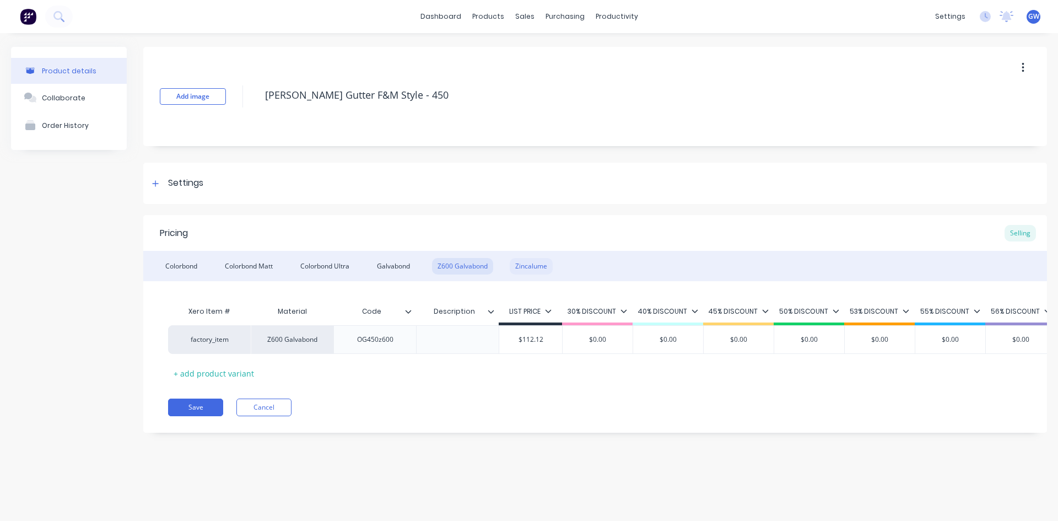
click at [539, 268] on div "Zincalume" at bounding box center [531, 266] width 43 height 17
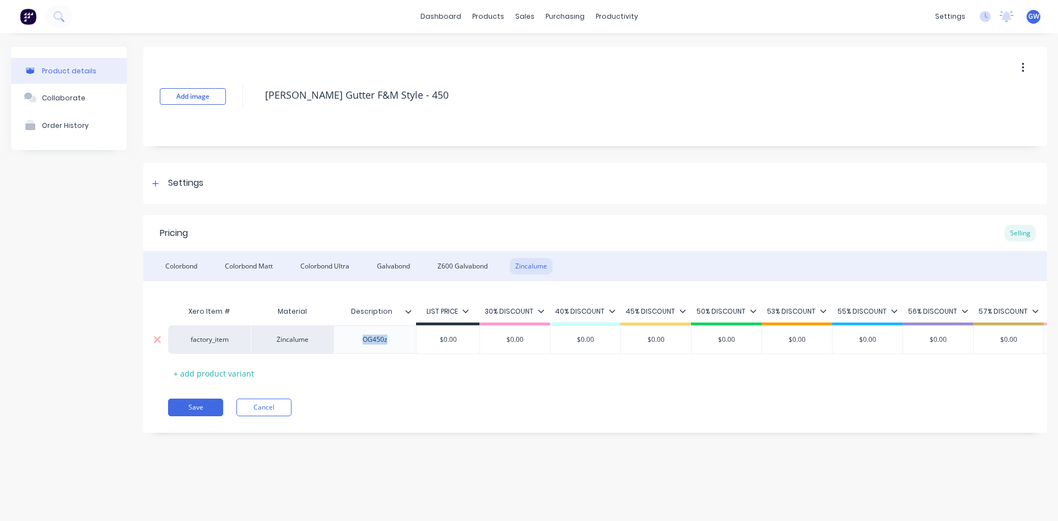
drag, startPoint x: 391, startPoint y: 344, endPoint x: 356, endPoint y: 344, distance: 35.3
click at [356, 344] on div "OG450z" at bounding box center [375, 339] width 55 height 14
click at [412, 313] on div at bounding box center [412, 311] width 7 height 10
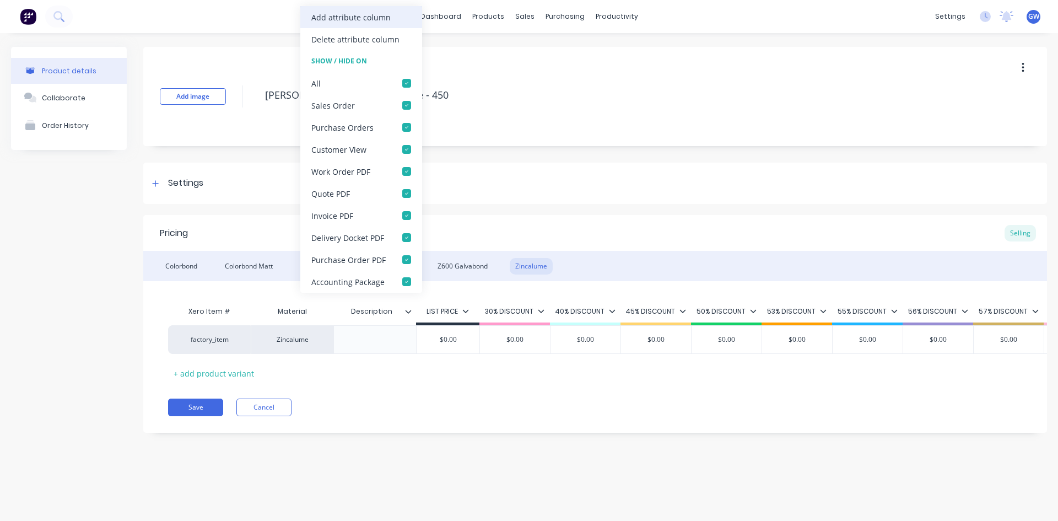
click at [356, 19] on div "Add attribute column" at bounding box center [350, 18] width 79 height 12
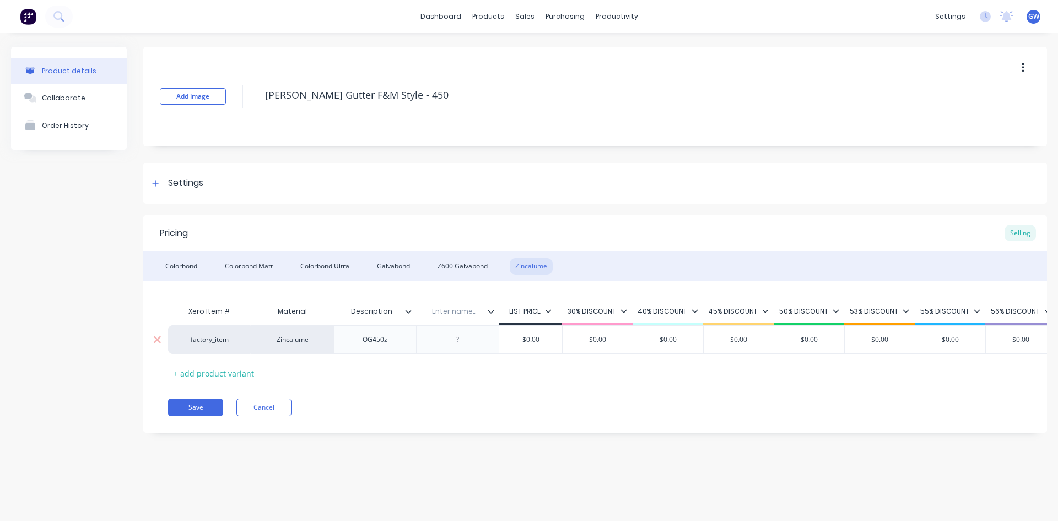
type textarea "x"
click at [454, 344] on div at bounding box center [457, 339] width 55 height 14
paste div
drag, startPoint x: 361, startPoint y: 343, endPoint x: 354, endPoint y: 343, distance: 6.6
click at [354, 343] on div "OG450z" at bounding box center [375, 339] width 55 height 14
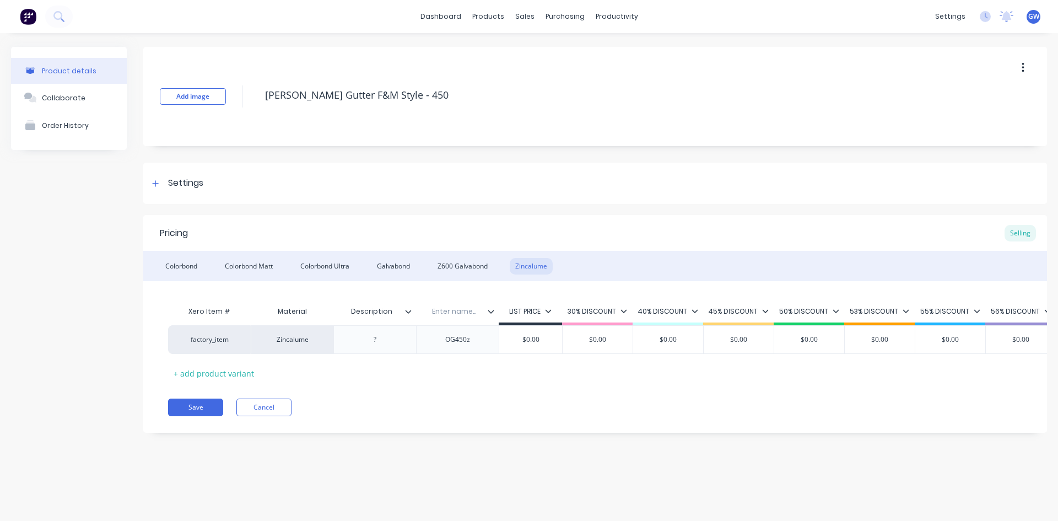
type textarea "x"
click at [444, 310] on input "text" at bounding box center [454, 311] width 76 height 10
click at [446, 310] on input "text" at bounding box center [454, 311] width 76 height 10
type input "Code"
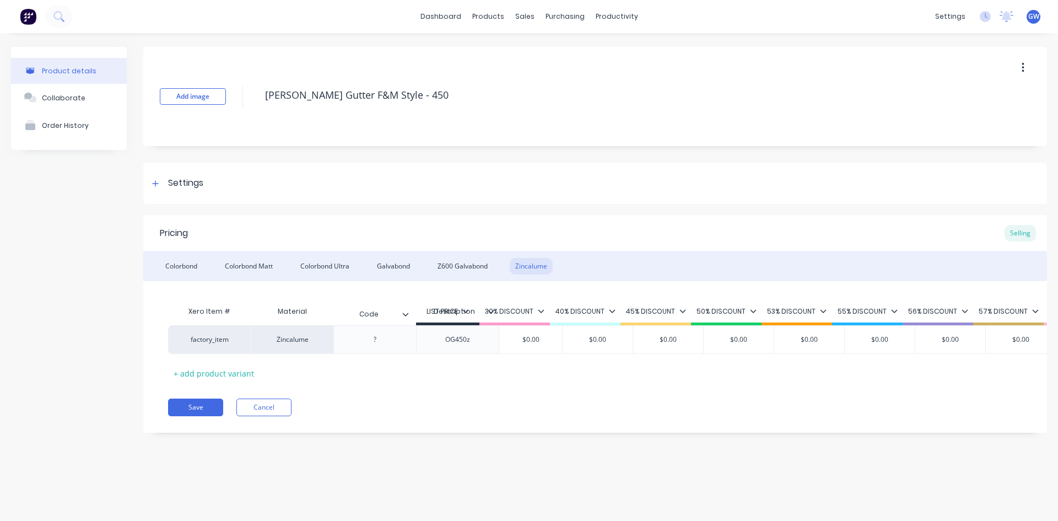
drag, startPoint x: 492, startPoint y: 310, endPoint x: 391, endPoint y: 315, distance: 101.0
click at [399, 312] on div "Xero Item # Material Description Code Code LIST PRICE 30% DISCOUNT 40% DISCOUNT…" at bounding box center [899, 312] width 1463 height 25
type textarea "x"
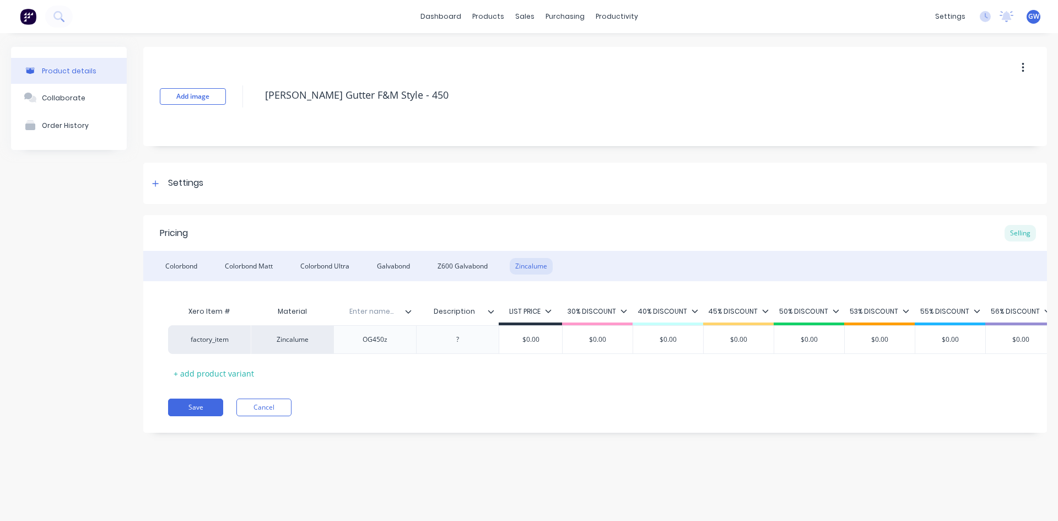
click at [377, 309] on input "text" at bounding box center [371, 311] width 76 height 10
click at [376, 309] on input "text" at bounding box center [371, 311] width 76 height 10
type input "Code"
type textarea "x"
click at [463, 263] on div "Z600 Galvabond" at bounding box center [462, 266] width 61 height 17
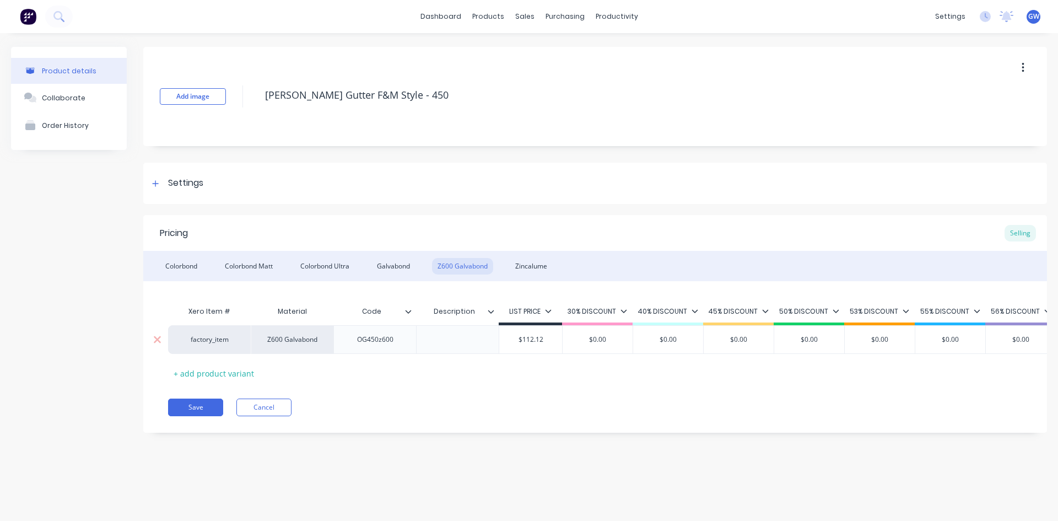
click at [457, 337] on div at bounding box center [457, 339] width 55 height 14
click at [389, 259] on div "Galvabond" at bounding box center [393, 266] width 44 height 17
click at [454, 348] on div at bounding box center [457, 339] width 83 height 29
click at [465, 343] on div at bounding box center [457, 339] width 55 height 14
click at [622, 172] on div "Settings" at bounding box center [595, 183] width 904 height 41
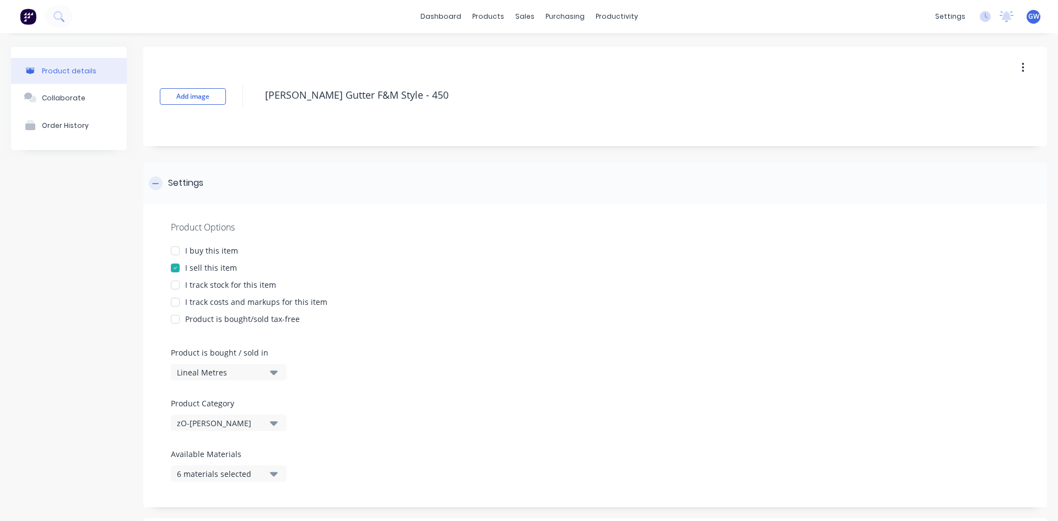
click at [364, 198] on div "Settings" at bounding box center [595, 183] width 904 height 41
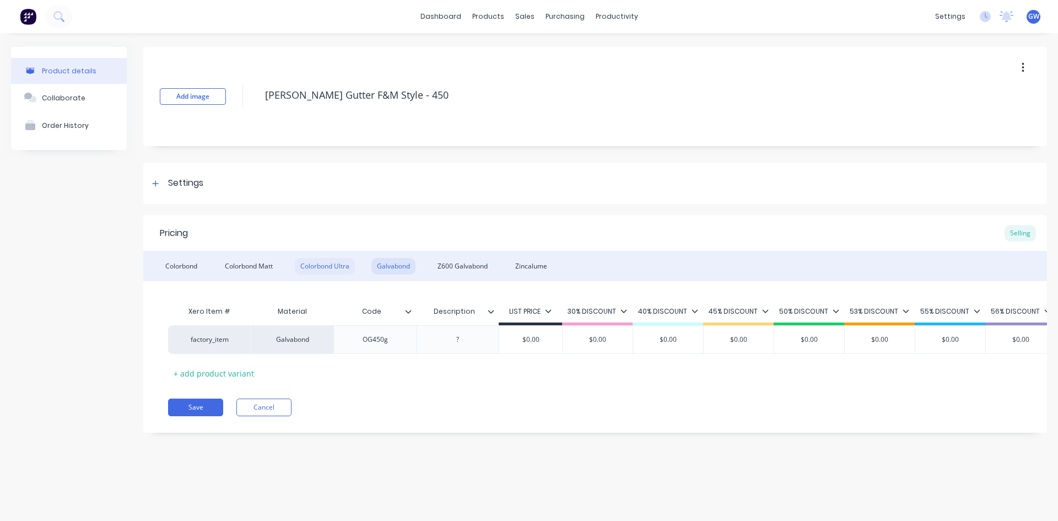
click at [314, 265] on div "Colorbond Ultra" at bounding box center [325, 266] width 60 height 17
click at [403, 262] on div "Galvabond" at bounding box center [393, 266] width 44 height 17
drag, startPoint x: 458, startPoint y: 261, endPoint x: 510, endPoint y: 262, distance: 52.4
click at [459, 261] on div "Z600 Galvabond" at bounding box center [462, 266] width 61 height 17
drag, startPoint x: 523, startPoint y: 266, endPoint x: 503, endPoint y: 269, distance: 20.8
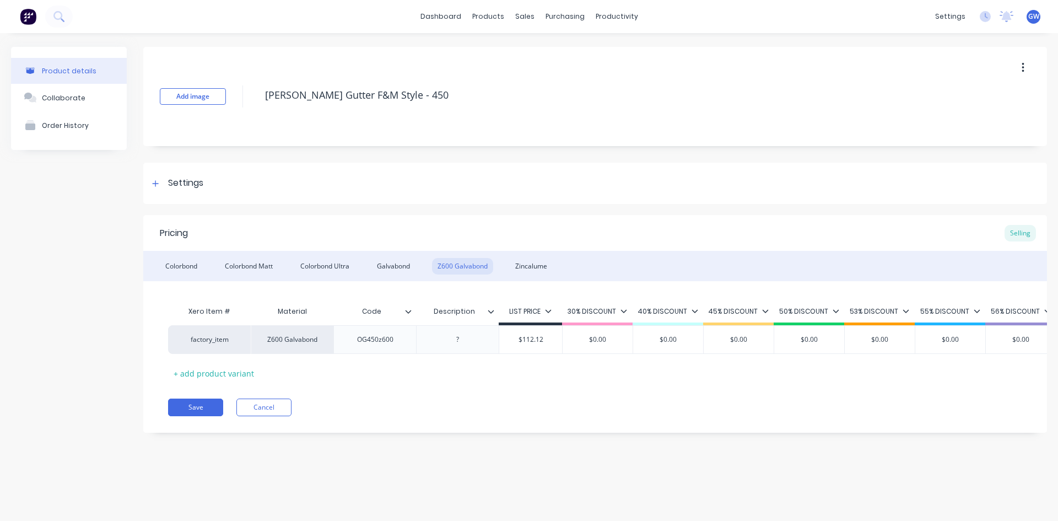
click at [524, 266] on div "Zincalume" at bounding box center [531, 266] width 43 height 17
click at [203, 413] on button "Save" at bounding box center [195, 407] width 55 height 18
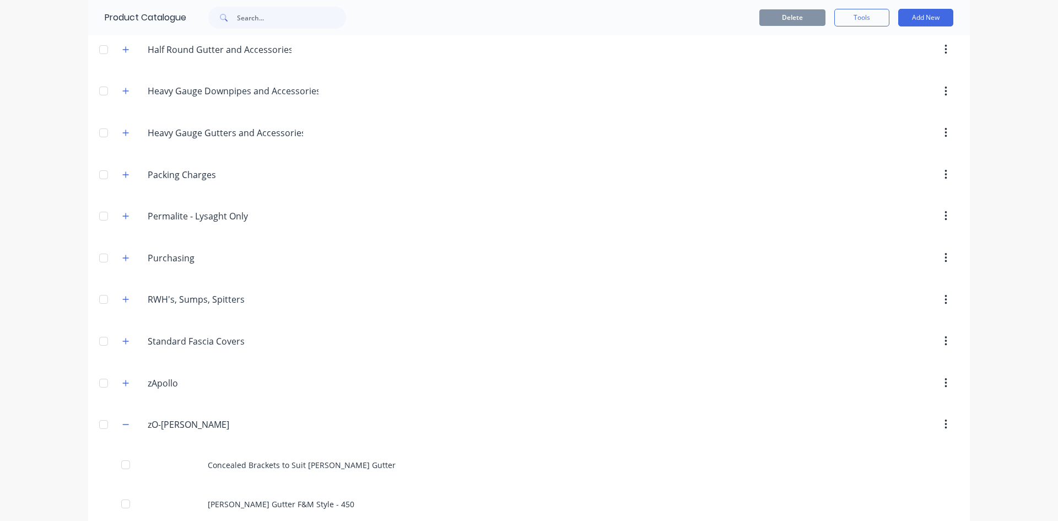
scroll to position [551, 0]
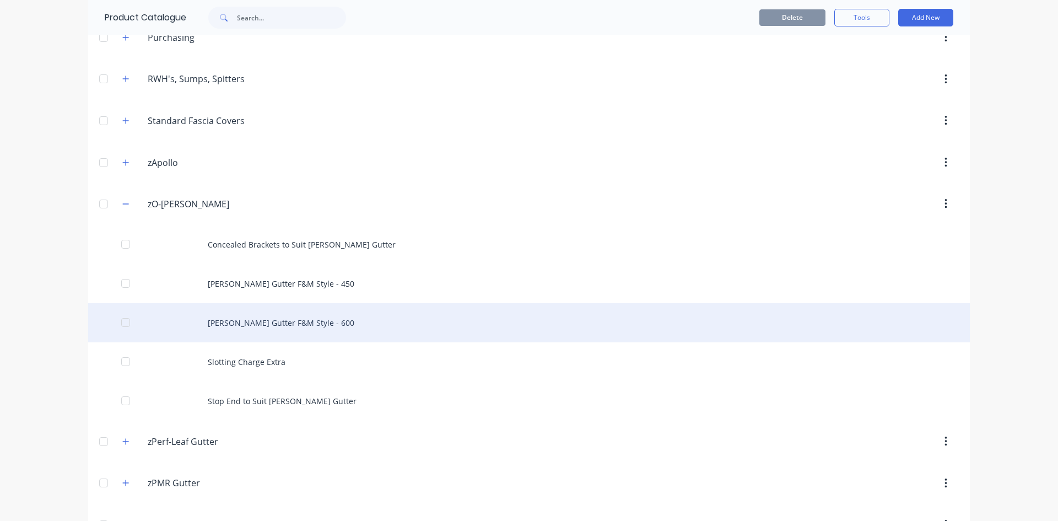
click at [307, 321] on div "[PERSON_NAME] Gutter F&M Style - 600" at bounding box center [529, 322] width 882 height 39
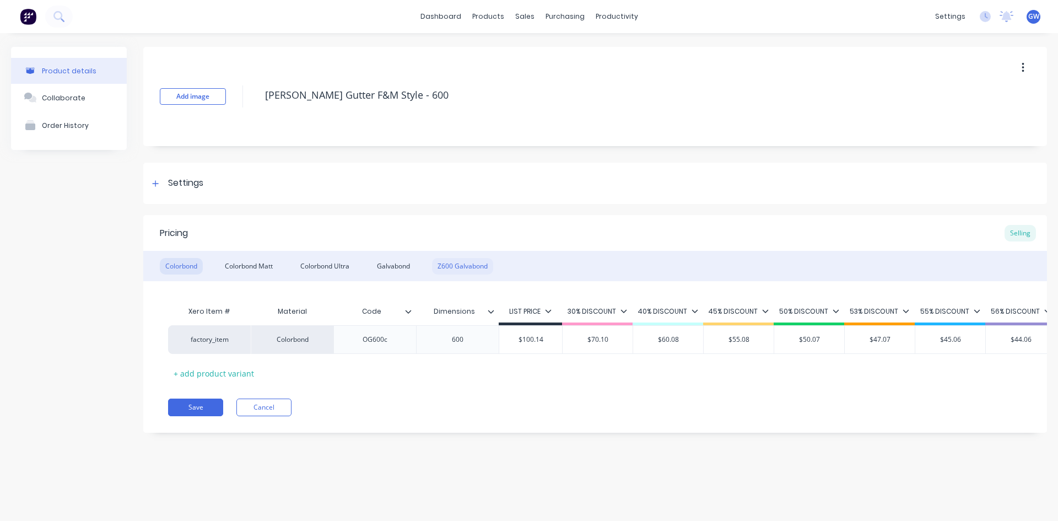
click at [472, 262] on div "Z600 Galvabond" at bounding box center [462, 266] width 61 height 17
drag, startPoint x: 384, startPoint y: 260, endPoint x: 333, endPoint y: 265, distance: 50.9
click at [383, 259] on div "Galvabond" at bounding box center [393, 266] width 44 height 17
drag, startPoint x: 316, startPoint y: 265, endPoint x: 341, endPoint y: 269, distance: 25.1
click at [317, 266] on div "Colorbond Ultra" at bounding box center [325, 266] width 60 height 17
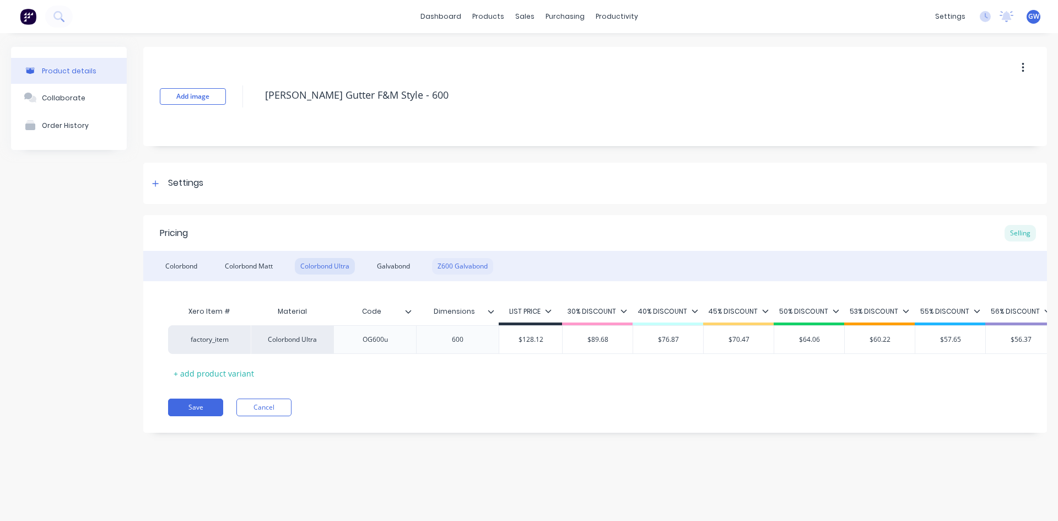
click at [456, 269] on div "Z600 Galvabond" at bounding box center [462, 266] width 61 height 17
click at [185, 413] on button "Save" at bounding box center [195, 407] width 55 height 18
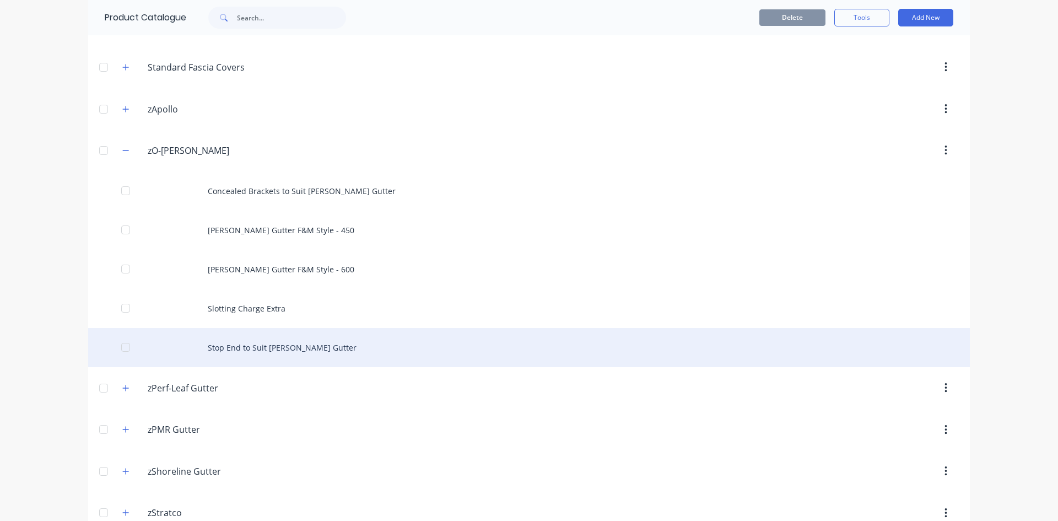
scroll to position [670, 0]
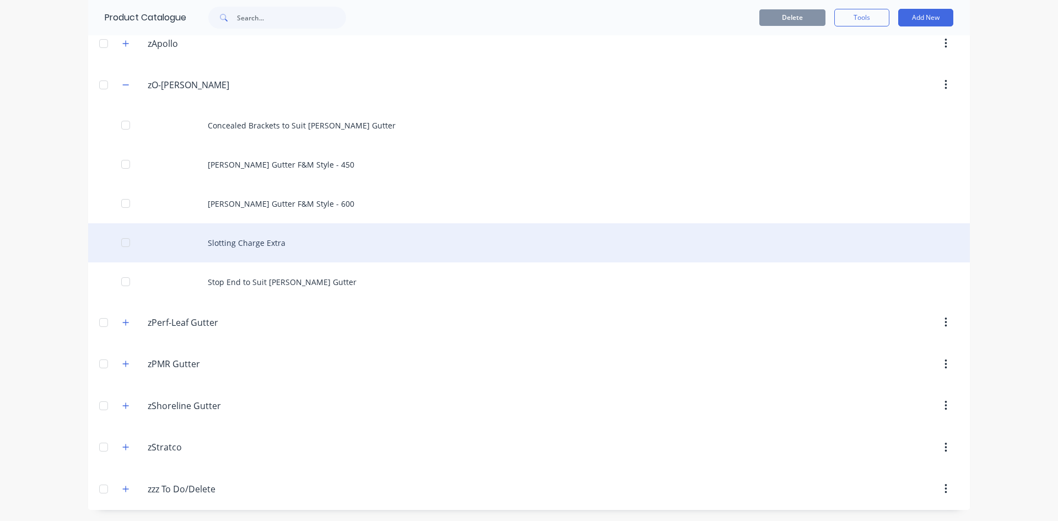
click at [281, 235] on div "Slotting Charge Extra" at bounding box center [529, 242] width 882 height 39
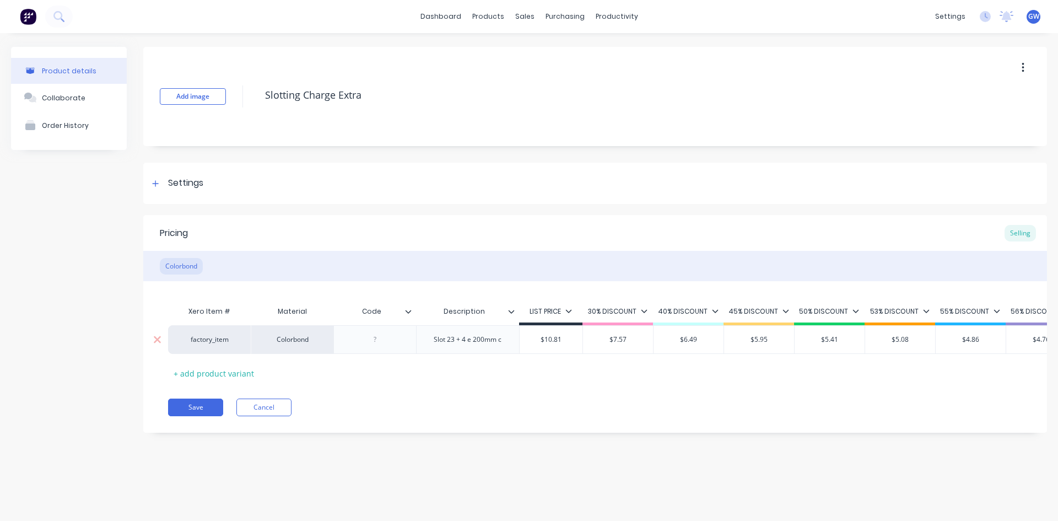
click at [373, 341] on div at bounding box center [375, 339] width 55 height 14
type textarea "x"
click at [373, 341] on div at bounding box center [375, 339] width 55 height 14
click at [534, 206] on div "Add image Slotting Charge Extra Settings Product Options I buy this item I sell…" at bounding box center [595, 248] width 904 height 402
drag, startPoint x: 190, startPoint y: 420, endPoint x: 198, endPoint y: 421, distance: 8.3
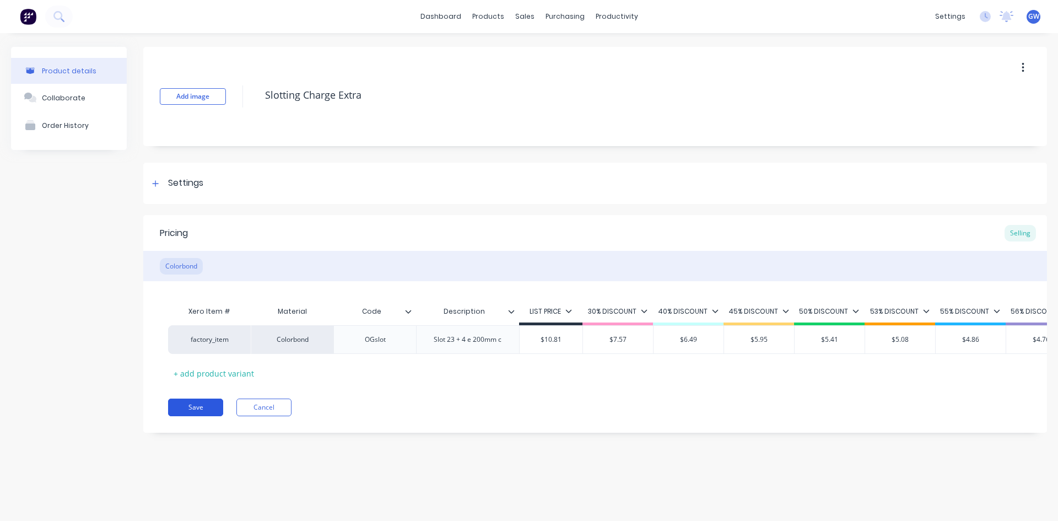
click at [191, 416] on button "Save" at bounding box center [195, 407] width 55 height 18
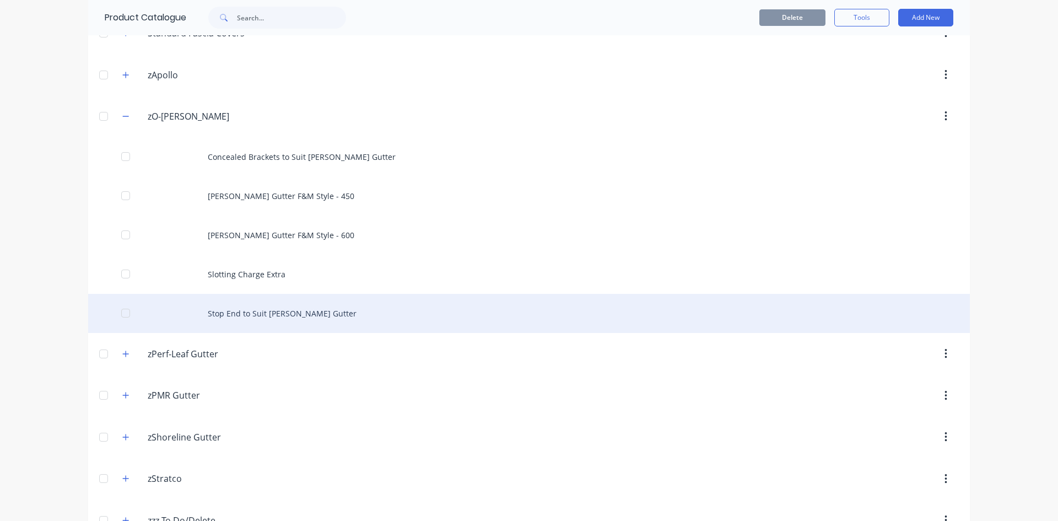
scroll to position [670, 0]
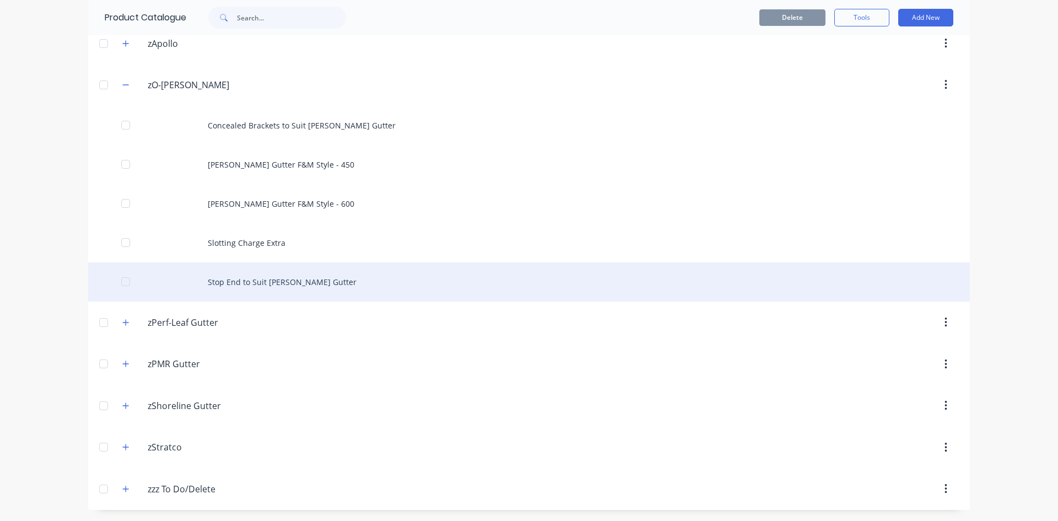
click at [289, 282] on div "Stop End to Suit [PERSON_NAME] Gutter" at bounding box center [529, 281] width 882 height 39
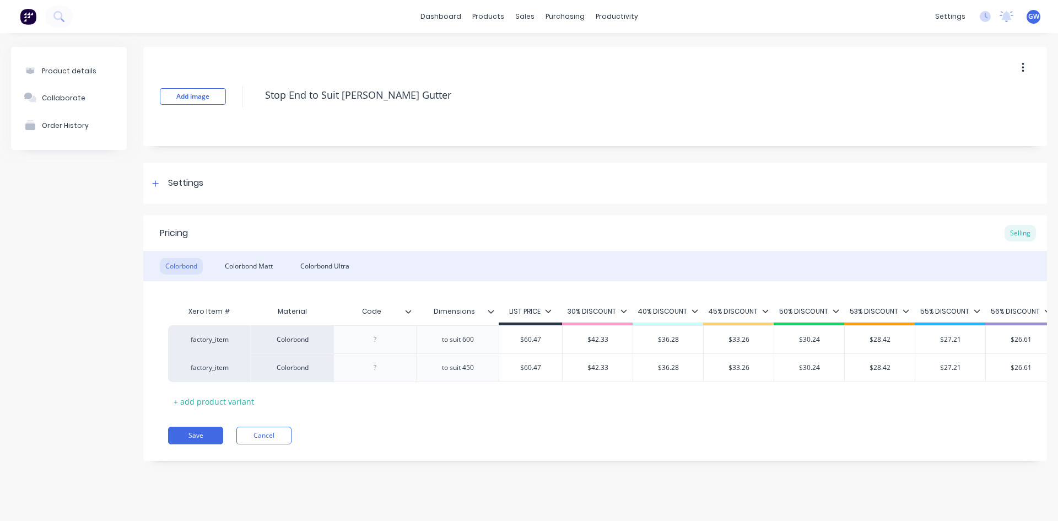
type textarea "x"
click at [377, 339] on div at bounding box center [375, 339] width 55 height 14
paste div
drag, startPoint x: 392, startPoint y: 338, endPoint x: 329, endPoint y: 337, distance: 62.8
click at [329, 337] on div "factory_item Colorbond 600c to suit 600 $60.47 $42.33 $36.28 $33.26 $30.24 $28.…" at bounding box center [899, 339] width 1463 height 28
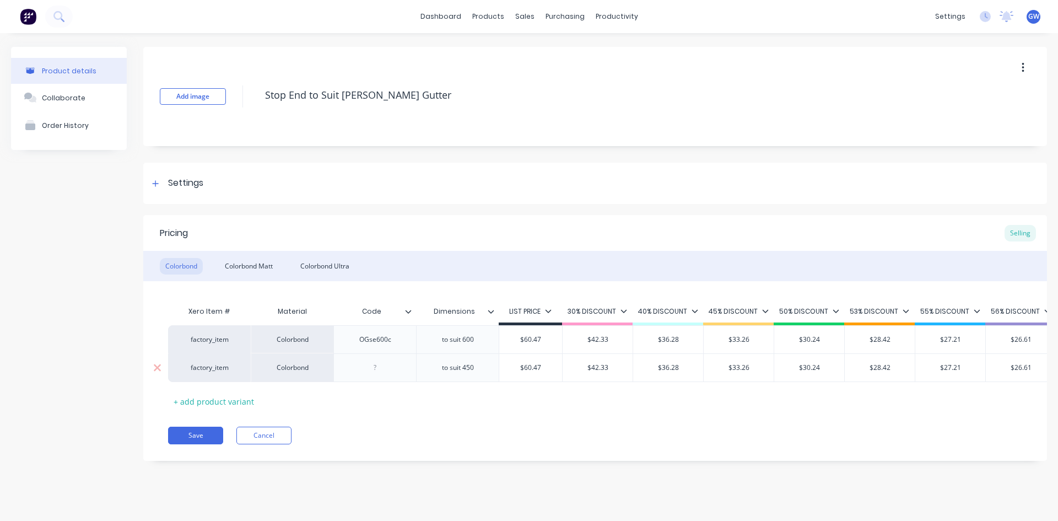
click at [375, 368] on div at bounding box center [375, 367] width 55 height 14
type textarea "x"
paste div
click at [252, 258] on div "Colorbond Matt" at bounding box center [248, 266] width 59 height 17
click at [377, 342] on div at bounding box center [375, 339] width 55 height 14
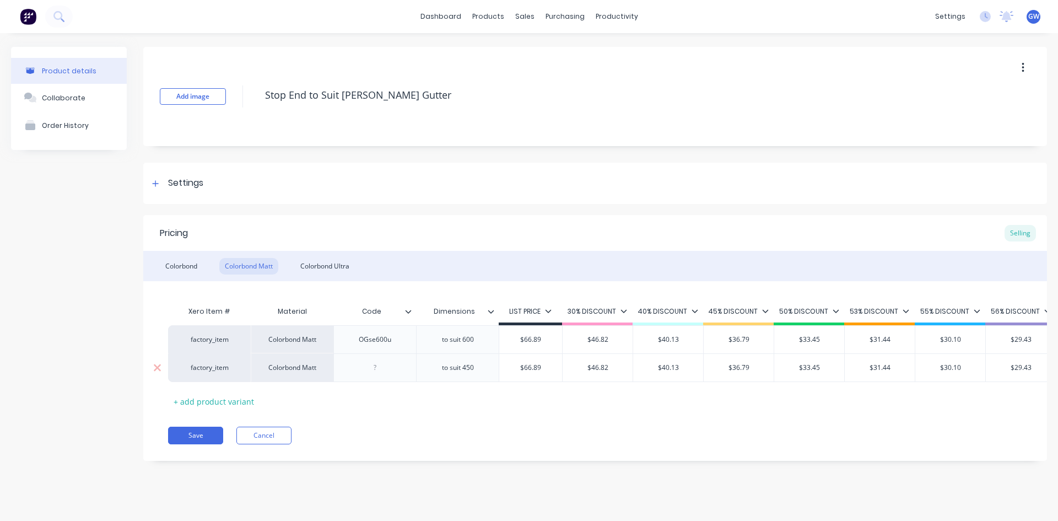
click at [364, 379] on div at bounding box center [374, 367] width 83 height 29
click at [374, 371] on div at bounding box center [375, 367] width 55 height 14
drag, startPoint x: 323, startPoint y: 260, endPoint x: 352, endPoint y: 292, distance: 42.6
click at [324, 260] on div "Colorbond Ultra" at bounding box center [325, 266] width 60 height 17
click at [379, 340] on div at bounding box center [375, 339] width 55 height 14
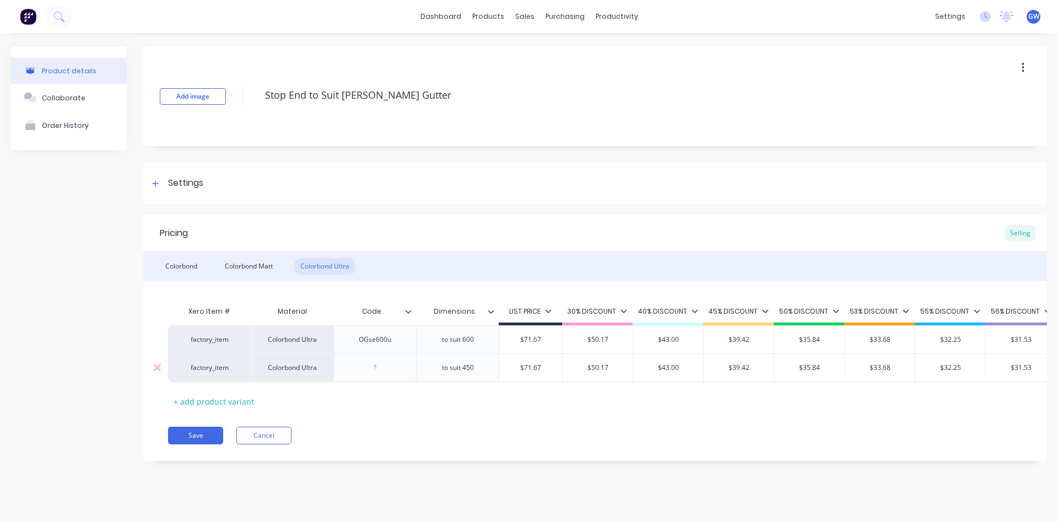
click at [373, 368] on div at bounding box center [375, 367] width 55 height 14
click at [449, 244] on div "Pricing Selling" at bounding box center [595, 233] width 904 height 36
click at [215, 436] on button "Save" at bounding box center [195, 436] width 55 height 18
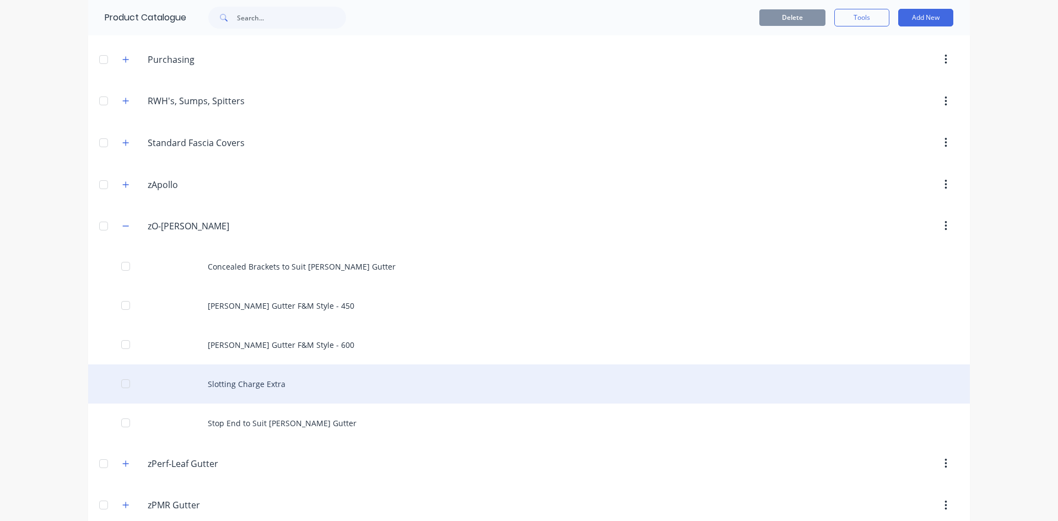
scroll to position [661, 0]
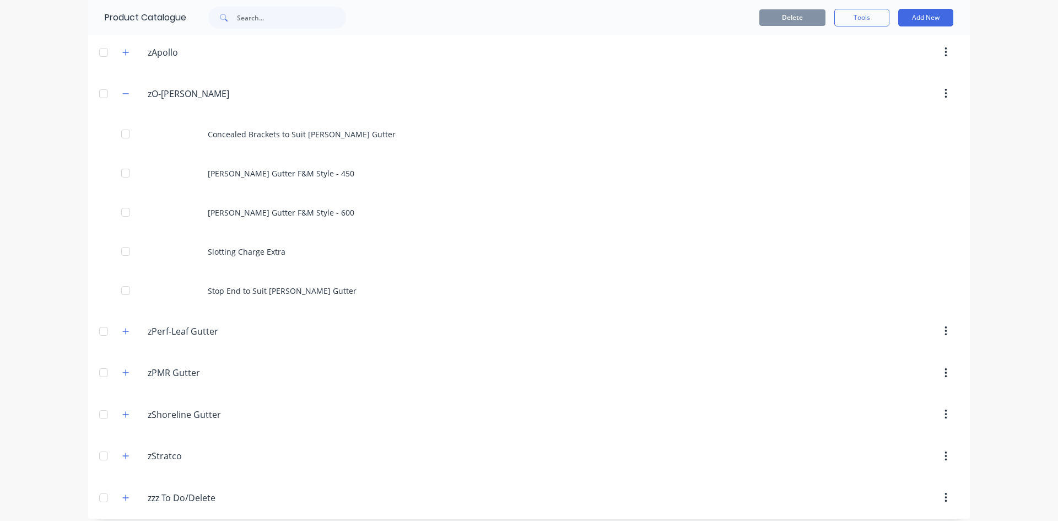
drag, startPoint x: 124, startPoint y: 95, endPoint x: 127, endPoint y: 126, distance: 30.5
click at [124, 95] on icon "button" at bounding box center [125, 94] width 7 height 8
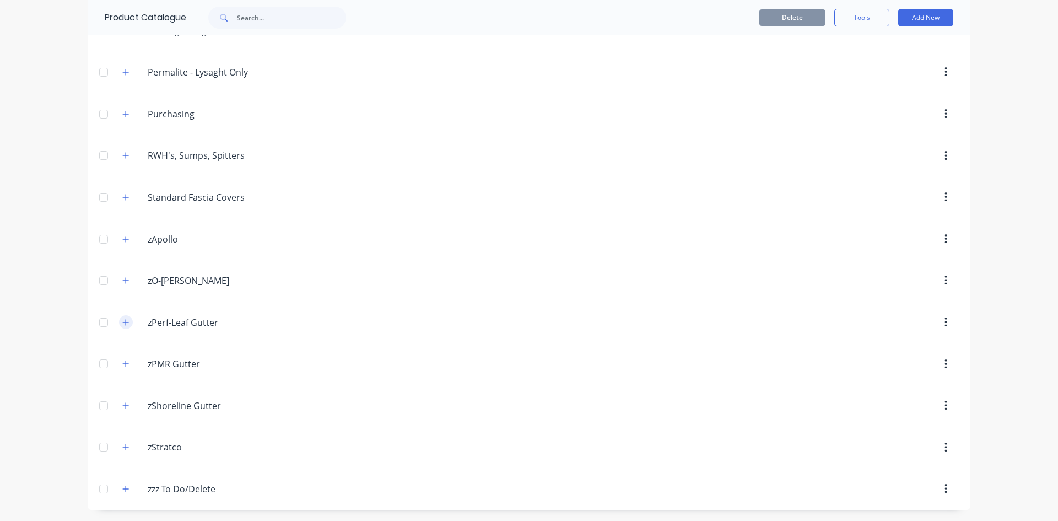
click at [123, 326] on icon "button" at bounding box center [125, 323] width 7 height 8
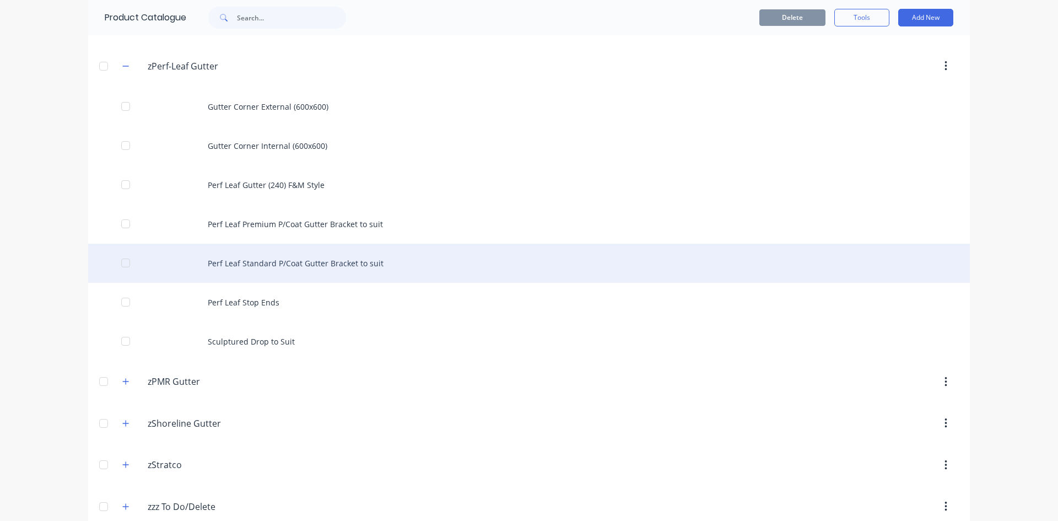
scroll to position [748, 0]
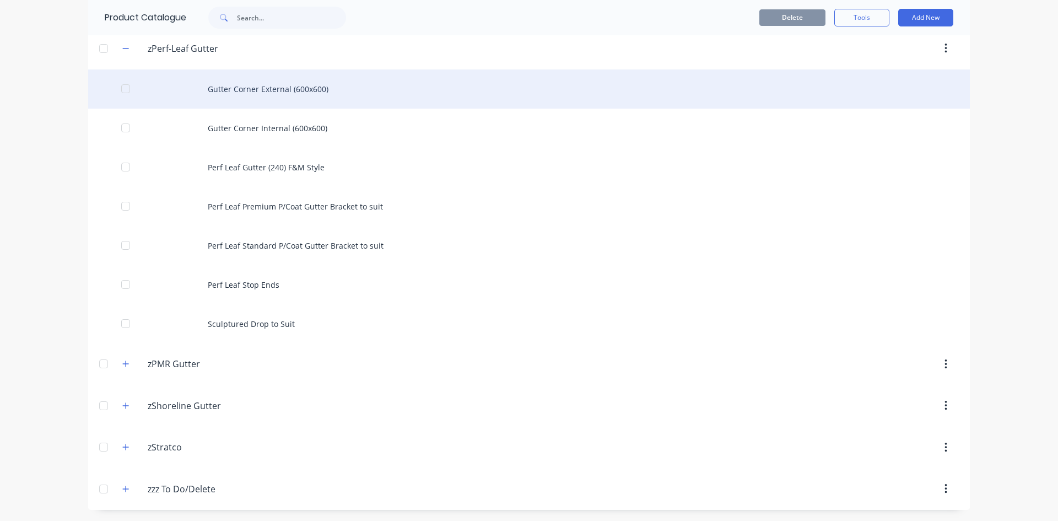
click at [285, 94] on div "Gutter Corner External (600x600)" at bounding box center [529, 88] width 882 height 39
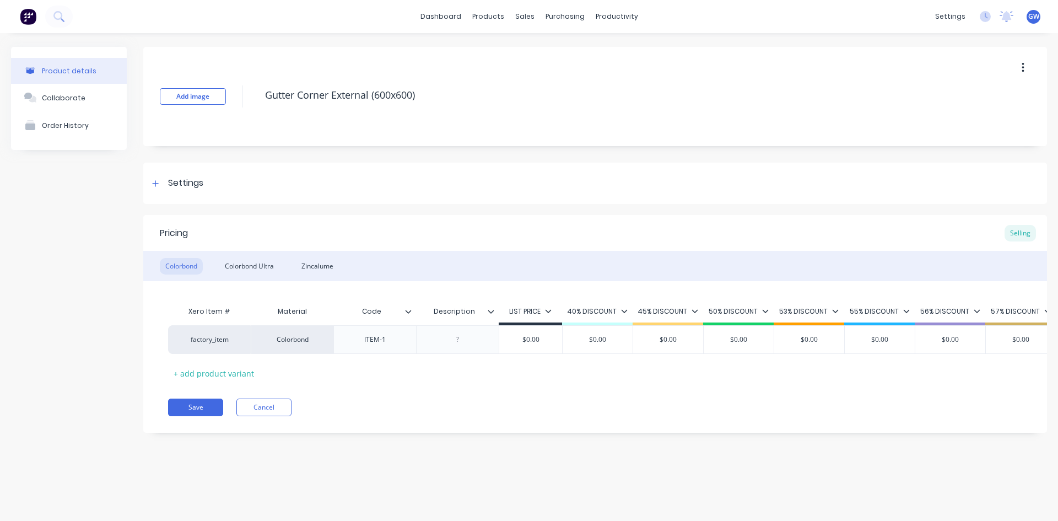
type textarea "x"
drag, startPoint x: 390, startPoint y: 341, endPoint x: 354, endPoint y: 339, distance: 35.8
click at [354, 339] on div "ITEM-1" at bounding box center [375, 339] width 55 height 14
paste div
drag, startPoint x: 240, startPoint y: 265, endPoint x: 287, endPoint y: 280, distance: 49.8
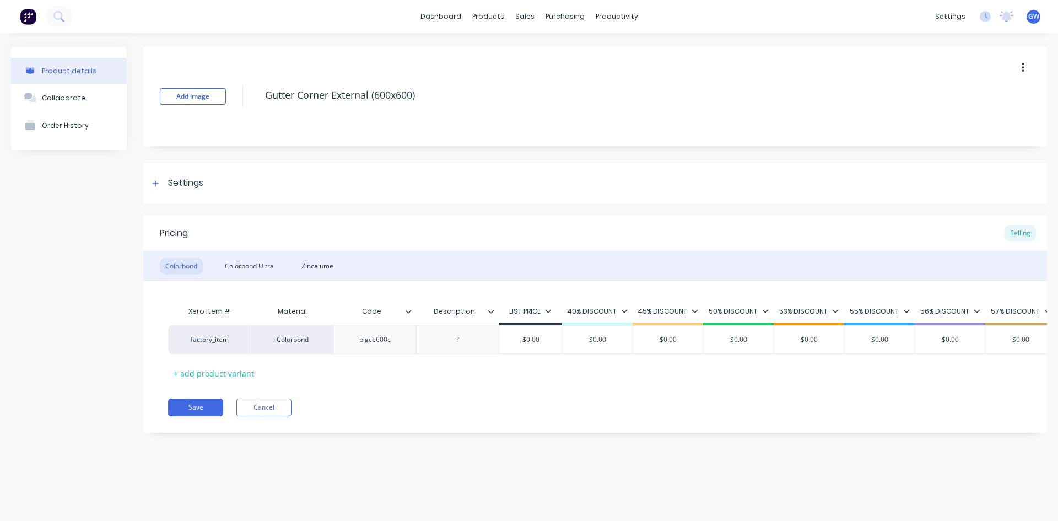
click at [241, 265] on div "Colorbond Ultra" at bounding box center [249, 266] width 60 height 17
click at [375, 337] on div at bounding box center [375, 339] width 55 height 14
click at [318, 272] on div "Zincalume" at bounding box center [317, 266] width 43 height 17
click at [379, 339] on div at bounding box center [375, 339] width 55 height 14
click at [209, 413] on button "Save" at bounding box center [195, 407] width 55 height 18
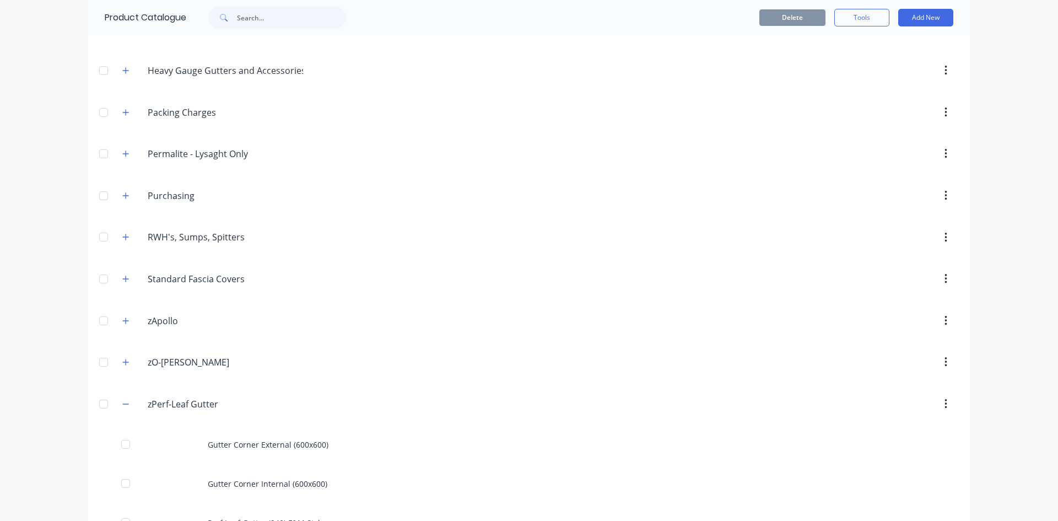
scroll to position [606, 0]
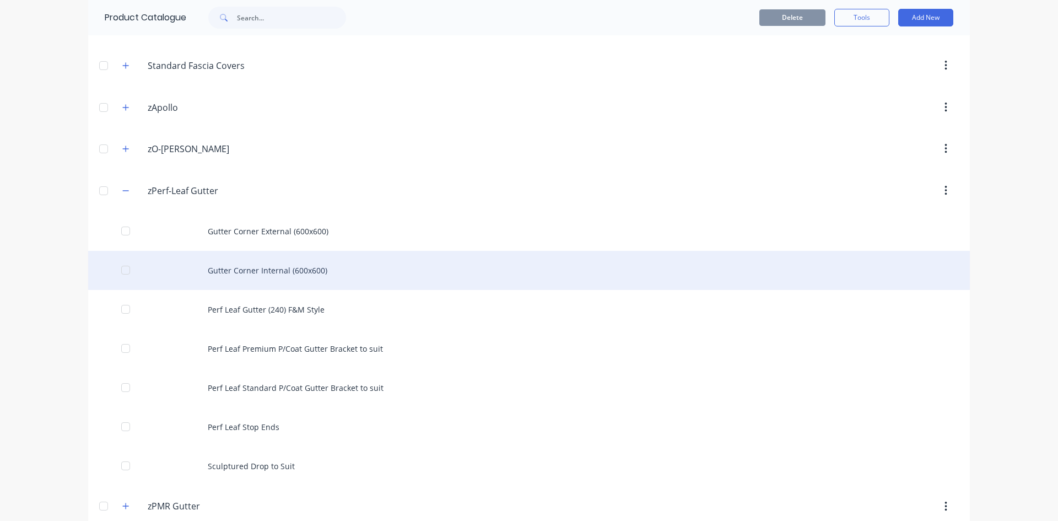
click at [325, 273] on div "Gutter Corner Internal (600x600)" at bounding box center [529, 270] width 882 height 39
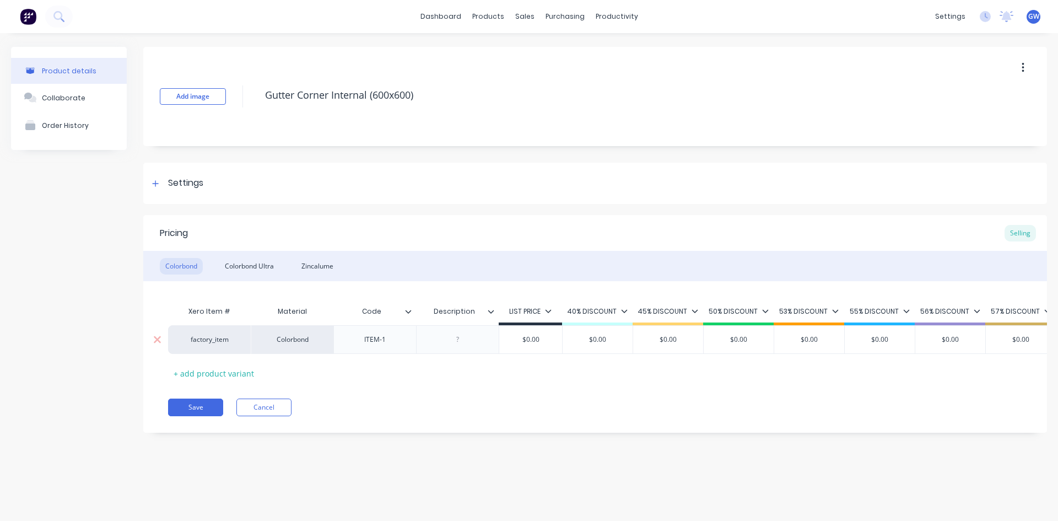
type textarea "x"
drag, startPoint x: 392, startPoint y: 340, endPoint x: 342, endPoint y: 339, distance: 50.1
click at [342, 340] on div "ITEM-1" at bounding box center [374, 339] width 83 height 29
paste div
click at [261, 263] on div "Colorbond Ultra" at bounding box center [249, 266] width 60 height 17
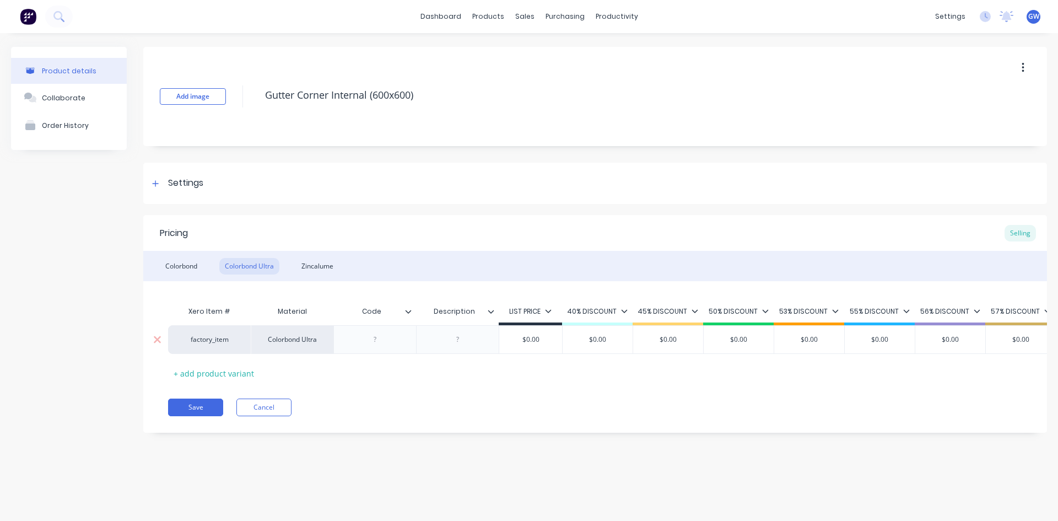
click at [375, 346] on div at bounding box center [375, 339] width 55 height 14
click at [322, 267] on div "Zincalume" at bounding box center [317, 266] width 43 height 17
click at [374, 339] on div at bounding box center [375, 339] width 55 height 14
click at [197, 412] on button "Save" at bounding box center [195, 407] width 55 height 18
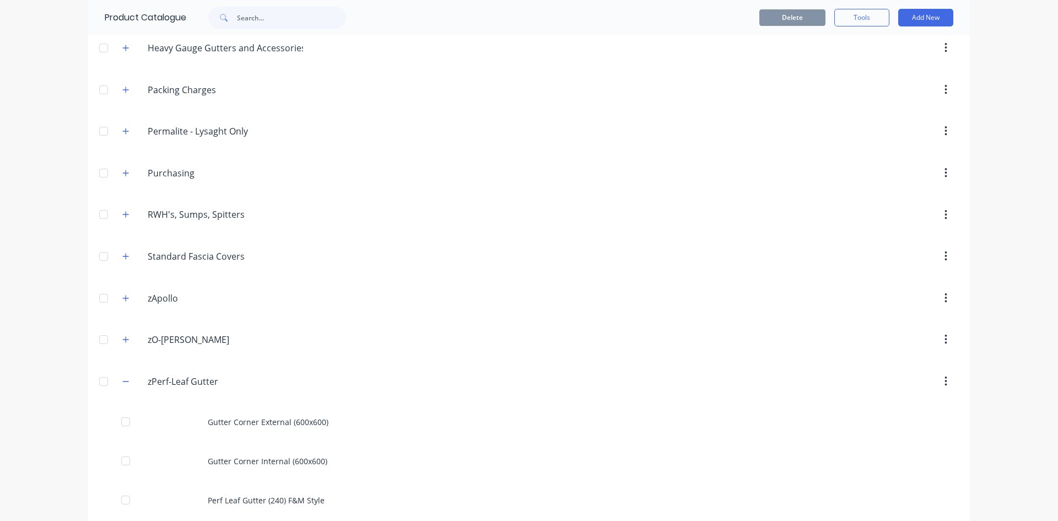
scroll to position [496, 0]
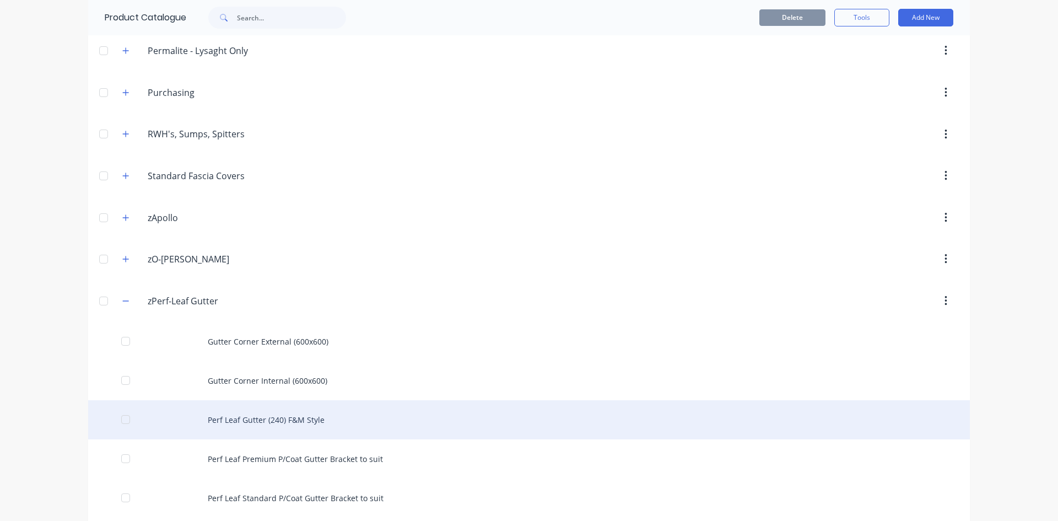
click at [285, 416] on div "Perf Leaf Gutter (240) F&M Style" at bounding box center [529, 419] width 882 height 39
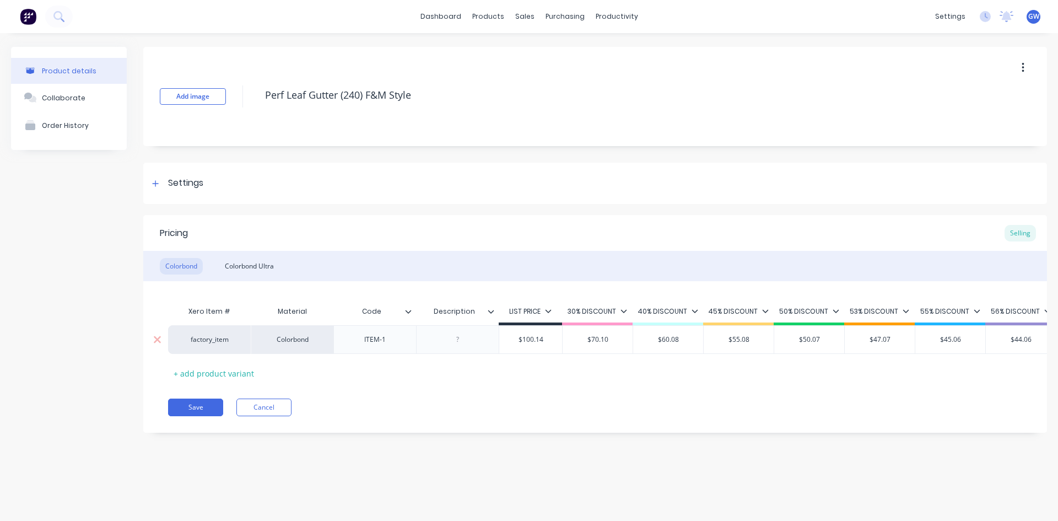
type textarea "x"
drag, startPoint x: 387, startPoint y: 338, endPoint x: 316, endPoint y: 339, distance: 71.6
click at [316, 339] on div "factory_item Colorbond ITEM-1 $100.14 $70.10 $60.08 $55.08 $50.07 $47.07 $45.06…" at bounding box center [899, 339] width 1463 height 29
paste div
click at [257, 262] on div "Colorbond Ultra" at bounding box center [249, 266] width 60 height 17
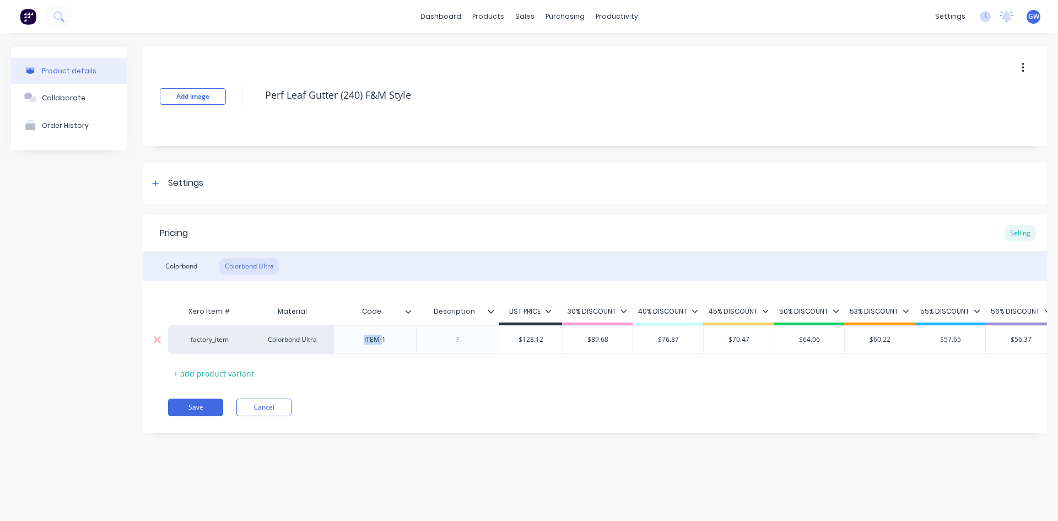
drag, startPoint x: 381, startPoint y: 342, endPoint x: 354, endPoint y: 338, distance: 26.8
click at [354, 338] on div "ITEM-1" at bounding box center [375, 339] width 55 height 14
click at [206, 416] on button "Save" at bounding box center [195, 407] width 55 height 18
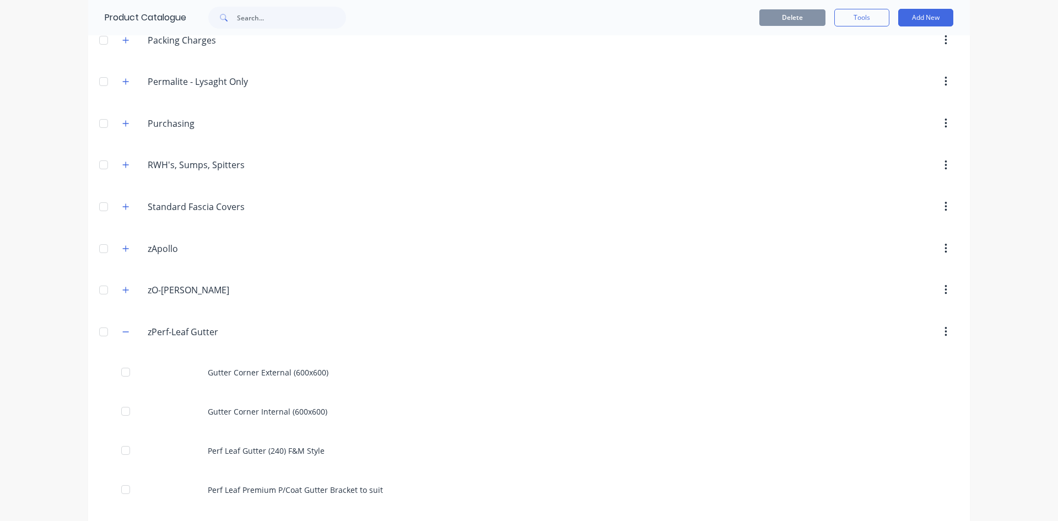
scroll to position [661, 0]
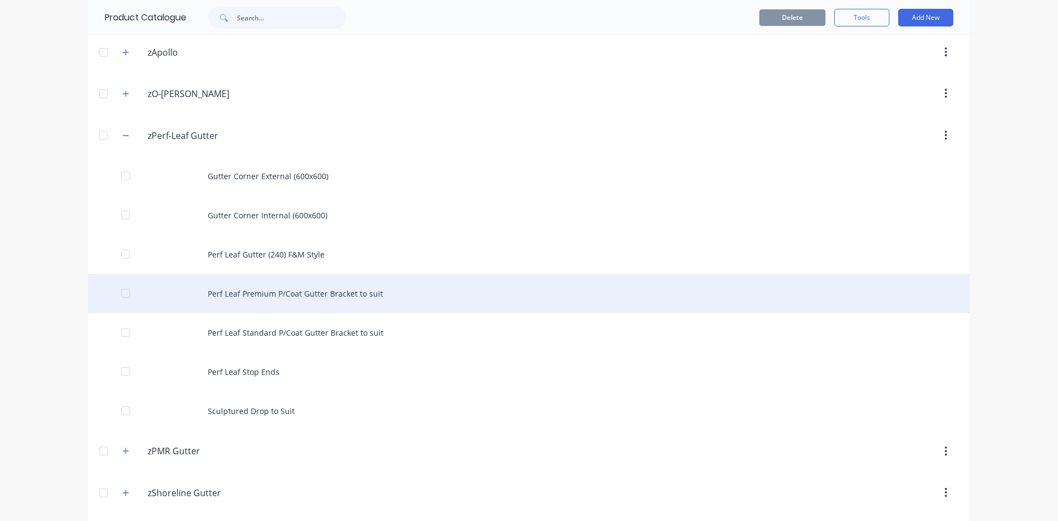
click at [362, 295] on div "Perf Leaf Premium P/Coat Gutter Bracket to suit" at bounding box center [529, 293] width 882 height 39
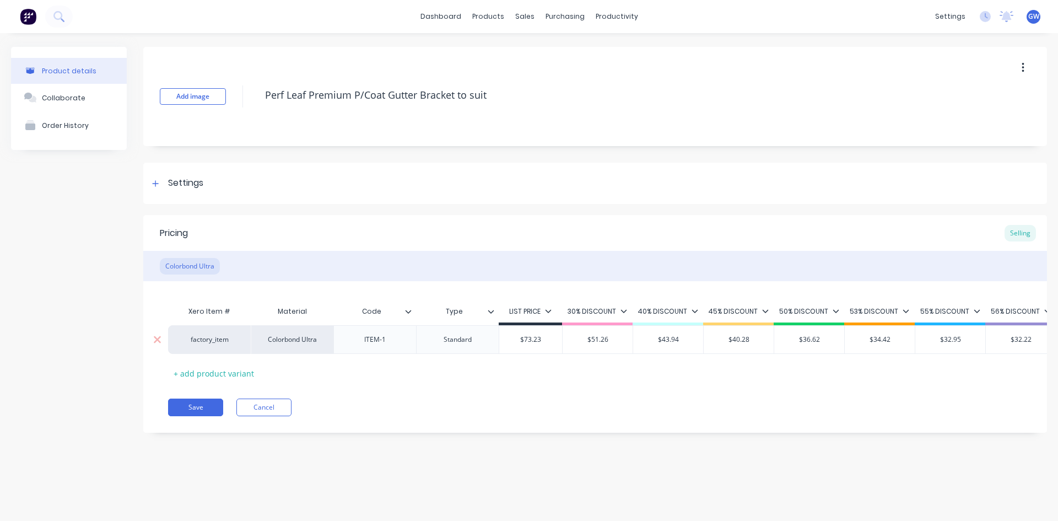
type textarea "x"
drag, startPoint x: 388, startPoint y: 342, endPoint x: 348, endPoint y: 338, distance: 41.0
click at [348, 338] on div "ITEM-1" at bounding box center [375, 339] width 55 height 14
click at [203, 416] on button "Save" at bounding box center [195, 407] width 55 height 18
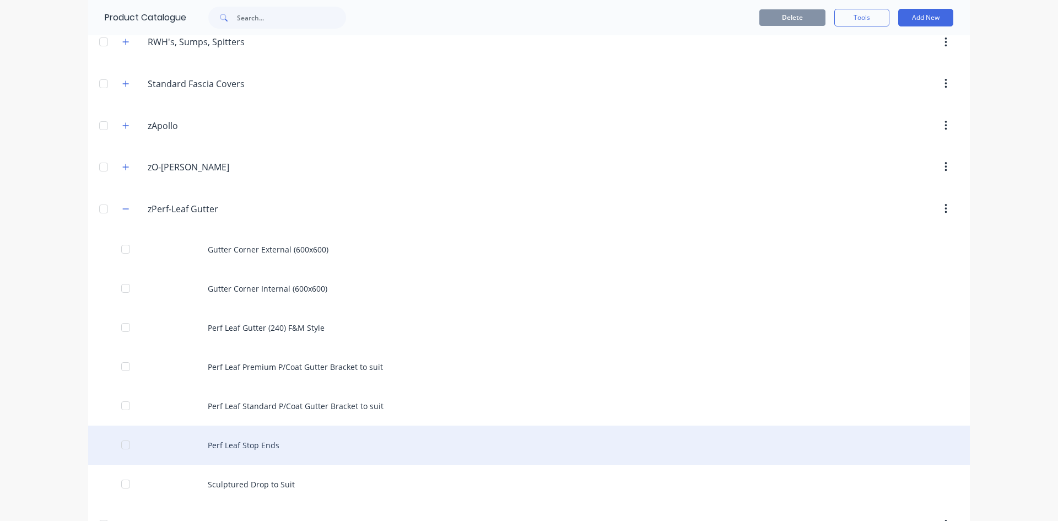
scroll to position [716, 0]
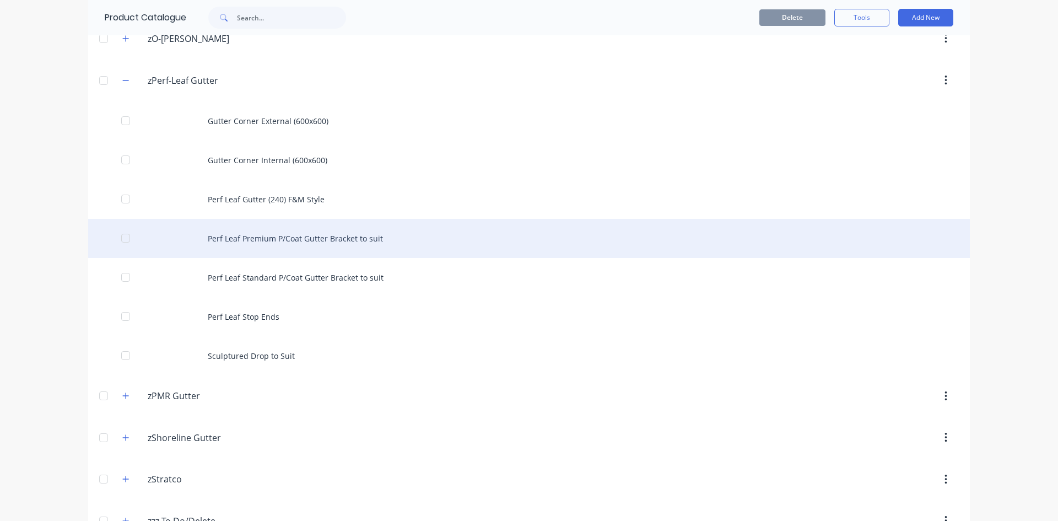
click at [326, 238] on div "Perf Leaf Premium P/Coat Gutter Bracket to suit" at bounding box center [529, 238] width 882 height 39
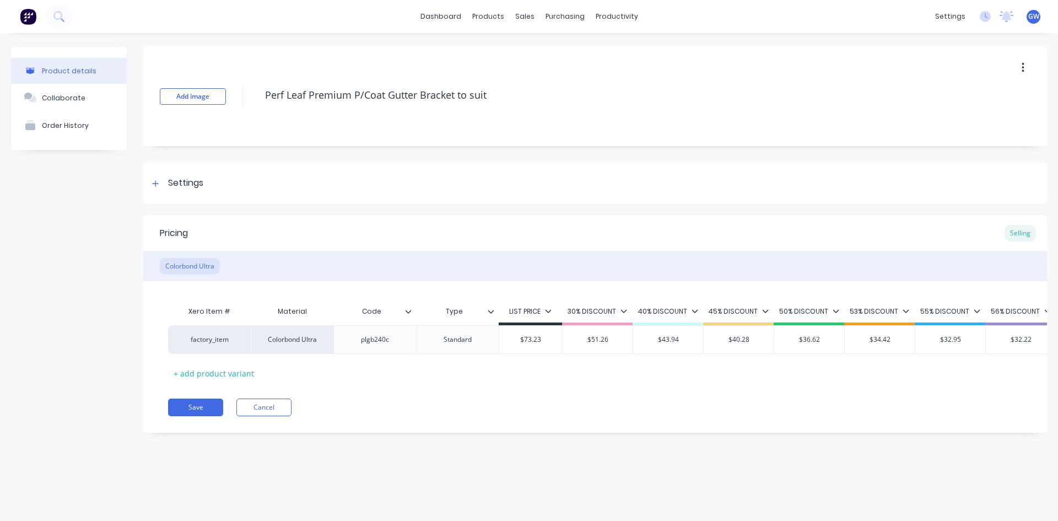
type textarea "x"
click at [387, 339] on div "plgb240c" at bounding box center [375, 339] width 55 height 14
click at [199, 413] on button "Save" at bounding box center [195, 407] width 55 height 18
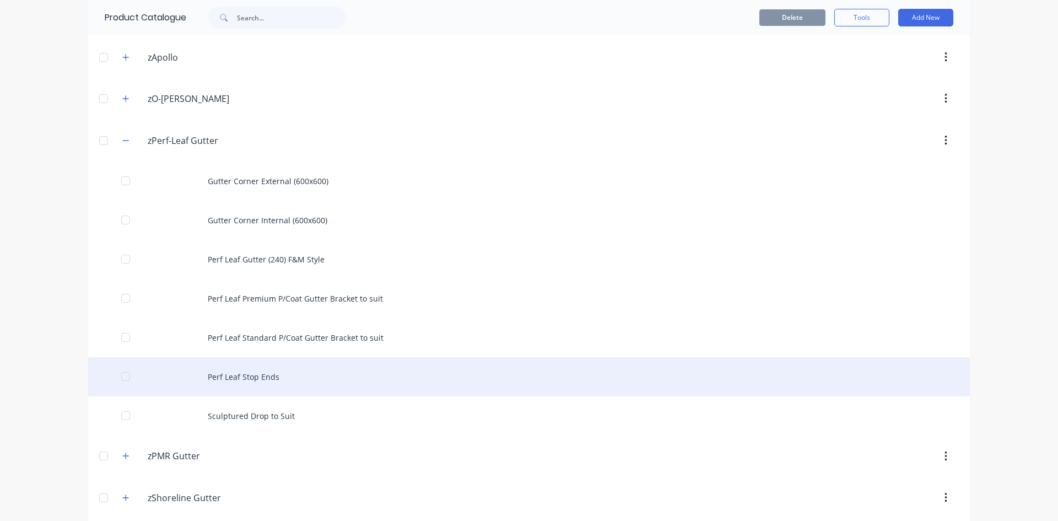
scroll to position [661, 0]
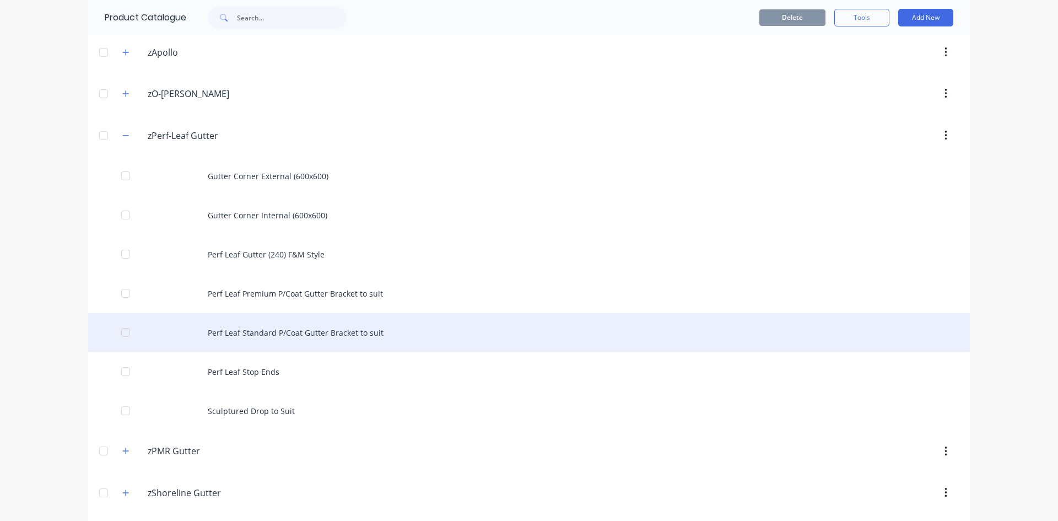
click at [358, 327] on div "Perf Leaf Standard P/Coat Gutter Bracket to suit" at bounding box center [529, 332] width 882 height 39
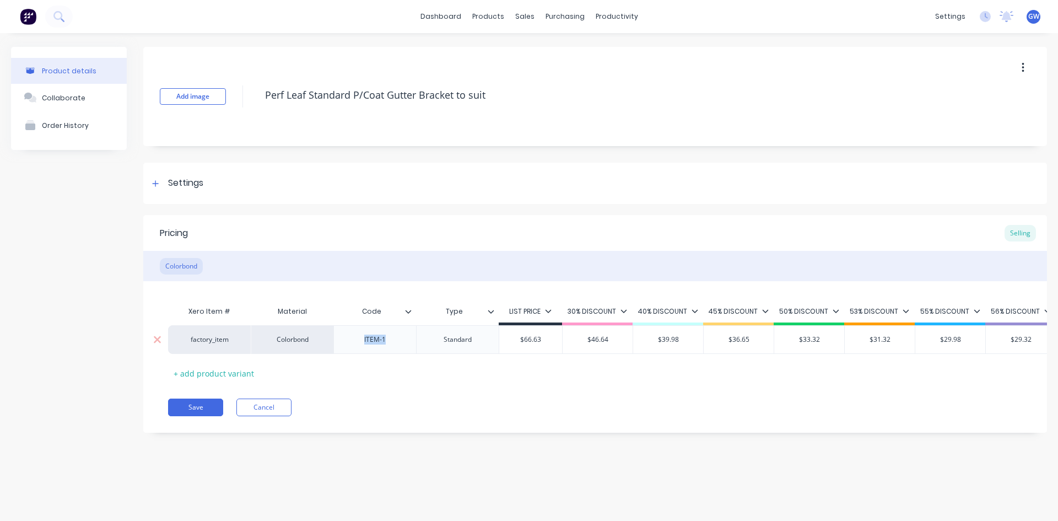
drag, startPoint x: 389, startPoint y: 337, endPoint x: 315, endPoint y: 337, distance: 73.8
click at [315, 337] on div "factory_item Colorbond ITEM-1 Standard $66.63 $46.64 $39.98 $36.65 $33.32 $31.3…" at bounding box center [899, 339] width 1463 height 29
type textarea "x"
click at [388, 344] on div "ITEM-1" at bounding box center [375, 339] width 55 height 14
drag, startPoint x: 393, startPoint y: 343, endPoint x: 342, endPoint y: 340, distance: 51.3
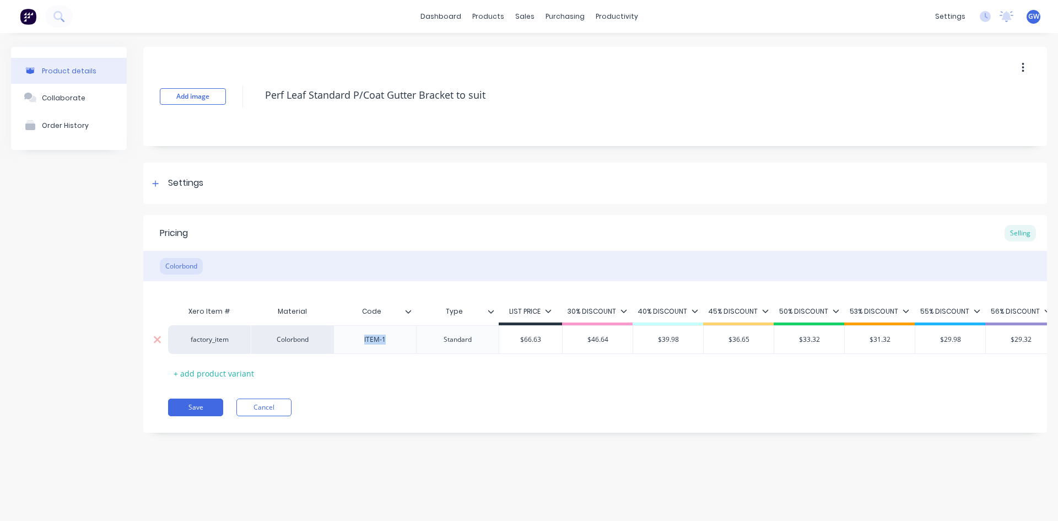
click at [342, 340] on div "ITEM-1" at bounding box center [374, 339] width 83 height 29
paste div
click at [217, 413] on button "Save" at bounding box center [195, 407] width 55 height 18
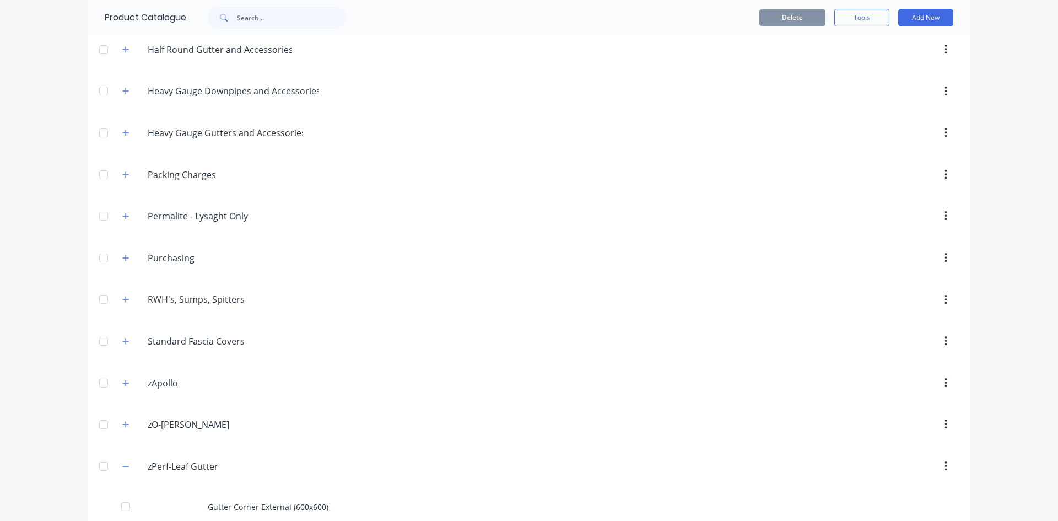
scroll to position [661, 0]
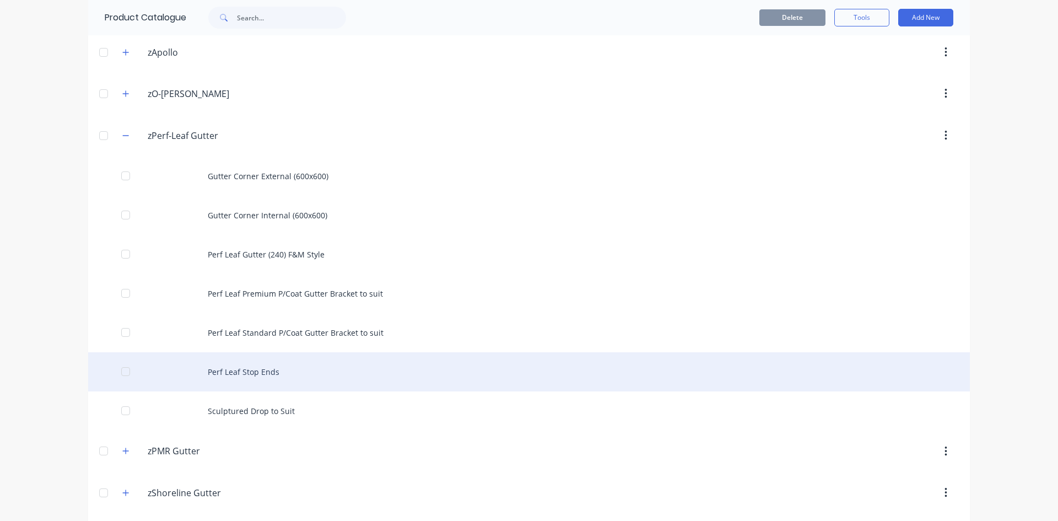
click at [302, 367] on div "Perf Leaf Stop Ends" at bounding box center [529, 371] width 882 height 39
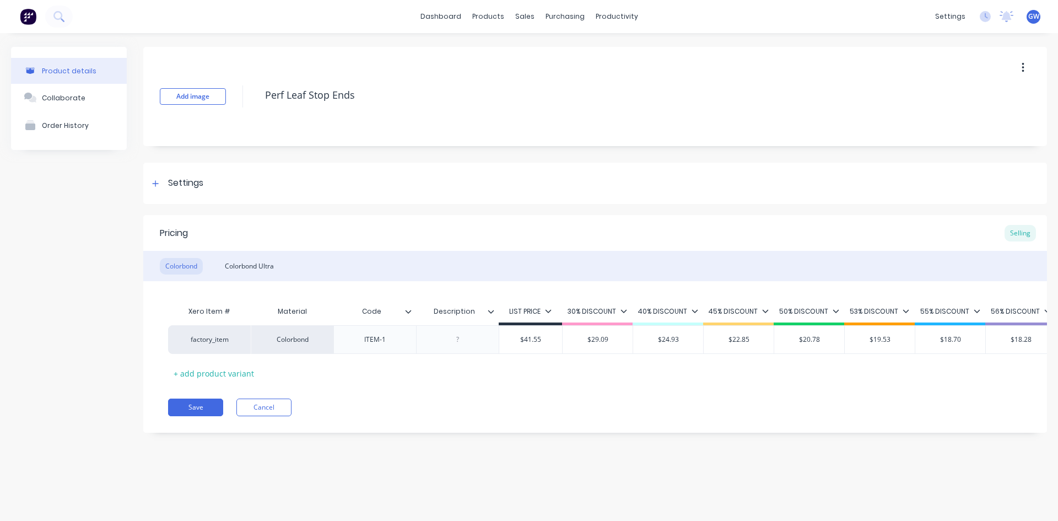
type textarea "x"
drag, startPoint x: 401, startPoint y: 338, endPoint x: 339, endPoint y: 342, distance: 62.4
click at [339, 342] on div "ITEM-1" at bounding box center [374, 339] width 83 height 29
paste div
drag, startPoint x: 257, startPoint y: 263, endPoint x: 280, endPoint y: 282, distance: 29.7
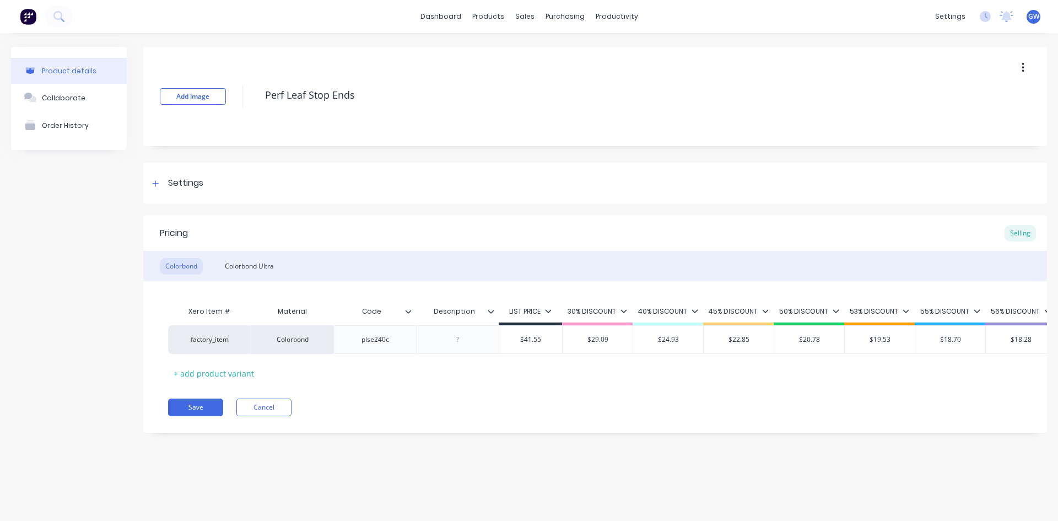
click at [257, 262] on div "Colorbond Ultra" at bounding box center [249, 266] width 60 height 17
drag, startPoint x: 397, startPoint y: 342, endPoint x: 346, endPoint y: 337, distance: 52.0
click at [346, 337] on div "ITEM-1" at bounding box center [374, 339] width 83 height 29
drag, startPoint x: 372, startPoint y: 433, endPoint x: 363, endPoint y: 429, distance: 9.6
click at [371, 433] on div "Pricing Selling Colorbond Colorbond Ultra Xero Item # Material Code Description…" at bounding box center [595, 324] width 904 height 218
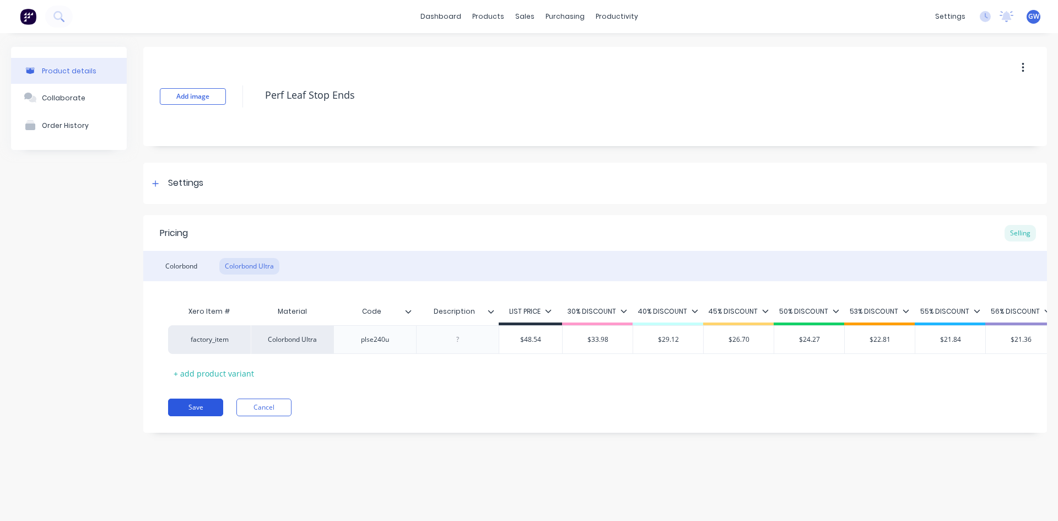
click at [197, 416] on button "Save" at bounding box center [195, 407] width 55 height 18
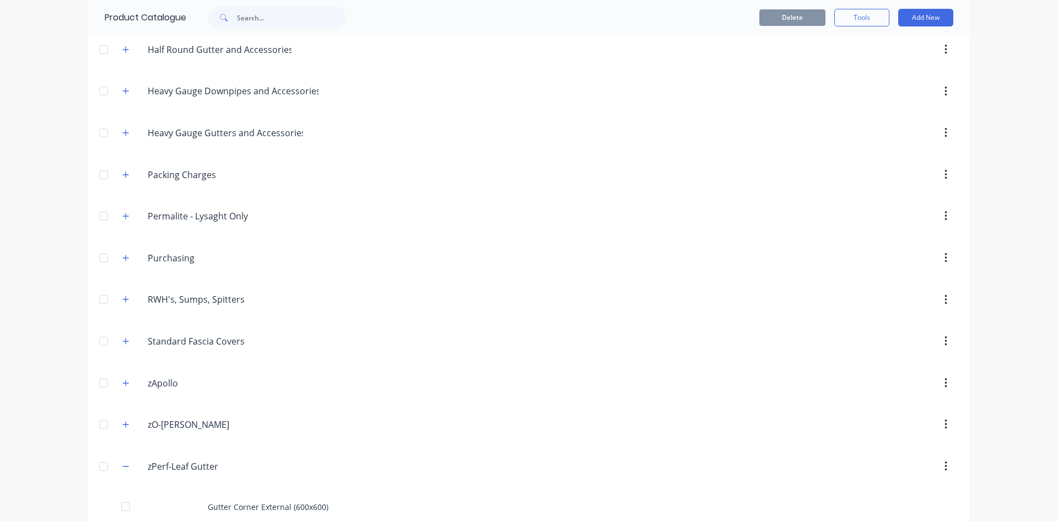
scroll to position [661, 0]
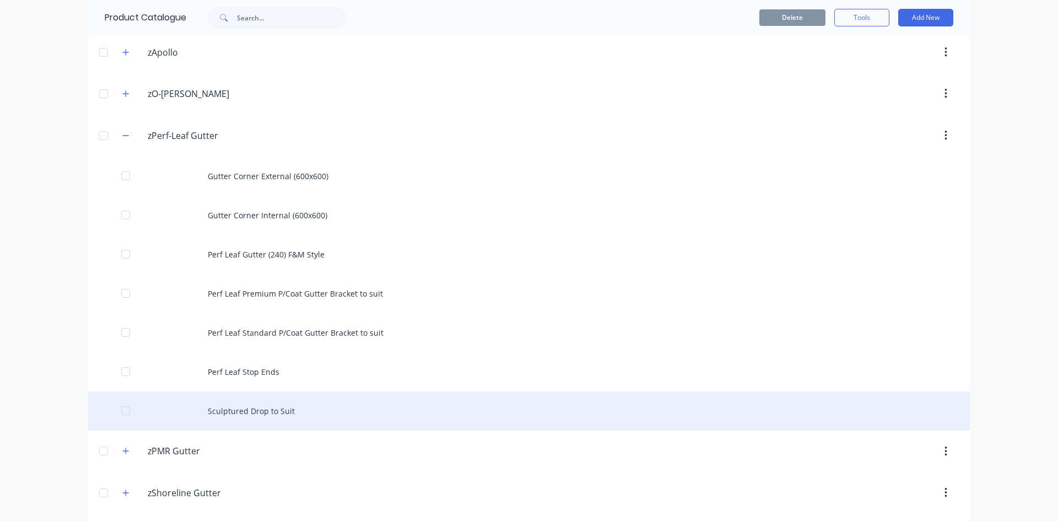
click at [293, 412] on div "Sculptured Drop to Suit" at bounding box center [529, 410] width 882 height 39
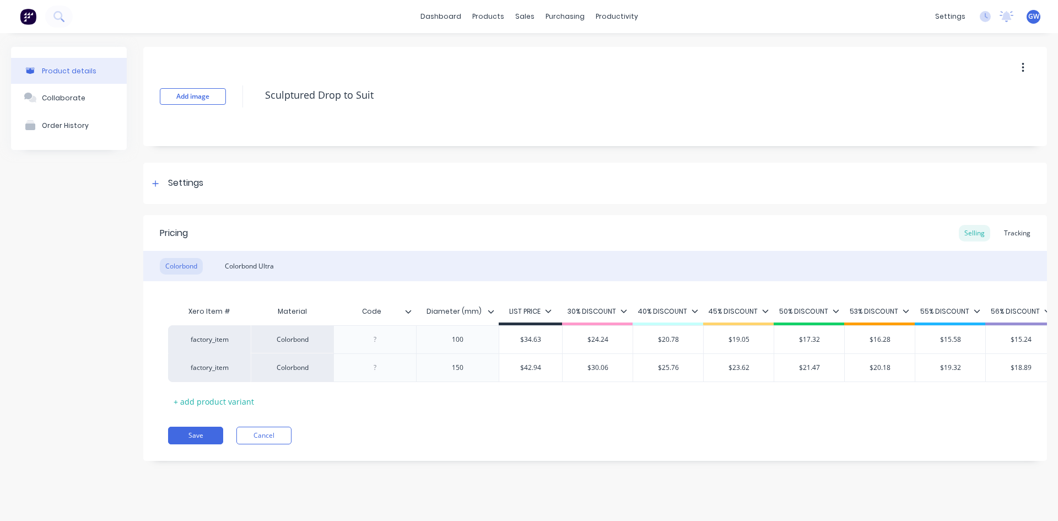
type textarea "x"
click at [375, 337] on div at bounding box center [375, 339] width 55 height 14
paste div
type textarea "x"
click at [375, 364] on div at bounding box center [375, 367] width 55 height 14
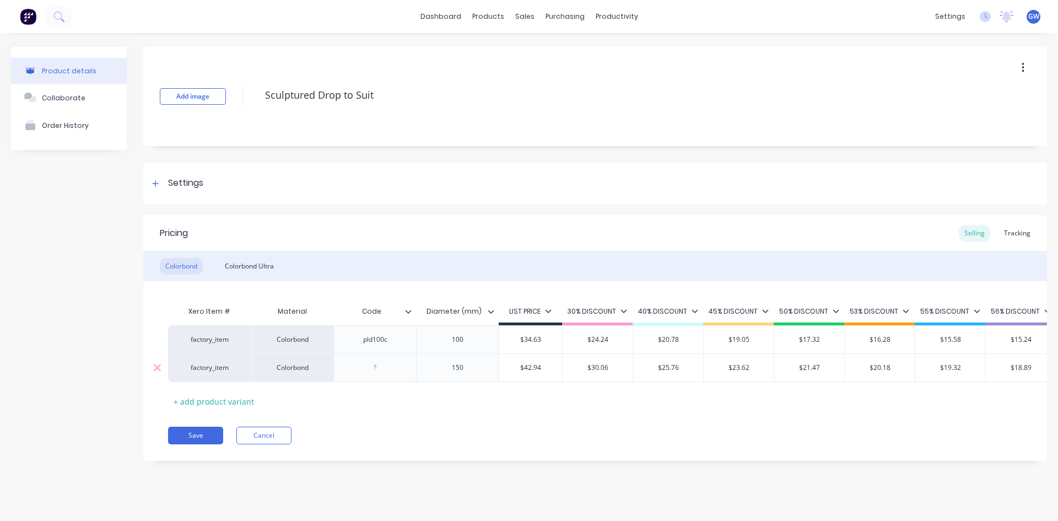
paste div
click at [256, 266] on div "Colorbond Ultra" at bounding box center [249, 266] width 60 height 17
click at [385, 339] on div at bounding box center [375, 339] width 55 height 14
click at [378, 343] on div at bounding box center [375, 339] width 55 height 14
click at [375, 365] on div at bounding box center [375, 367] width 55 height 14
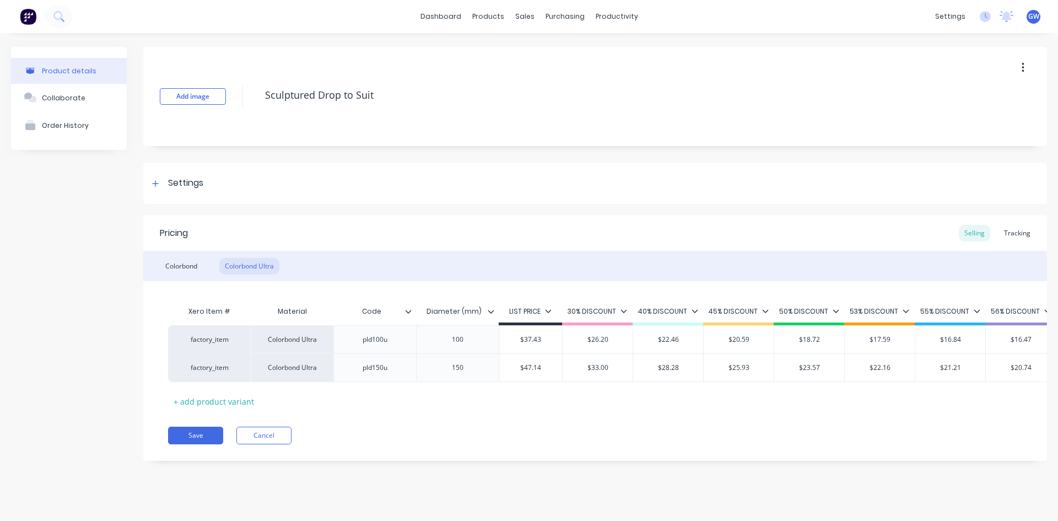
click at [478, 477] on div "Add image Sculptured Drop to Suit Settings Product Options I buy this item I se…" at bounding box center [595, 262] width 904 height 430
click at [190, 444] on button "Save" at bounding box center [195, 436] width 55 height 18
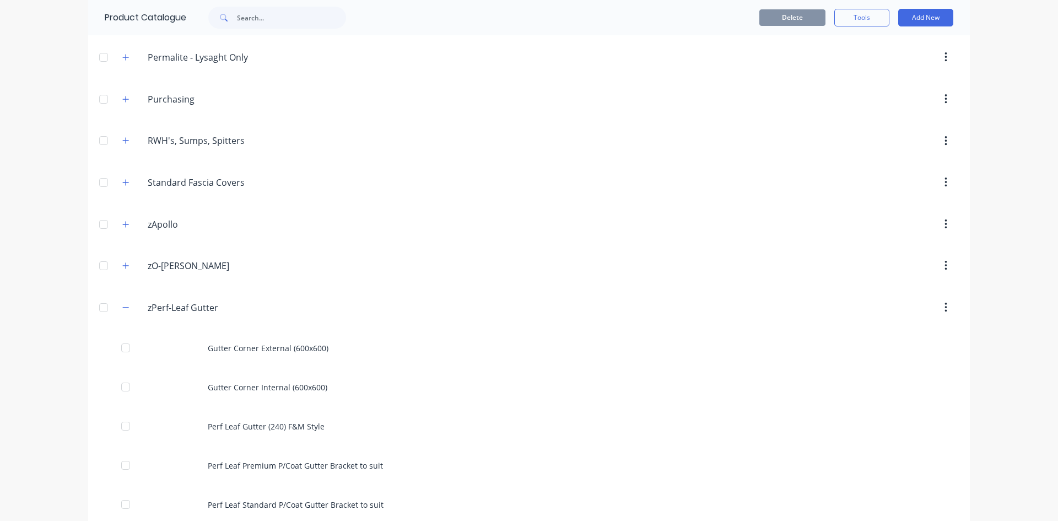
scroll to position [606, 0]
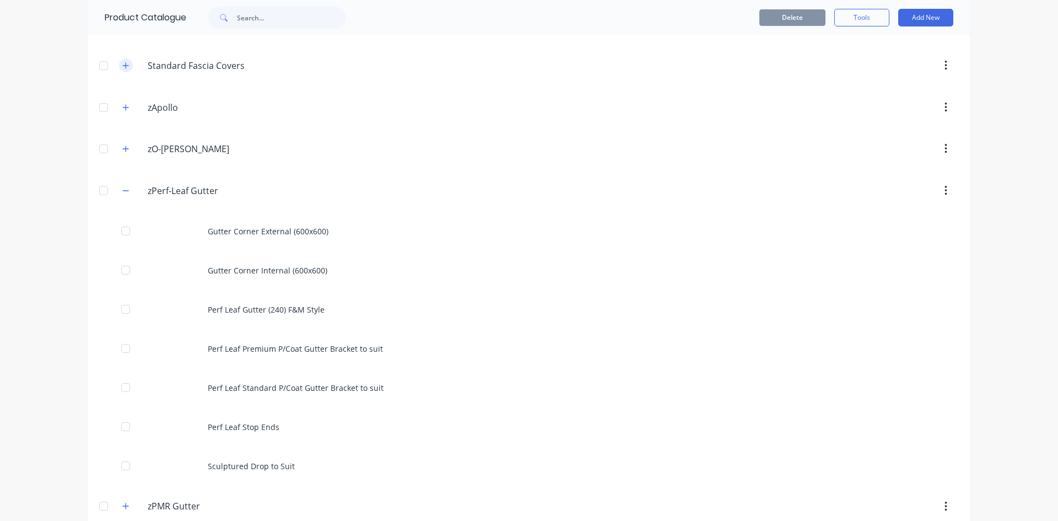
click at [123, 191] on icon "button" at bounding box center [125, 191] width 7 height 8
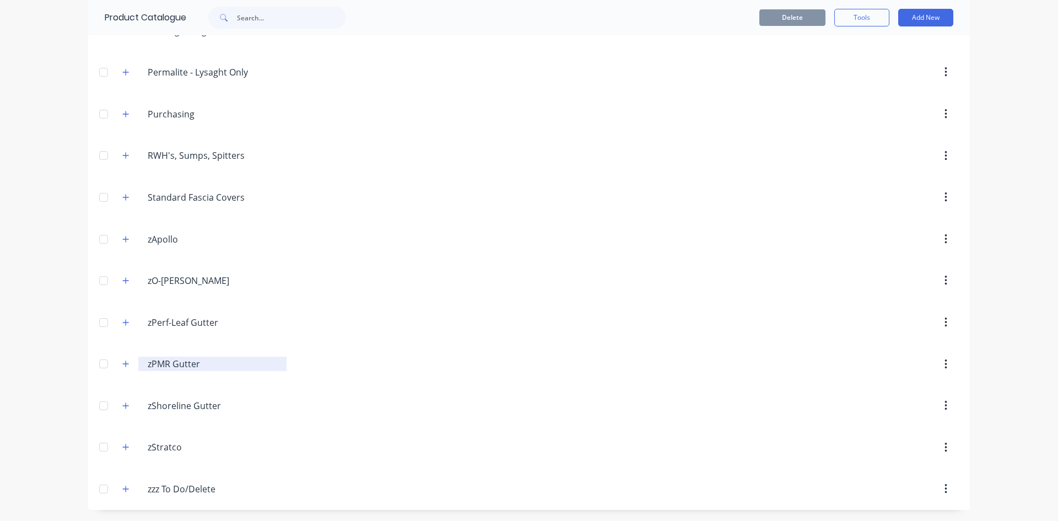
drag, startPoint x: 118, startPoint y: 360, endPoint x: 142, endPoint y: 357, distance: 23.4
click at [122, 360] on icon "button" at bounding box center [125, 364] width 7 height 8
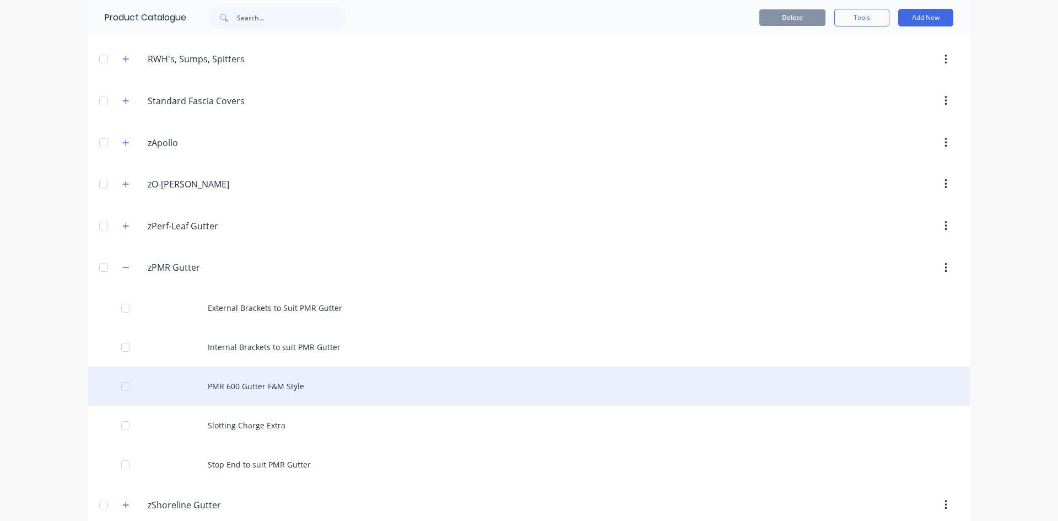
scroll to position [670, 0]
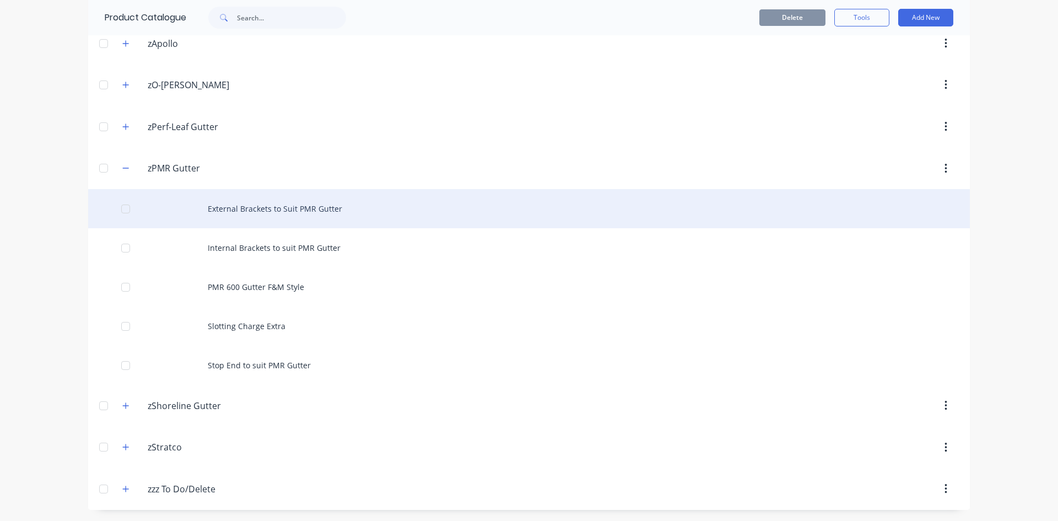
click at [282, 202] on div "External Brackets to Suit PMR Gutter" at bounding box center [529, 208] width 882 height 39
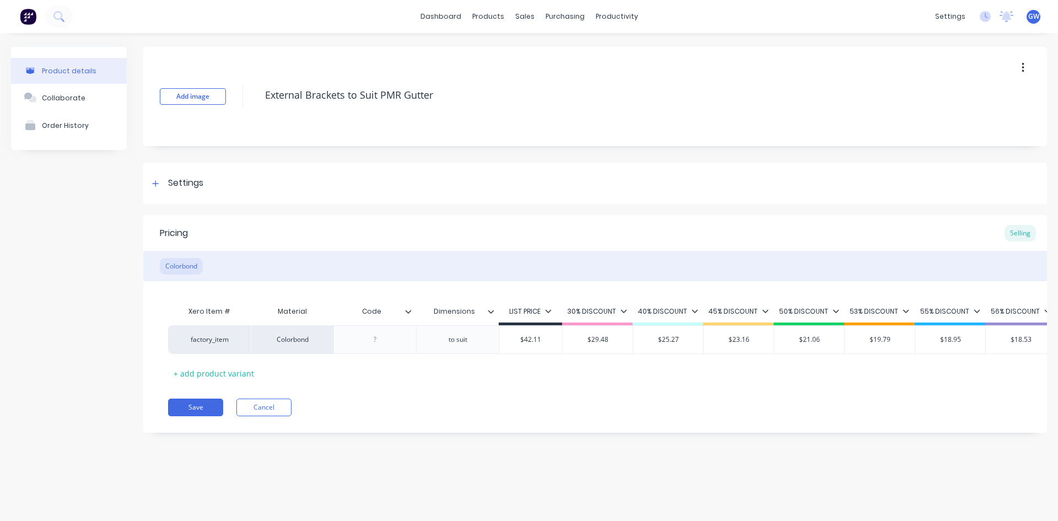
type textarea "x"
click at [379, 338] on div at bounding box center [375, 339] width 55 height 14
paste div
click at [197, 415] on button "Save" at bounding box center [195, 407] width 55 height 18
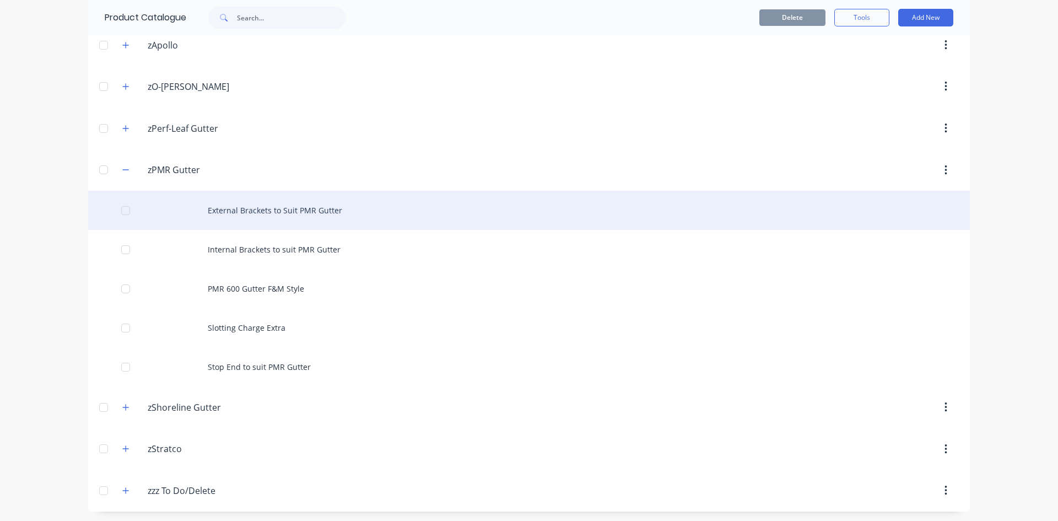
scroll to position [670, 0]
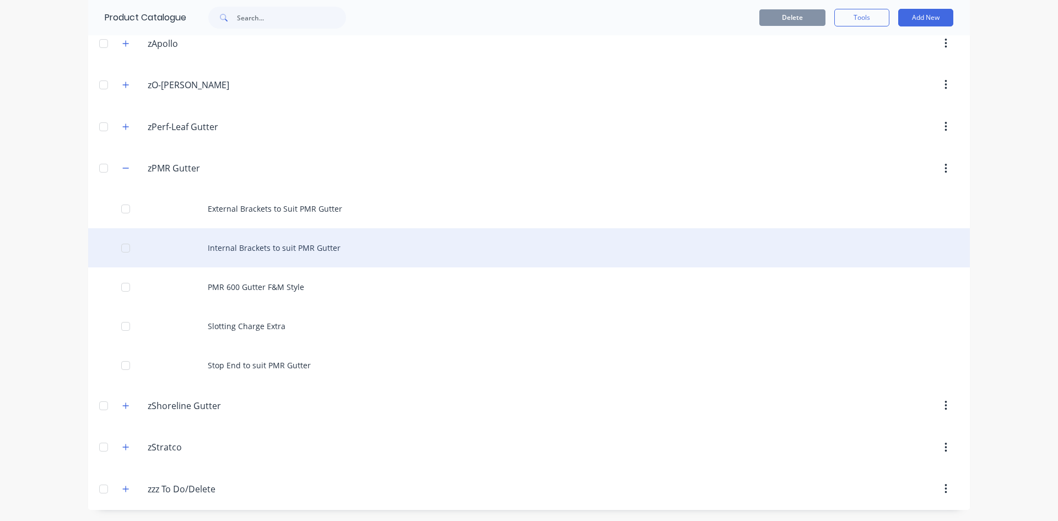
click at [250, 252] on div "Internal Brackets to suit PMR Gutter" at bounding box center [529, 247] width 882 height 39
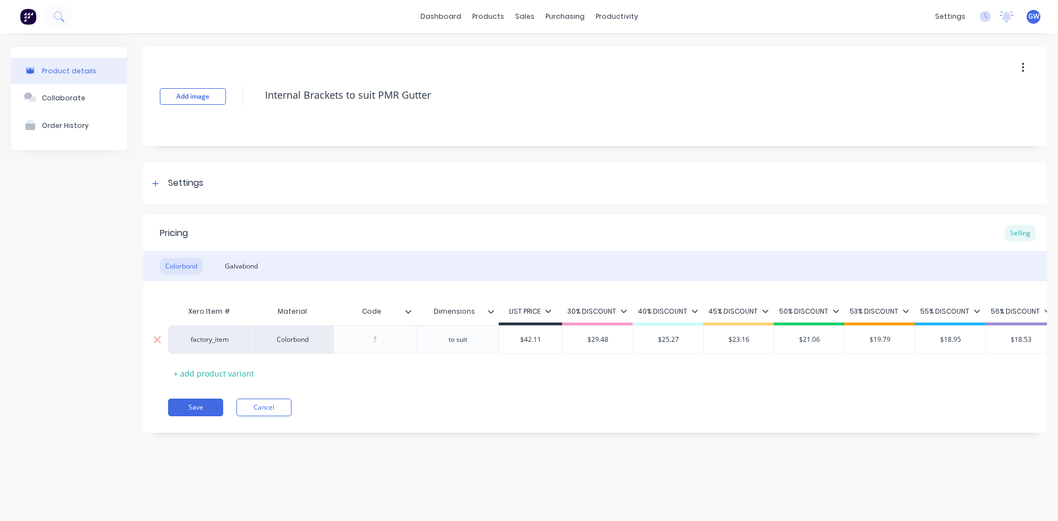
type textarea "x"
click at [379, 335] on div at bounding box center [375, 339] width 55 height 14
paste div
click at [252, 262] on div "Galvabond" at bounding box center [241, 266] width 44 height 17
click at [390, 343] on div at bounding box center [375, 339] width 55 height 14
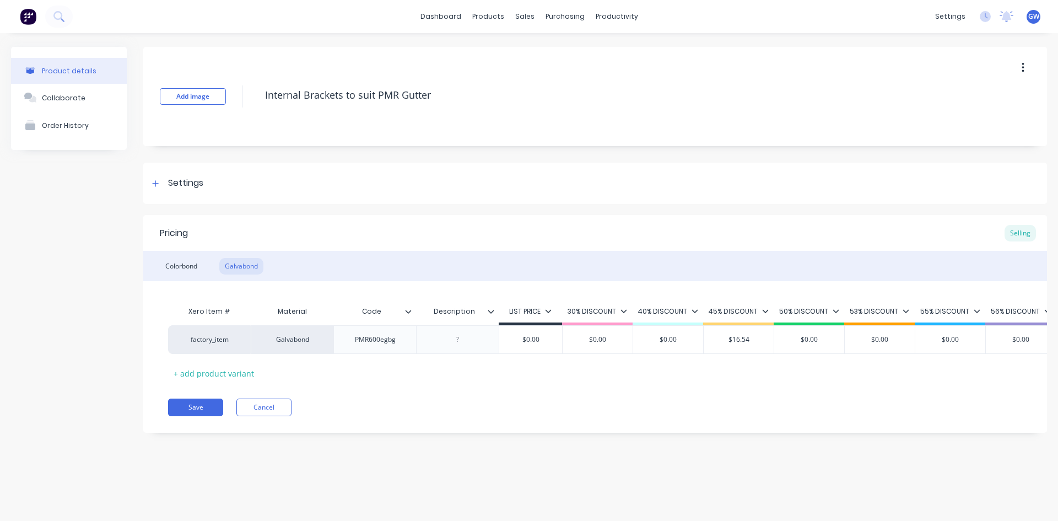
drag, startPoint x: 379, startPoint y: 341, endPoint x: 396, endPoint y: 373, distance: 35.8
click at [381, 344] on div "PMR600egbg" at bounding box center [375, 339] width 58 height 14
click at [179, 265] on div "Colorbond" at bounding box center [181, 266] width 43 height 17
click at [241, 268] on div "Galvabond" at bounding box center [241, 266] width 44 height 17
click at [177, 264] on div "Colorbond" at bounding box center [181, 266] width 43 height 17
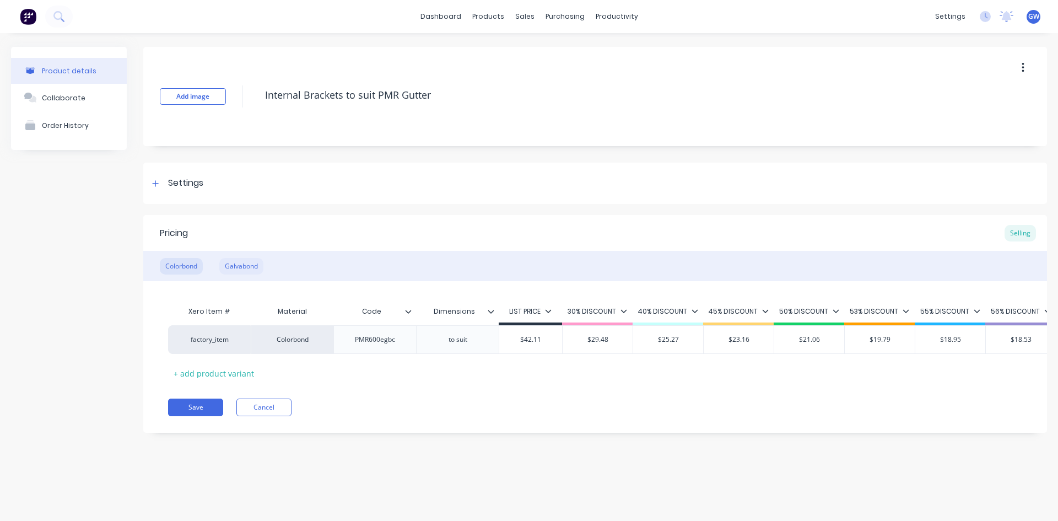
click at [246, 263] on div "Galvabond" at bounding box center [241, 266] width 44 height 17
click at [201, 416] on button "Save" at bounding box center [195, 407] width 55 height 18
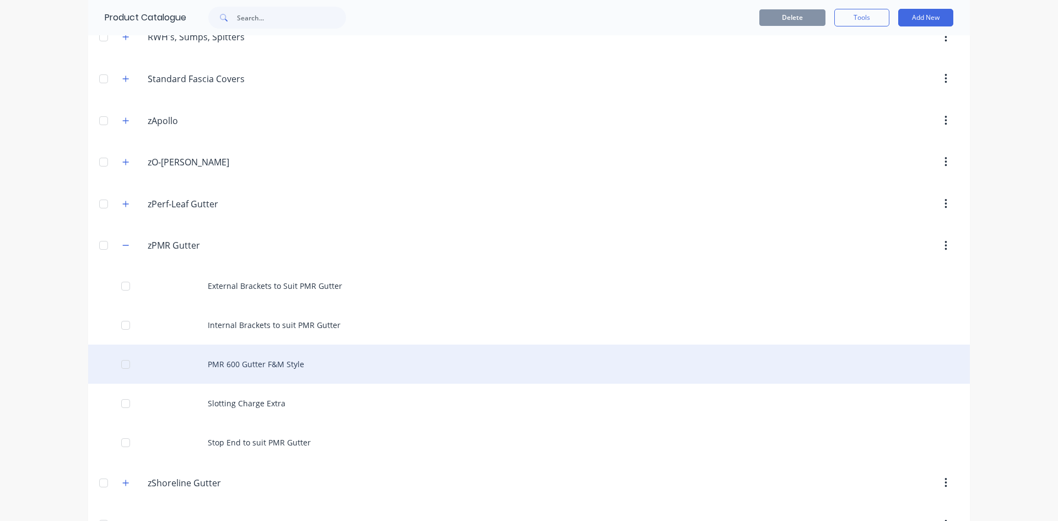
scroll to position [670, 0]
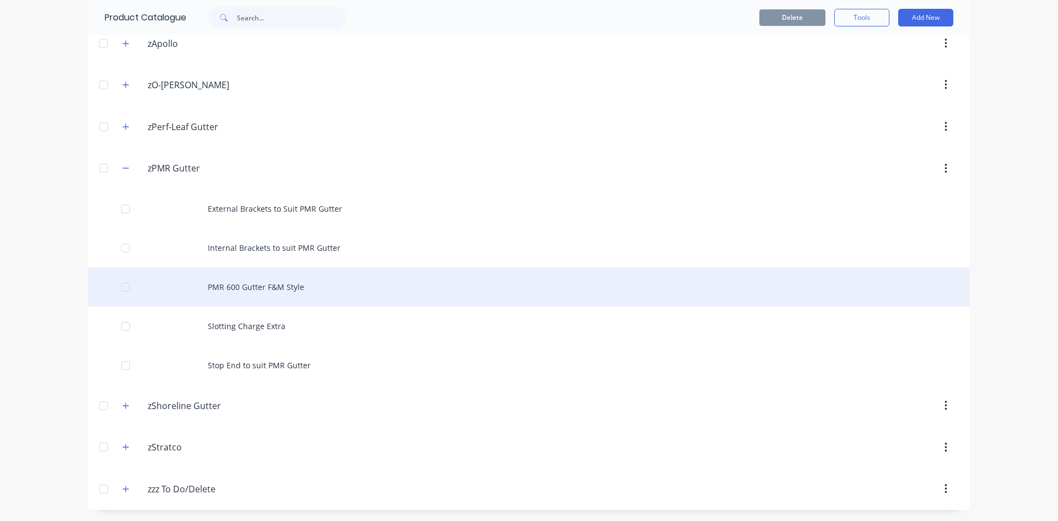
click at [295, 283] on div "PMR 600 Gutter F&M Style" at bounding box center [529, 286] width 882 height 39
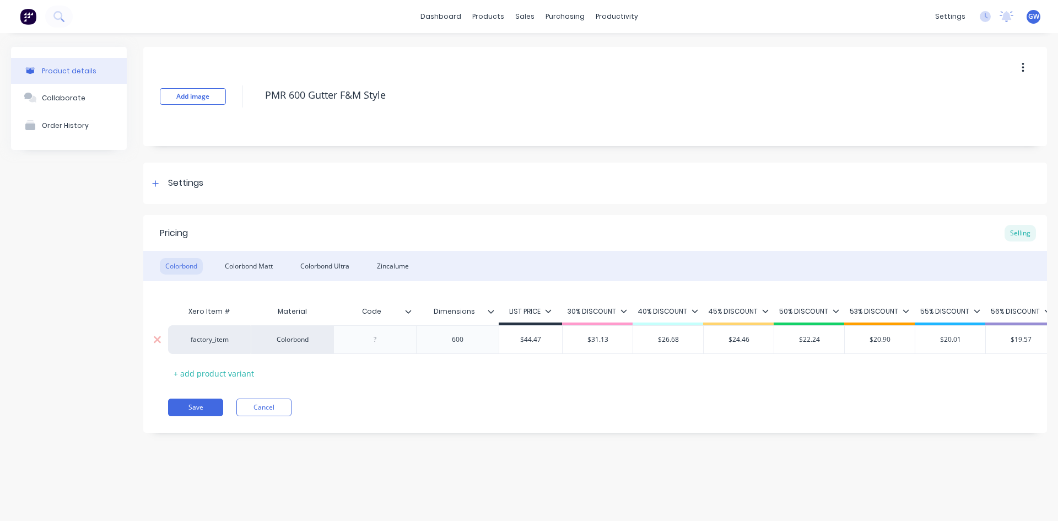
click at [379, 343] on div at bounding box center [375, 339] width 55 height 14
type textarea "x"
paste div
click at [272, 261] on div "Colorbond Matt" at bounding box center [248, 266] width 59 height 17
click at [376, 339] on div at bounding box center [375, 339] width 55 height 14
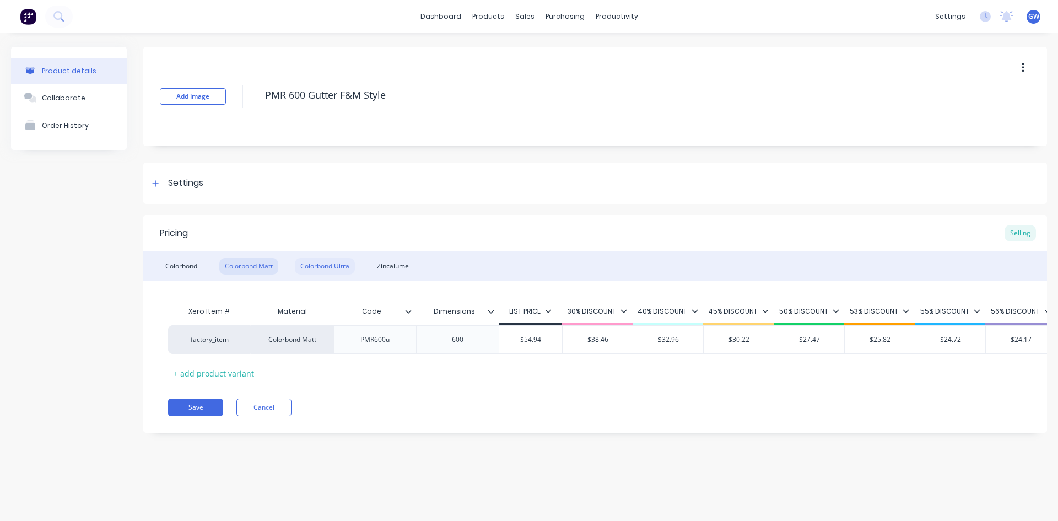
click at [338, 271] on div "Colorbond Ultra" at bounding box center [325, 266] width 60 height 17
click at [385, 342] on div at bounding box center [375, 339] width 55 height 14
click at [392, 260] on div "Zincalume" at bounding box center [392, 266] width 43 height 17
click at [377, 337] on div at bounding box center [375, 339] width 55 height 14
click at [202, 416] on button "Save" at bounding box center [195, 407] width 55 height 18
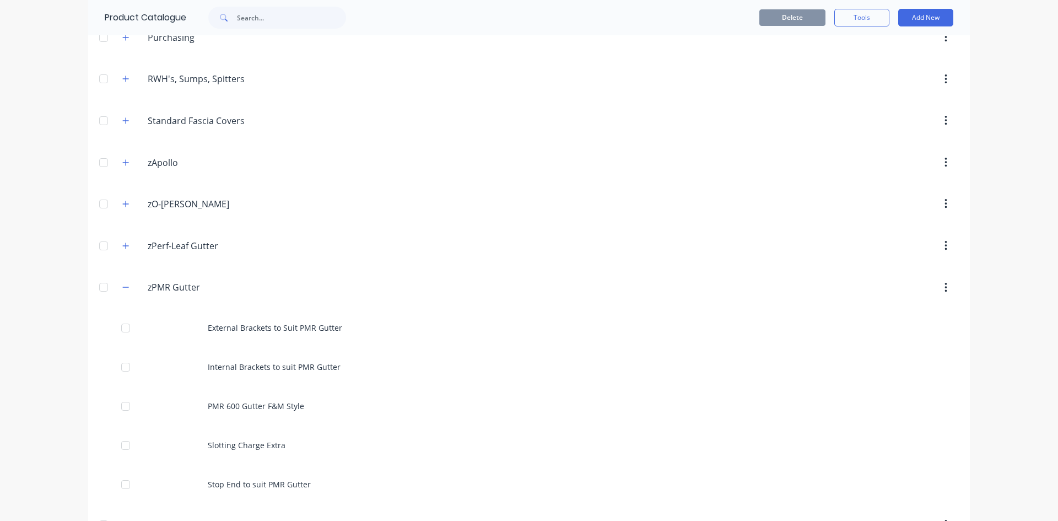
scroll to position [670, 0]
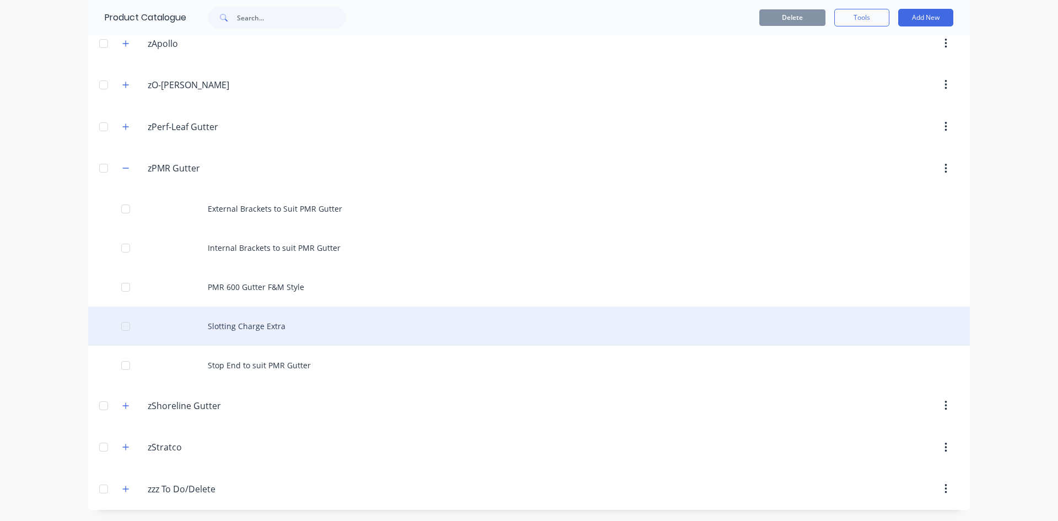
click at [292, 326] on div "Slotting Charge Extra" at bounding box center [529, 325] width 882 height 39
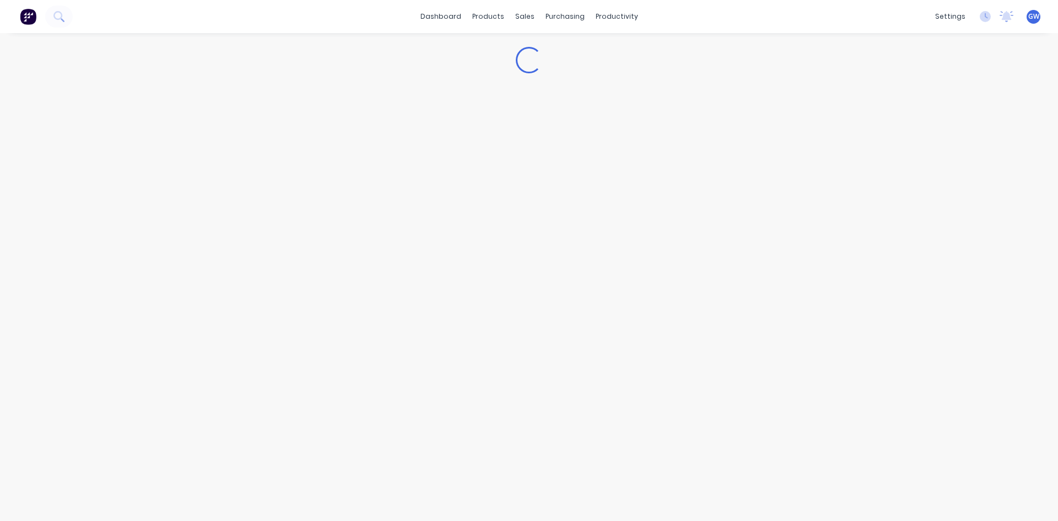
type textarea "x"
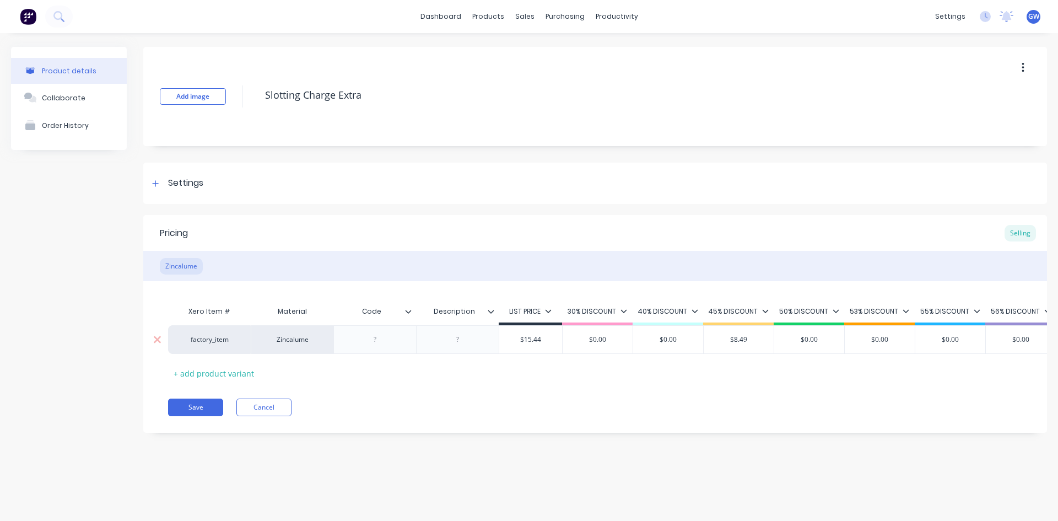
click at [372, 339] on div at bounding box center [375, 339] width 55 height 14
click at [199, 412] on button "Save" at bounding box center [195, 407] width 55 height 18
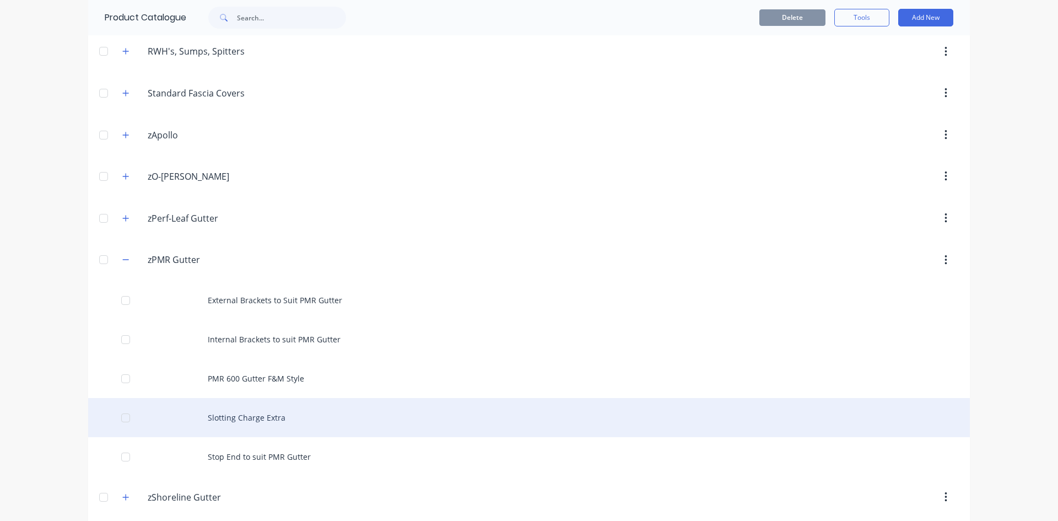
scroll to position [670, 0]
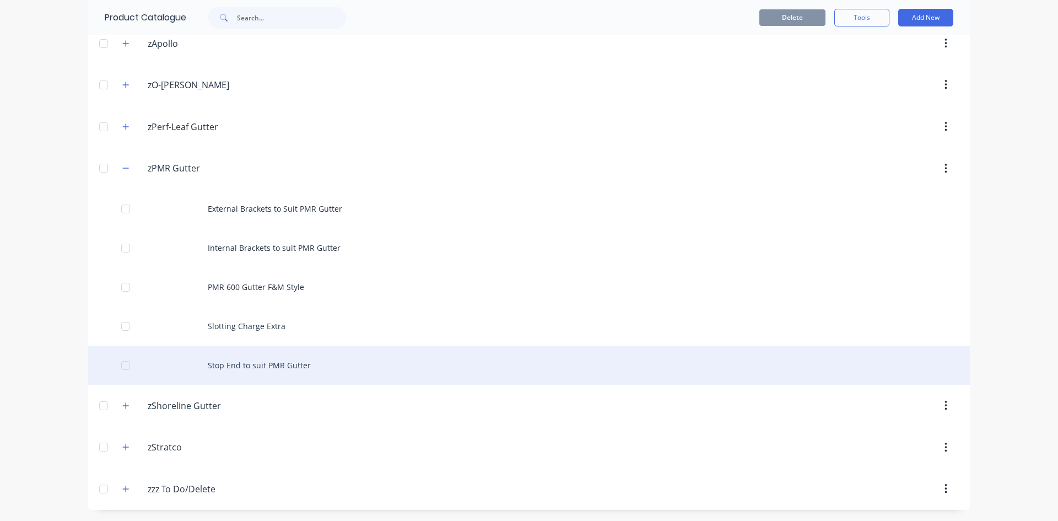
click at [282, 368] on div "Stop End to suit PMR Gutter" at bounding box center [529, 365] width 882 height 39
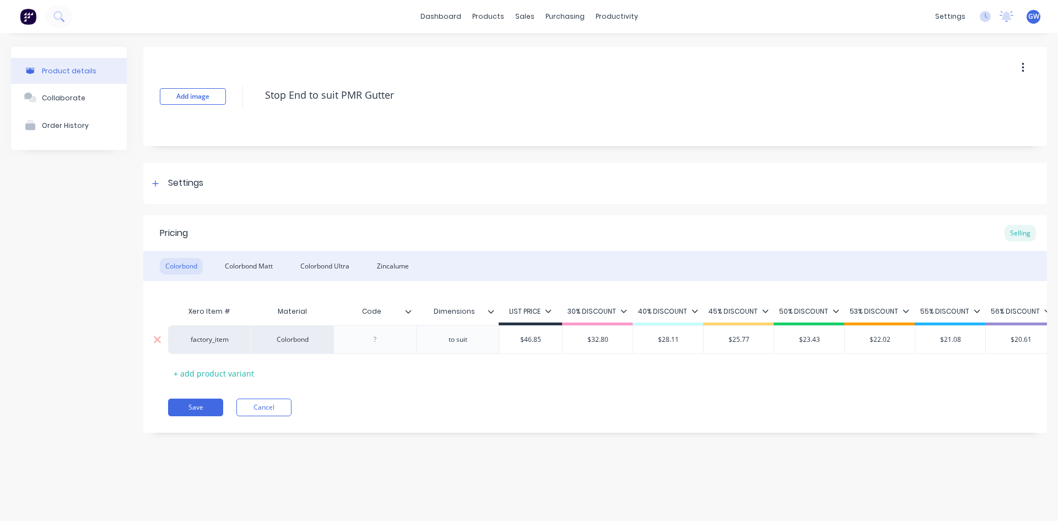
click at [377, 339] on div at bounding box center [375, 339] width 55 height 14
type textarea "x"
click at [377, 341] on div at bounding box center [375, 339] width 55 height 14
paste div
drag, startPoint x: 253, startPoint y: 257, endPoint x: 294, endPoint y: 294, distance: 55.0
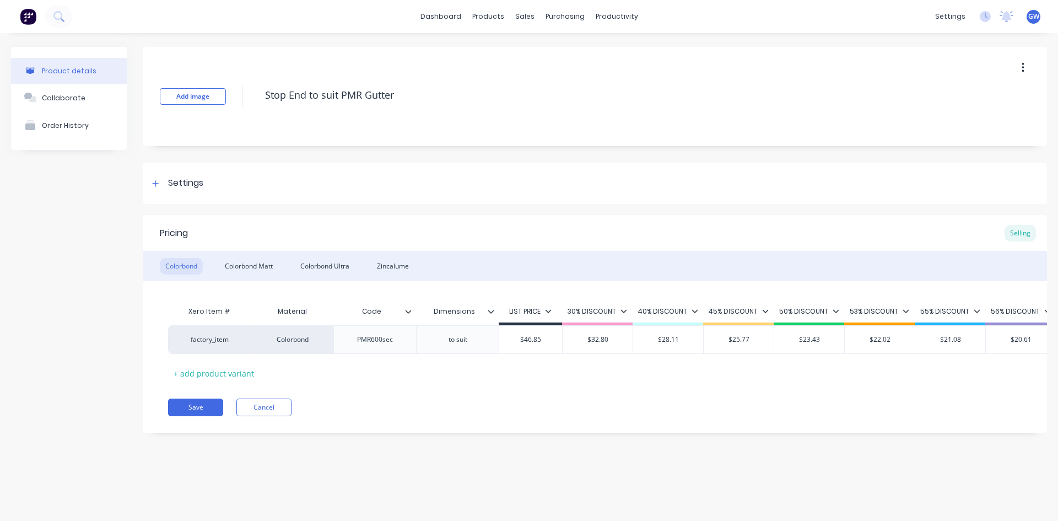
click at [257, 259] on div "Colorbond Matt" at bounding box center [248, 266] width 59 height 17
click at [375, 337] on div at bounding box center [375, 339] width 55 height 14
click at [317, 267] on div "Colorbond Ultra" at bounding box center [325, 266] width 60 height 17
click at [378, 339] on div at bounding box center [375, 339] width 55 height 14
click at [395, 261] on div "Zincalume" at bounding box center [392, 266] width 43 height 17
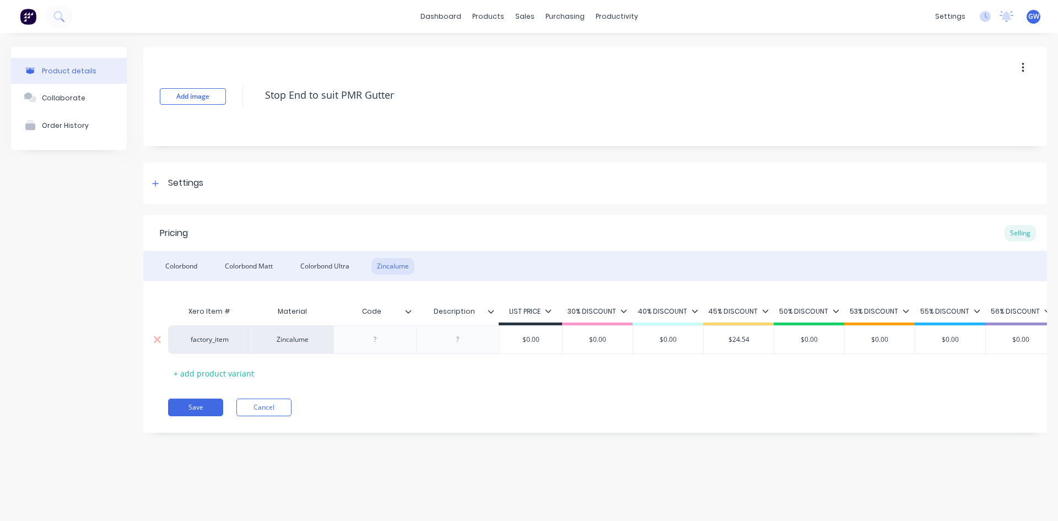
click at [380, 338] on div at bounding box center [375, 339] width 55 height 14
click at [200, 416] on button "Save" at bounding box center [195, 407] width 55 height 18
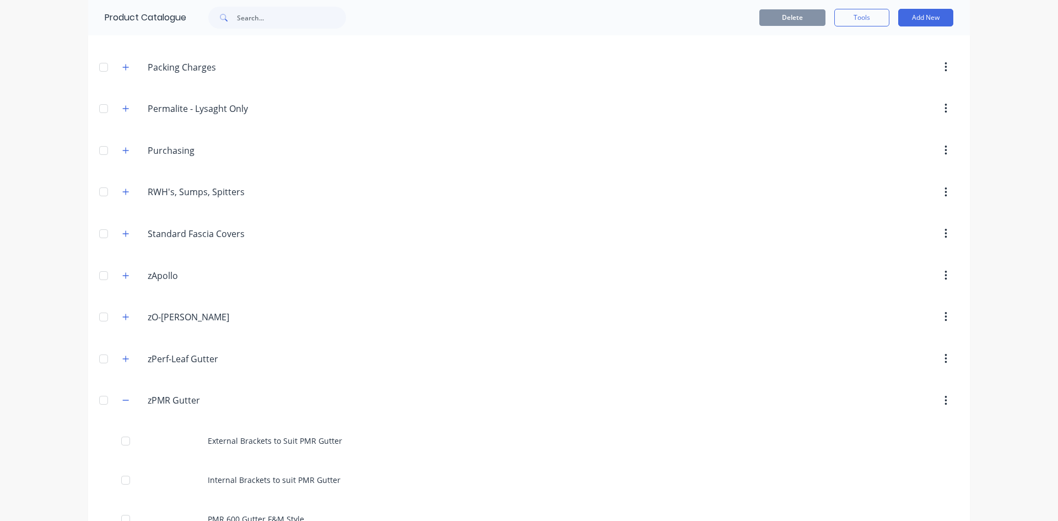
scroll to position [551, 0]
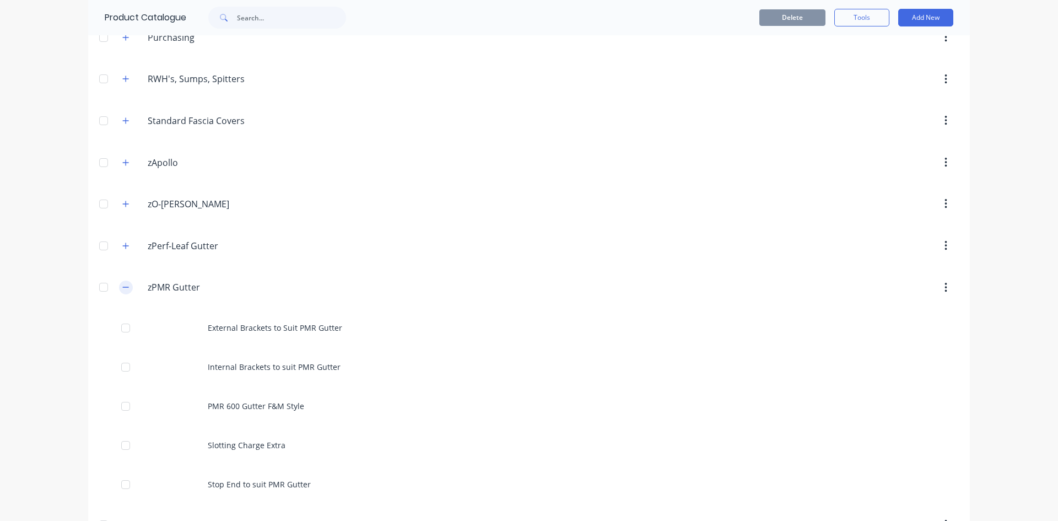
click at [122, 289] on icon "button" at bounding box center [125, 287] width 7 height 8
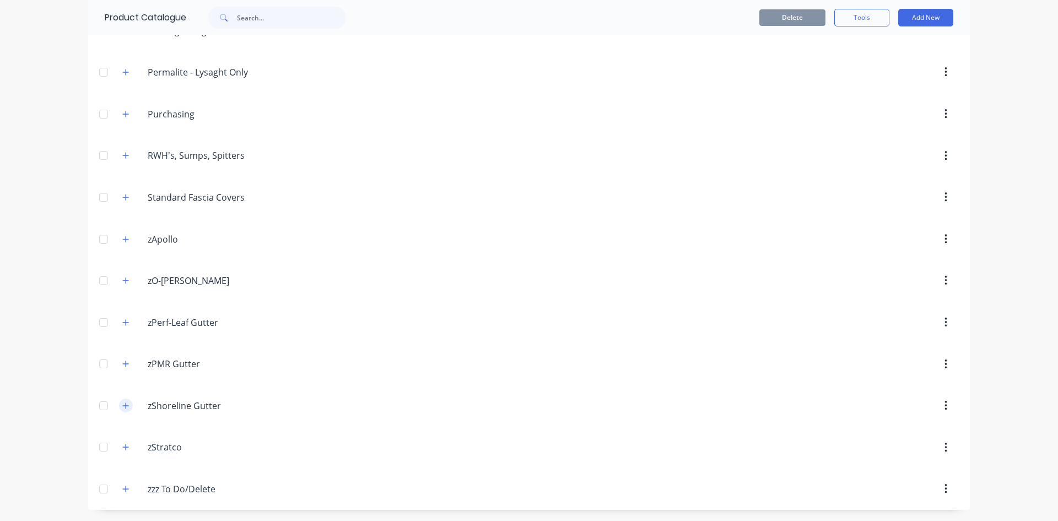
click at [126, 408] on button "button" at bounding box center [126, 405] width 14 height 14
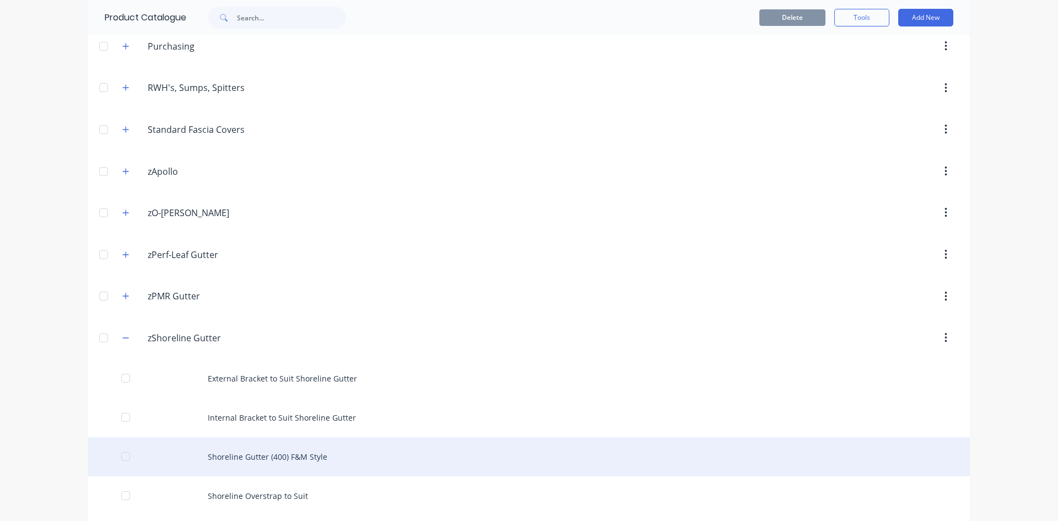
scroll to position [670, 0]
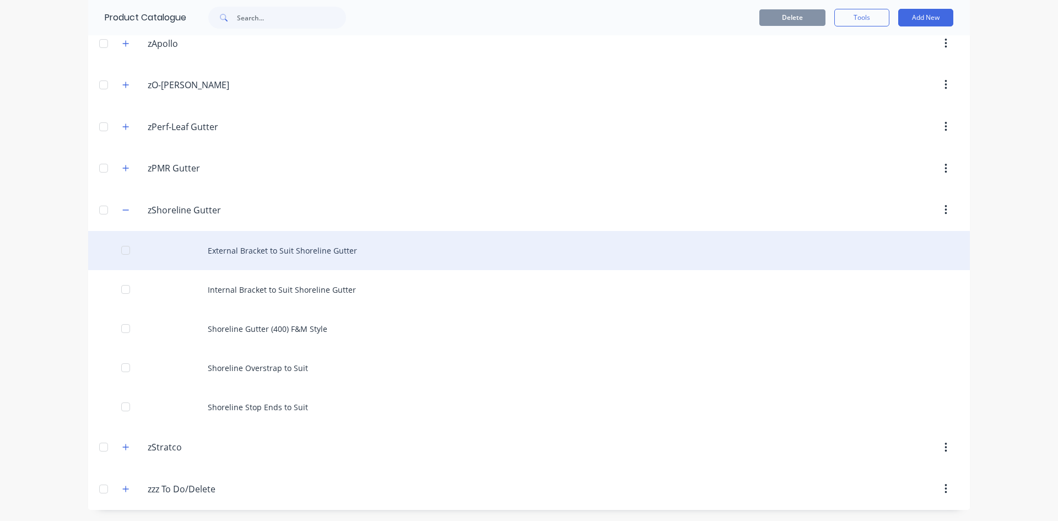
click at [278, 262] on div "External Bracket to Suit Shoreline Gutter" at bounding box center [529, 250] width 882 height 39
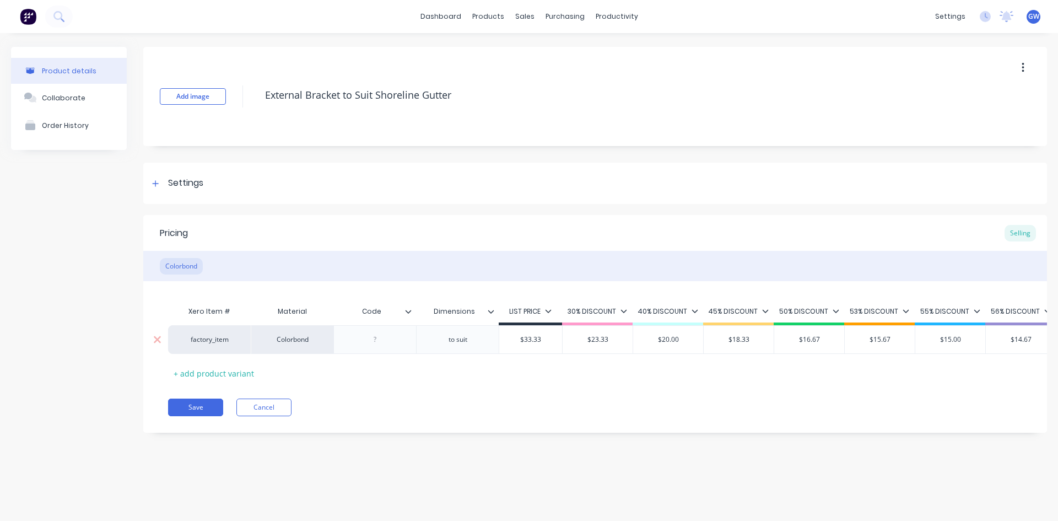
type textarea "x"
click at [374, 342] on div at bounding box center [375, 339] width 55 height 14
paste div
click at [197, 411] on button "Save" at bounding box center [195, 407] width 55 height 18
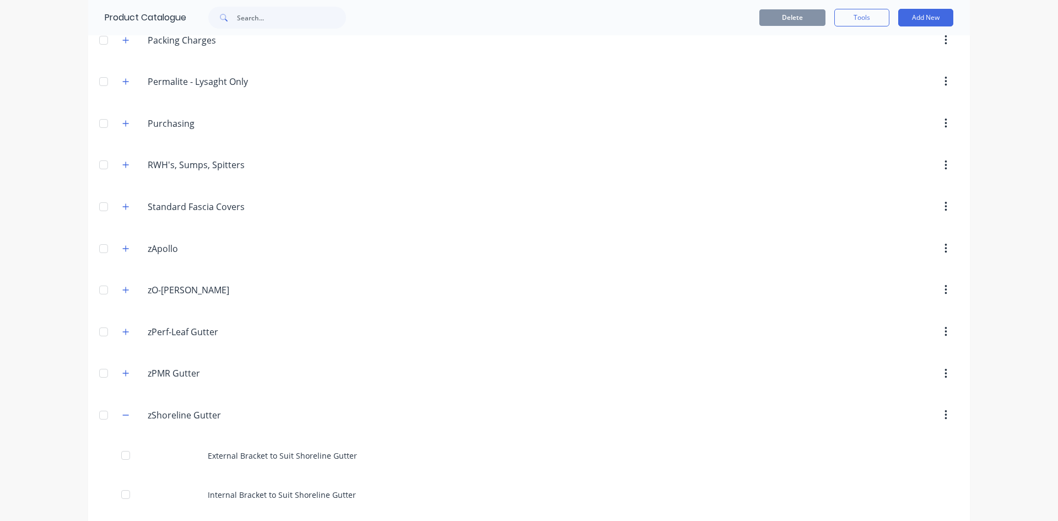
scroll to position [606, 0]
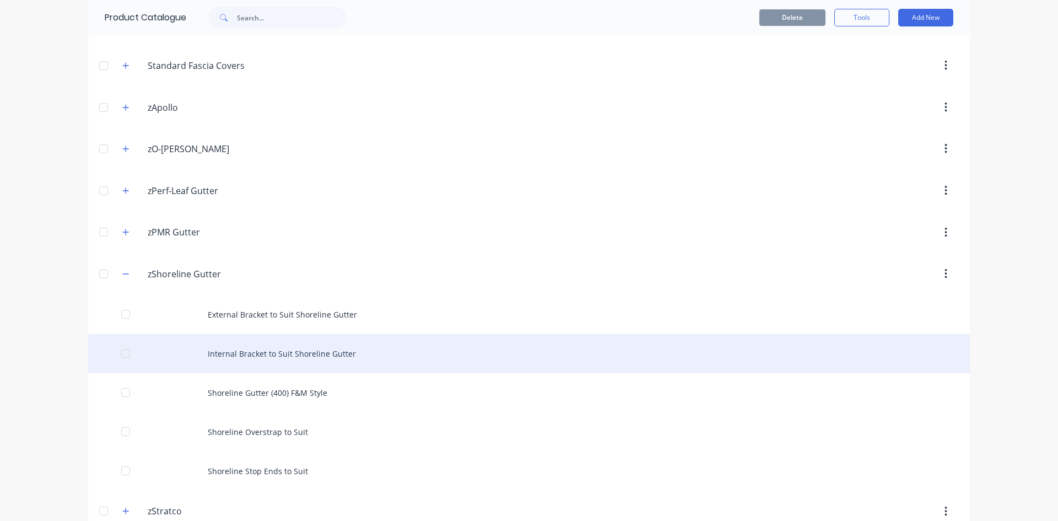
click at [302, 368] on div "Internal Bracket to Suit Shoreline Gutter" at bounding box center [529, 353] width 882 height 39
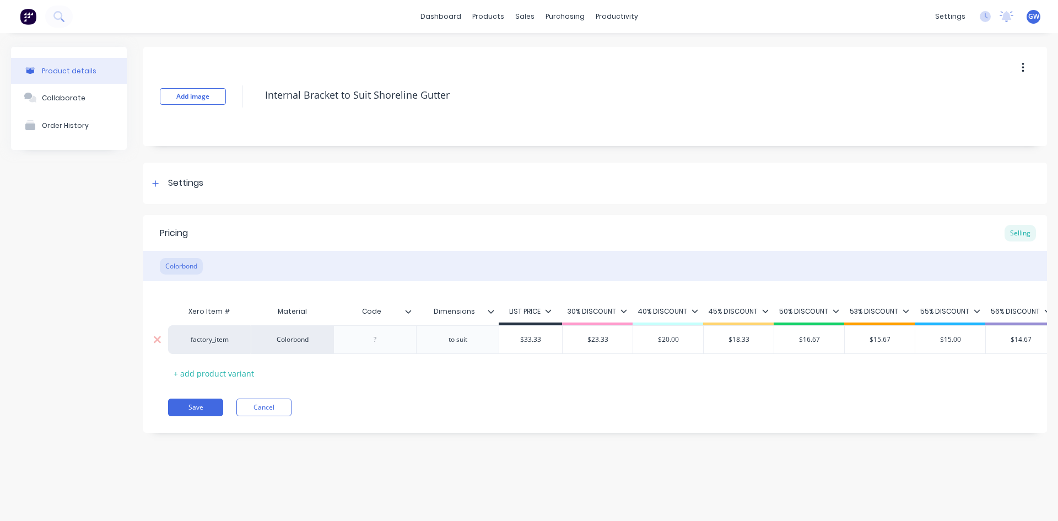
type textarea "x"
click at [379, 339] on div at bounding box center [375, 339] width 55 height 14
paste div
click at [190, 415] on button "Save" at bounding box center [195, 407] width 55 height 18
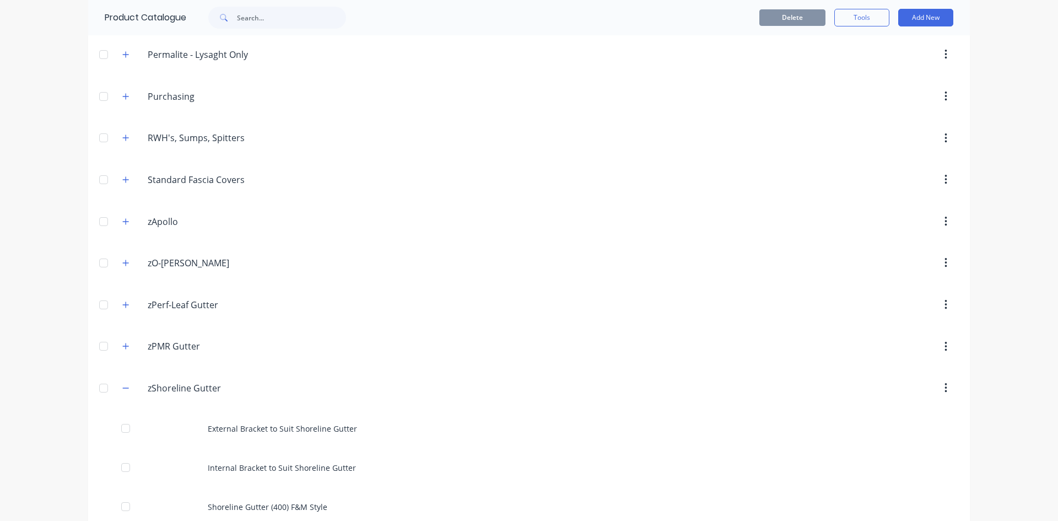
scroll to position [606, 0]
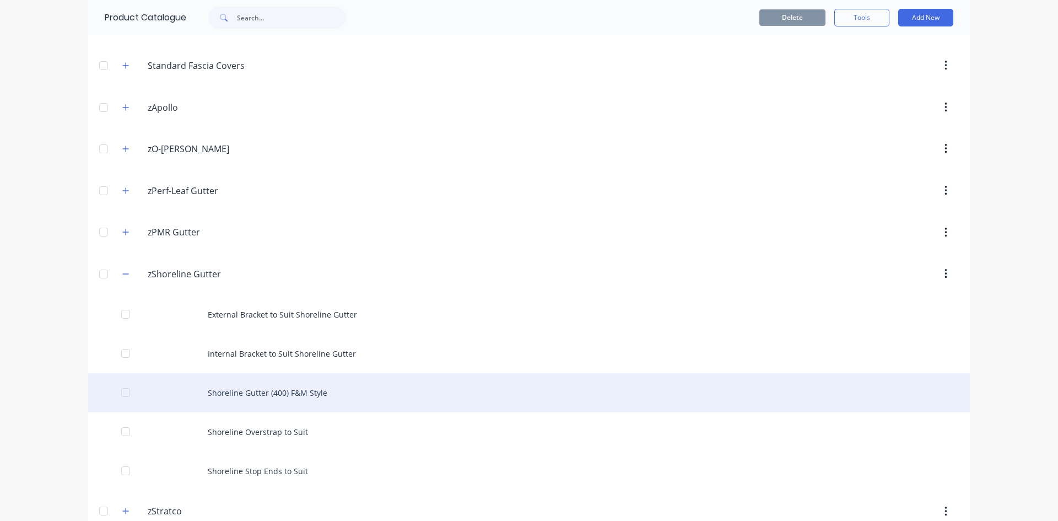
click at [312, 396] on div "Shoreline Gutter (400) F&M Style" at bounding box center [529, 392] width 882 height 39
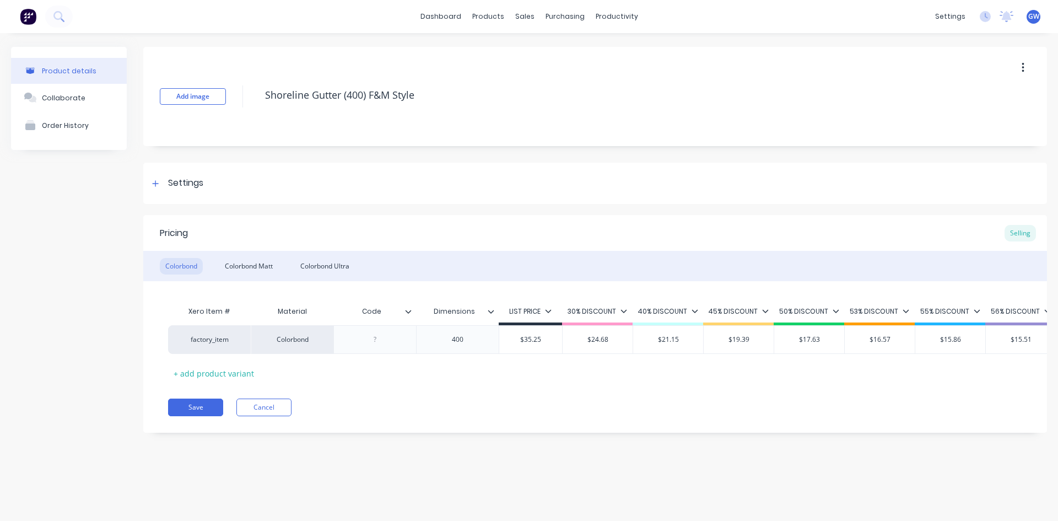
type textarea "x"
click at [379, 346] on div at bounding box center [375, 339] width 55 height 14
paste div
click at [238, 267] on div "Colorbond Matt" at bounding box center [248, 266] width 59 height 17
click at [376, 341] on div at bounding box center [375, 339] width 55 height 14
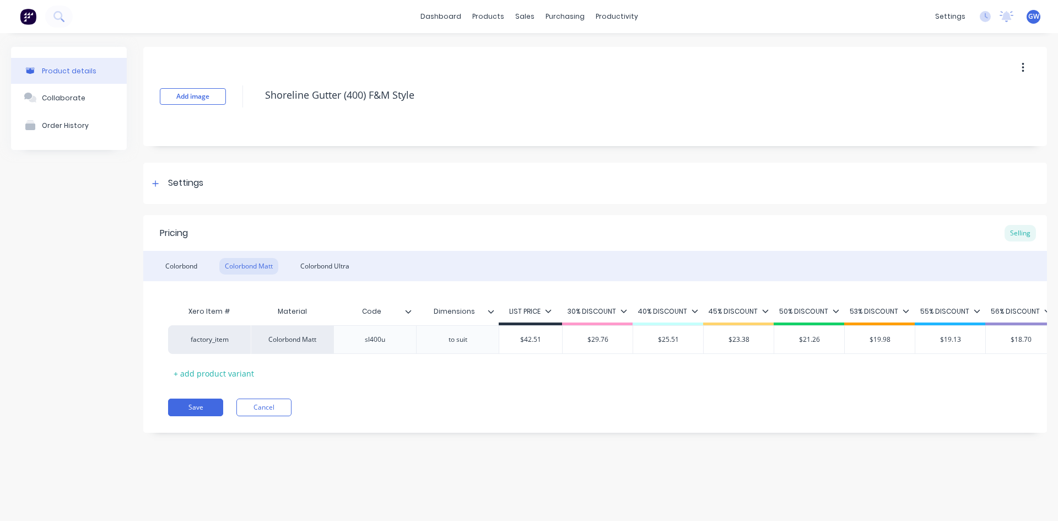
click at [340, 277] on div "Colorbond Colorbond Matt Colorbond Ultra" at bounding box center [595, 266] width 904 height 30
click at [345, 262] on div "Colorbond Ultra" at bounding box center [325, 266] width 60 height 17
click at [376, 343] on div at bounding box center [375, 339] width 55 height 14
click at [209, 416] on button "Save" at bounding box center [195, 407] width 55 height 18
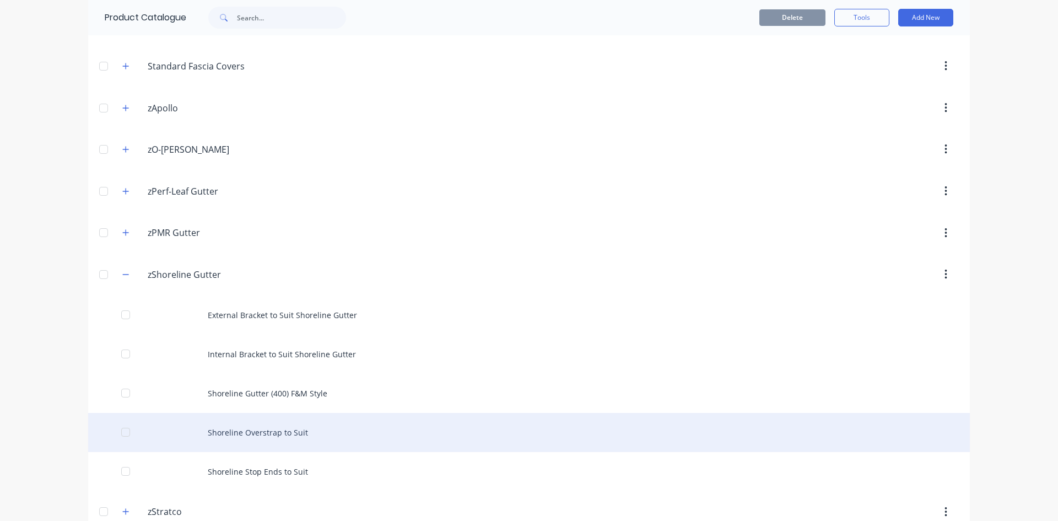
scroll to position [670, 0]
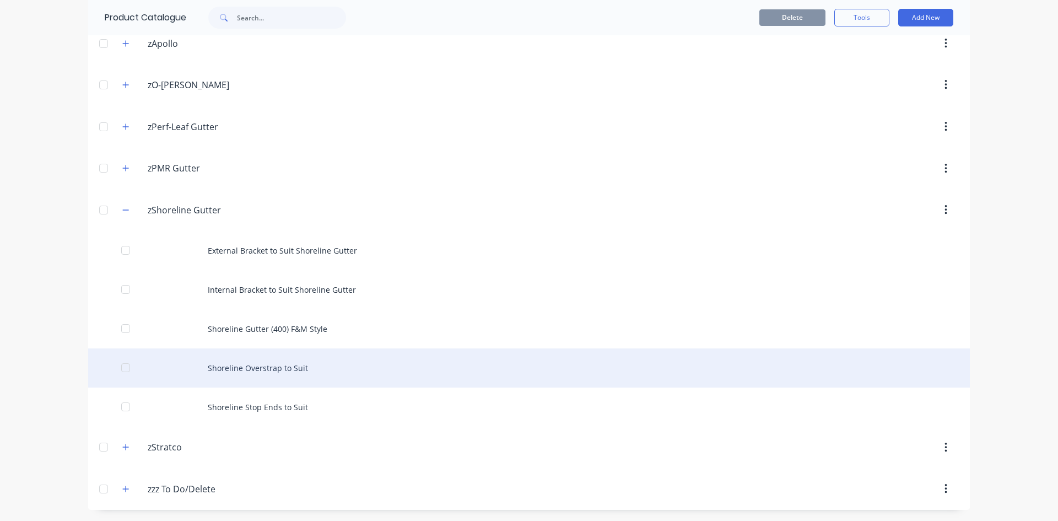
click at [332, 368] on div "Shoreline Overstrap to Suit" at bounding box center [529, 367] width 882 height 39
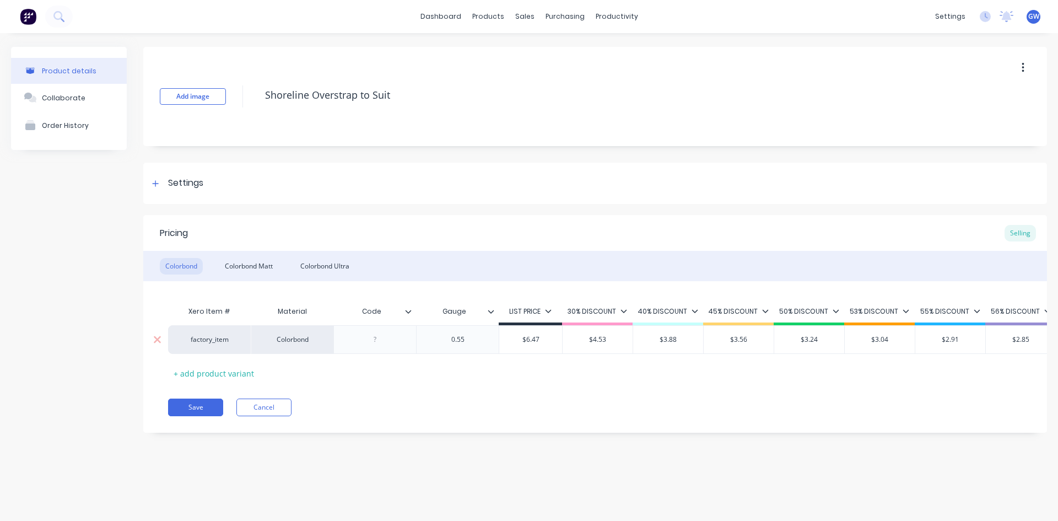
click at [378, 338] on div at bounding box center [375, 339] width 55 height 14
type textarea "x"
paste div
click at [253, 266] on div "Colorbond Matt" at bounding box center [248, 266] width 59 height 17
click at [376, 339] on div at bounding box center [375, 339] width 55 height 14
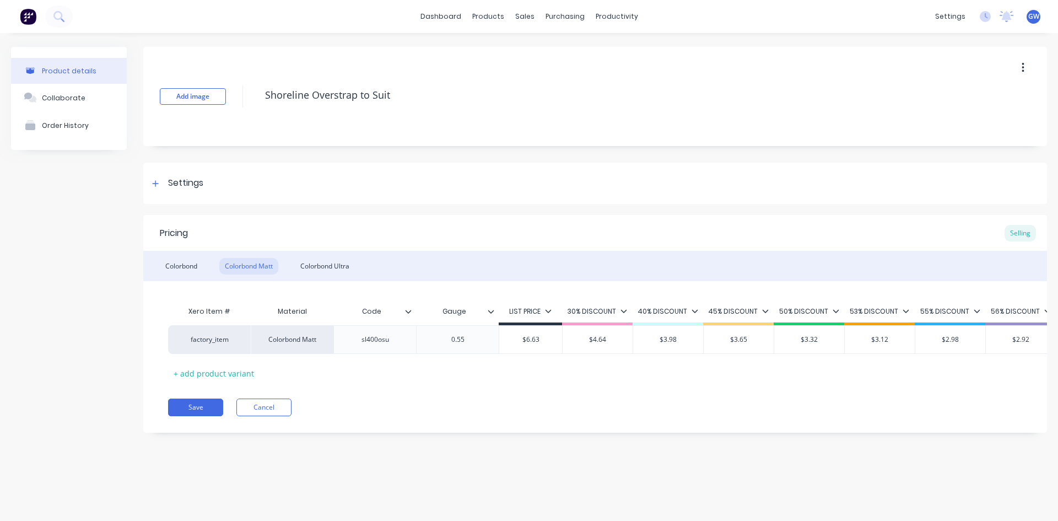
click at [325, 266] on div "Colorbond Ultra" at bounding box center [325, 266] width 60 height 17
click at [374, 339] on div at bounding box center [375, 339] width 55 height 14
click at [200, 409] on button "Save" at bounding box center [195, 407] width 55 height 18
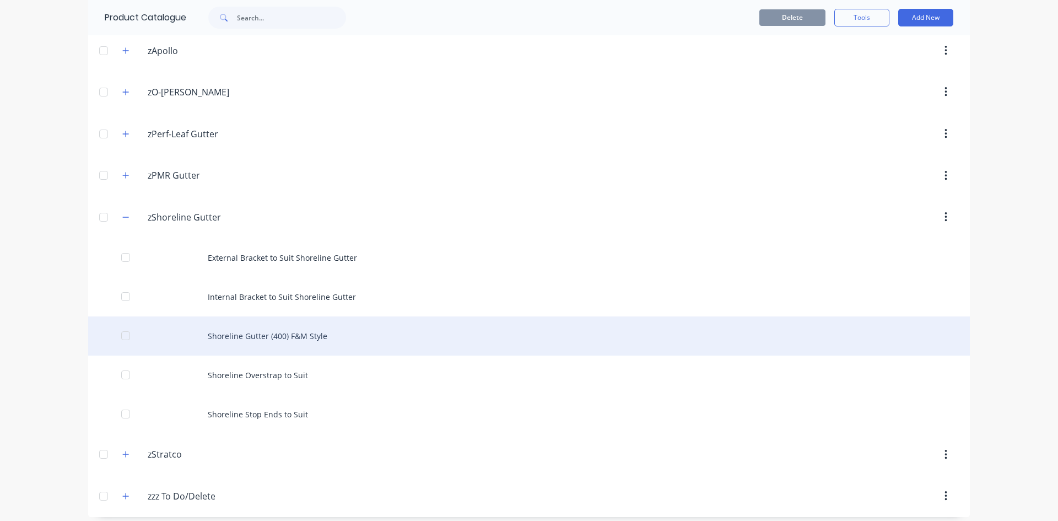
scroll to position [670, 0]
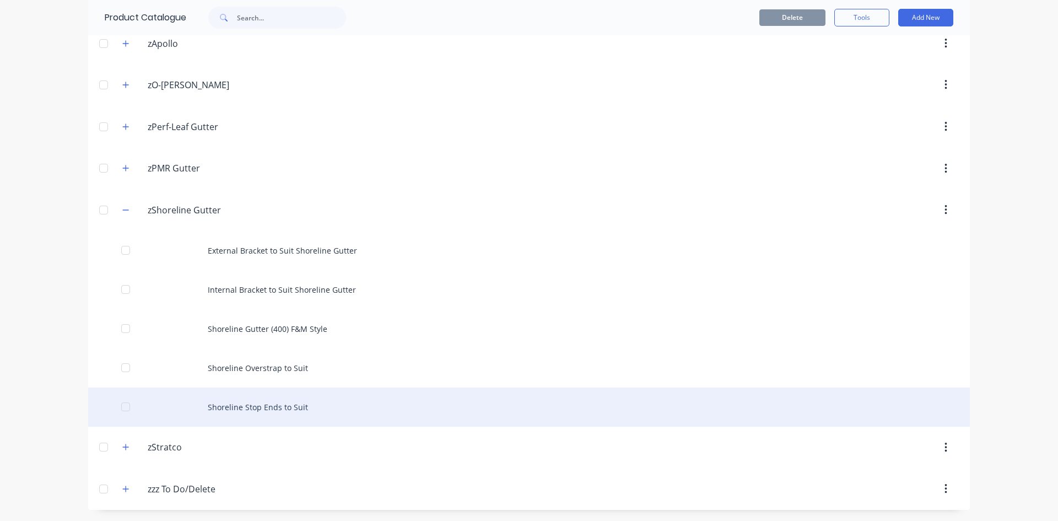
click at [299, 409] on div "Shoreline Stop Ends to Suit" at bounding box center [529, 406] width 882 height 39
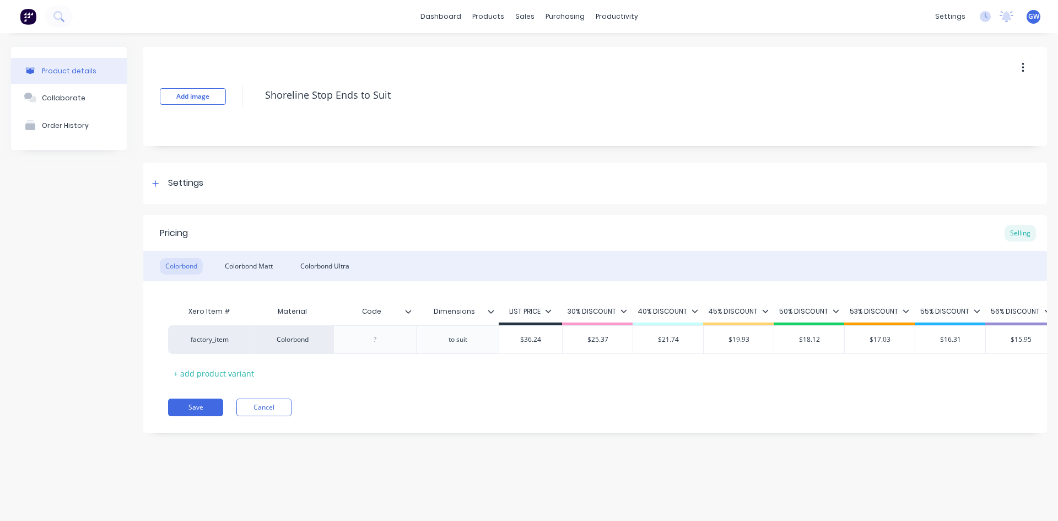
type textarea "x"
click at [380, 335] on div at bounding box center [375, 339] width 55 height 14
paste div
click at [260, 259] on div "Colorbond Matt" at bounding box center [248, 266] width 59 height 17
click at [381, 339] on div at bounding box center [375, 339] width 55 height 14
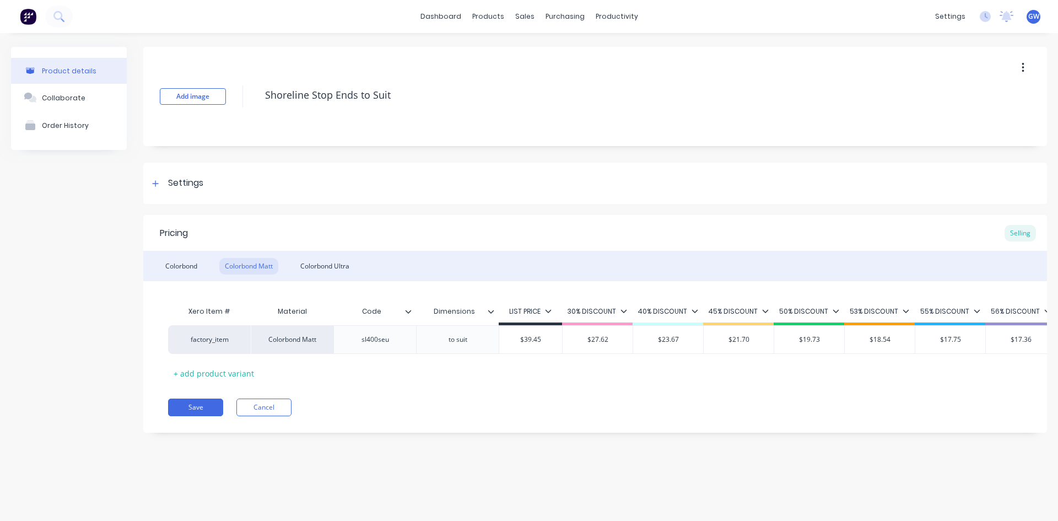
drag, startPoint x: 326, startPoint y: 263, endPoint x: 328, endPoint y: 288, distance: 24.9
click at [326, 265] on div "Colorbond Ultra" at bounding box center [325, 266] width 60 height 17
click at [370, 342] on div at bounding box center [375, 339] width 55 height 14
click at [734, 183] on div "Settings" at bounding box center [595, 183] width 904 height 41
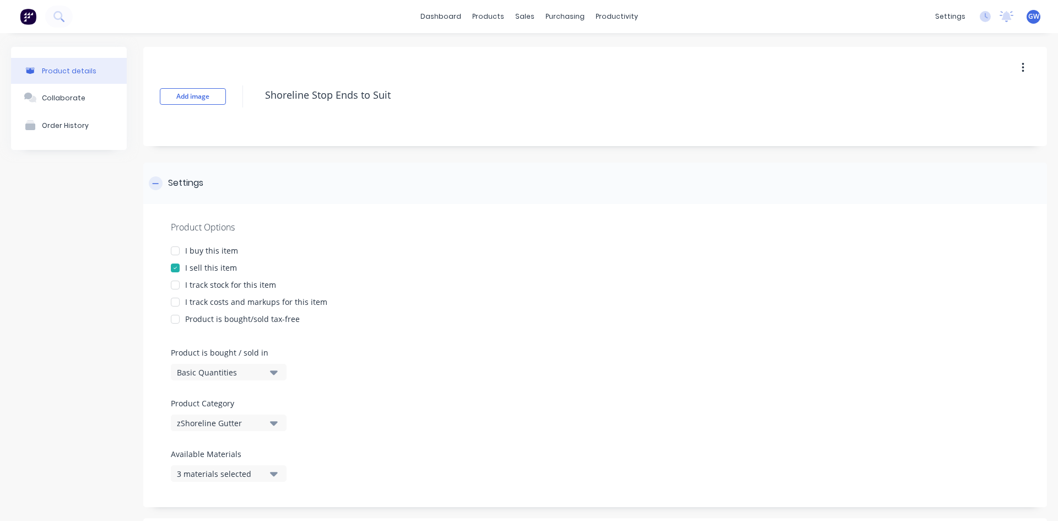
click at [238, 177] on div "Settings" at bounding box center [595, 183] width 904 height 41
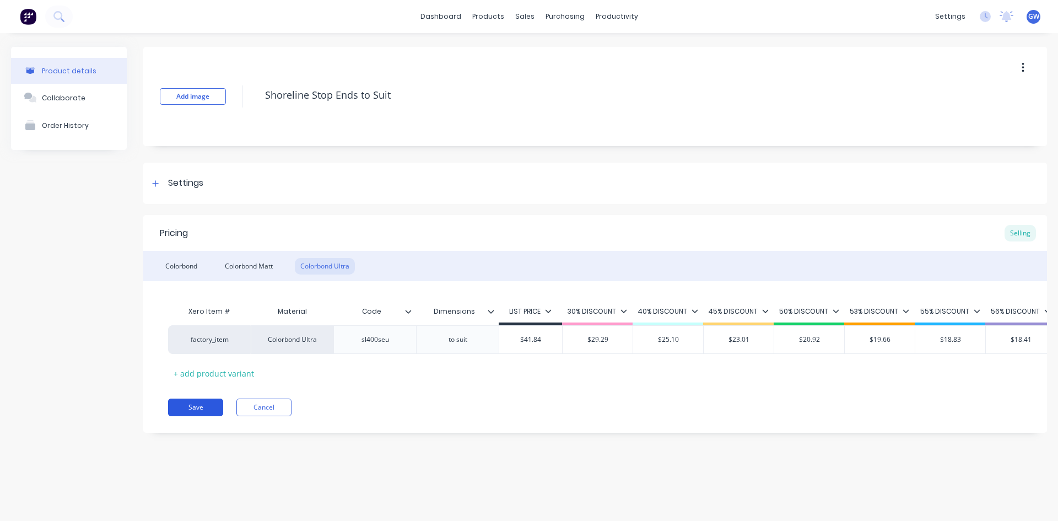
click at [204, 414] on button "Save" at bounding box center [195, 407] width 55 height 18
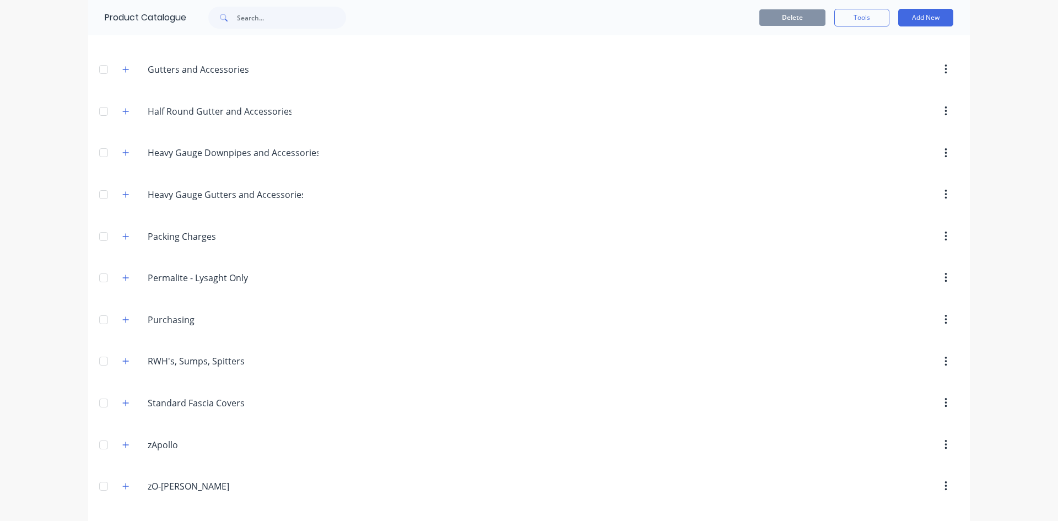
scroll to position [276, 0]
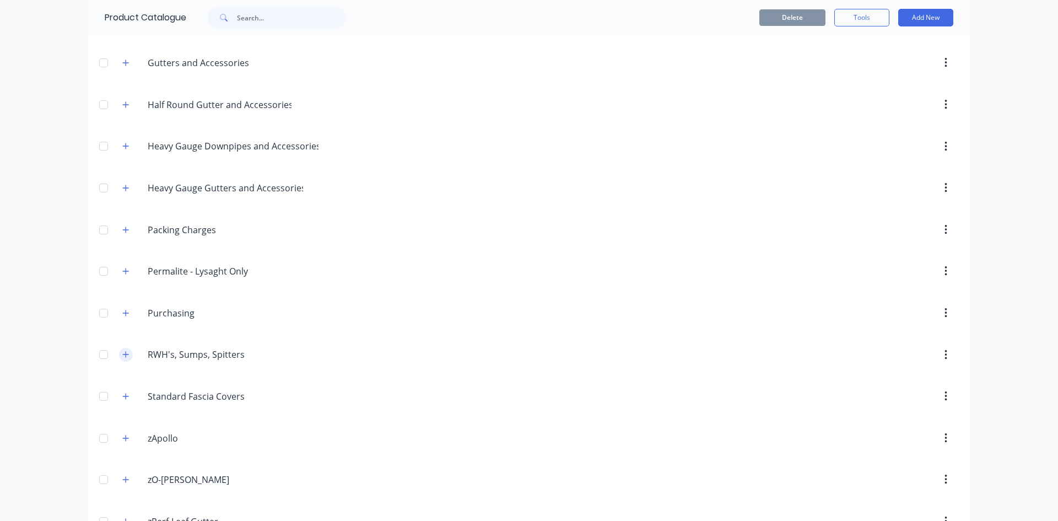
click at [122, 359] on button "button" at bounding box center [126, 355] width 14 height 14
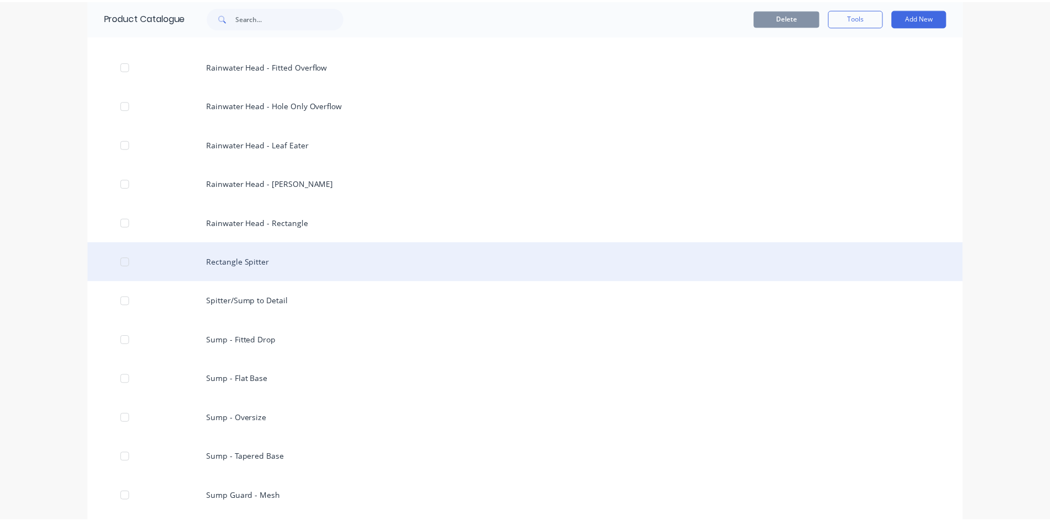
scroll to position [771, 0]
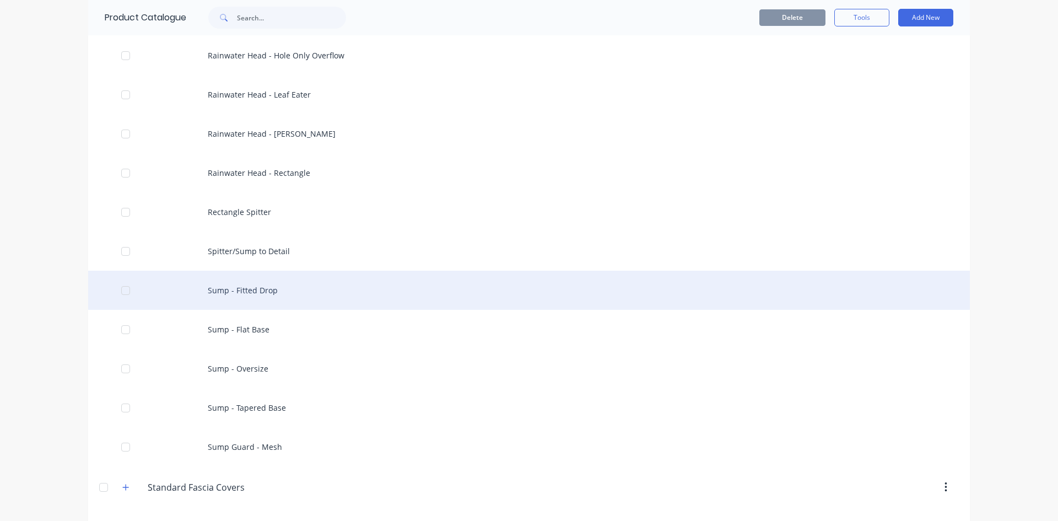
click at [303, 295] on div "Sump - Fitted Drop" at bounding box center [529, 290] width 882 height 39
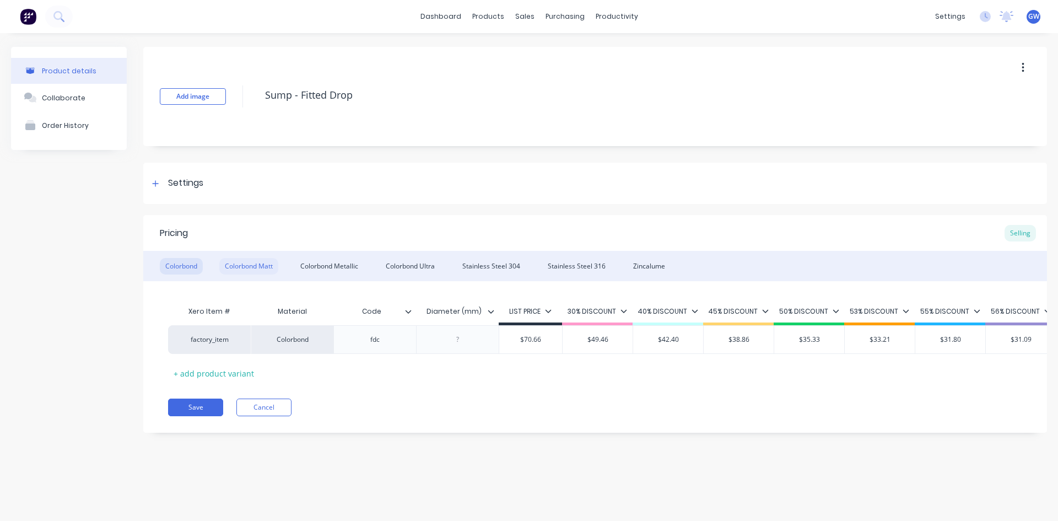
click at [233, 265] on div "Colorbond Matt" at bounding box center [248, 266] width 59 height 17
click at [334, 256] on div "Colorbond Colorbond Matt Colorbond Metallic Colorbond Ultra Stainless Steel 304…" at bounding box center [595, 266] width 904 height 30
click at [337, 260] on div "Colorbond Metallic" at bounding box center [329, 266] width 69 height 17
click at [440, 263] on div "Colorbond Ultra" at bounding box center [410, 266] width 60 height 17
click at [651, 259] on div "Zincalume" at bounding box center [649, 266] width 43 height 17
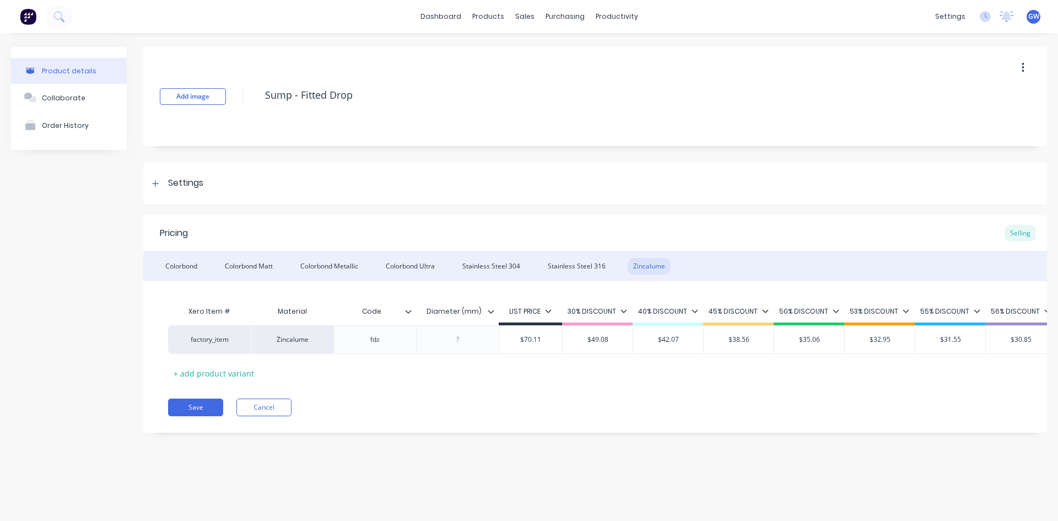
drag, startPoint x: 192, startPoint y: 412, endPoint x: 728, endPoint y: 391, distance: 536.6
click at [192, 412] on button "Save" at bounding box center [195, 407] width 55 height 18
type textarea "x"
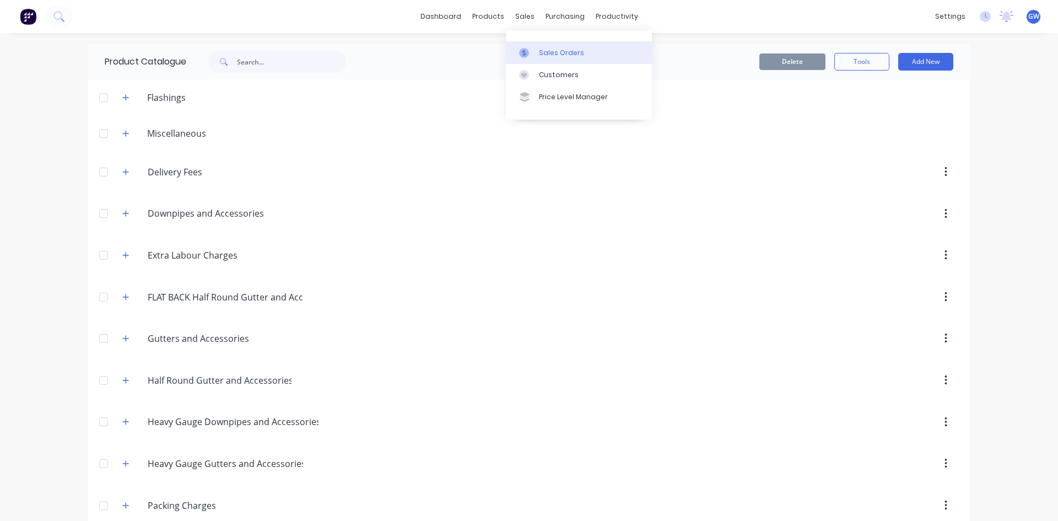
click at [554, 56] on div "Sales Orders" at bounding box center [561, 53] width 45 height 10
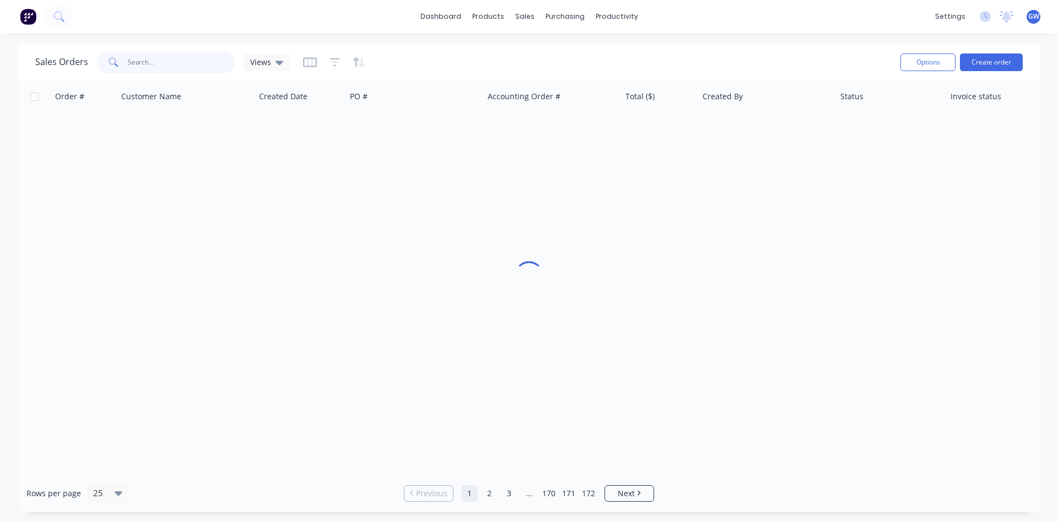
click at [182, 55] on input "text" at bounding box center [181, 62] width 107 height 22
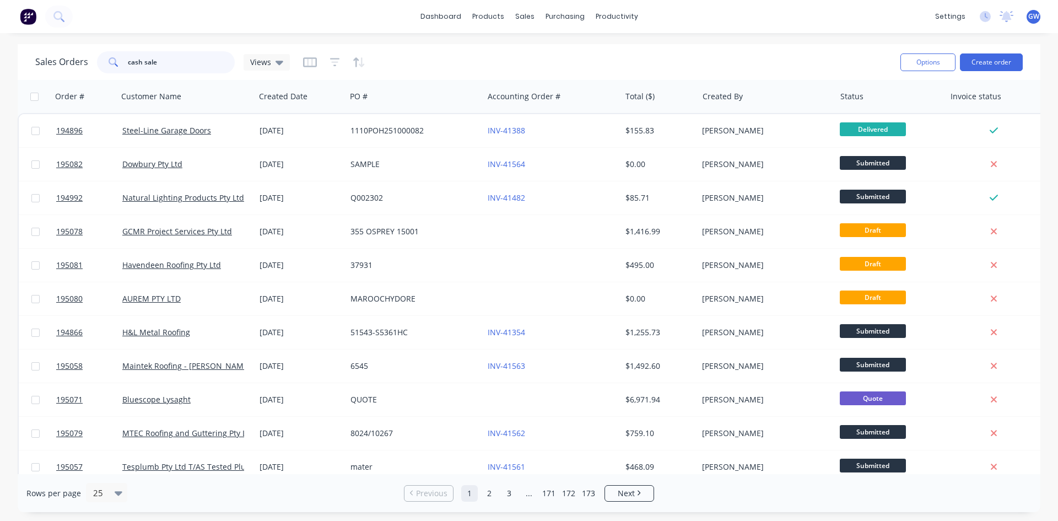
type input "cash sale"
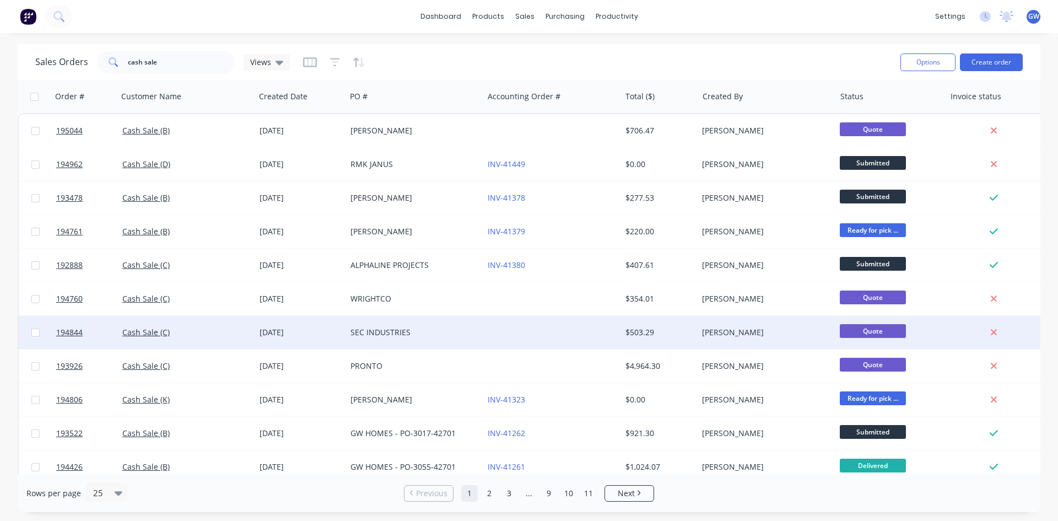
click at [692, 330] on div "$503.29" at bounding box center [659, 332] width 68 height 11
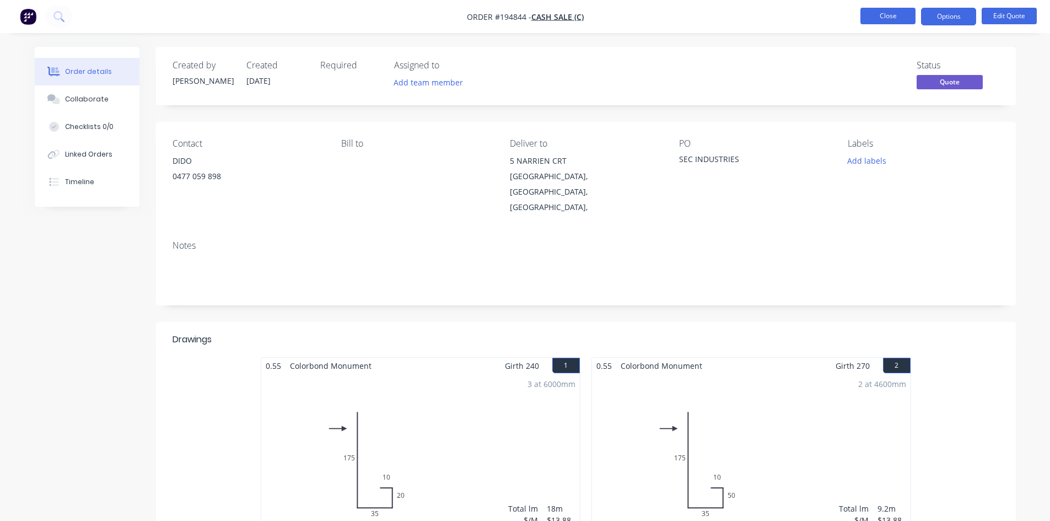
click at [883, 15] on button "Close" at bounding box center [887, 16] width 55 height 17
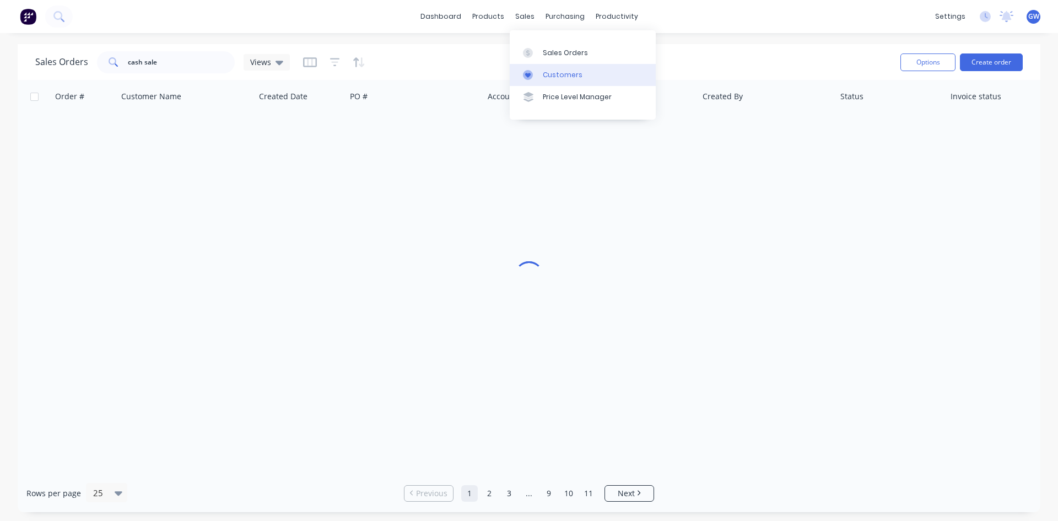
drag, startPoint x: 551, startPoint y: 58, endPoint x: 542, endPoint y: 64, distance: 11.5
click at [551, 58] on link "Sales Orders" at bounding box center [583, 52] width 146 height 22
click at [549, 70] on div "Customers" at bounding box center [563, 75] width 40 height 10
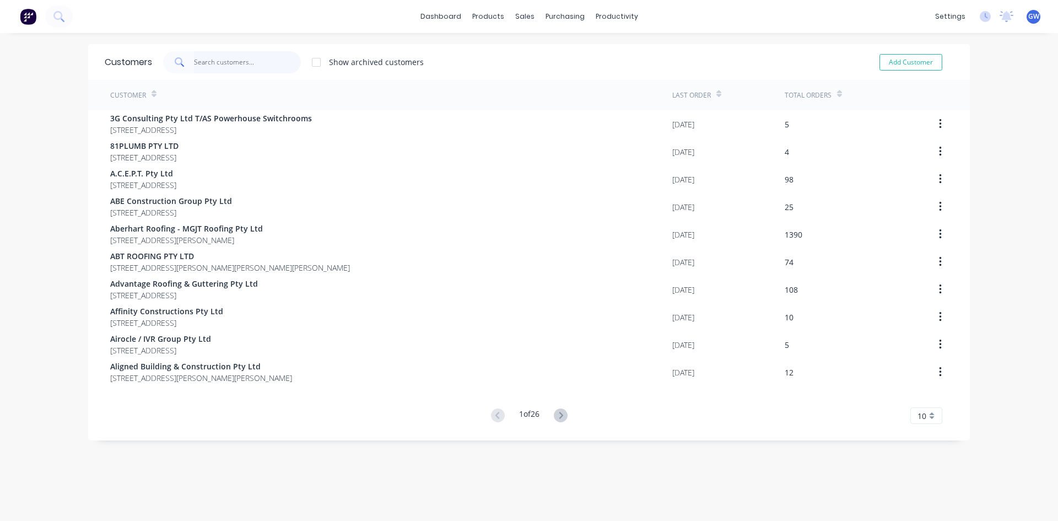
click at [206, 57] on input "text" at bounding box center [247, 62] width 107 height 22
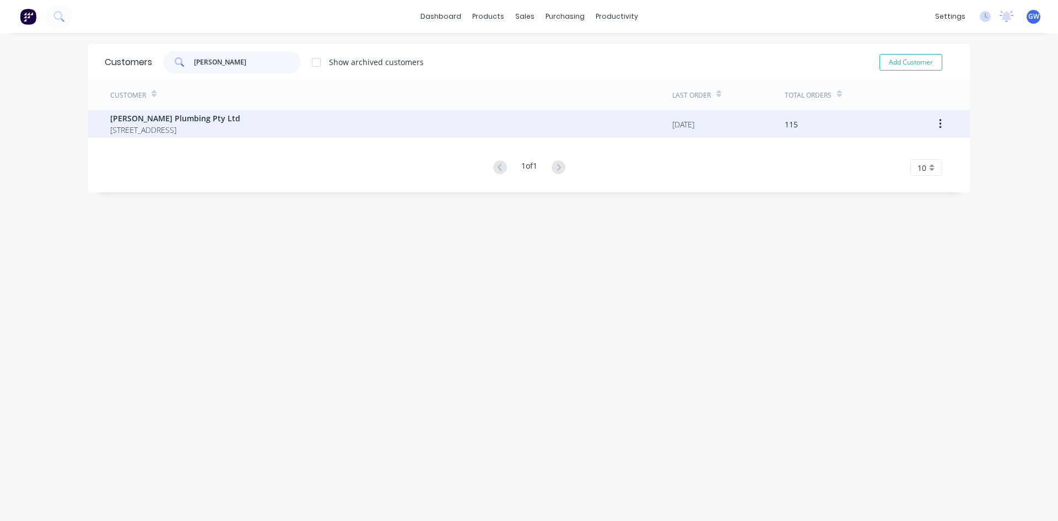
type input "[PERSON_NAME]"
click at [240, 123] on span "[PERSON_NAME] Plumbing Pty Ltd" at bounding box center [175, 118] width 130 height 12
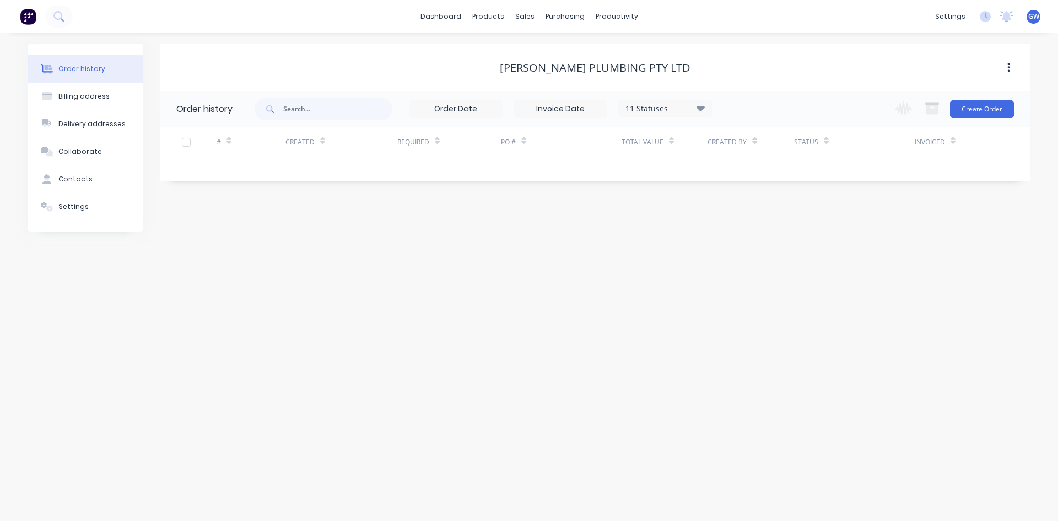
click at [681, 105] on div "11 Statuses" at bounding box center [665, 108] width 93 height 12
click at [756, 235] on label at bounding box center [756, 235] width 0 height 0
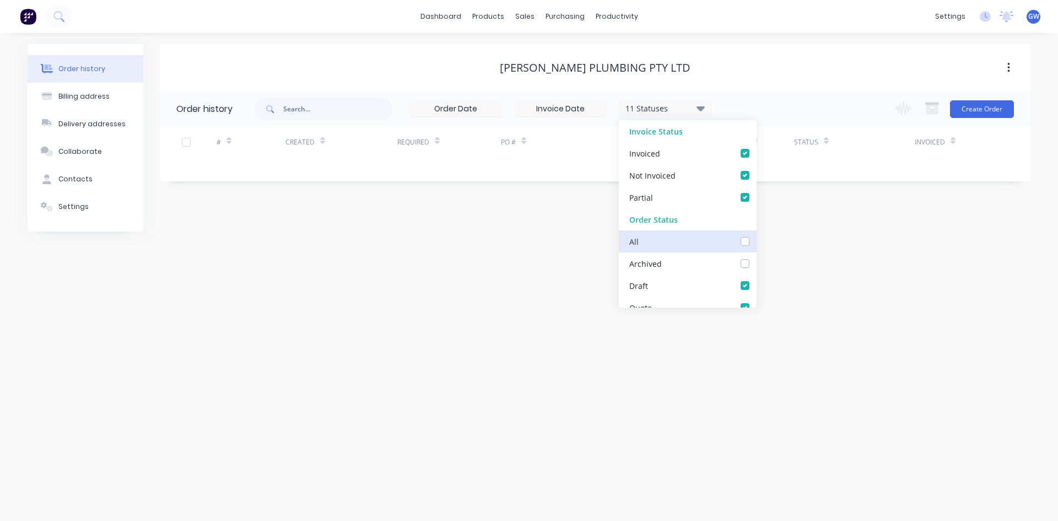
click at [756, 241] on input "checkbox" at bounding box center [760, 240] width 9 height 10
checkbox input "true"
click at [789, 101] on div "12 Statuses Invoice Status Invoiced Not Invoiced Partial Order Status All Archi…" at bounding box center [643, 109] width 776 height 36
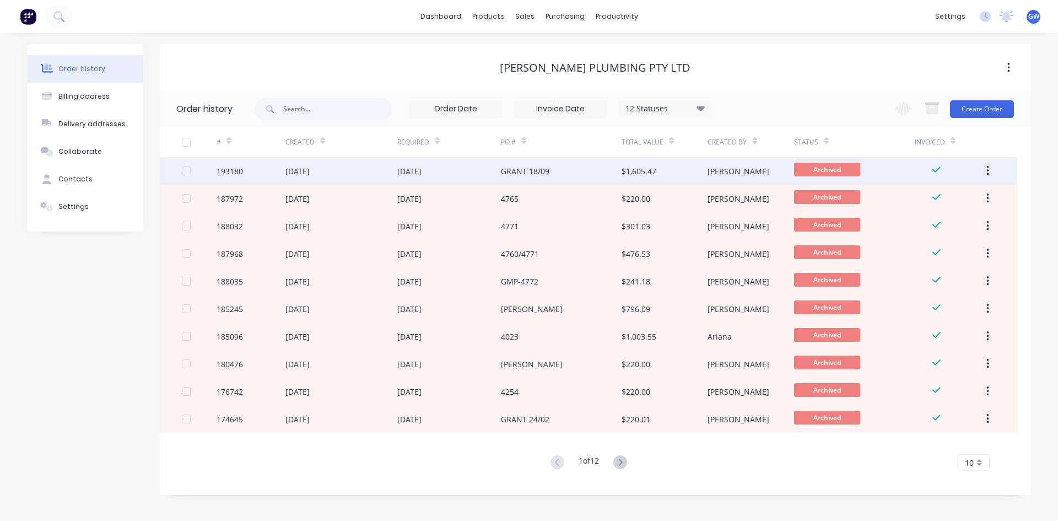
click at [704, 176] on div "$1,605.47" at bounding box center [665, 171] width 86 height 28
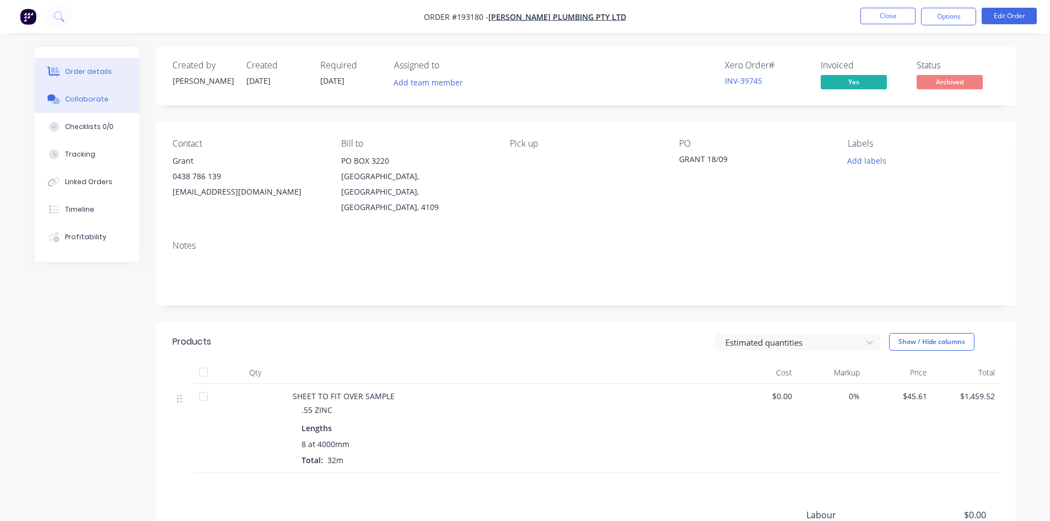
click at [94, 102] on div "Collaborate" at bounding box center [87, 99] width 44 height 10
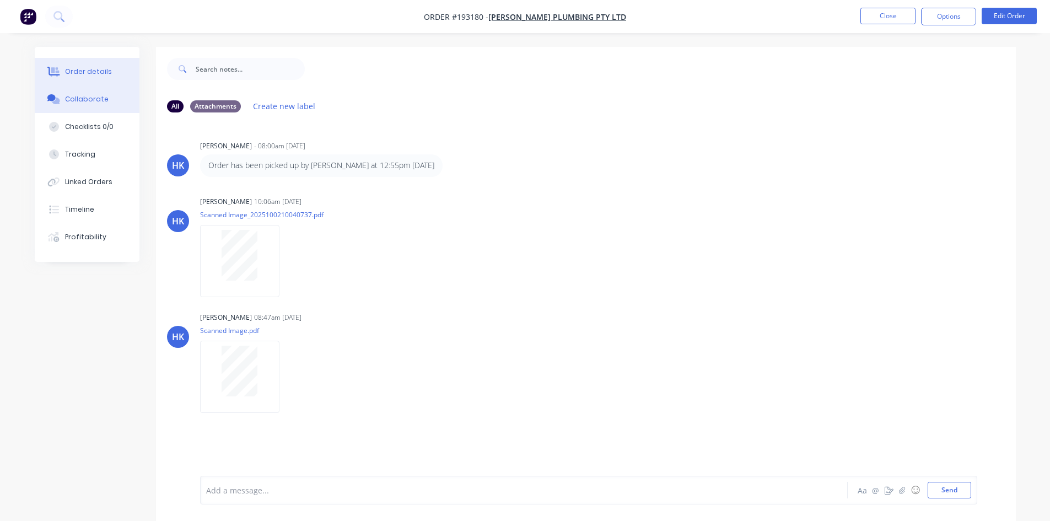
click at [74, 77] on button "Order details" at bounding box center [87, 72] width 105 height 28
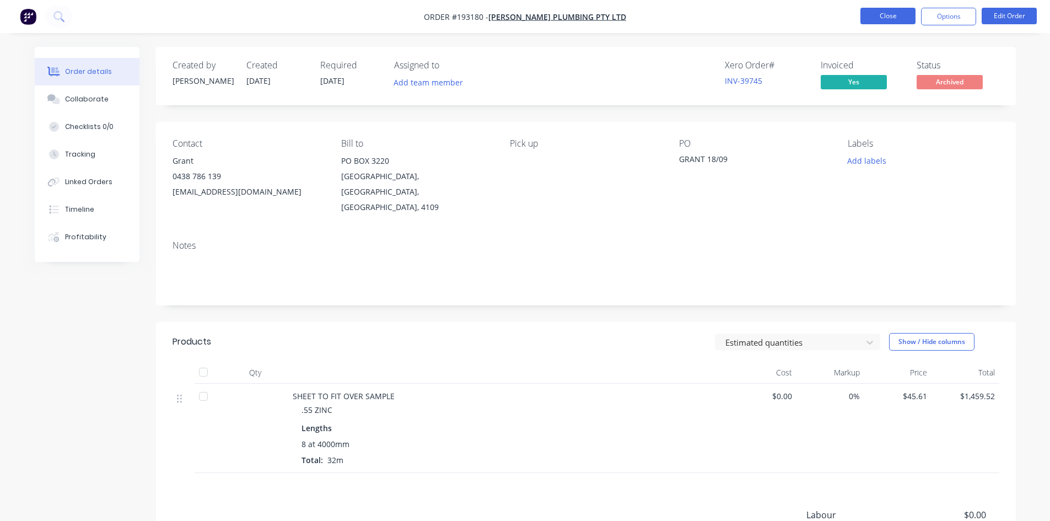
click at [884, 12] on button "Close" at bounding box center [887, 16] width 55 height 17
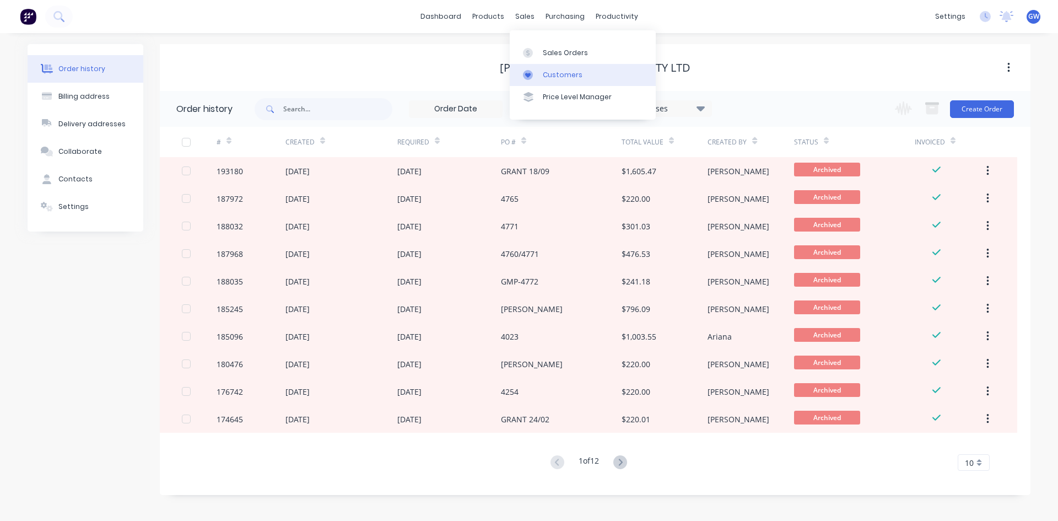
click at [539, 85] on link "Customers" at bounding box center [583, 75] width 146 height 22
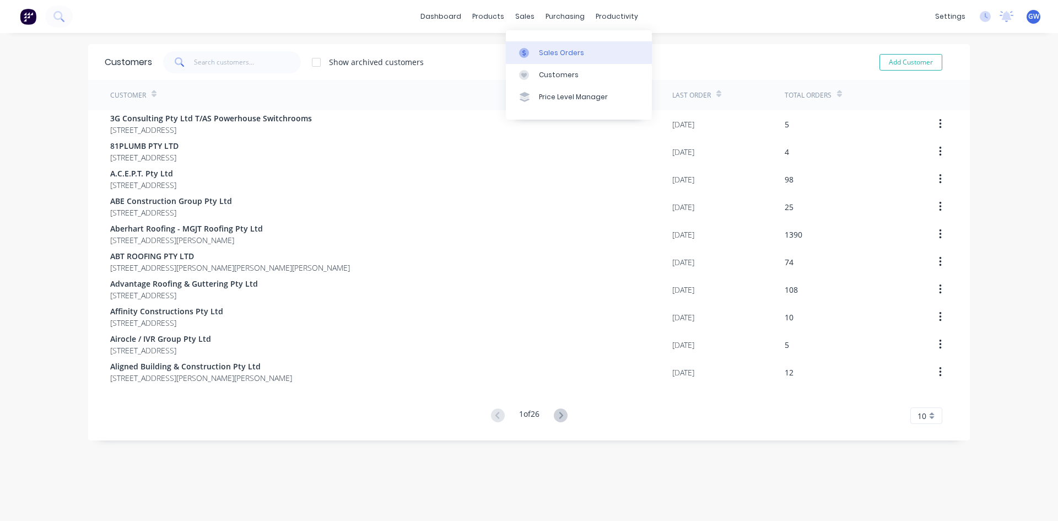
click at [538, 55] on link "Sales Orders" at bounding box center [579, 52] width 146 height 22
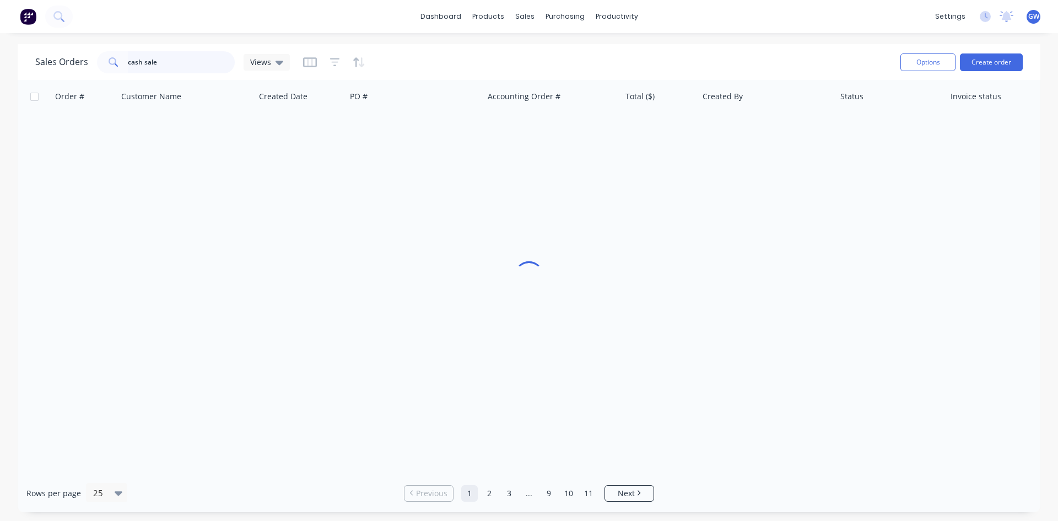
click at [169, 68] on input "cash sale" at bounding box center [181, 62] width 107 height 22
click at [168, 67] on input "cash sale" at bounding box center [181, 62] width 107 height 22
drag, startPoint x: 168, startPoint y: 67, endPoint x: -19, endPoint y: 62, distance: 186.9
click at [0, 62] on html "dashboard products sales purchasing productivity dashboard products Product Cat…" at bounding box center [529, 260] width 1058 height 521
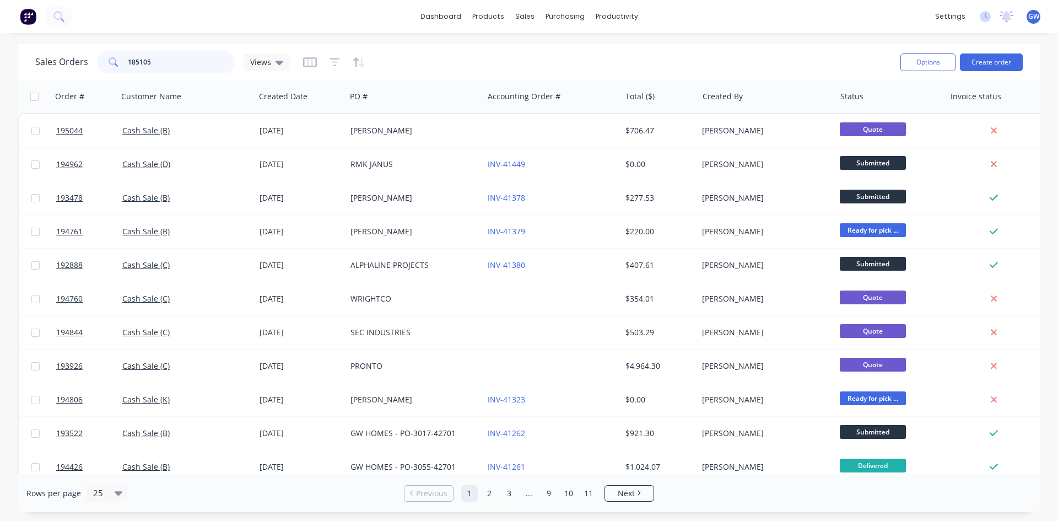
type input "185105"
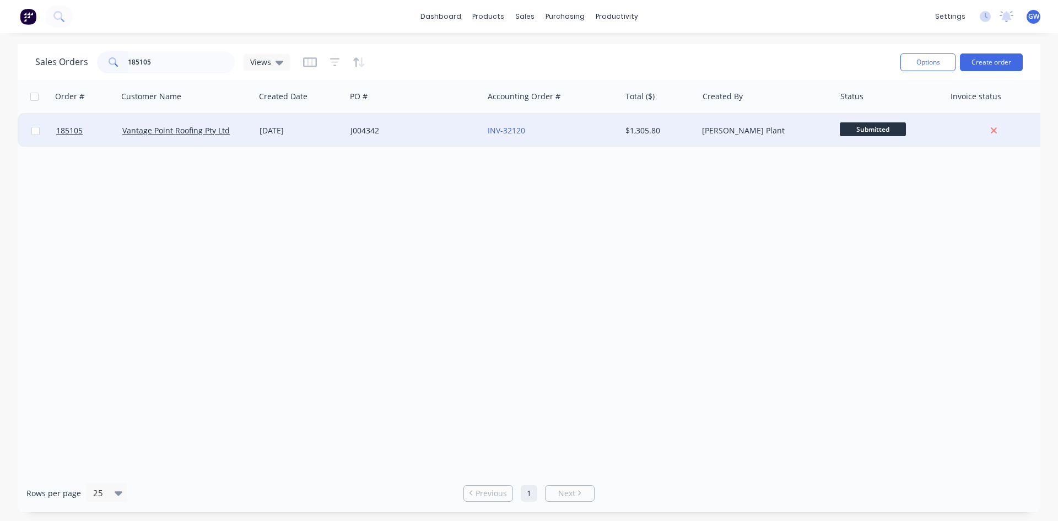
click at [635, 130] on div "$1,305.80" at bounding box center [657, 130] width 64 height 11
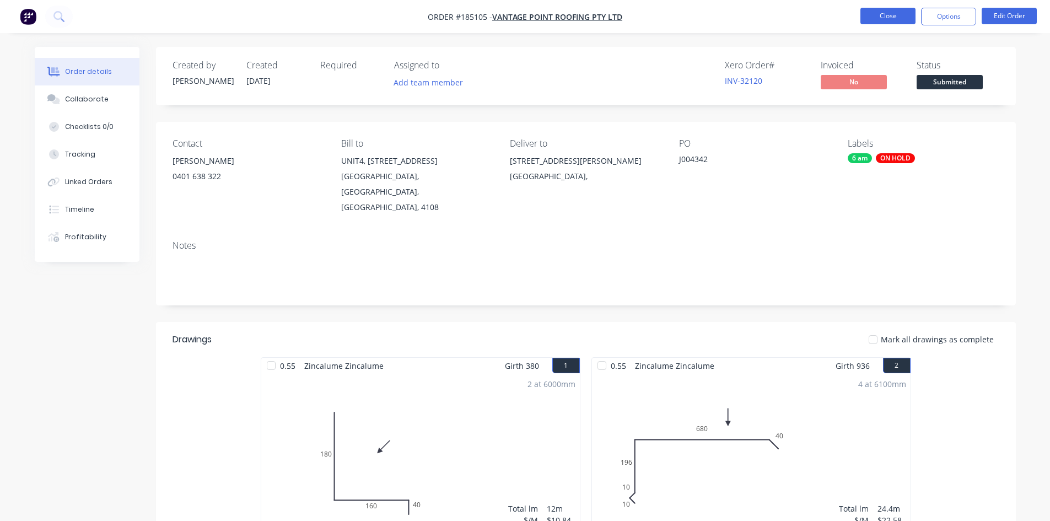
click at [873, 15] on button "Close" at bounding box center [887, 16] width 55 height 17
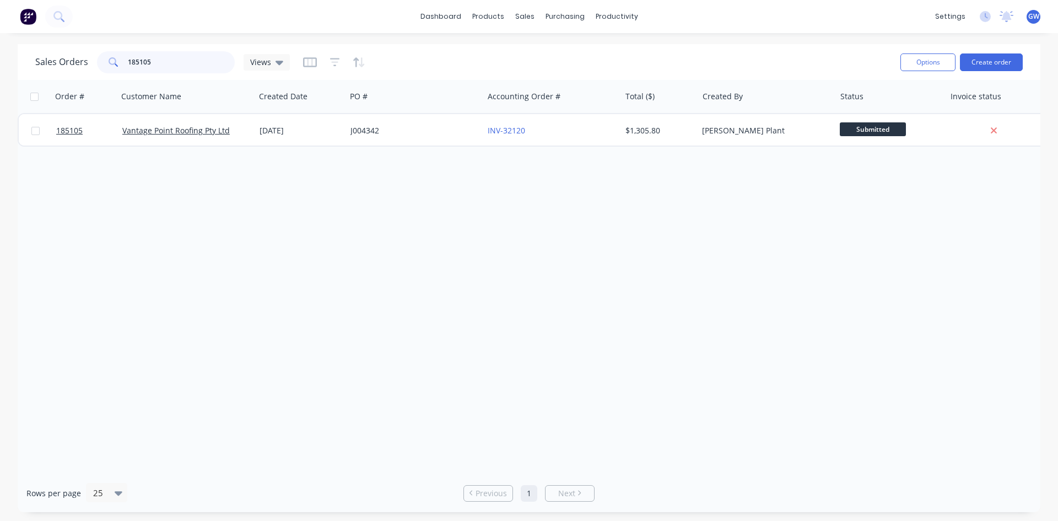
drag, startPoint x: 172, startPoint y: 56, endPoint x: -5, endPoint y: 50, distance: 177.5
click at [0, 50] on html "dashboard products sales purchasing productivity dashboard products Product Cat…" at bounding box center [529, 260] width 1058 height 521
type input "187461"
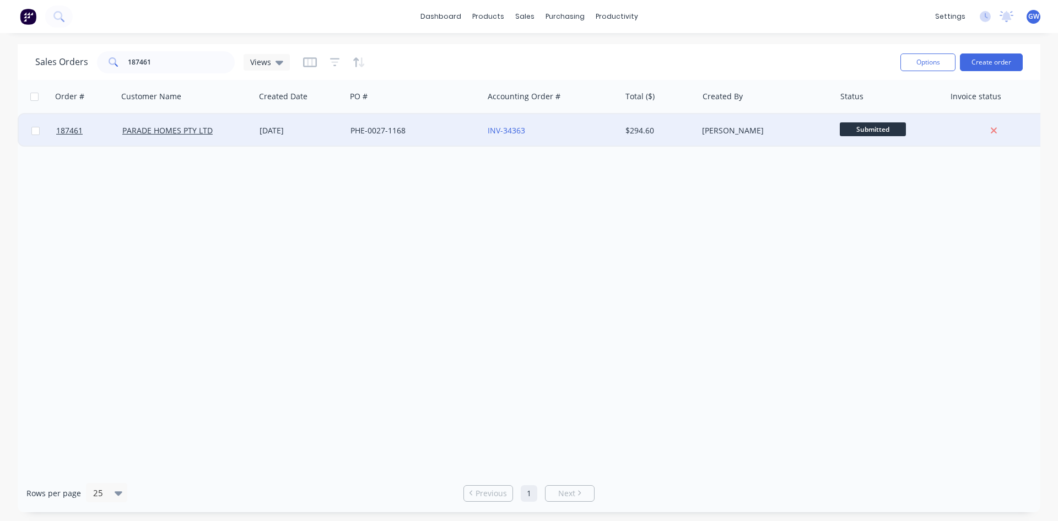
click at [717, 120] on div "[PERSON_NAME]" at bounding box center [766, 130] width 137 height 33
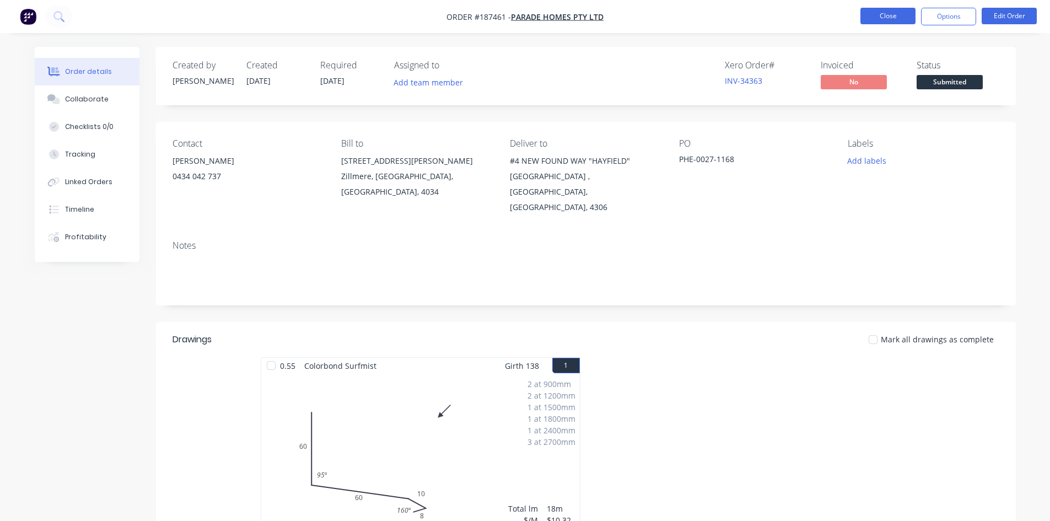
click at [868, 17] on button "Close" at bounding box center [887, 16] width 55 height 17
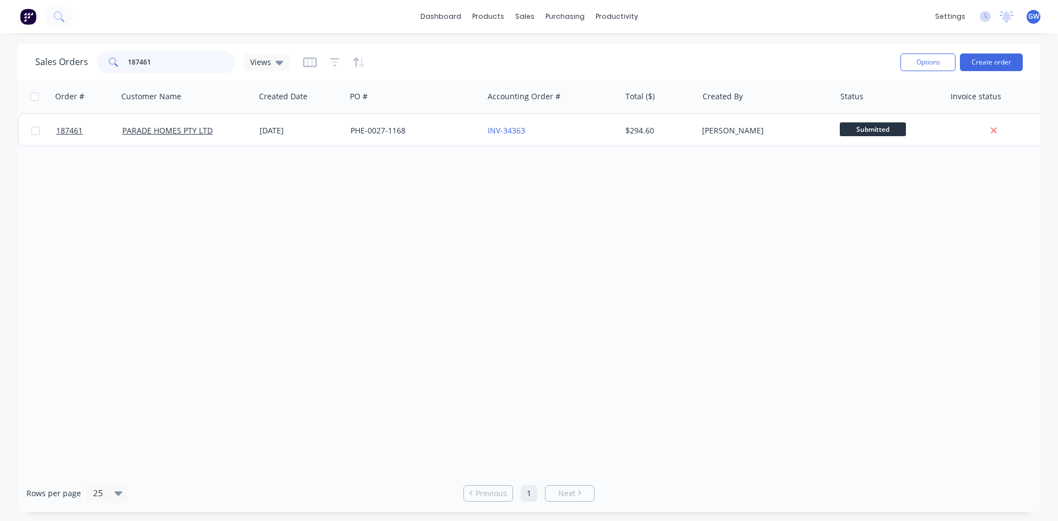
drag, startPoint x: 219, startPoint y: 68, endPoint x: 14, endPoint y: 69, distance: 205.5
click at [14, 69] on div "Sales Orders 187461 Views Options Create order Order # Customer Name Created Da…" at bounding box center [529, 278] width 1058 height 468
type input "188358"
click at [335, 63] on icon "button" at bounding box center [335, 62] width 10 height 11
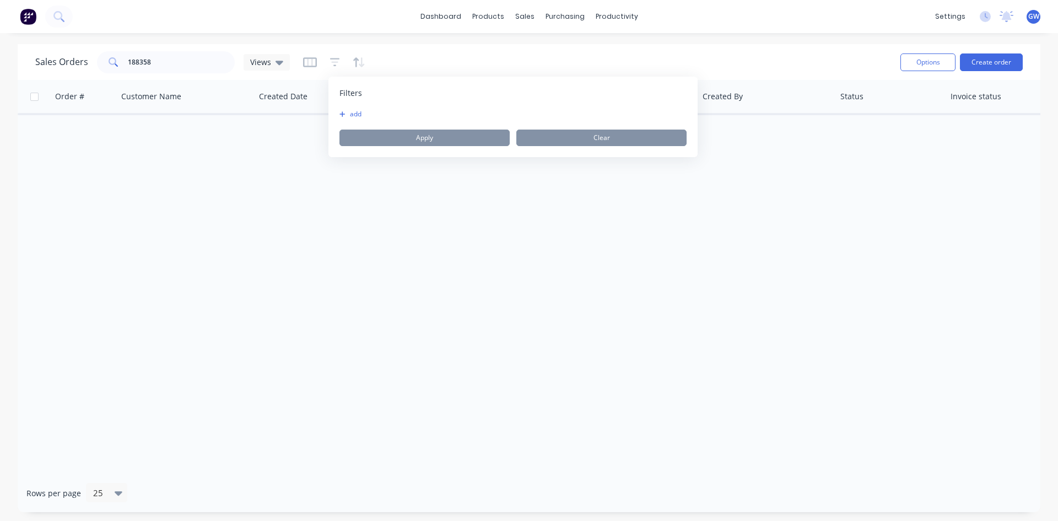
click at [191, 40] on div "dashboard products sales purchasing productivity dashboard products Product Cat…" at bounding box center [529, 260] width 1058 height 521
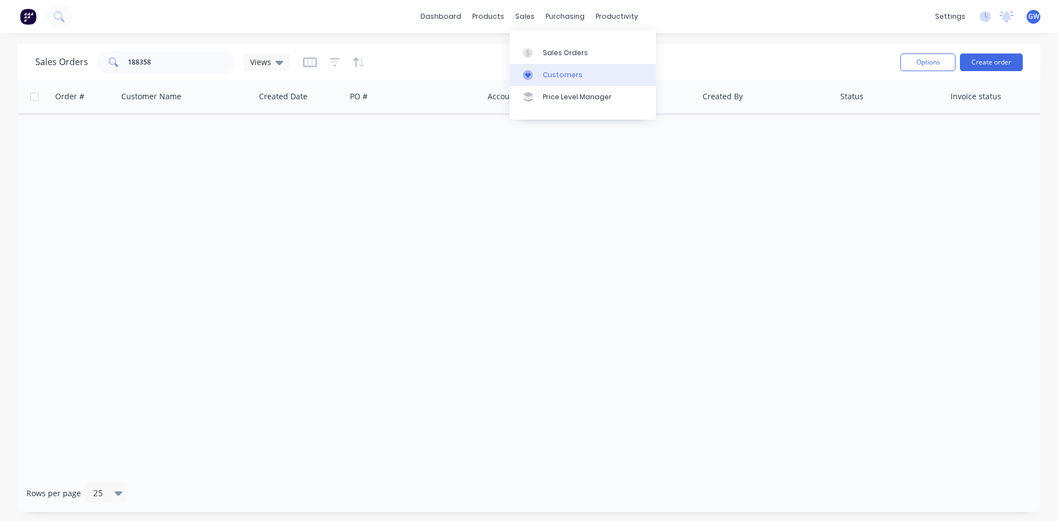
click at [543, 64] on link "Customers" at bounding box center [583, 75] width 146 height 22
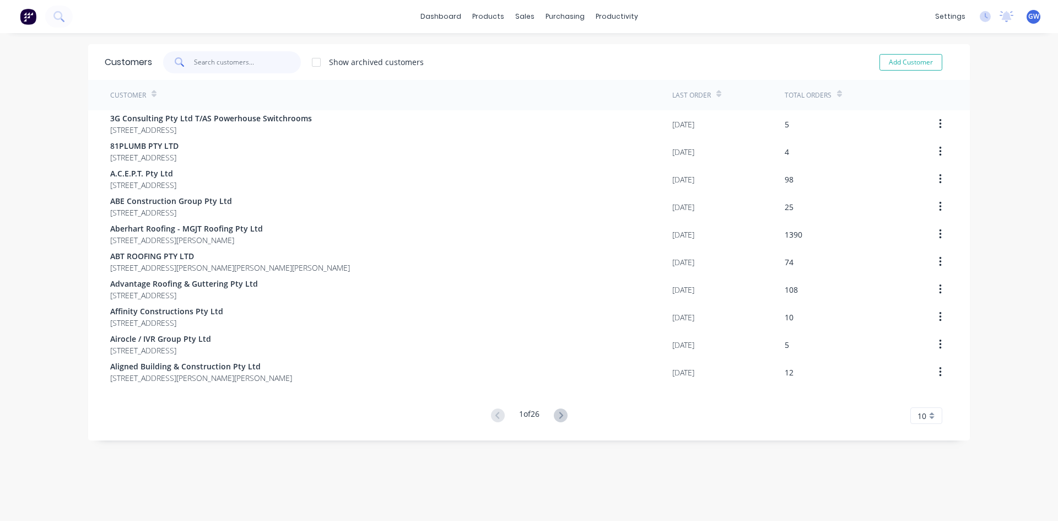
click at [230, 67] on input "text" at bounding box center [247, 62] width 107 height 22
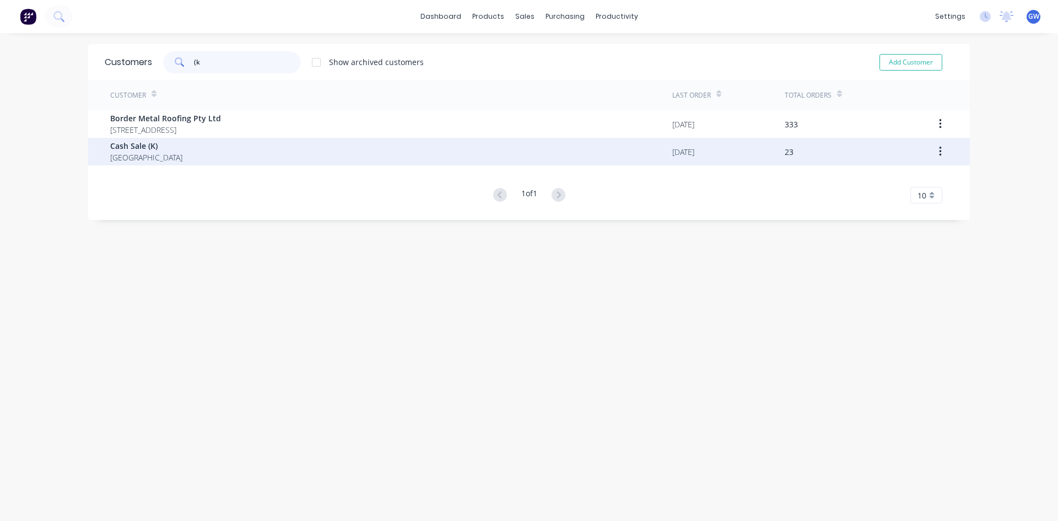
type input "(k"
click at [253, 146] on div "Cash Sale (K) [GEOGRAPHIC_DATA]" at bounding box center [391, 152] width 562 height 28
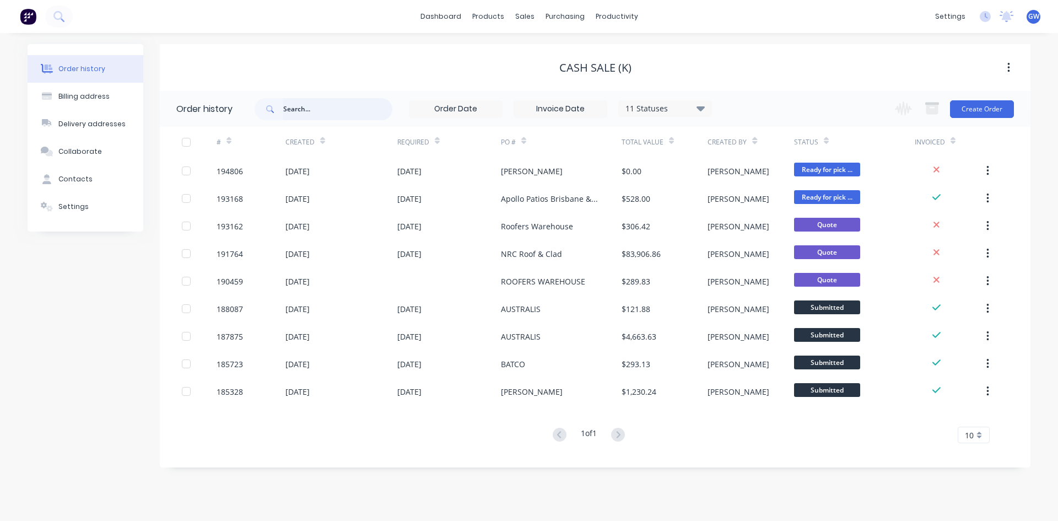
click at [295, 105] on input "text" at bounding box center [337, 109] width 109 height 22
type input "188358"
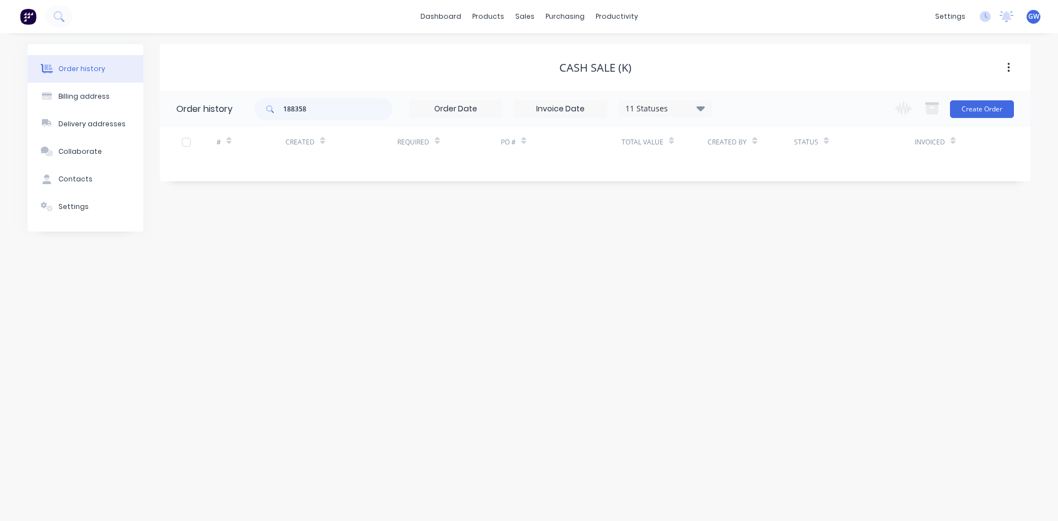
drag, startPoint x: 675, startPoint y: 112, endPoint x: 764, endPoint y: 227, distance: 145.4
click at [676, 112] on div "11 Statuses" at bounding box center [665, 108] width 93 height 12
click at [756, 235] on label at bounding box center [756, 235] width 0 height 0
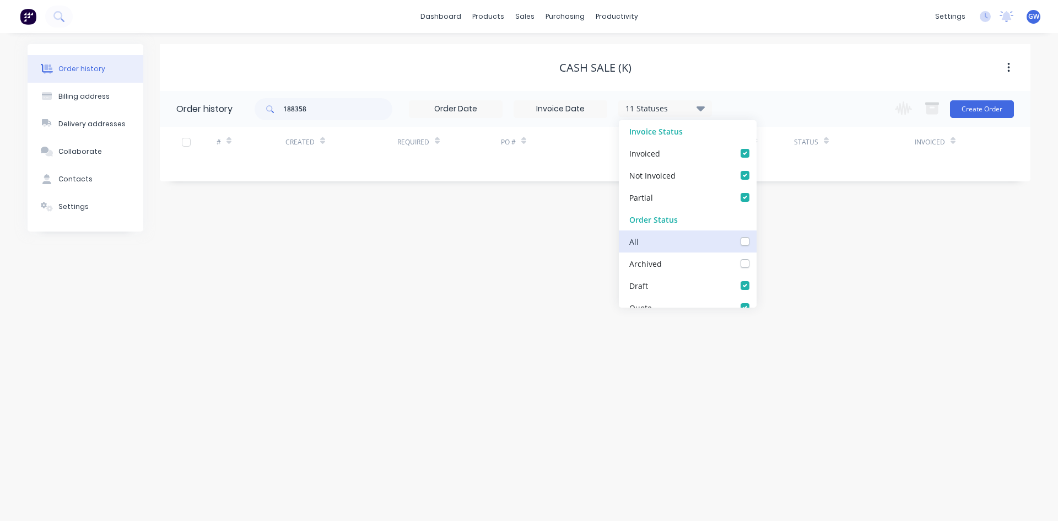
click at [756, 239] on input "checkbox" at bounding box center [760, 240] width 9 height 10
checkbox input "true"
click at [820, 115] on div "188358 12 Statuses Invoice Status Invoiced Not Invoiced Partial Order Status Al…" at bounding box center [643, 109] width 776 height 36
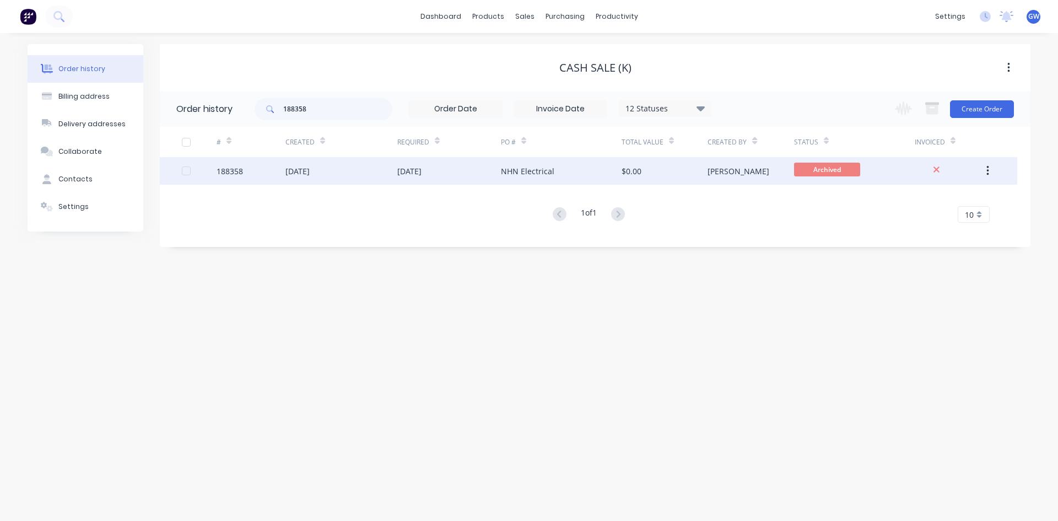
click at [714, 172] on div "[PERSON_NAME]" at bounding box center [739, 171] width 62 height 12
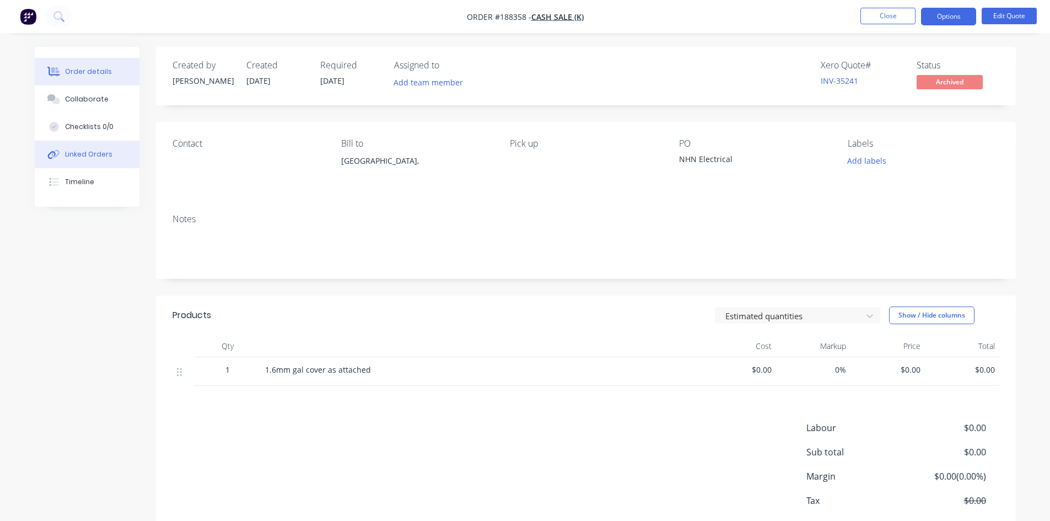
click at [102, 158] on div "Linked Orders" at bounding box center [88, 154] width 47 height 10
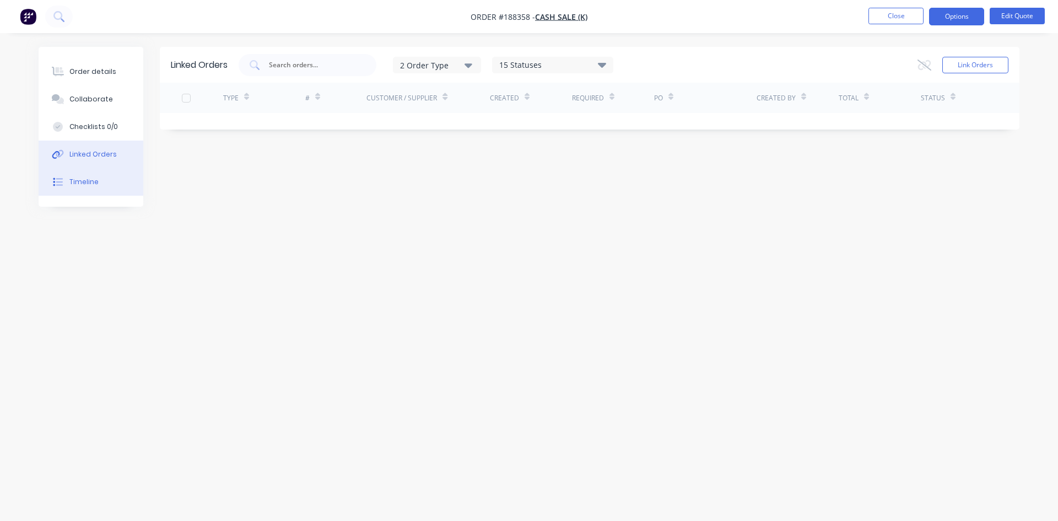
click at [95, 187] on button "Timeline" at bounding box center [91, 182] width 105 height 28
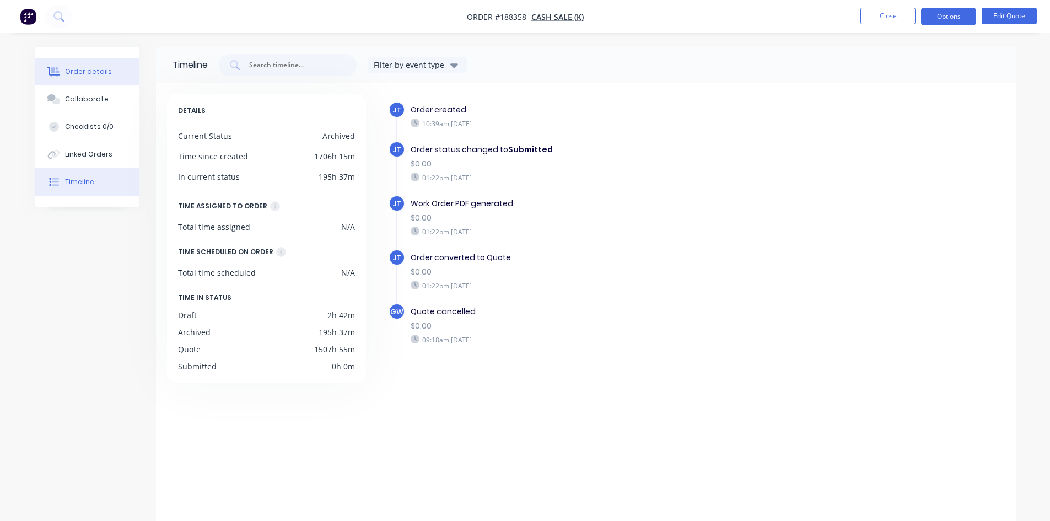
click at [94, 68] on div "Order details" at bounding box center [88, 72] width 47 height 10
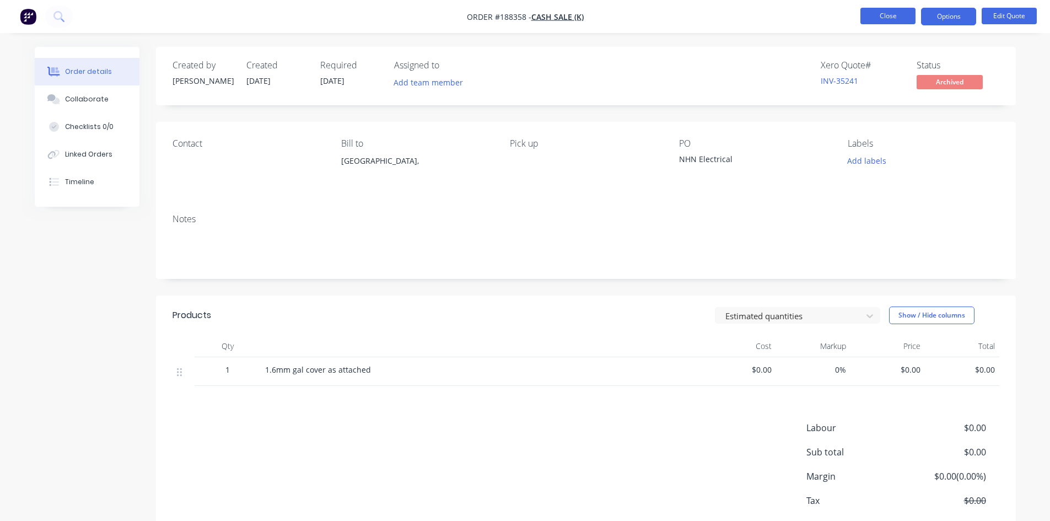
click at [893, 15] on button "Close" at bounding box center [887, 16] width 55 height 17
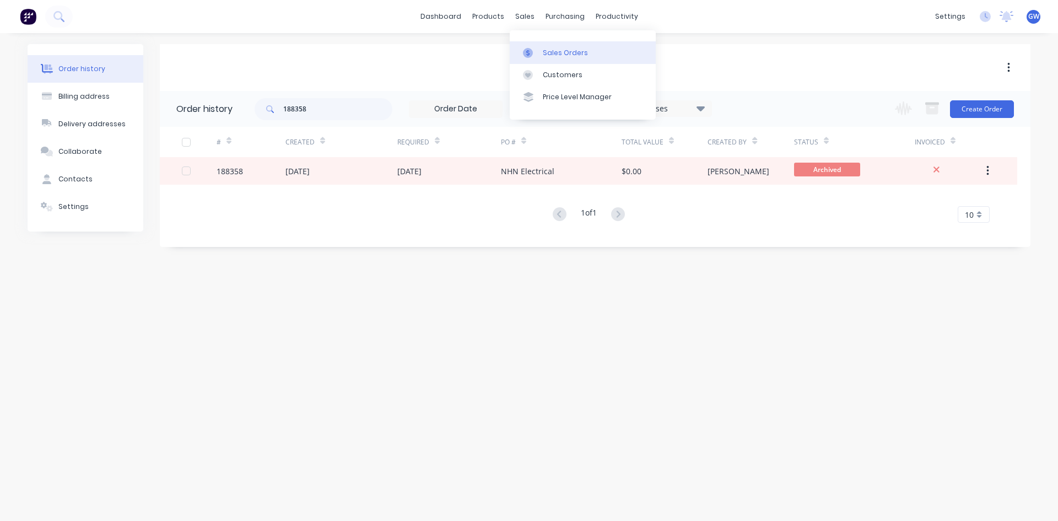
click at [530, 45] on link "Sales Orders" at bounding box center [583, 52] width 146 height 22
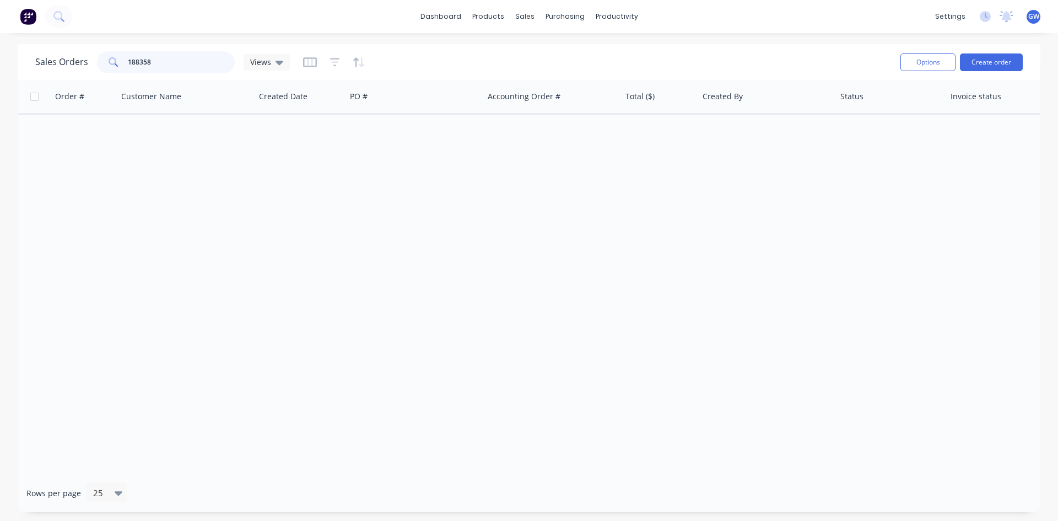
drag, startPoint x: 191, startPoint y: 67, endPoint x: -51, endPoint y: 66, distance: 242.5
click at [0, 66] on html "dashboard products sales purchasing productivity dashboard products Product Cat…" at bounding box center [529, 260] width 1058 height 521
type input "191222"
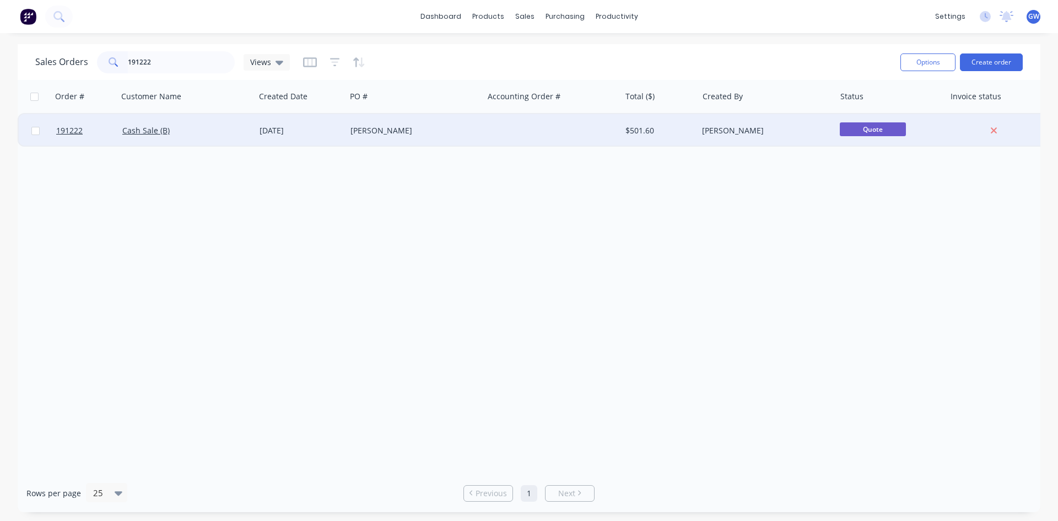
click at [541, 124] on div at bounding box center [551, 130] width 137 height 33
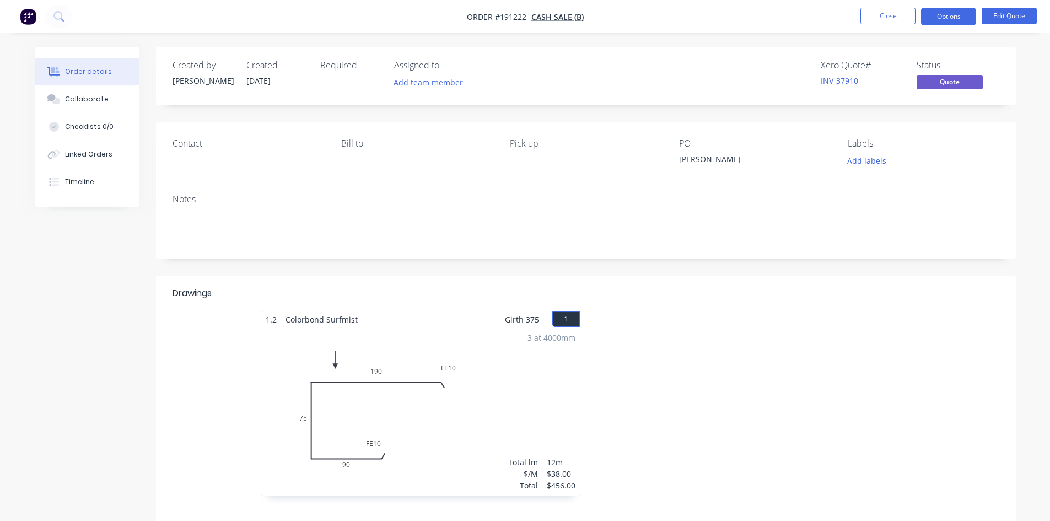
click at [898, 25] on li "Close" at bounding box center [887, 17] width 55 height 18
click at [896, 24] on button "Close" at bounding box center [887, 16] width 55 height 17
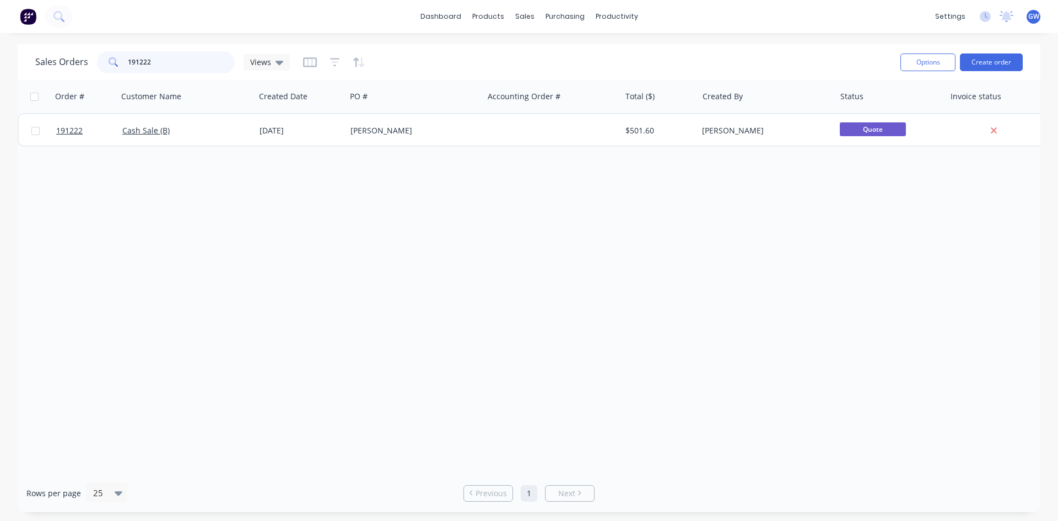
drag, startPoint x: 169, startPoint y: 62, endPoint x: 62, endPoint y: 61, distance: 106.4
click at [62, 61] on div "Sales Orders 191222 Views" at bounding box center [162, 62] width 255 height 22
drag, startPoint x: 115, startPoint y: 66, endPoint x: 16, endPoint y: 69, distance: 99.2
click at [16, 69] on div "Sales Orders 192302 Views Options Create order Order # Customer Name Created Da…" at bounding box center [529, 278] width 1058 height 468
drag, startPoint x: 170, startPoint y: 58, endPoint x: 58, endPoint y: 61, distance: 111.9
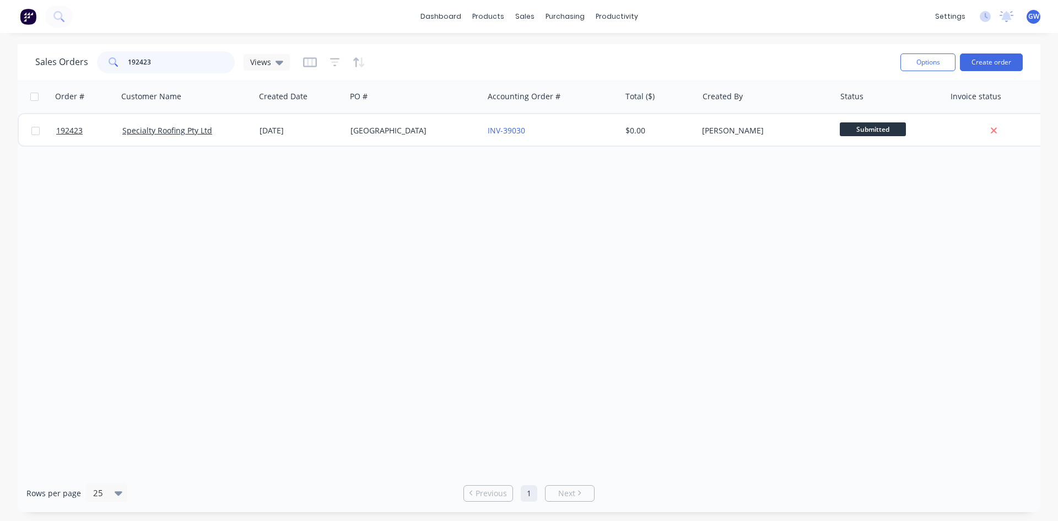
click at [58, 61] on div "Sales Orders 192423 Views" at bounding box center [162, 62] width 255 height 22
type input "193185"
click at [655, 131] on div "$951.49" at bounding box center [657, 130] width 64 height 11
